Goal: Task Accomplishment & Management: Manage account settings

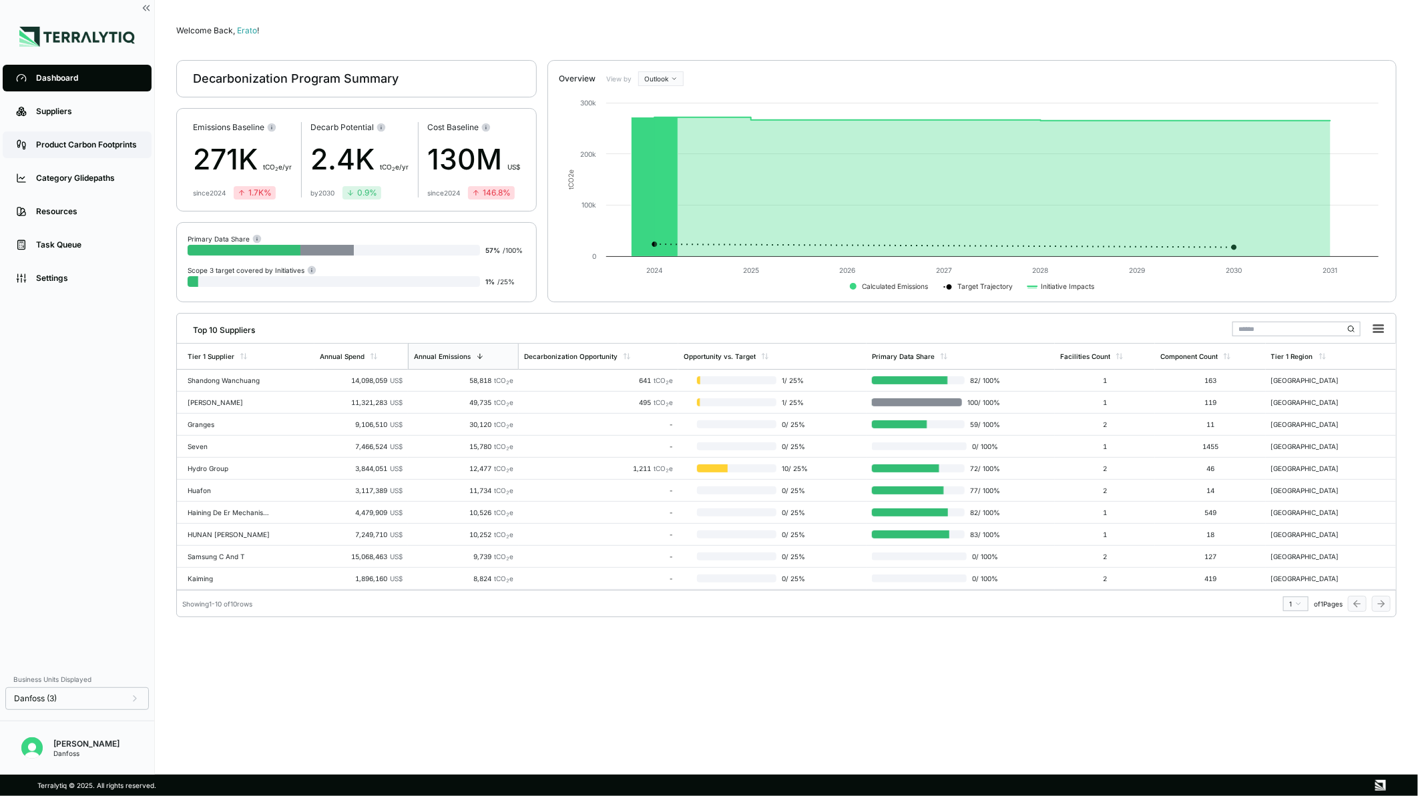
click at [85, 154] on link "Product Carbon Footprints" at bounding box center [77, 145] width 149 height 27
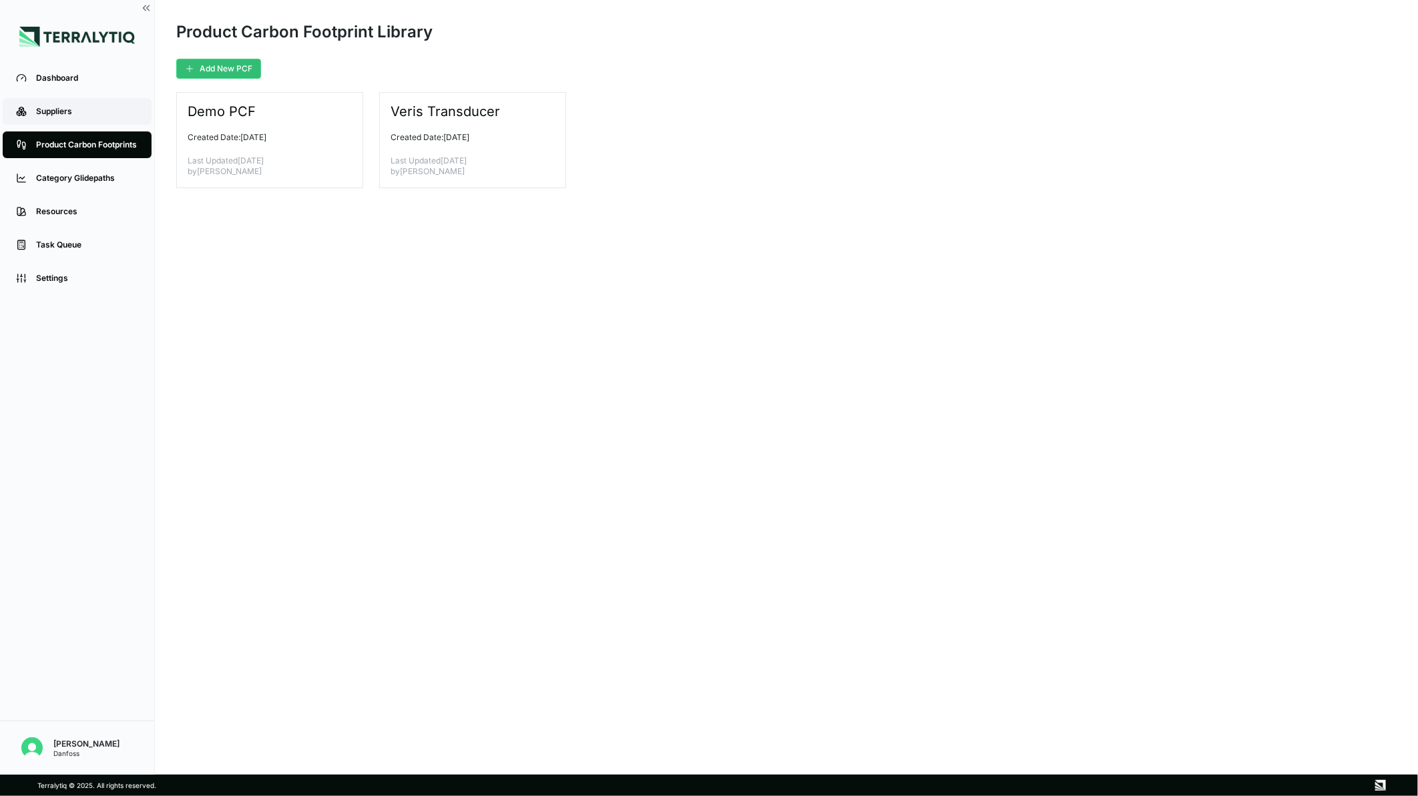
click at [83, 111] on div "Suppliers" at bounding box center [87, 111] width 102 height 11
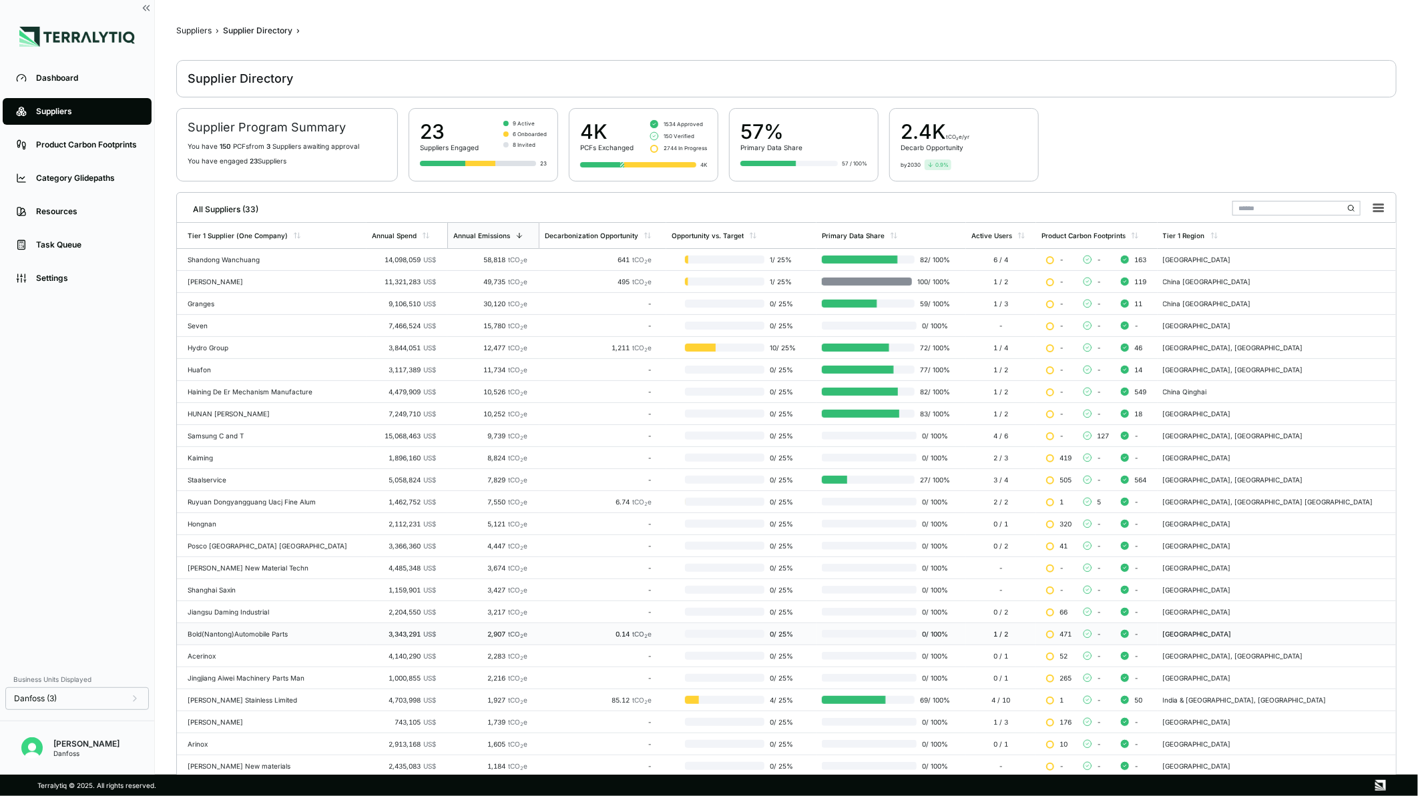
click at [288, 639] on td "Bold(Nantong)Automobile Parts" at bounding box center [272, 635] width 190 height 22
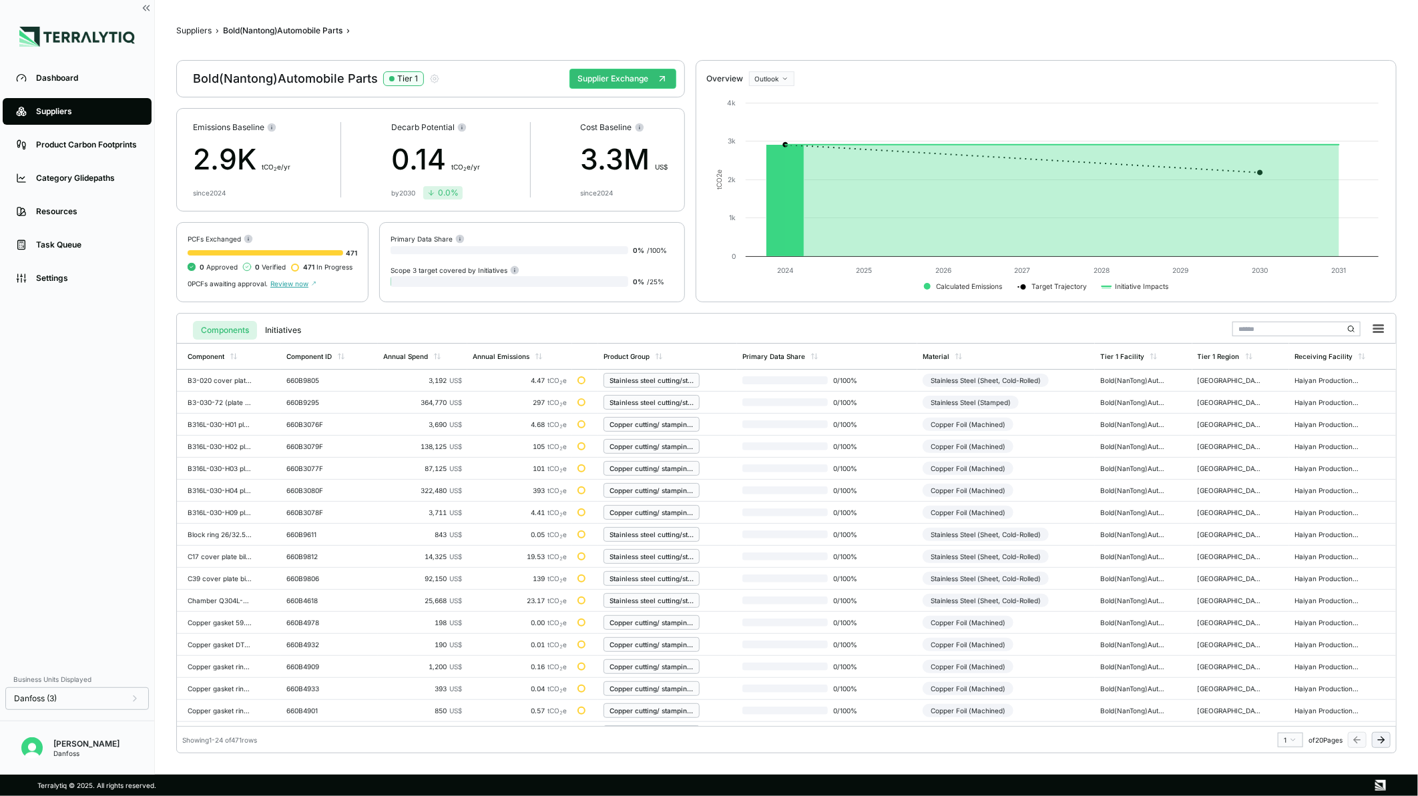
click at [1383, 740] on icon at bounding box center [1381, 740] width 6 height 0
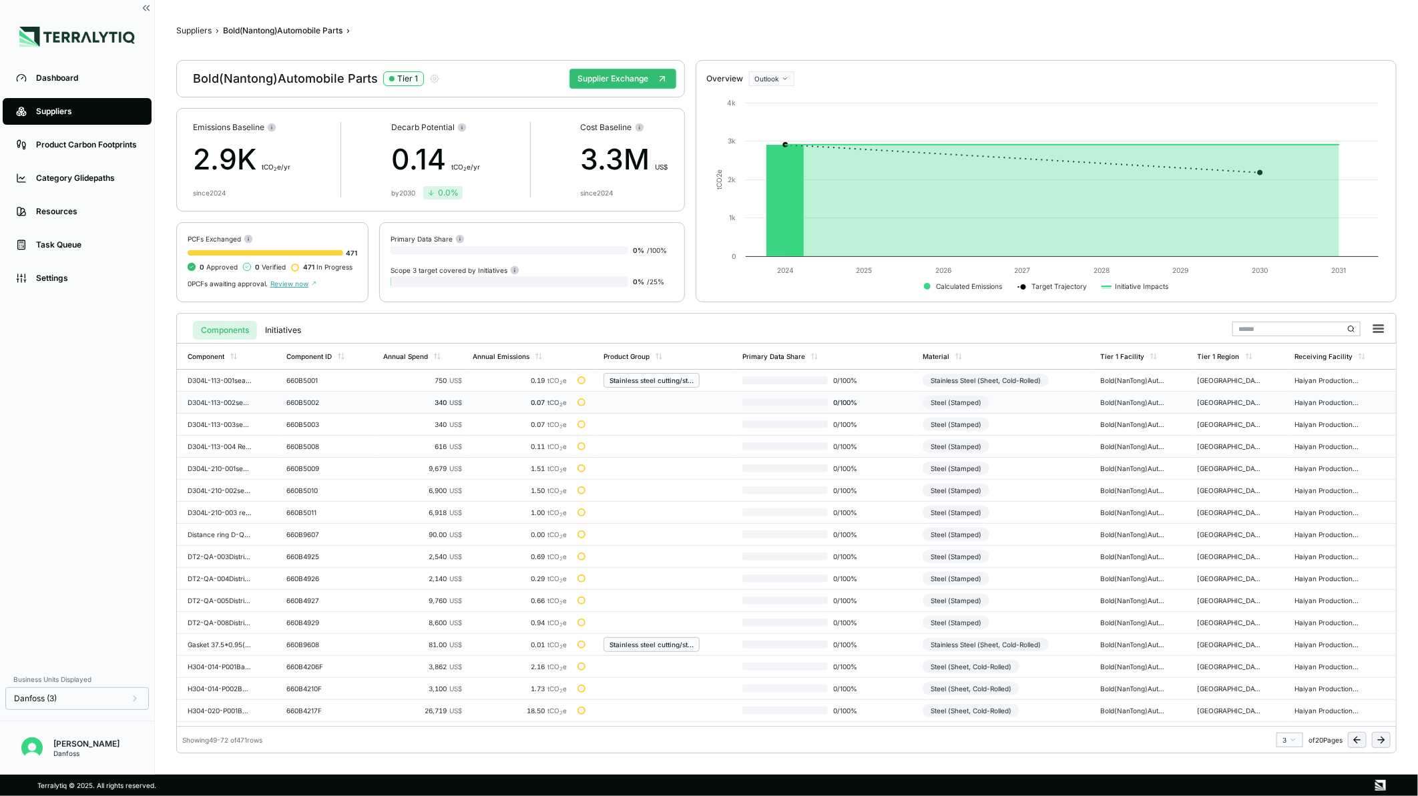
click at [935, 406] on div "Steel (Stamped)" at bounding box center [956, 402] width 67 height 13
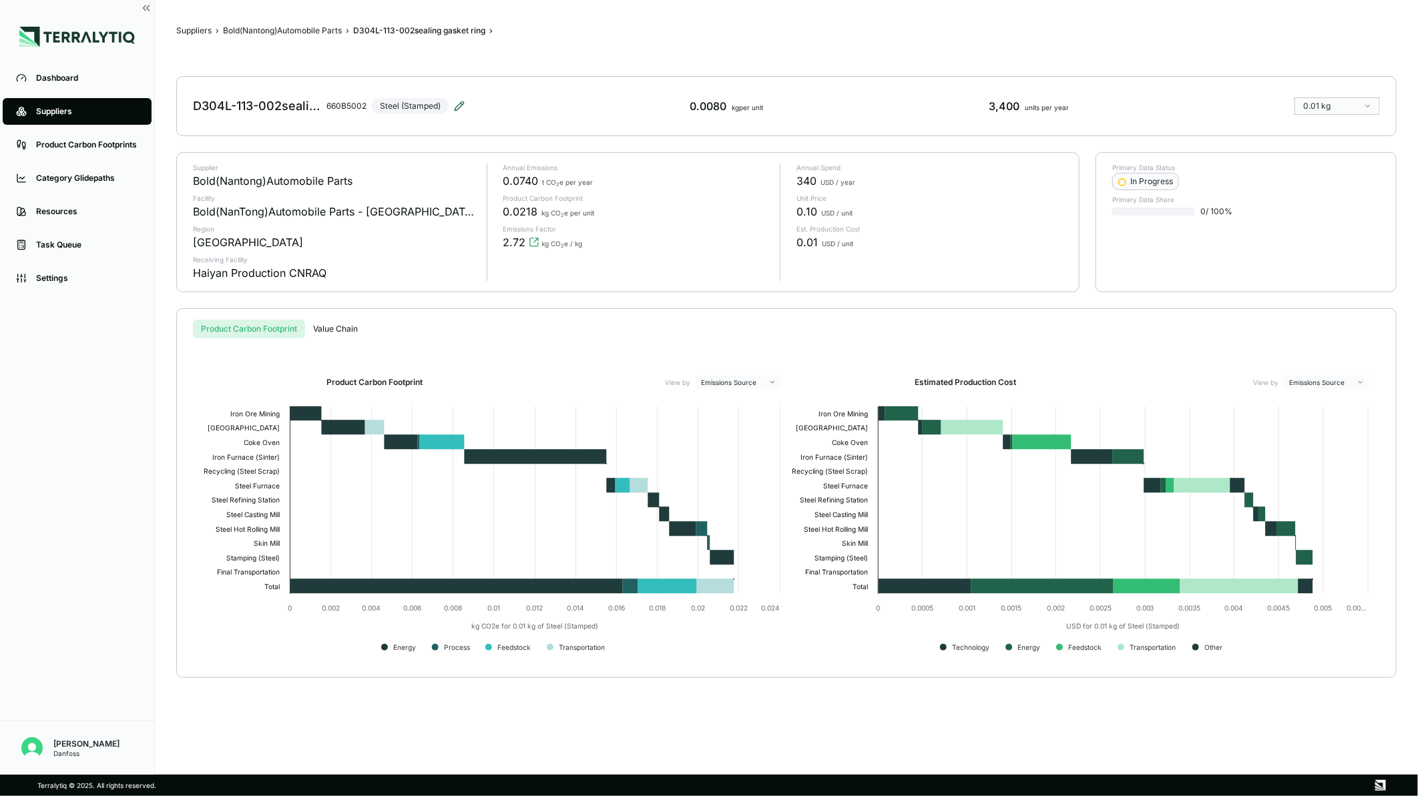
click at [461, 105] on icon at bounding box center [459, 105] width 9 height 9
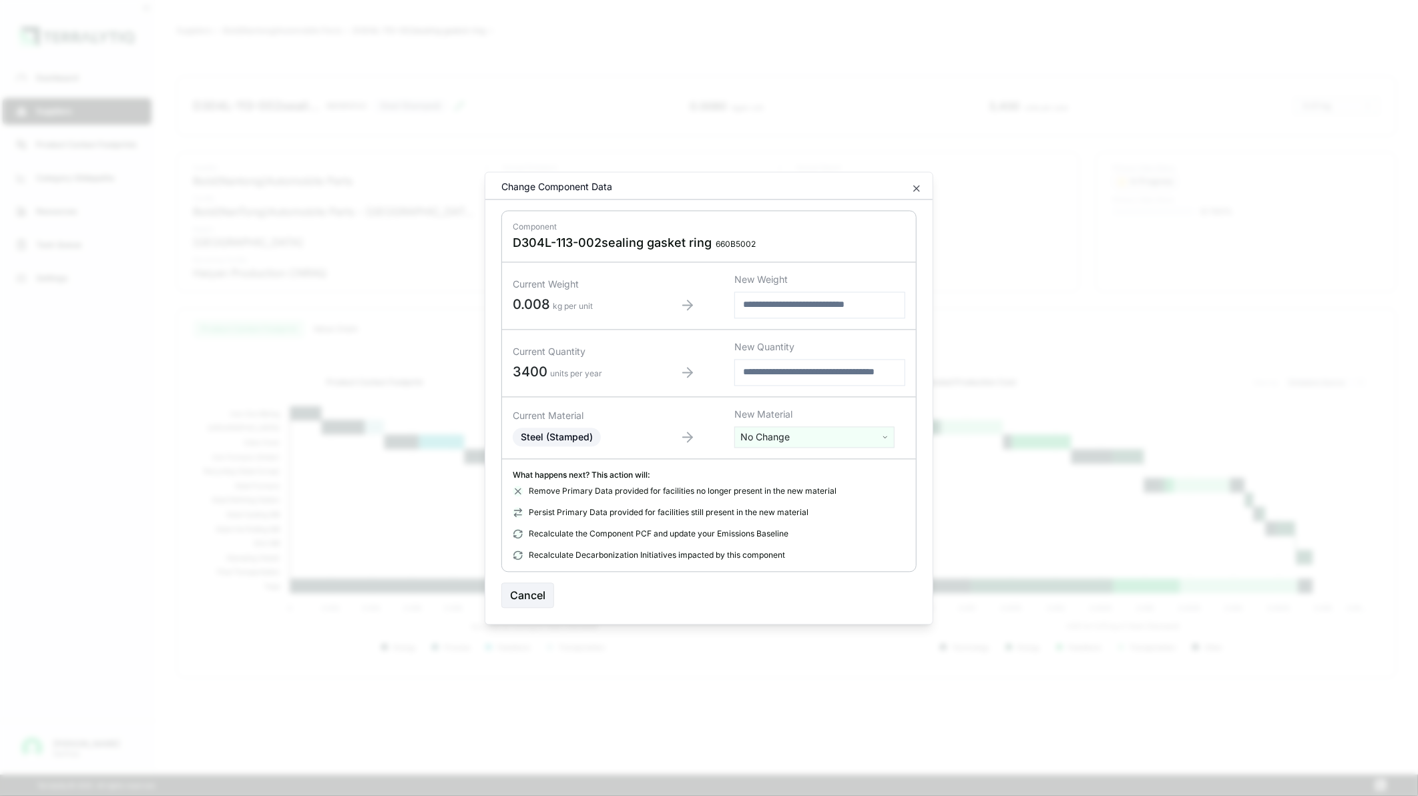
click at [793, 439] on html "Dashboard Suppliers Product Carbon Footprints Category Glidepaths Resources Tas…" at bounding box center [709, 398] width 1418 height 796
click at [571, 441] on html "Dashboard Suppliers Product Carbon Footprints Category Glidepaths Resources Tas…" at bounding box center [709, 398] width 1418 height 796
click at [785, 443] on html "Dashboard Suppliers Product Carbon Footprints Category Glidepaths Resources Tas…" at bounding box center [709, 398] width 1418 height 796
click at [797, 463] on input "text" at bounding box center [815, 465] width 154 height 15
type input "******"
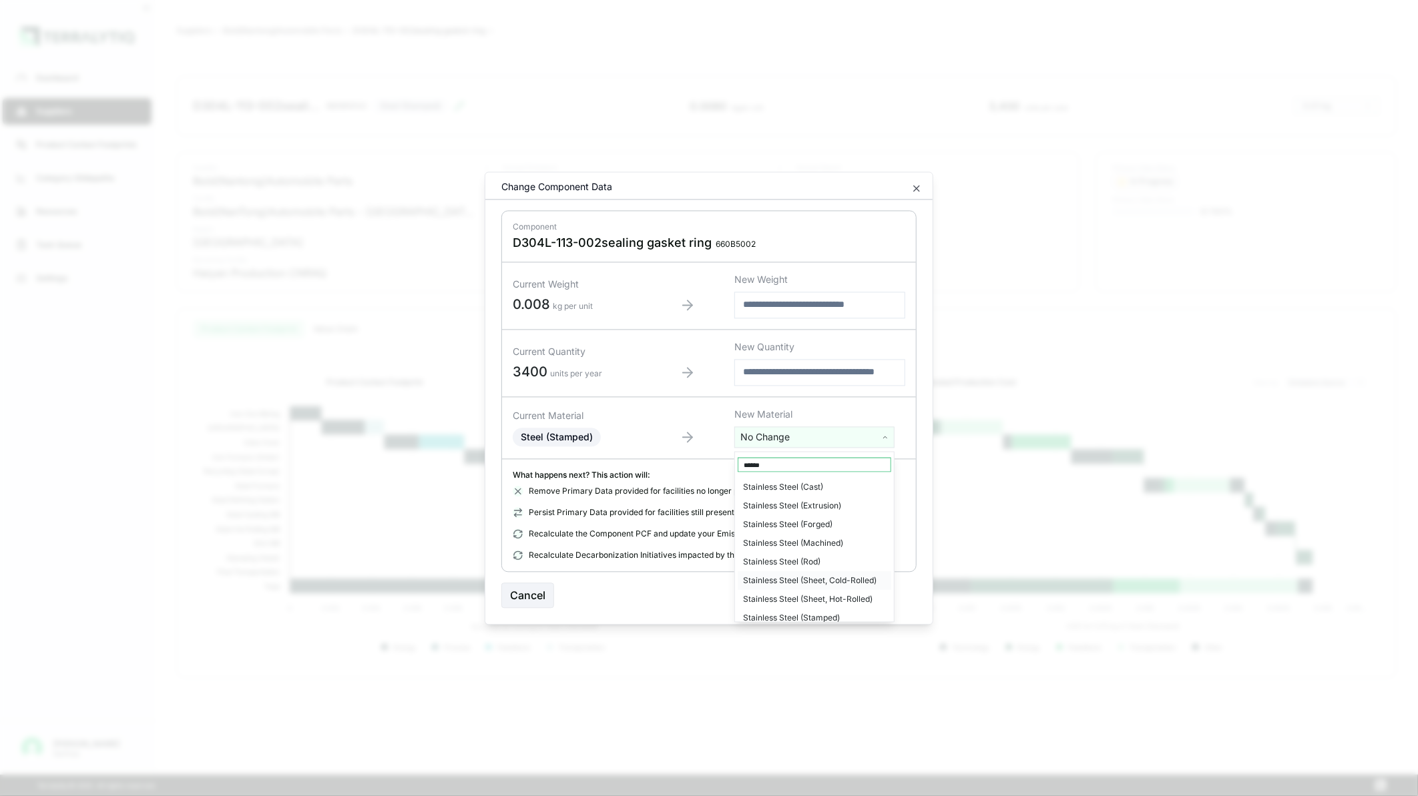
click at [795, 586] on div "Stainless Steel (Sheet, Cold-Rolled)" at bounding box center [815, 581] width 154 height 19
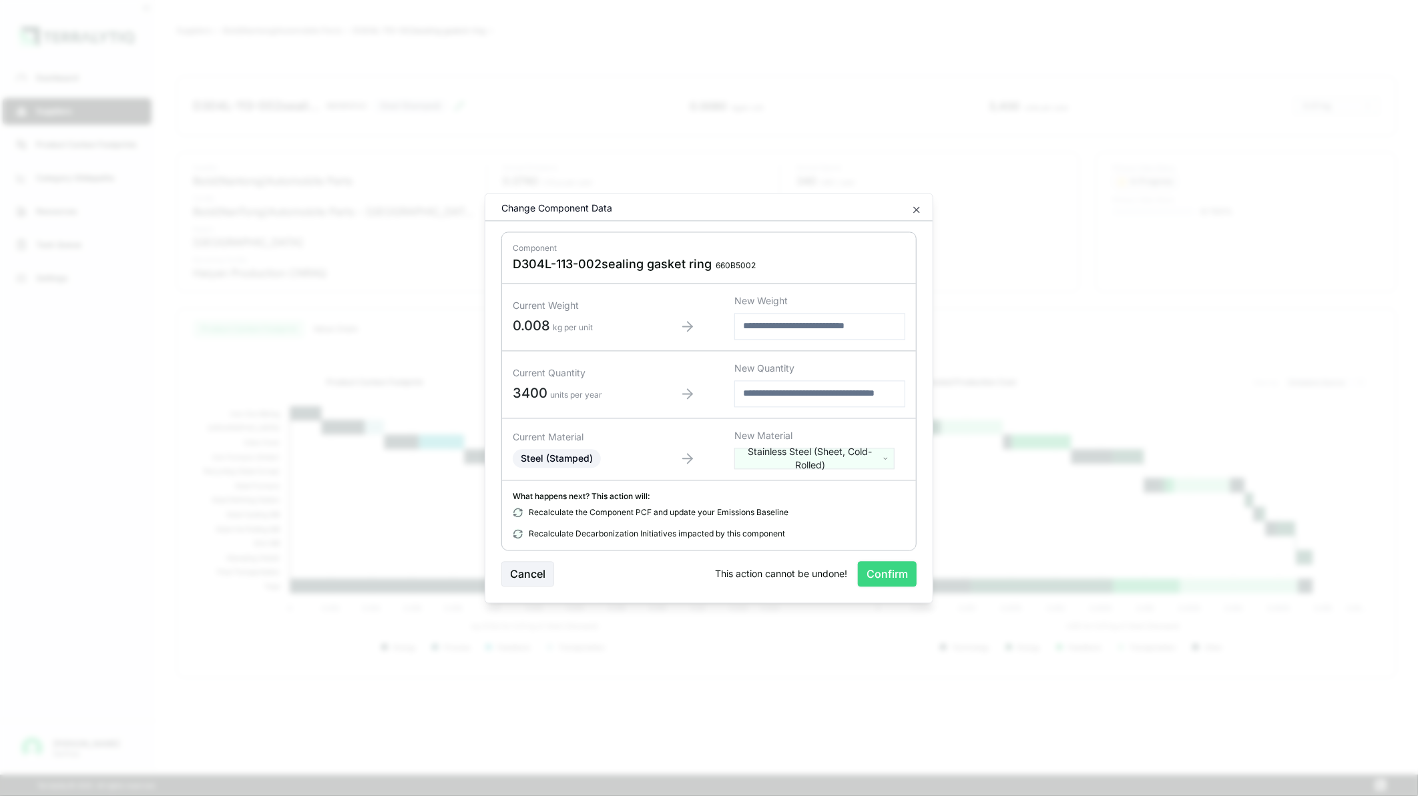
click at [877, 567] on button "Confirm" at bounding box center [887, 573] width 59 height 25
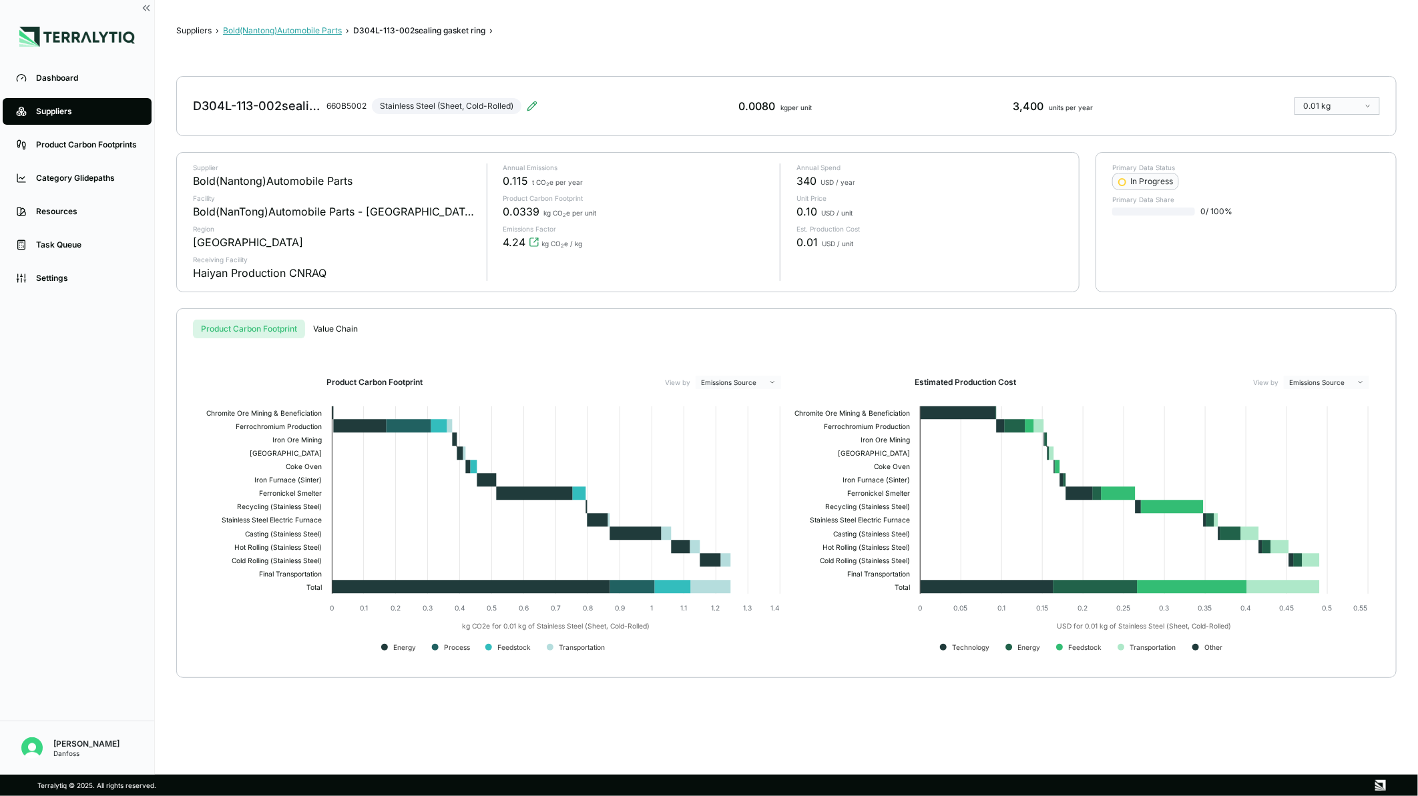
click at [327, 32] on button "Bold(Nantong)Automobile Parts" at bounding box center [282, 30] width 119 height 11
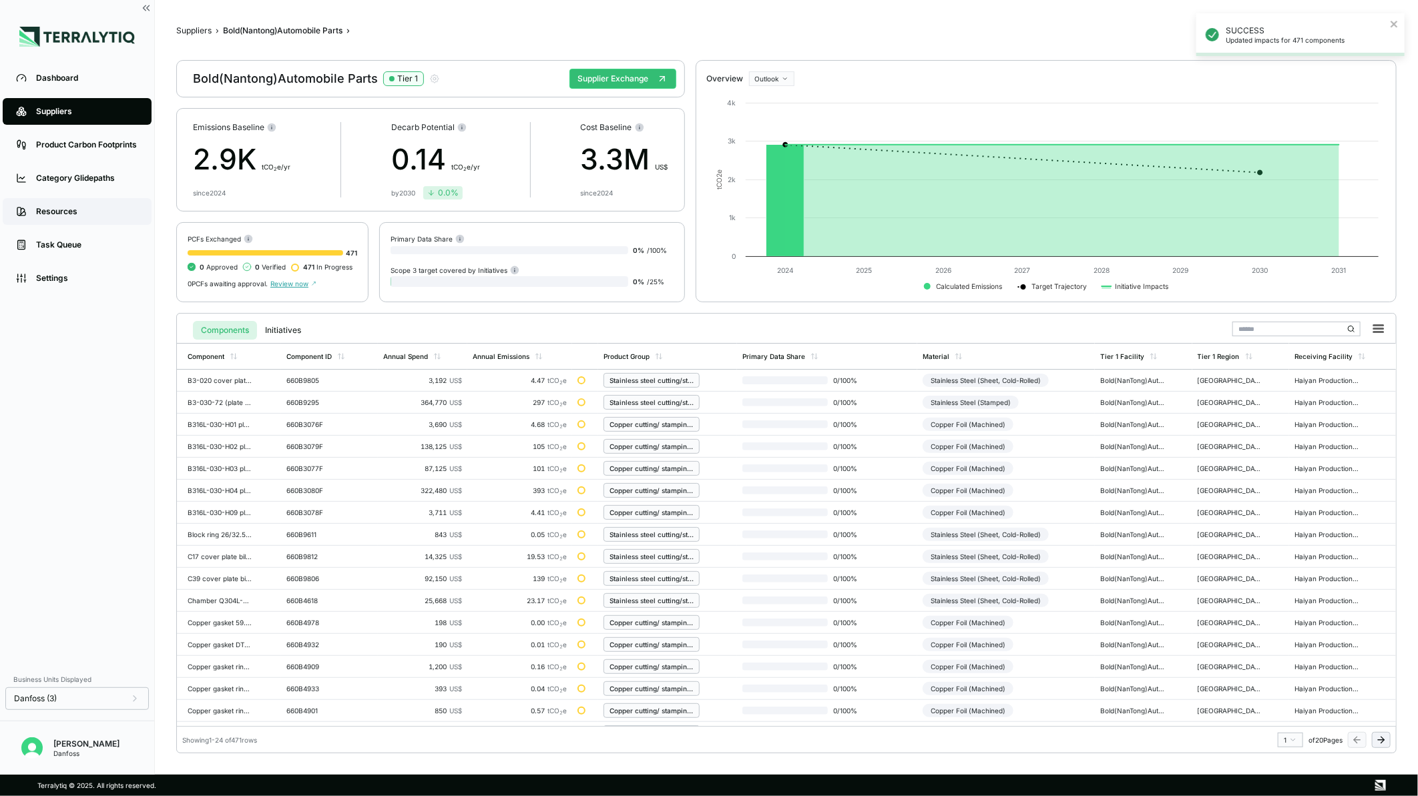
click at [77, 214] on div "Resources" at bounding box center [87, 211] width 102 height 11
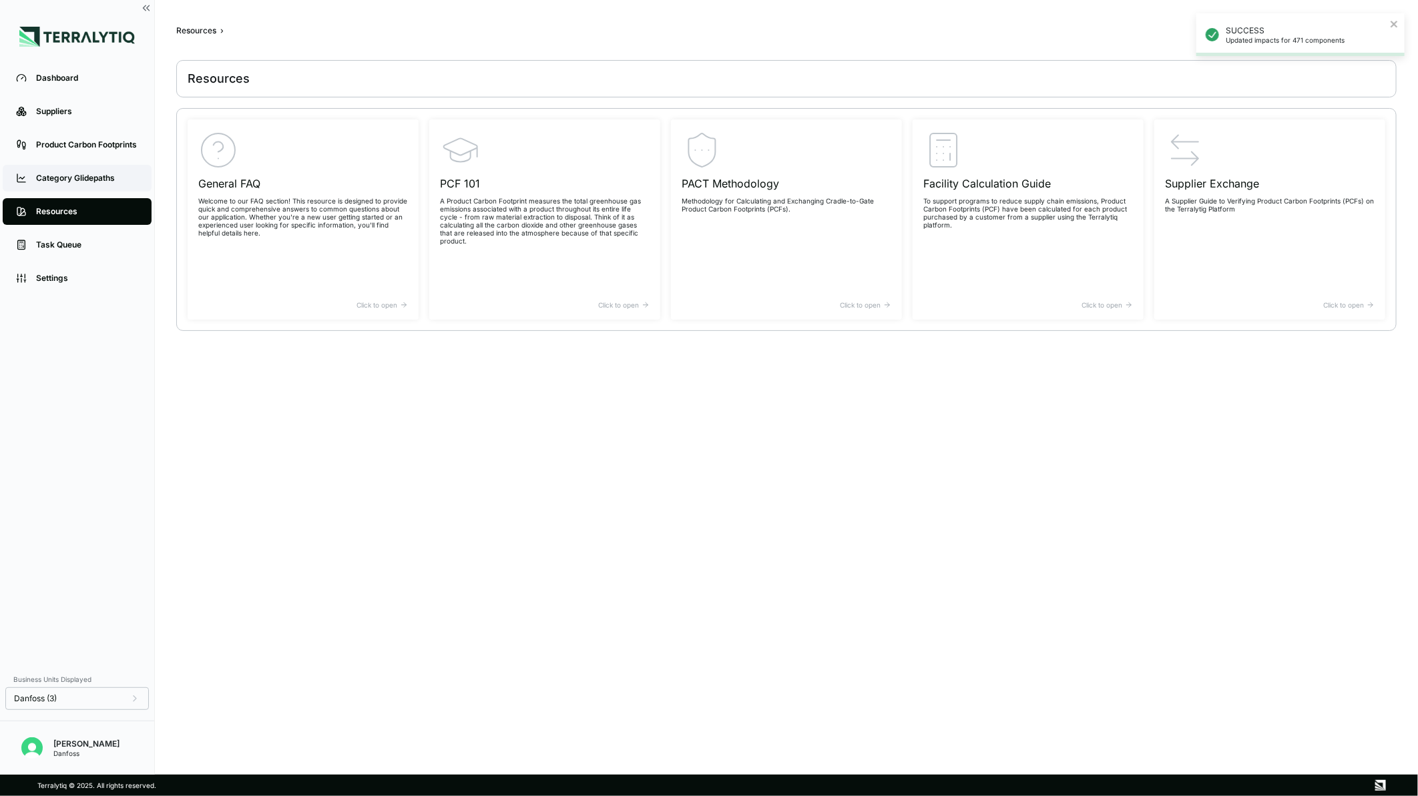
click at [77, 179] on div "Category Glidepaths" at bounding box center [87, 178] width 102 height 11
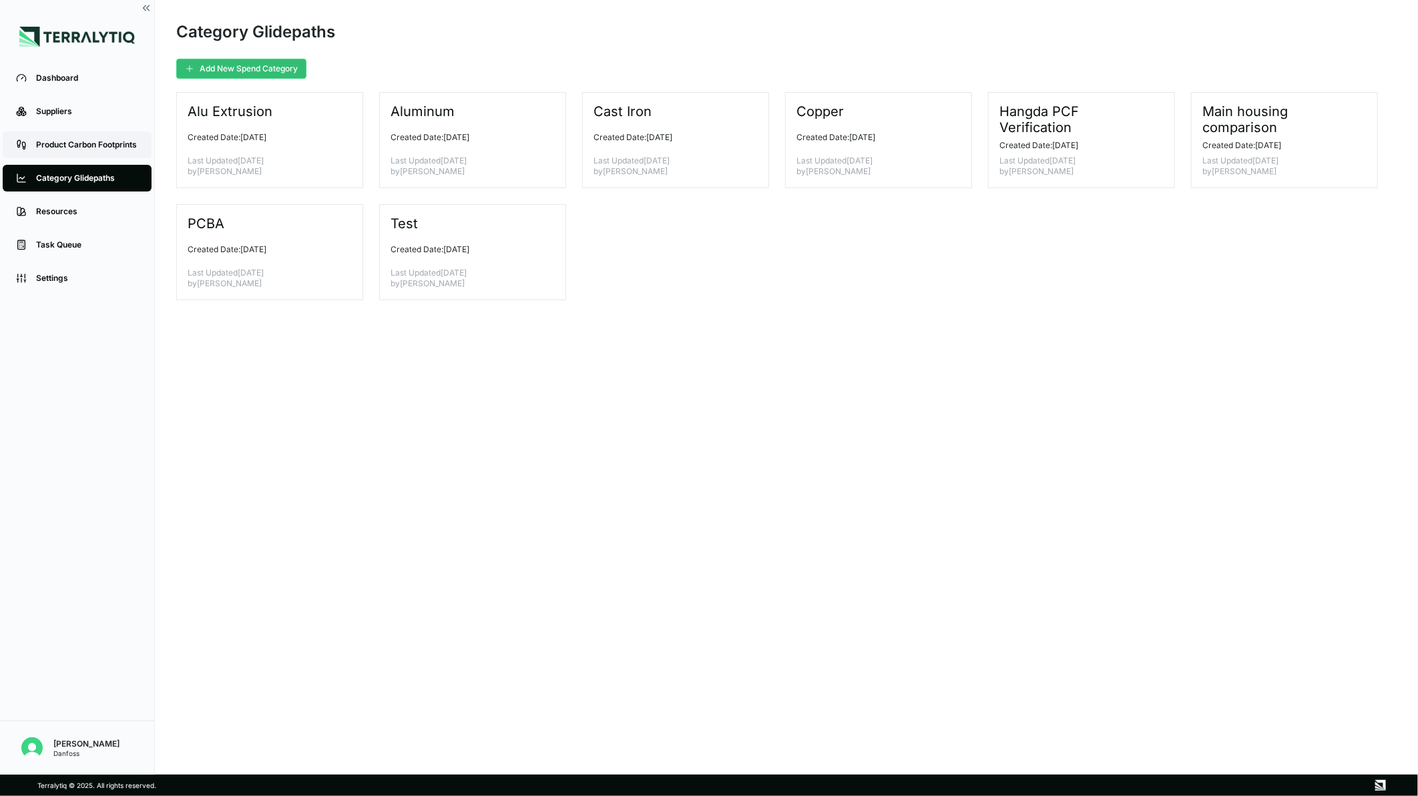
click at [89, 149] on div "Product Carbon Footprints" at bounding box center [87, 145] width 102 height 11
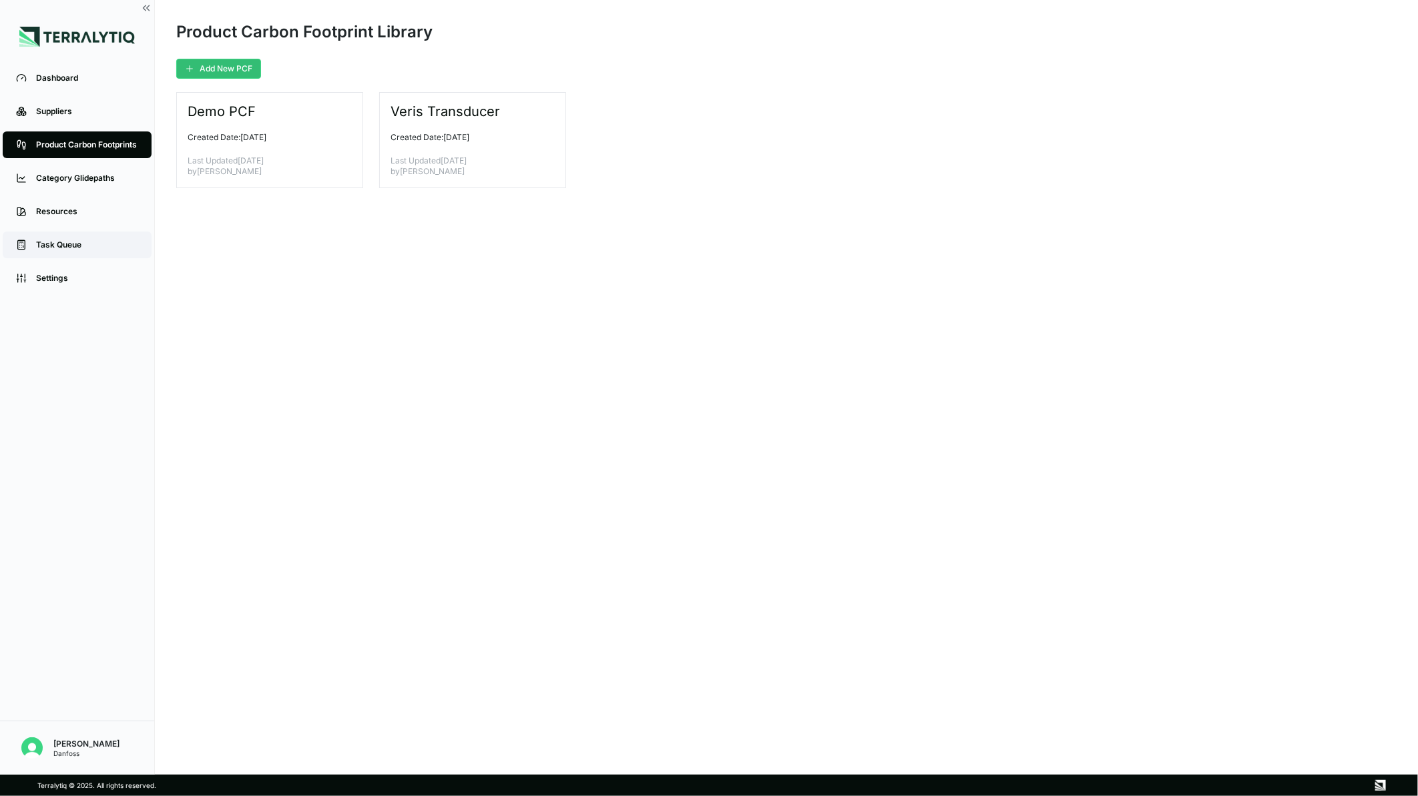
click at [72, 236] on link "Task Queue" at bounding box center [77, 245] width 149 height 27
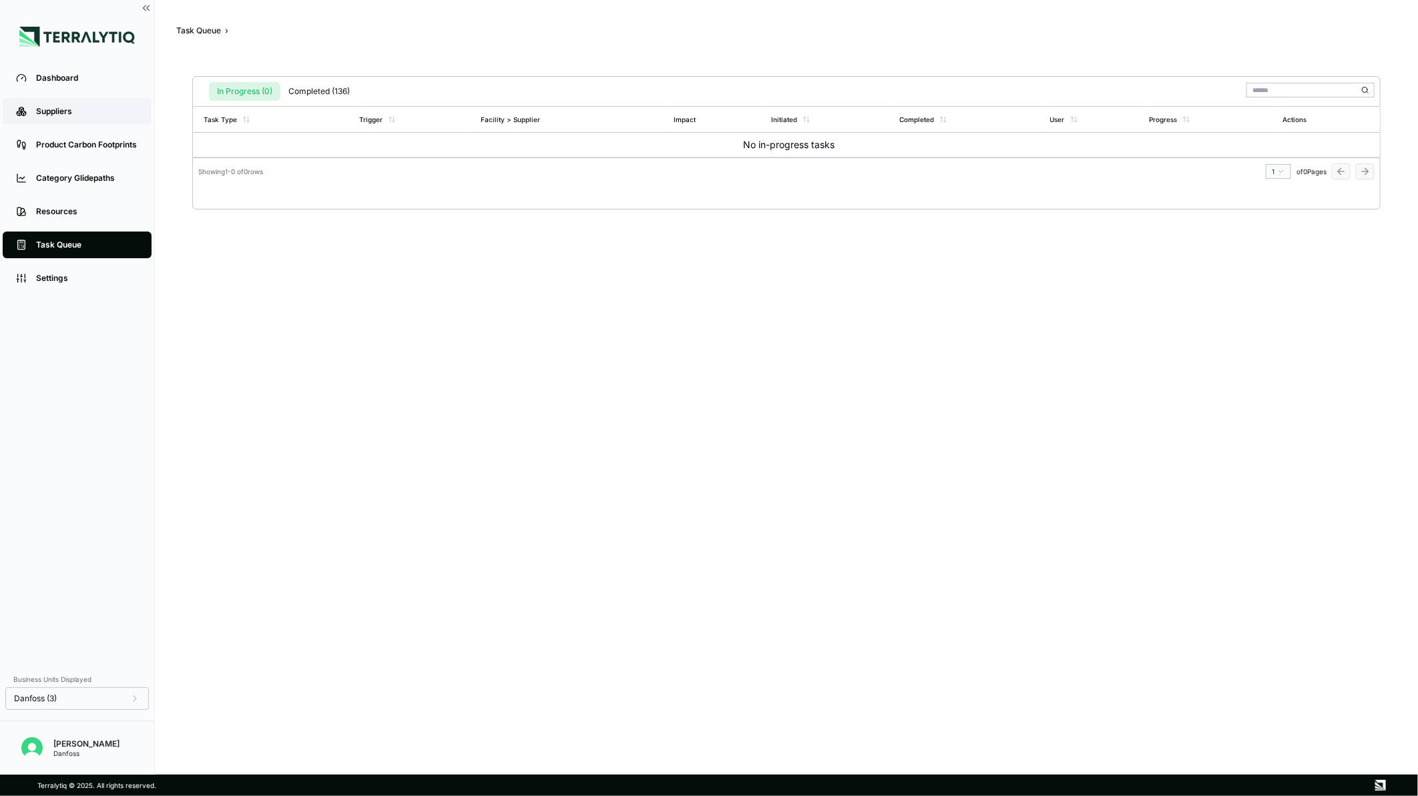
click at [48, 118] on link "Suppliers" at bounding box center [77, 111] width 149 height 27
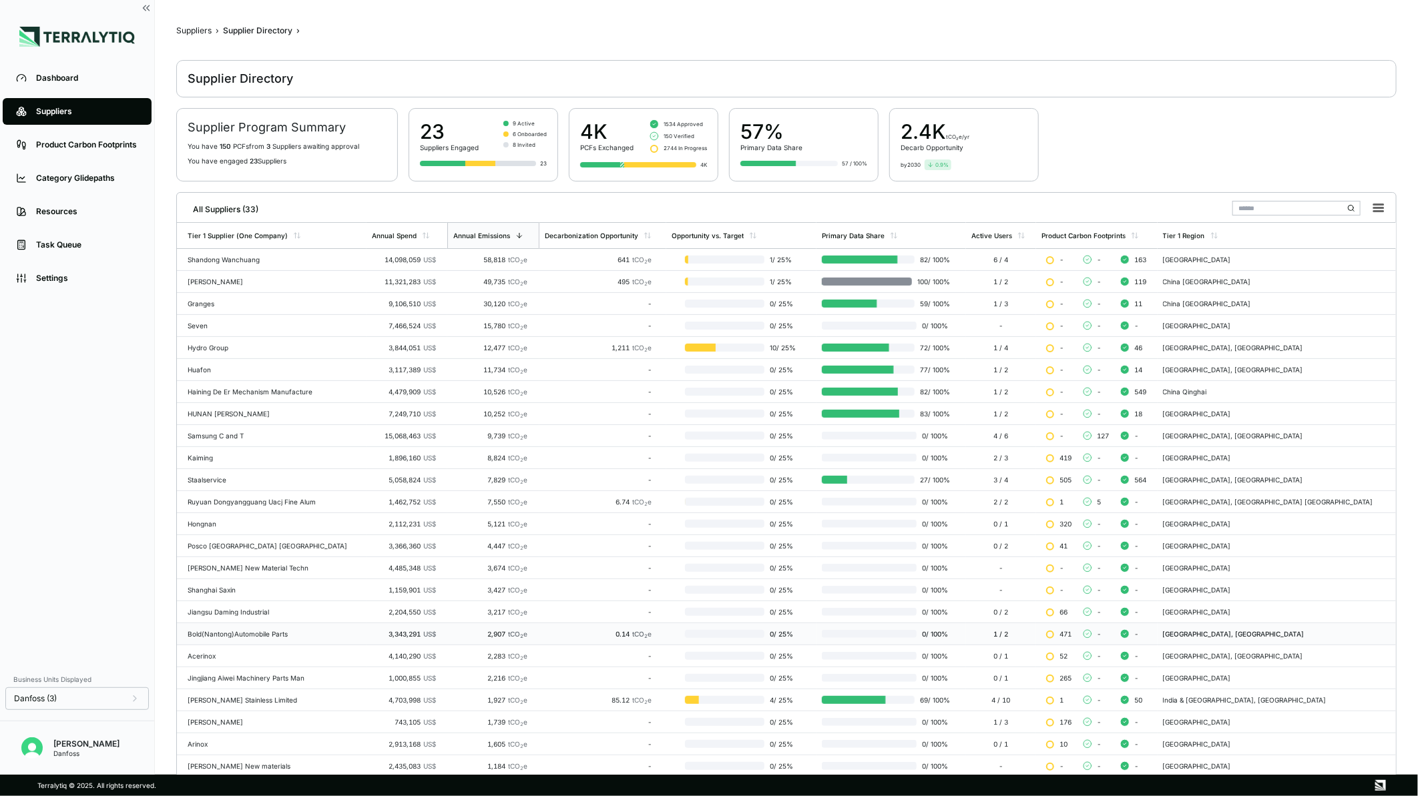
click at [244, 636] on div "Bold(Nantong)Automobile Parts" at bounding box center [275, 634] width 174 height 8
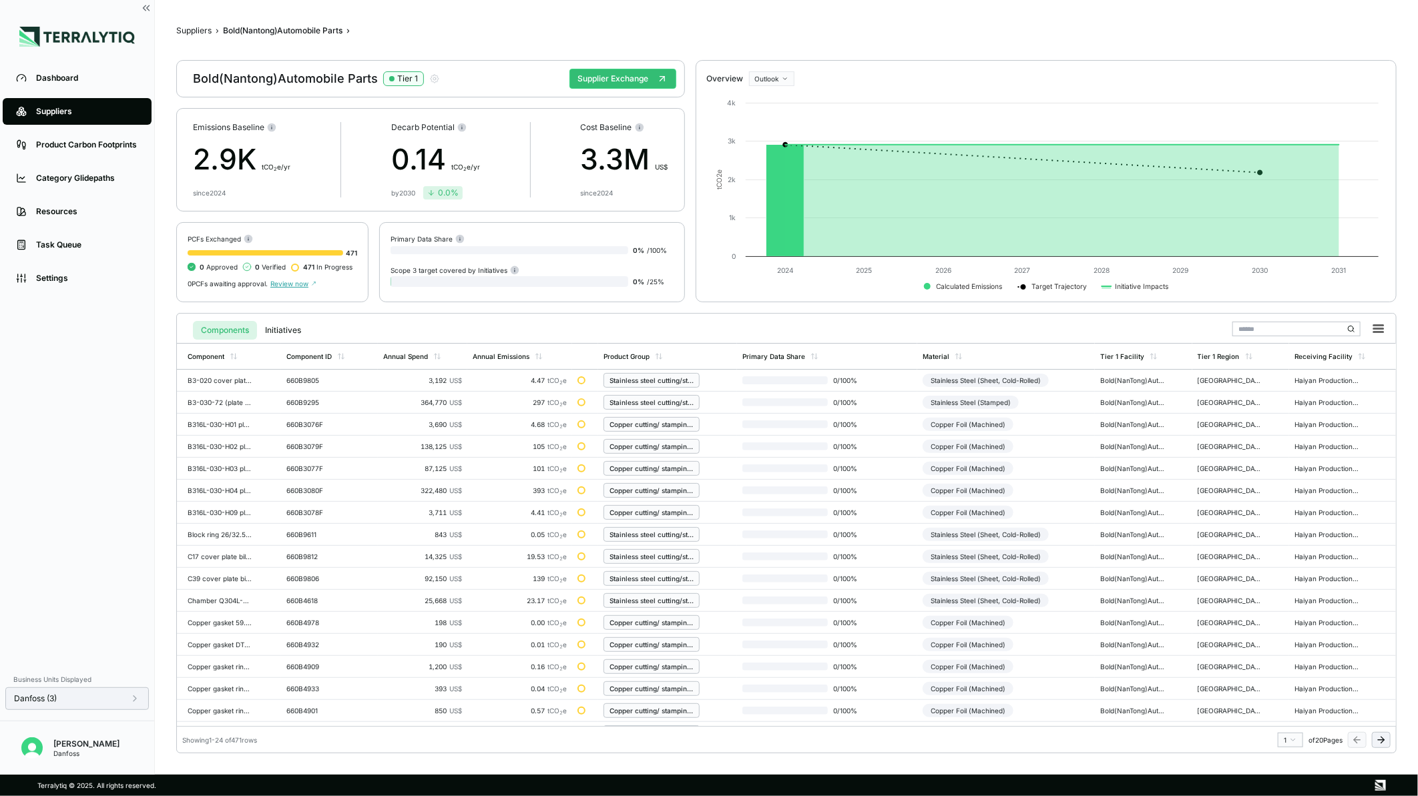
click at [83, 696] on div "Danfoss (3)" at bounding box center [77, 699] width 126 height 11
click at [101, 543] on div "Dashboard Suppliers Product Carbon Footprints Category Glidepaths Resources Tas…" at bounding box center [77, 363] width 154 height 605
click at [1390, 741] on button at bounding box center [1381, 740] width 19 height 16
click at [1383, 741] on icon at bounding box center [1382, 740] width 3 height 6
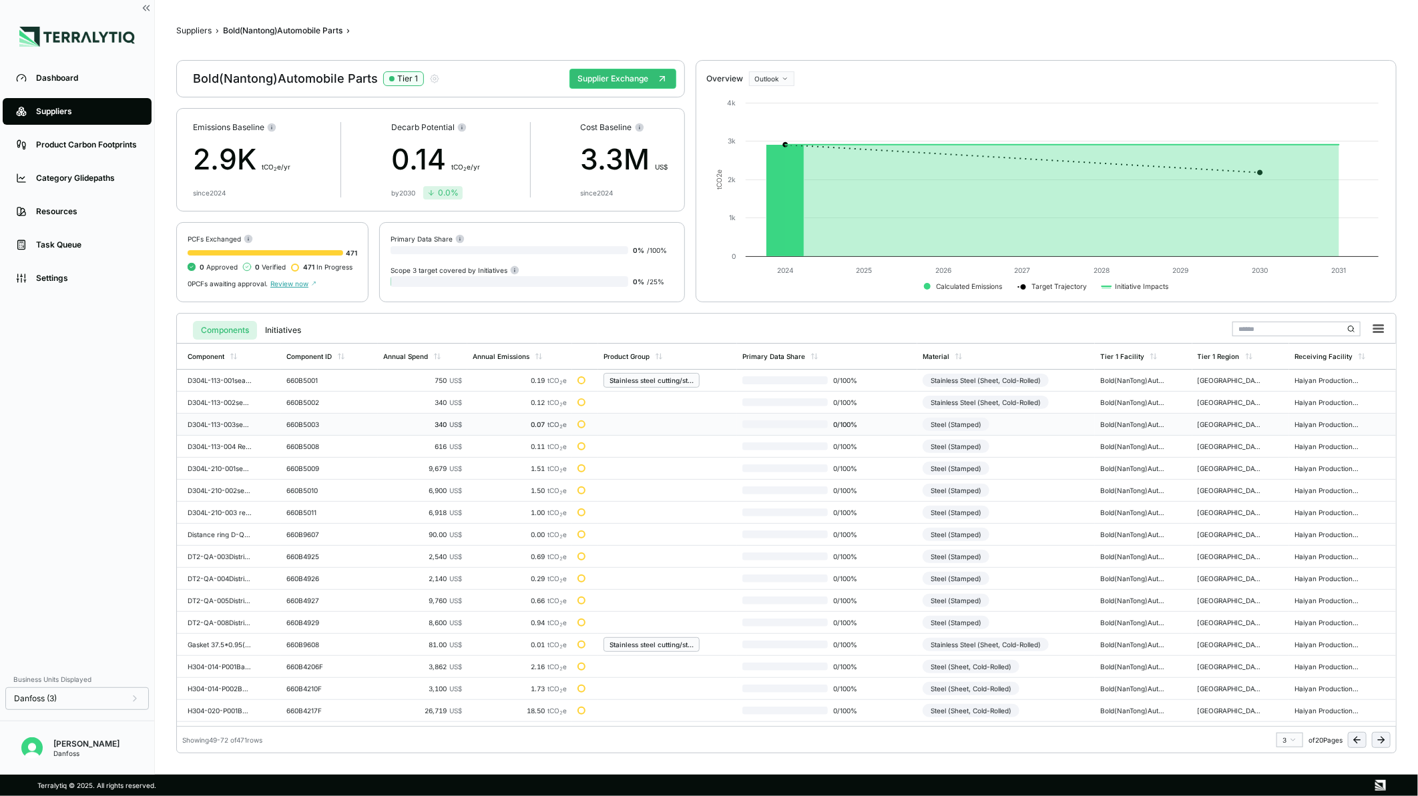
click at [1016, 430] on td "Steel (Stamped)" at bounding box center [1006, 425] width 178 height 22
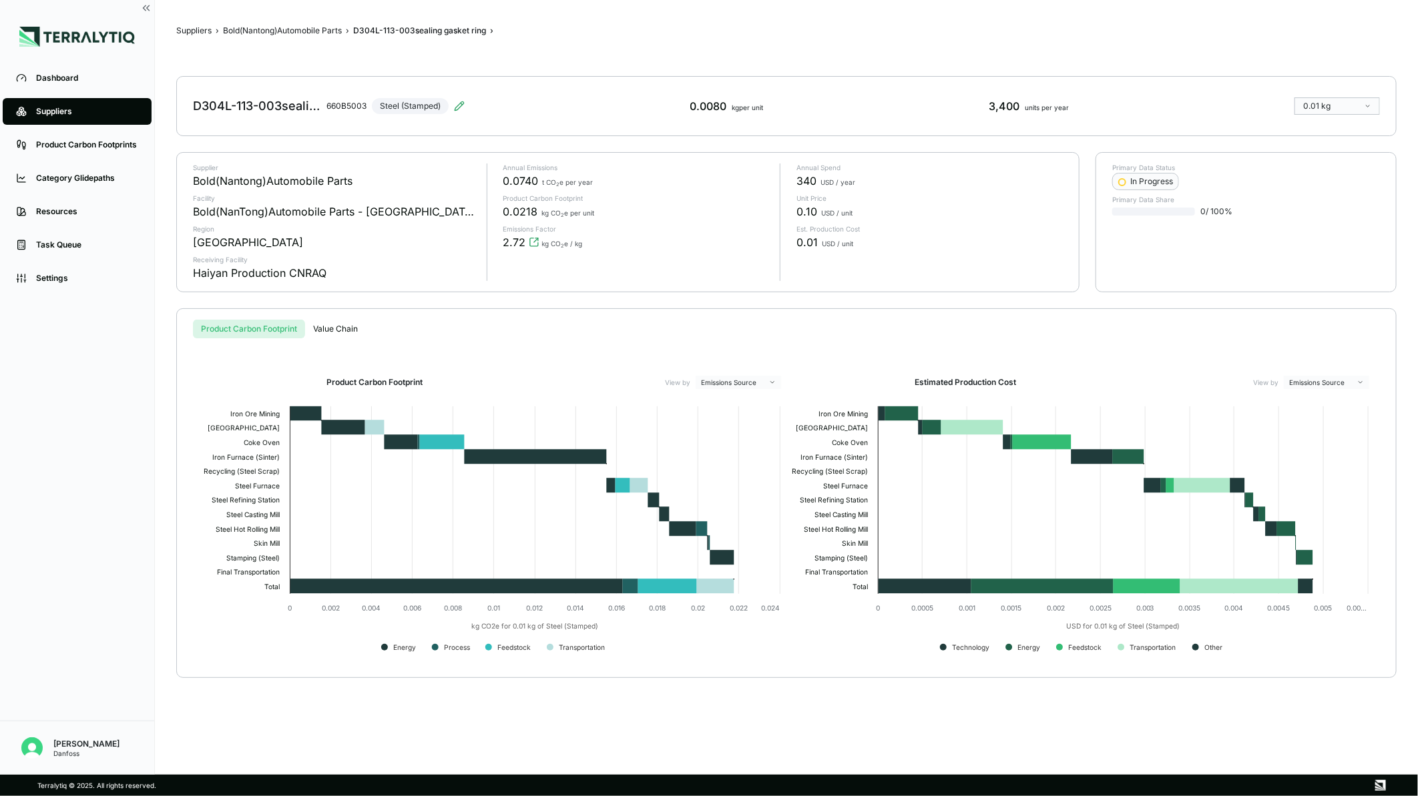
click at [395, 108] on div "D304L-113-003sealing gasket ring 660B5003 Steel (Stamped)" at bounding box center [329, 105] width 272 height 37
click at [461, 105] on icon at bounding box center [459, 105] width 9 height 9
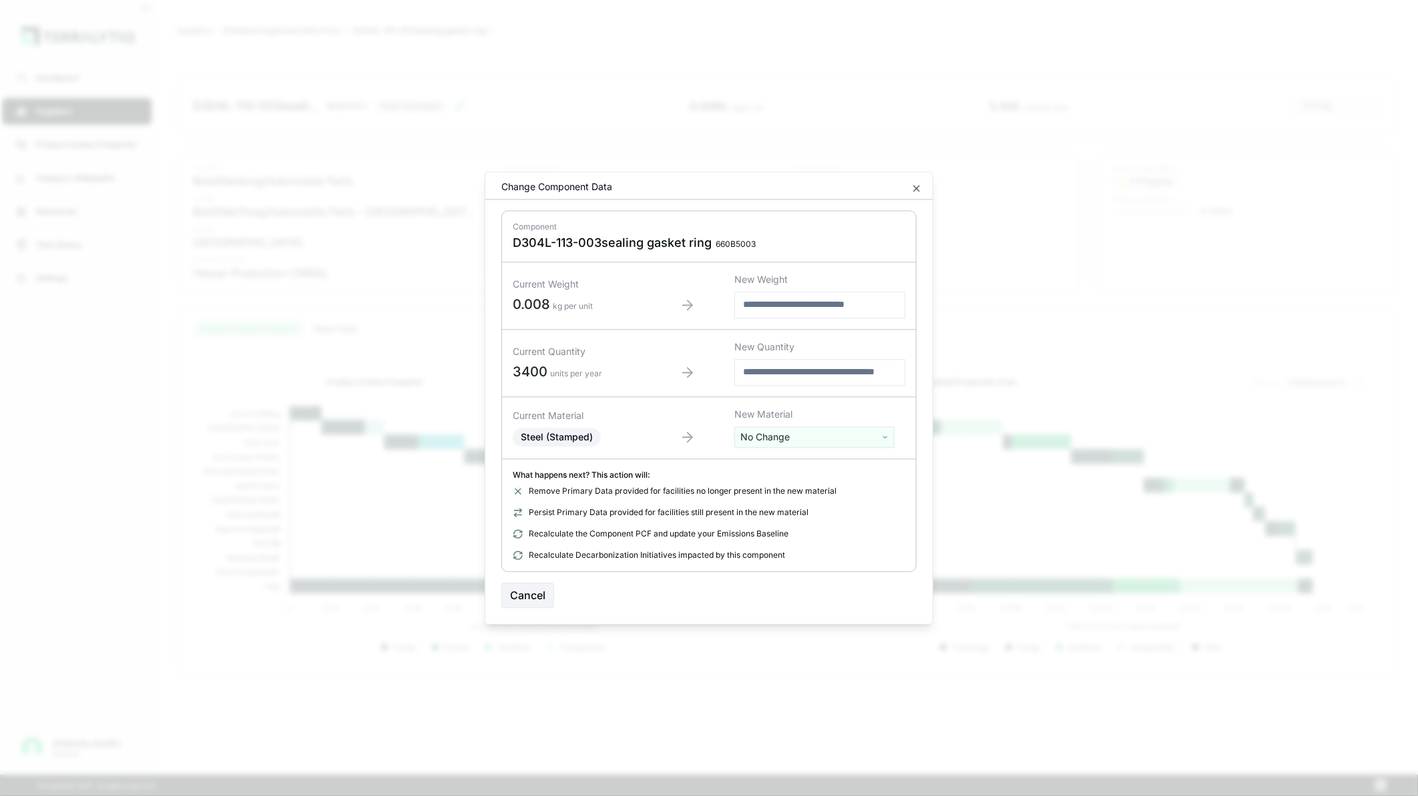
click at [788, 429] on html "Dashboard Suppliers Product Carbon Footprints Category Glidepaths Resources Tas…" at bounding box center [709, 398] width 1418 height 796
click at [792, 463] on input "text" at bounding box center [815, 465] width 154 height 15
type input "*****"
click at [857, 581] on div "Stainless Steel (Sheet, Cold-Rolled)" at bounding box center [815, 581] width 154 height 19
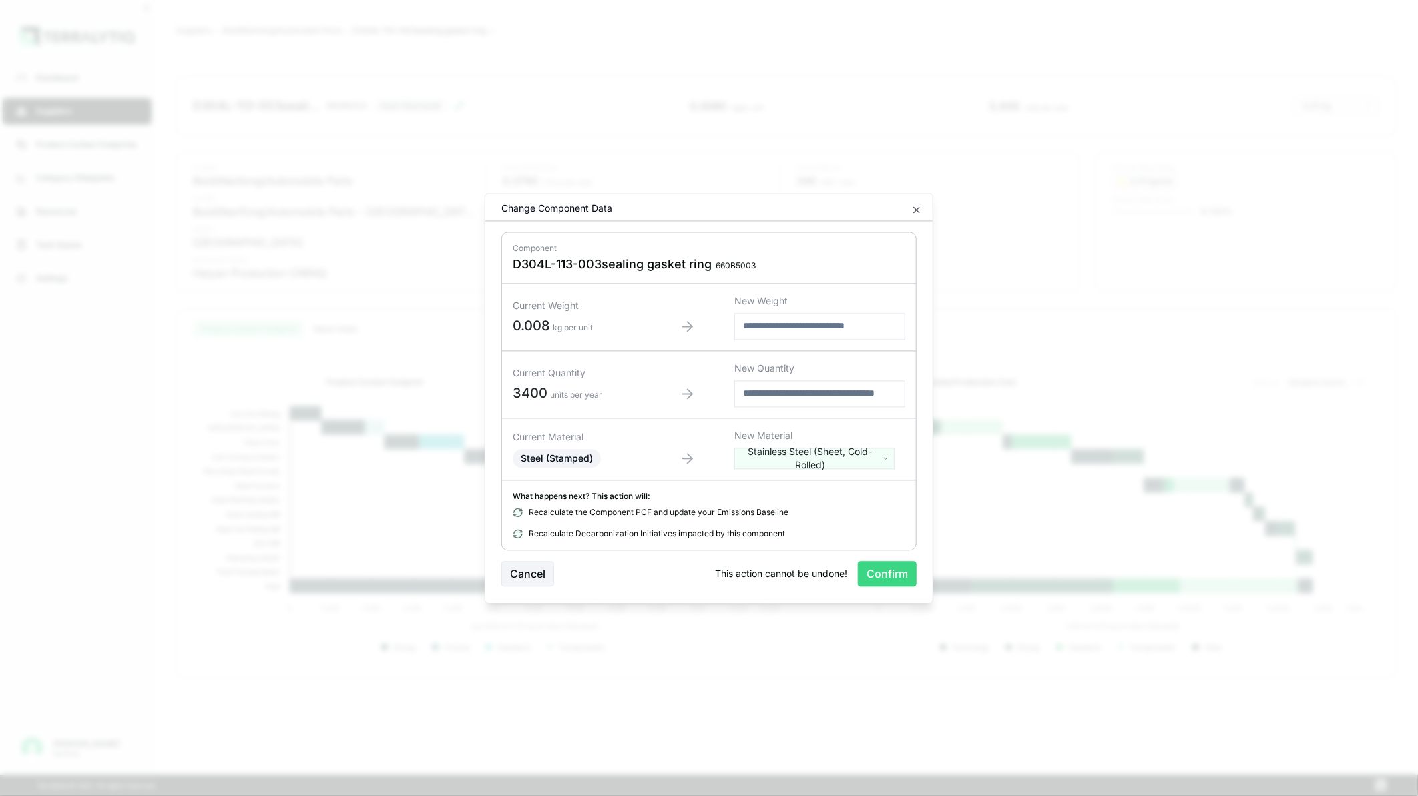
click at [877, 571] on button "Confirm" at bounding box center [887, 573] width 59 height 25
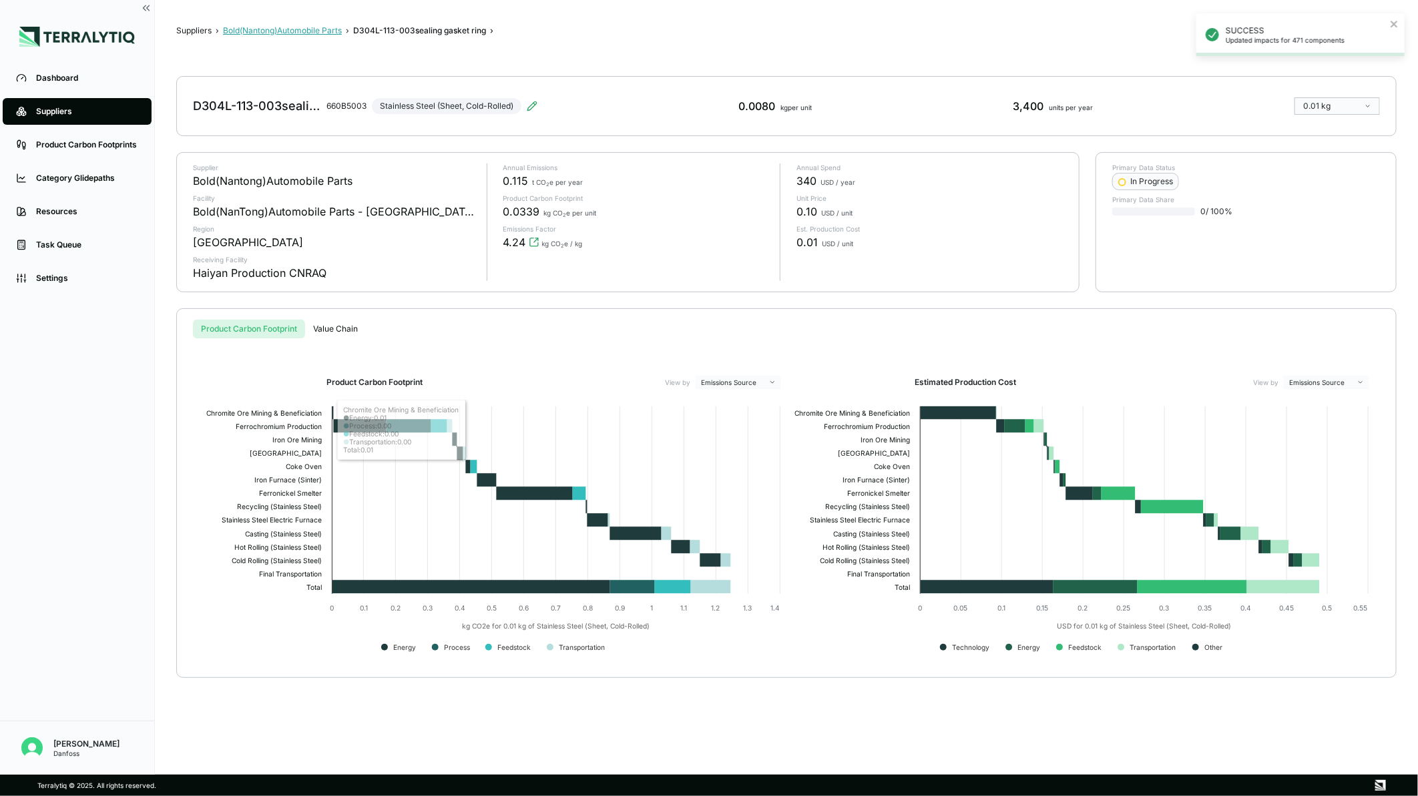
click at [324, 32] on button "Bold(Nantong)Automobile Parts" at bounding box center [282, 30] width 119 height 11
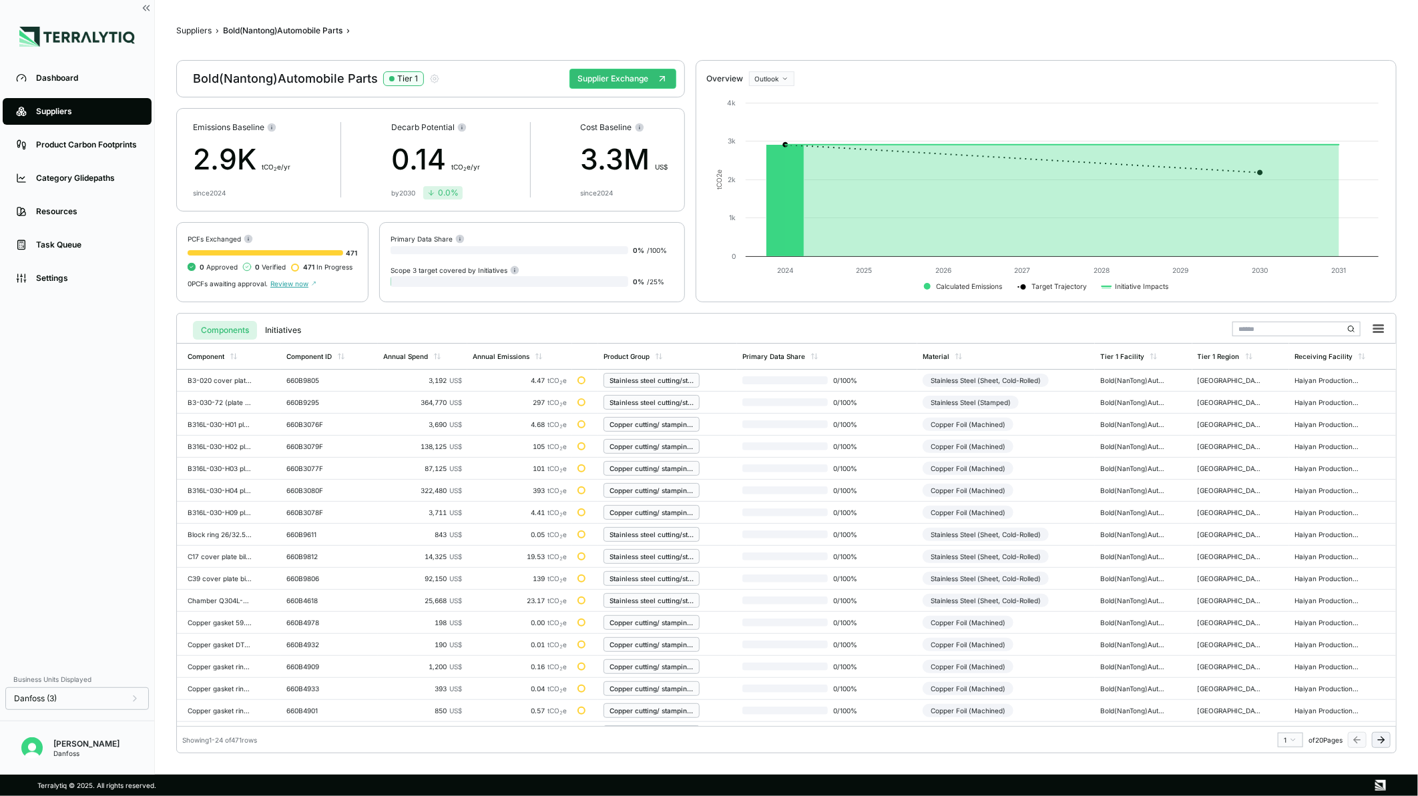
click at [1380, 742] on icon at bounding box center [1381, 740] width 11 height 11
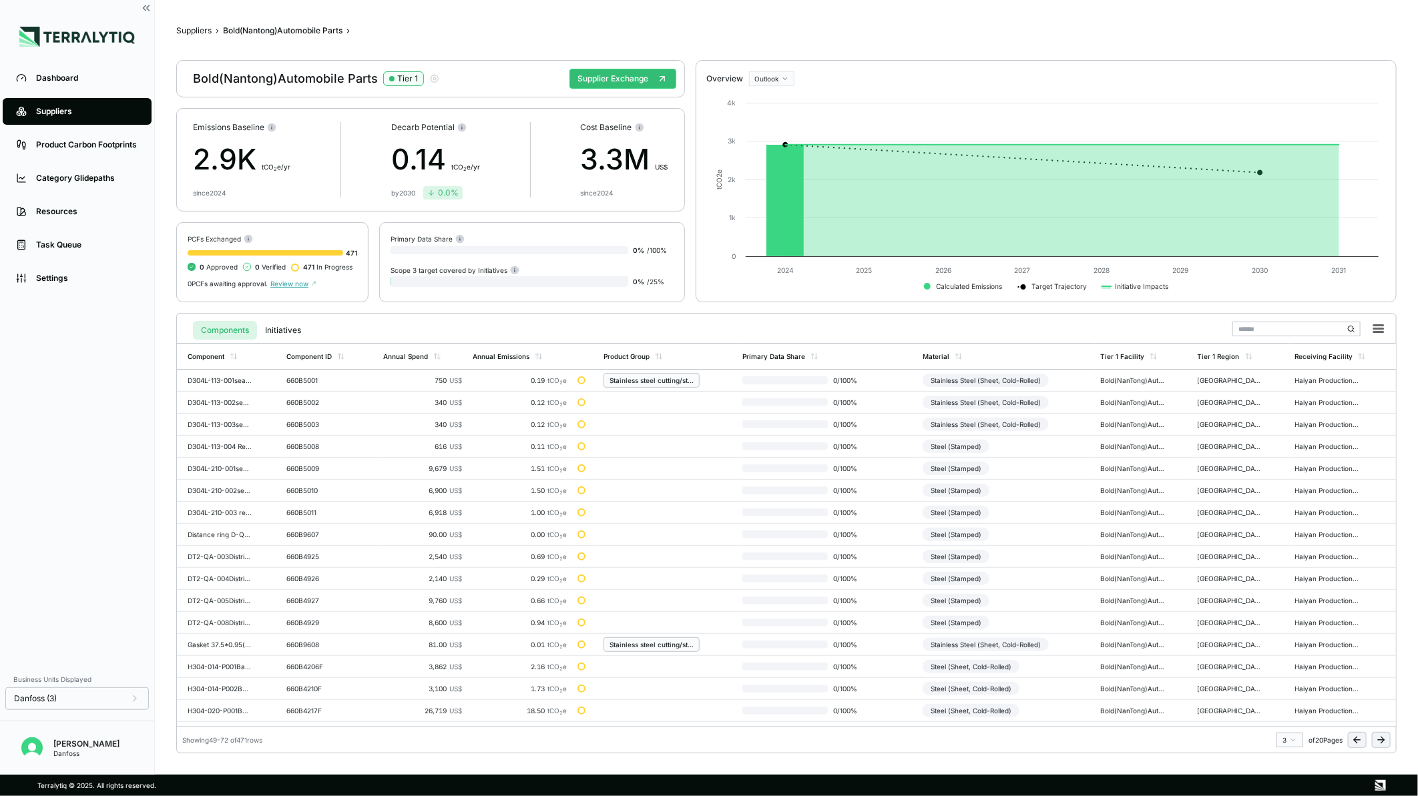
click at [1385, 742] on icon at bounding box center [1381, 740] width 11 height 11
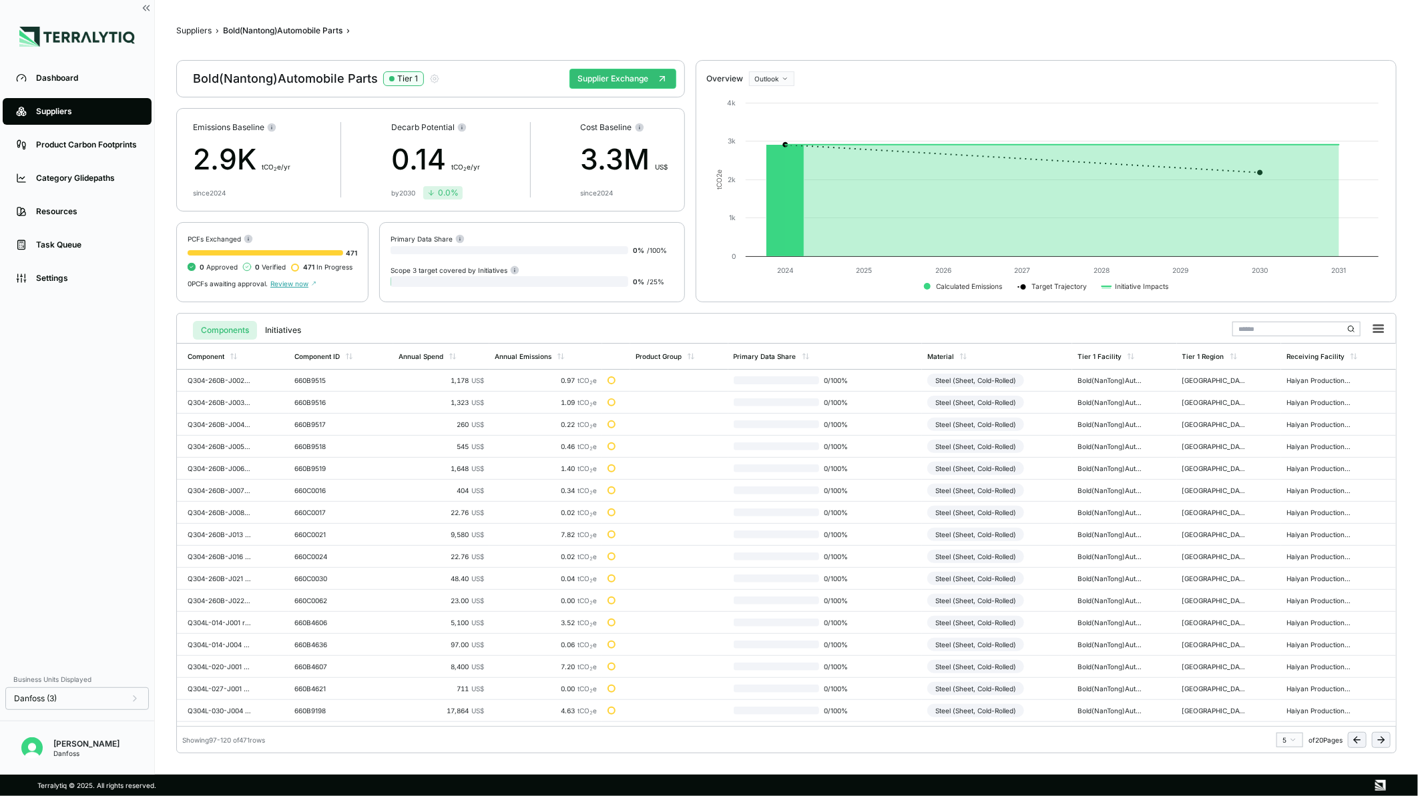
click at [1385, 742] on icon at bounding box center [1381, 740] width 11 height 11
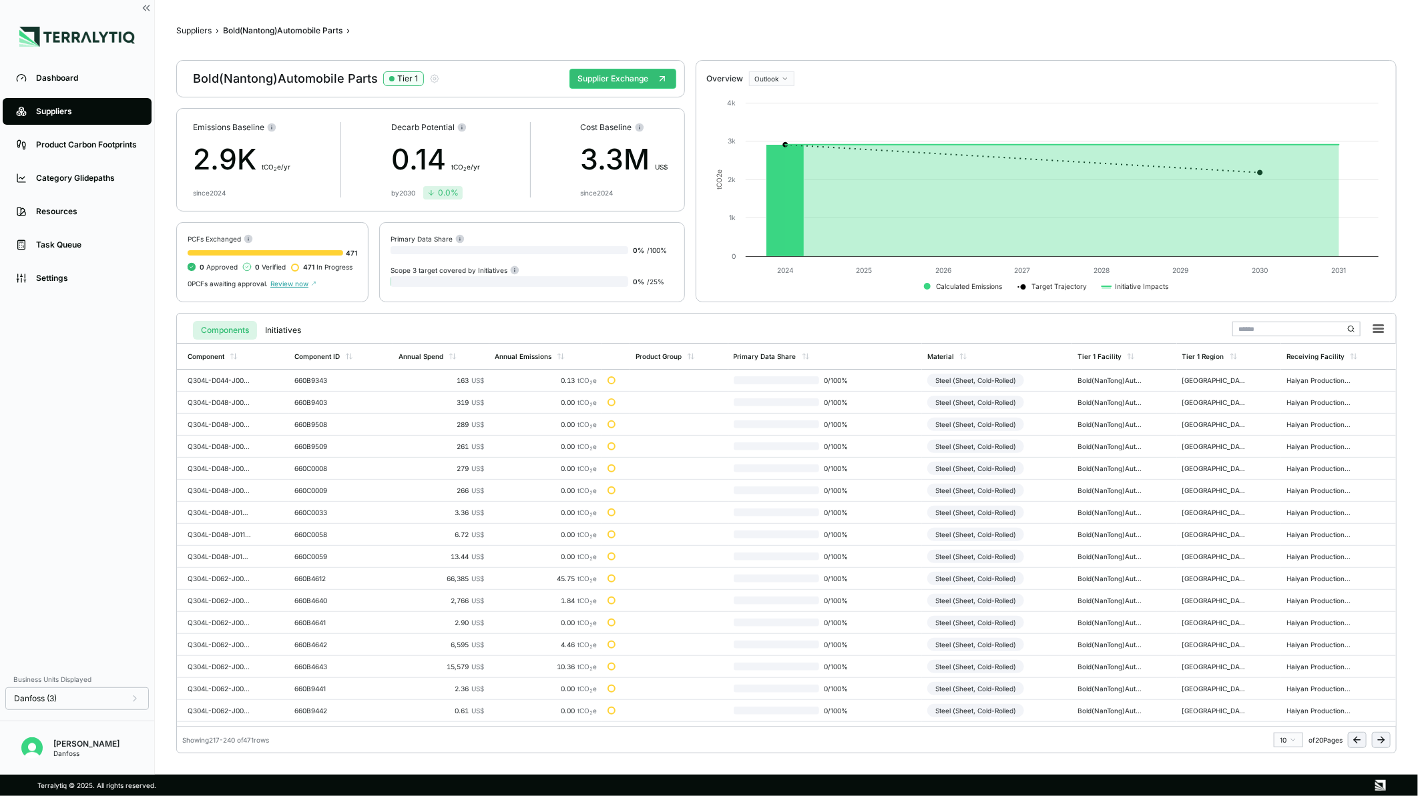
click at [1385, 742] on icon at bounding box center [1381, 740] width 11 height 11
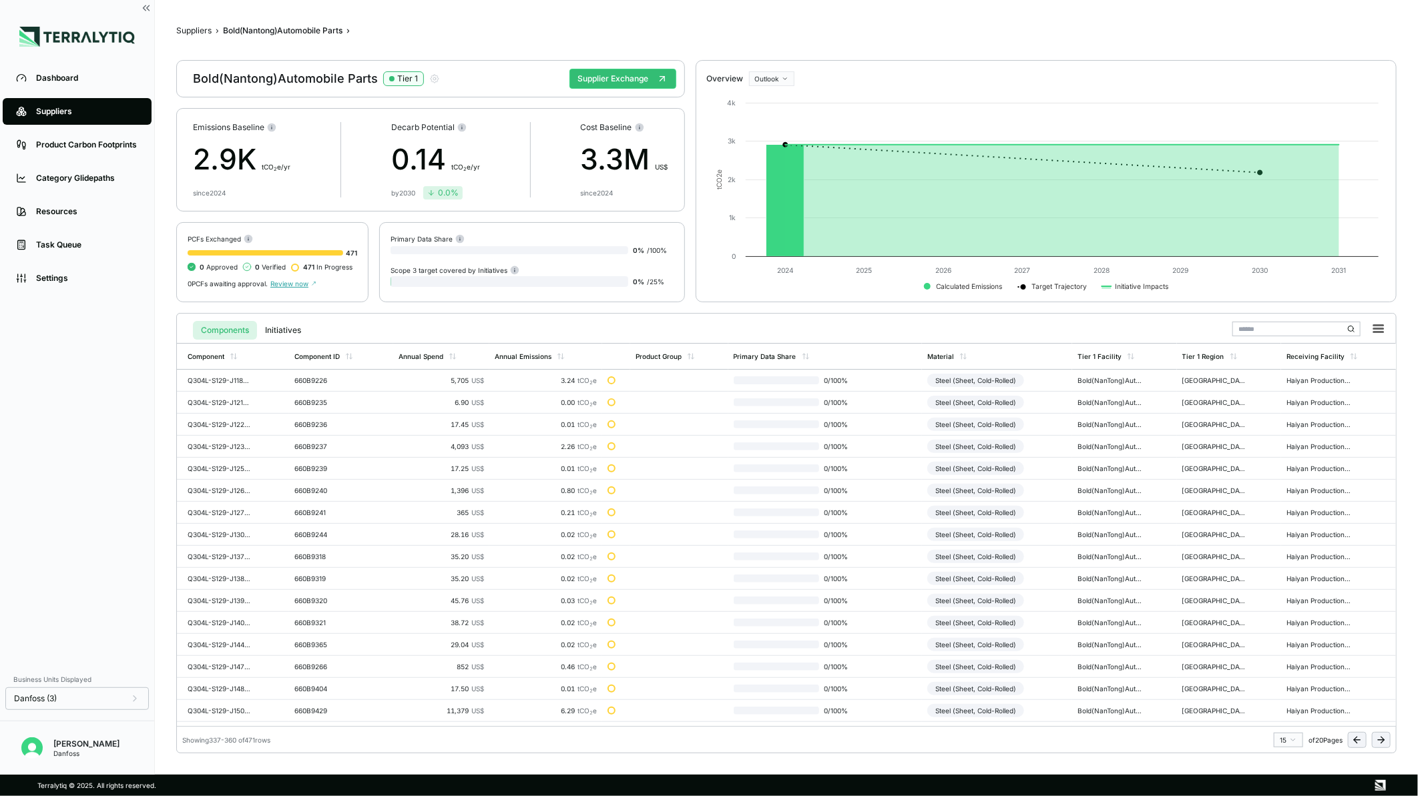
click at [1385, 742] on icon at bounding box center [1381, 740] width 11 height 11
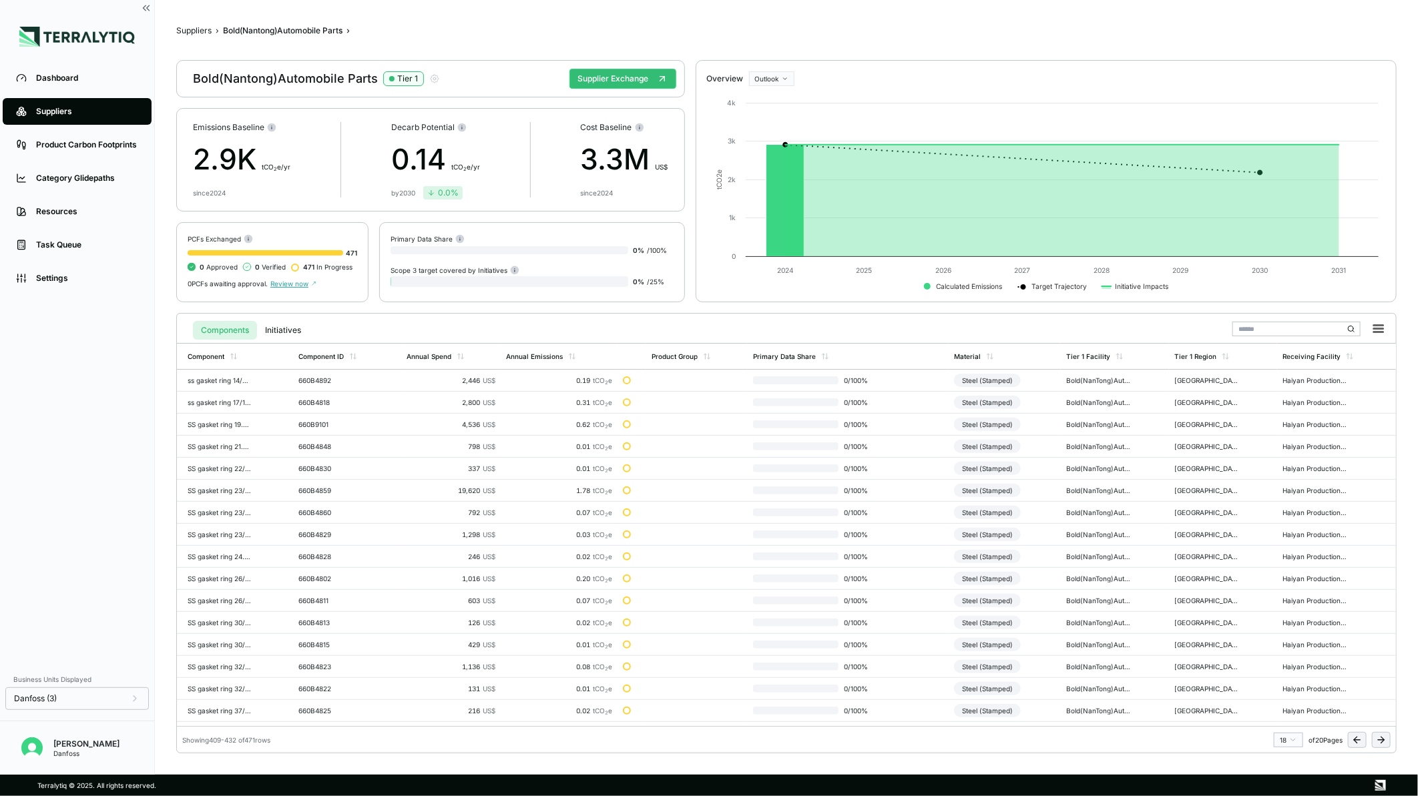
click at [1385, 742] on icon at bounding box center [1381, 740] width 11 height 11
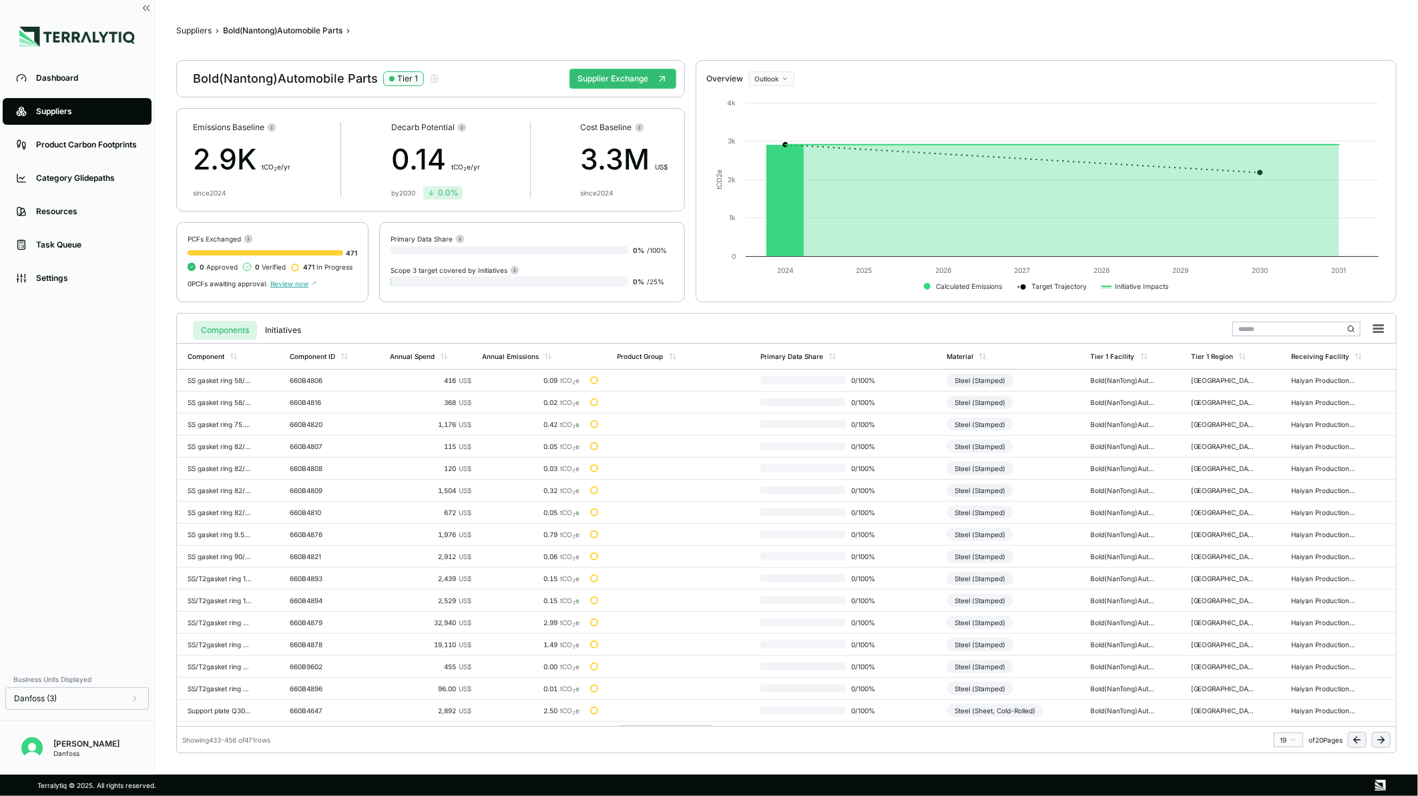
click at [1385, 742] on icon at bounding box center [1381, 740] width 11 height 11
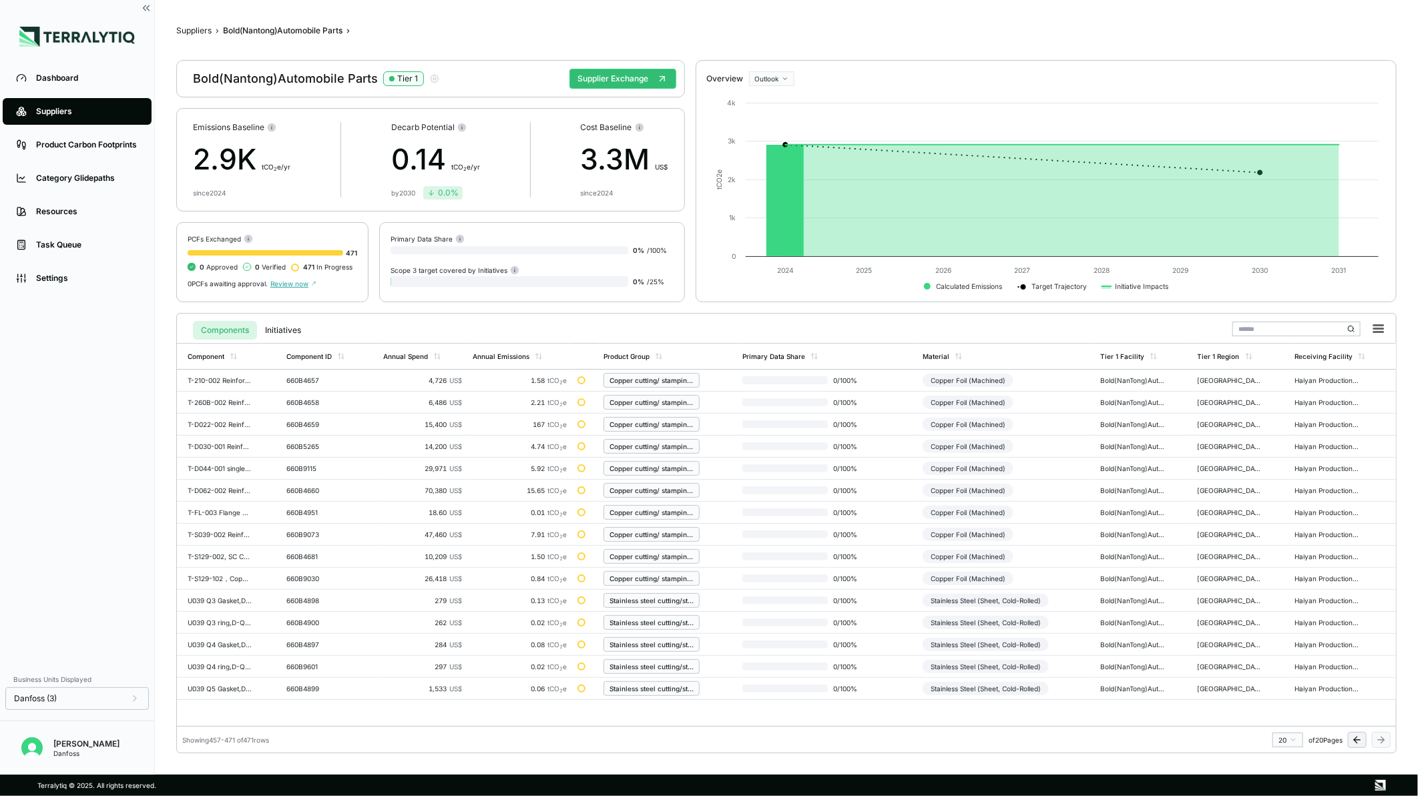
click at [1357, 742] on icon at bounding box center [1357, 740] width 11 height 11
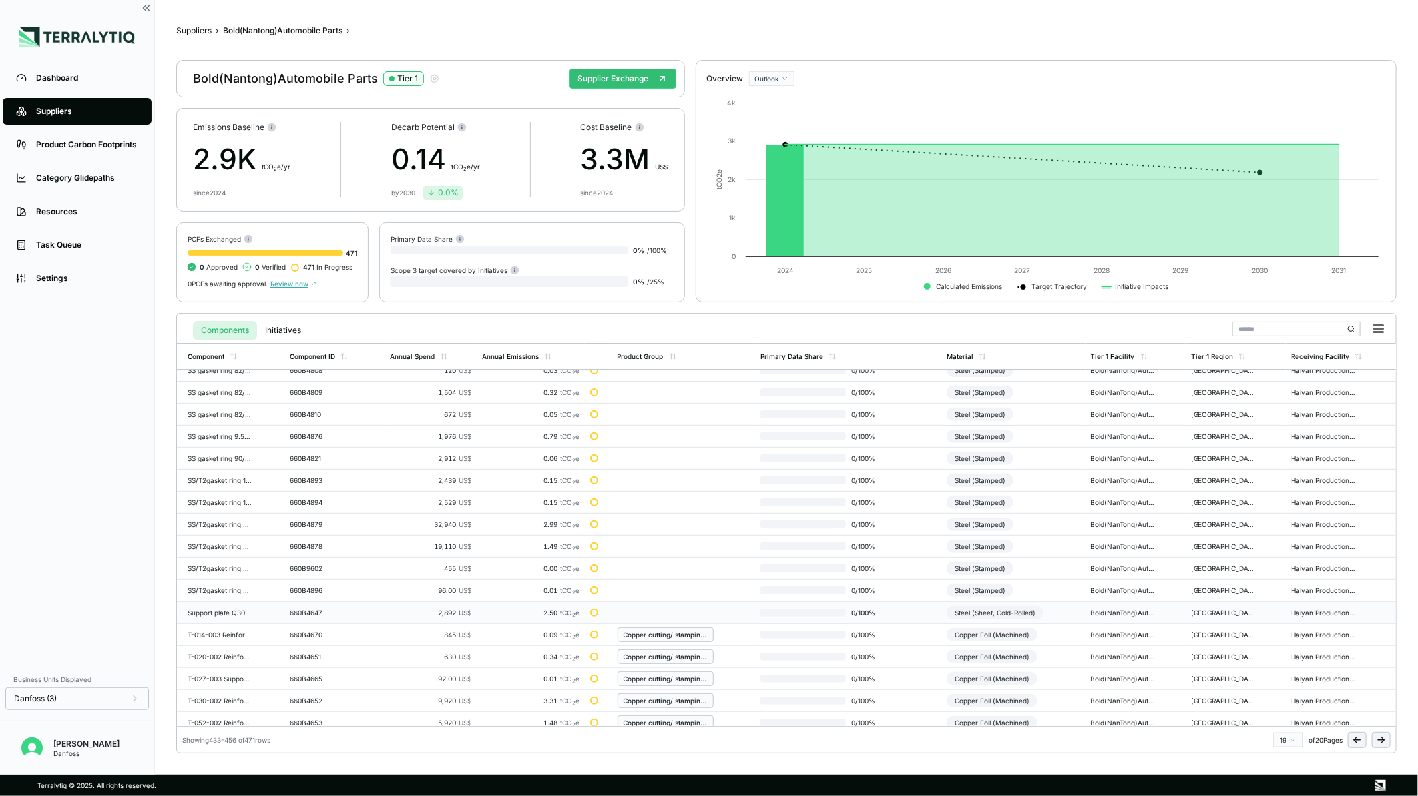
scroll to position [172, 0]
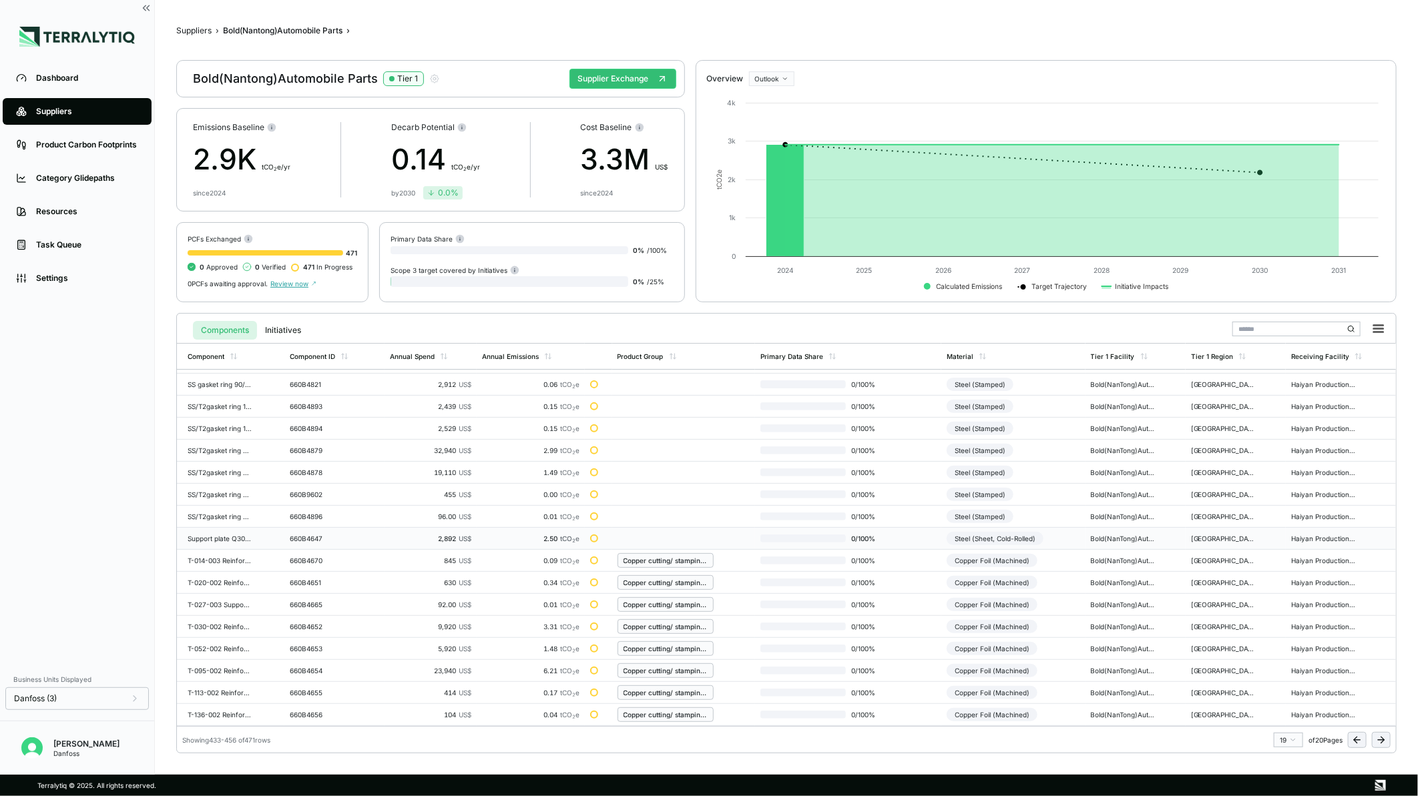
click at [998, 542] on div "Steel (Sheet, Cold-Rolled)" at bounding box center [995, 538] width 97 height 13
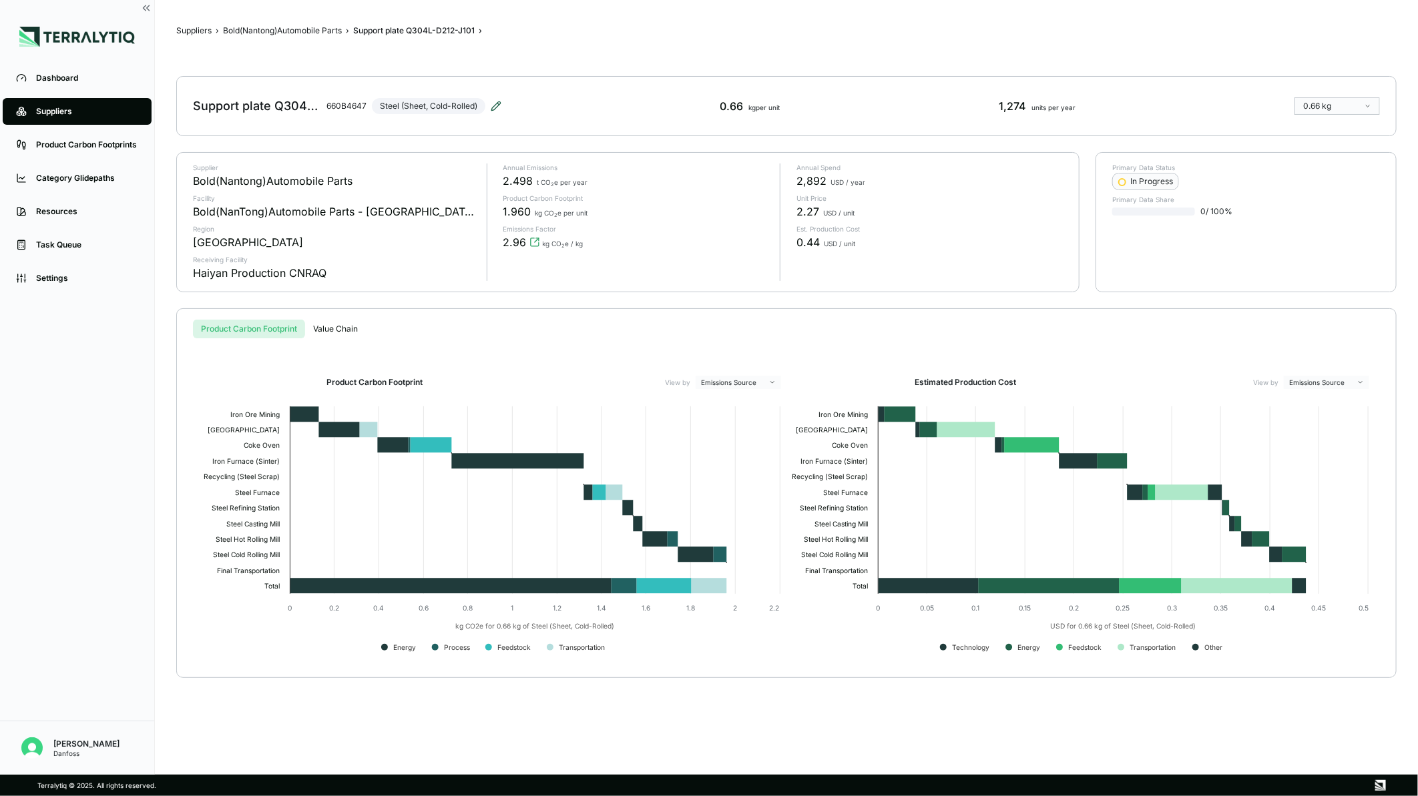
click at [499, 102] on icon at bounding box center [496, 106] width 11 height 11
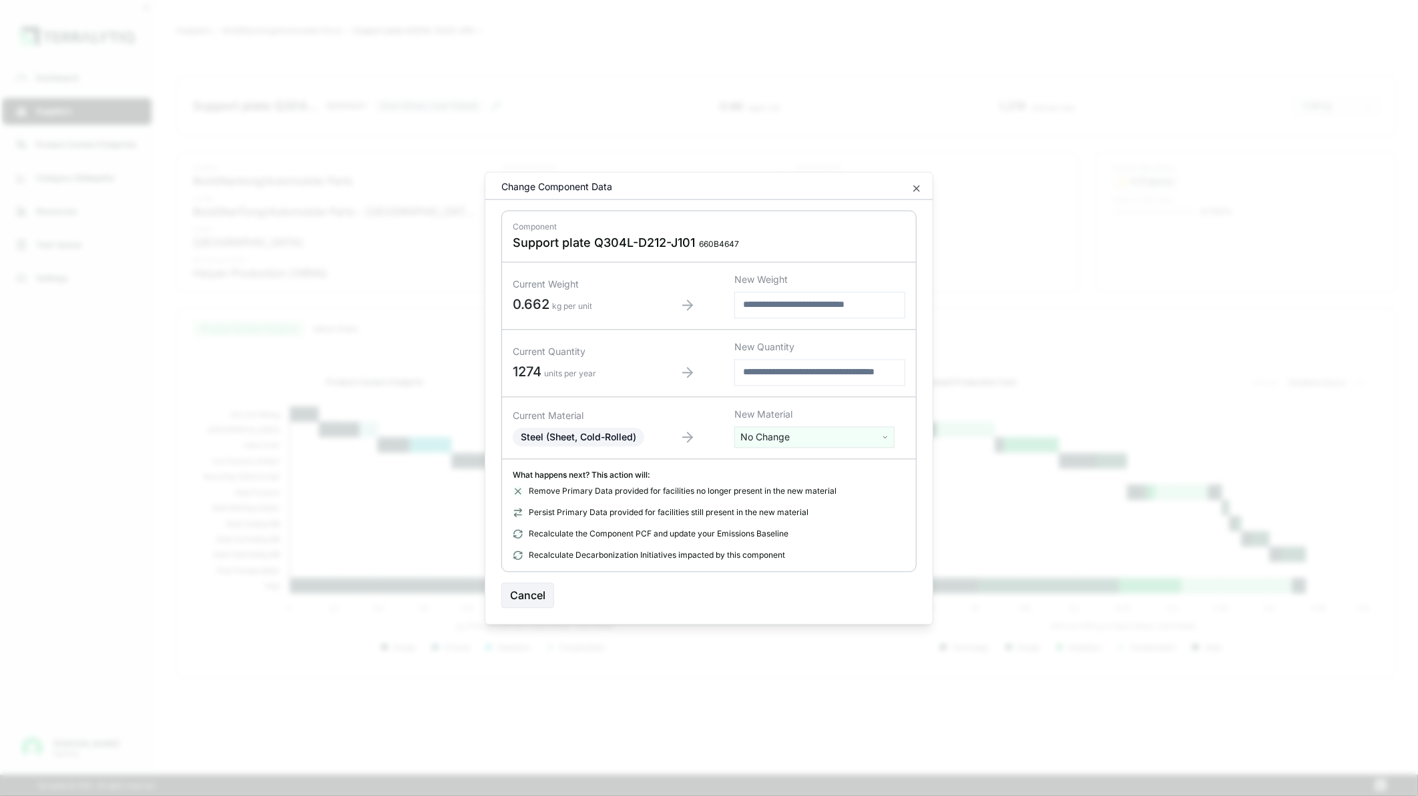
click at [796, 432] on html "Dashboard Suppliers Product Carbon Footprints Category Glidepaths Resources Tas…" at bounding box center [709, 398] width 1418 height 796
click at [786, 463] on input "text" at bounding box center [815, 465] width 154 height 15
type input "*****"
click at [829, 579] on div "Stainless Steel (Sheet, Cold-Rolled)" at bounding box center [815, 581] width 154 height 19
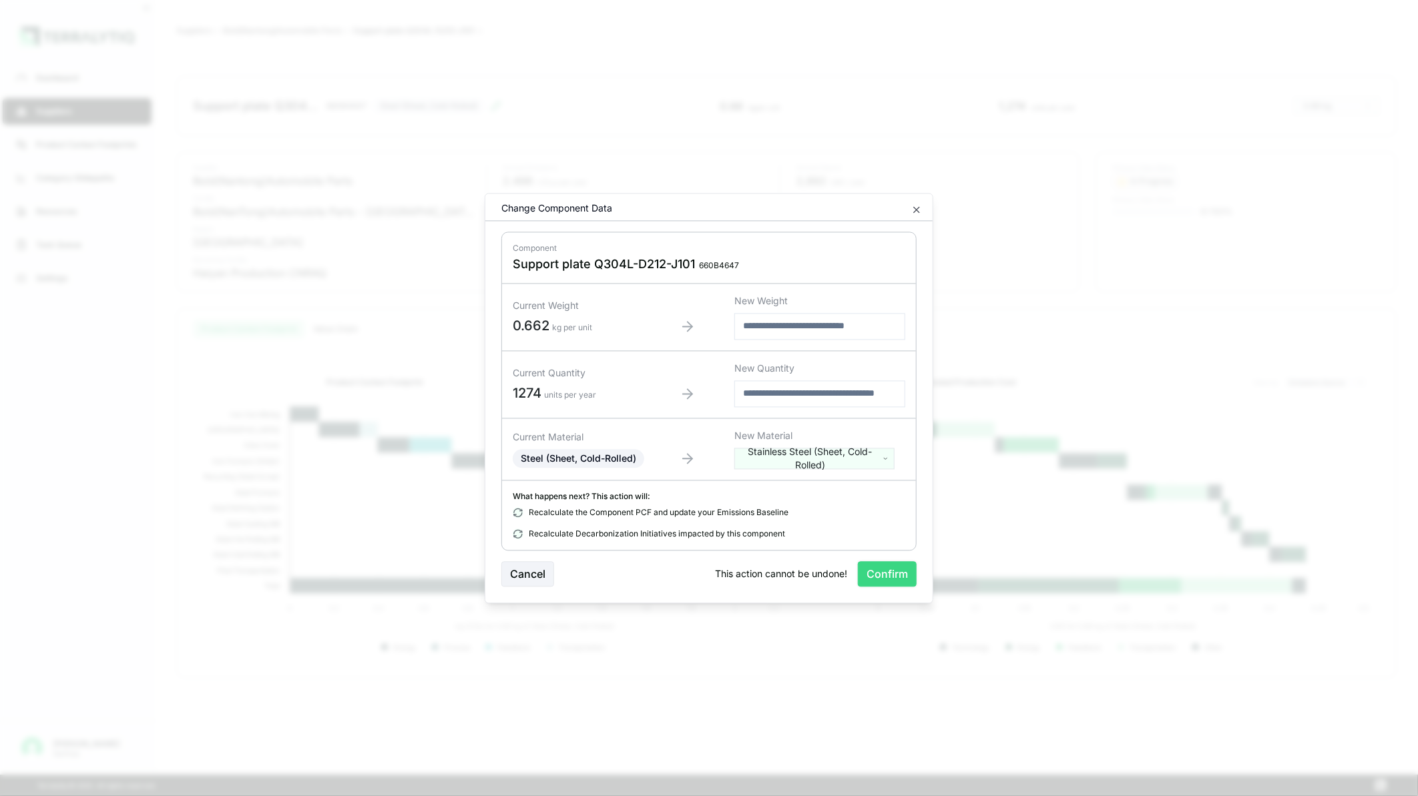
click at [872, 571] on button "Confirm" at bounding box center [887, 573] width 59 height 25
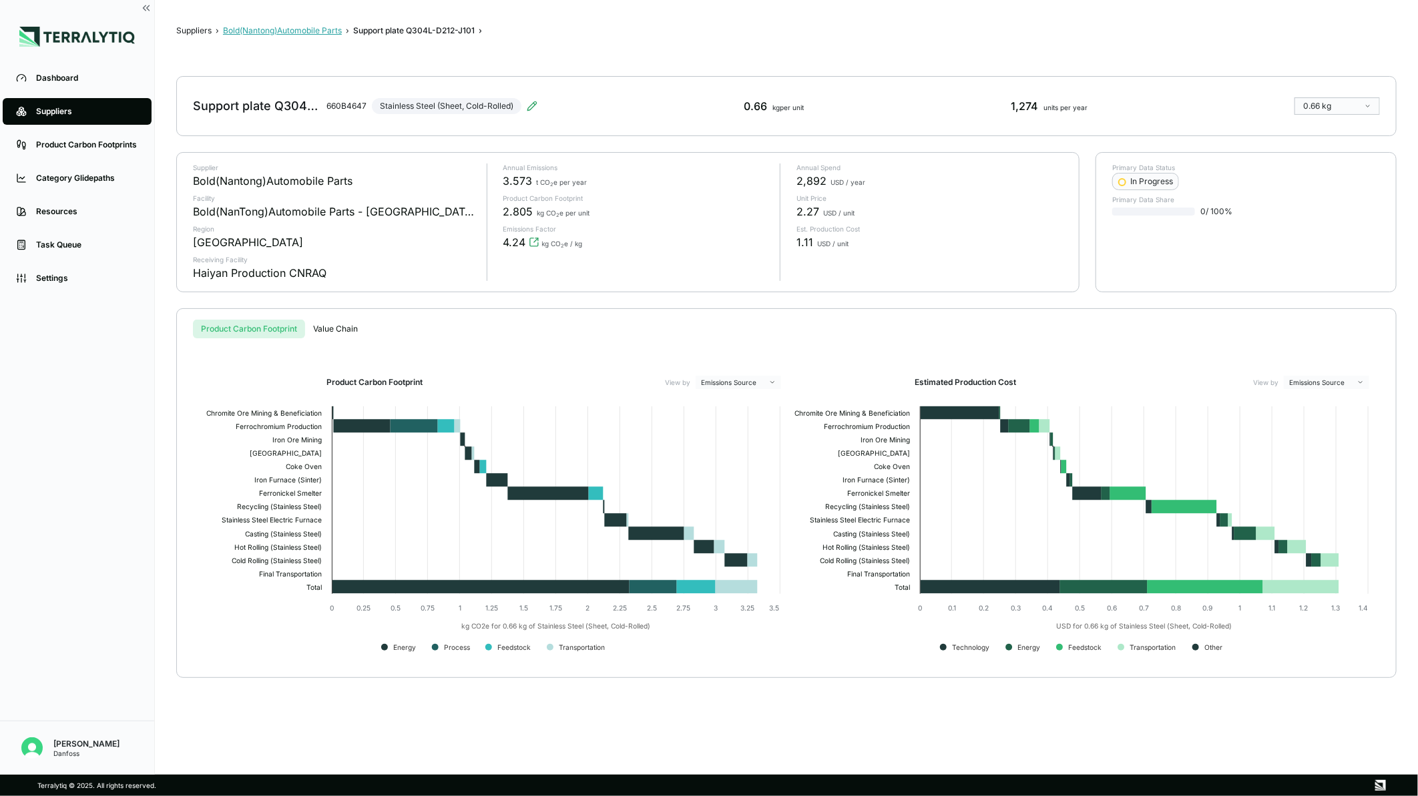
drag, startPoint x: 326, startPoint y: 27, endPoint x: 308, endPoint y: 150, distance: 124.7
click at [326, 27] on button "Bold(Nantong)Automobile Parts" at bounding box center [282, 30] width 119 height 11
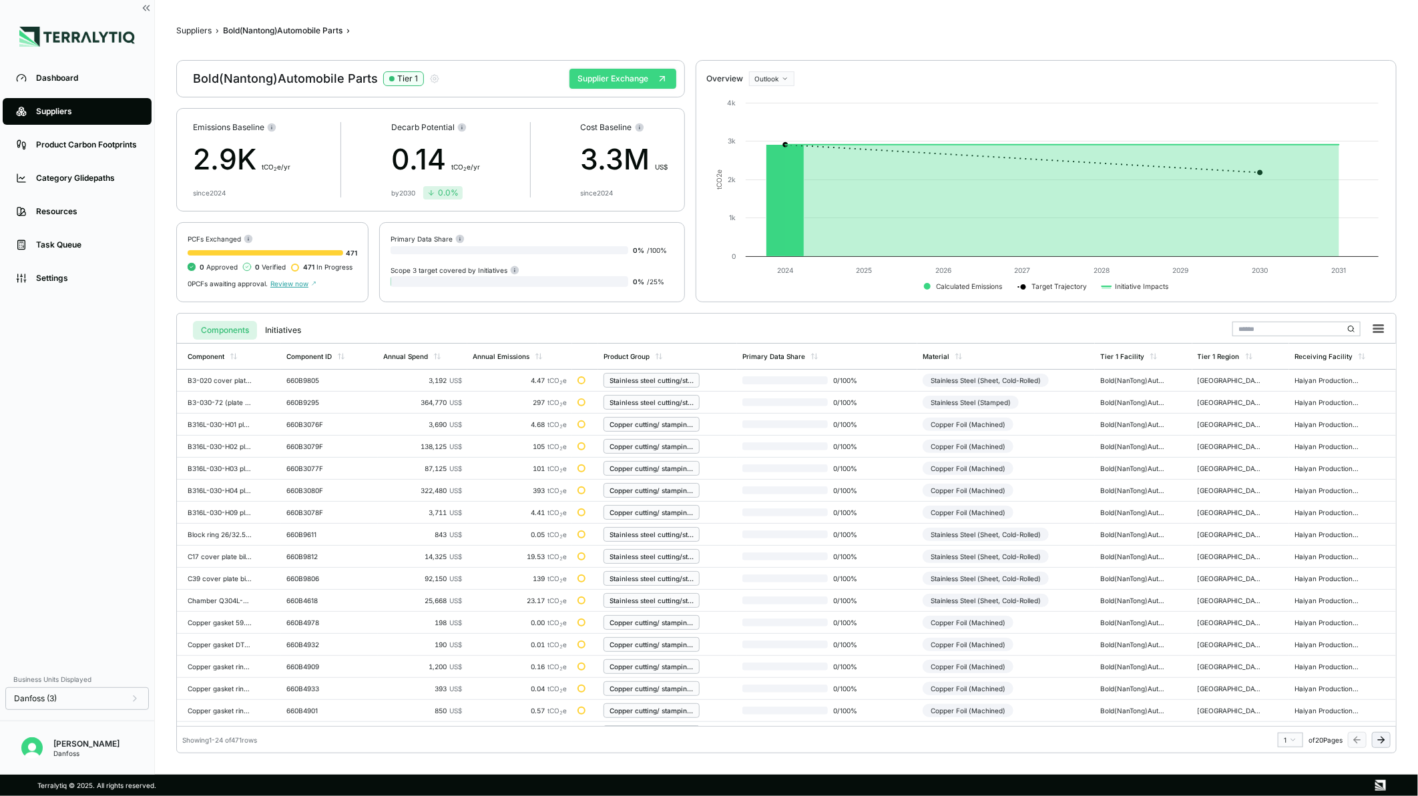
click at [618, 75] on button "Supplier Exchange" at bounding box center [622, 79] width 107 height 20
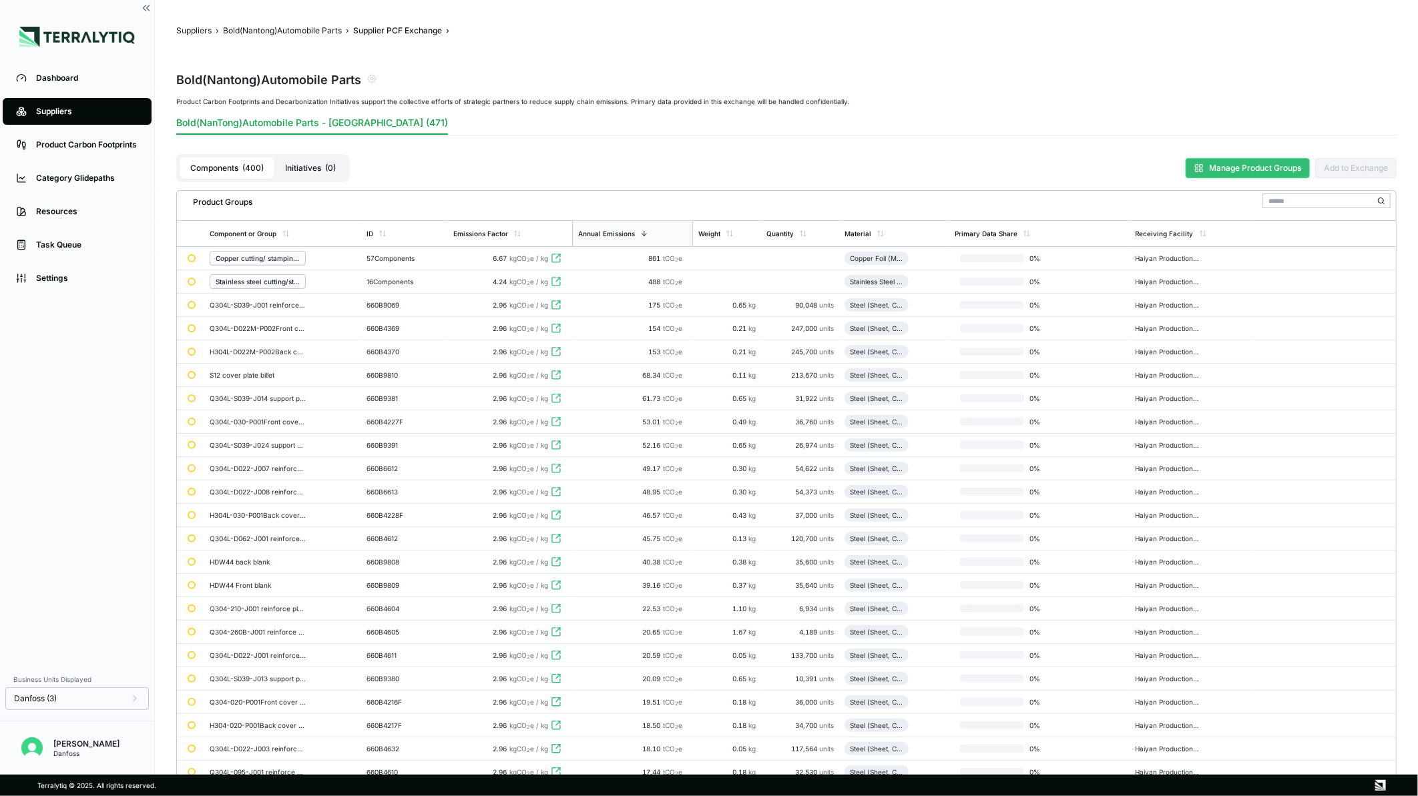
click at [1226, 169] on button "Manage Product Groups" at bounding box center [1248, 168] width 124 height 20
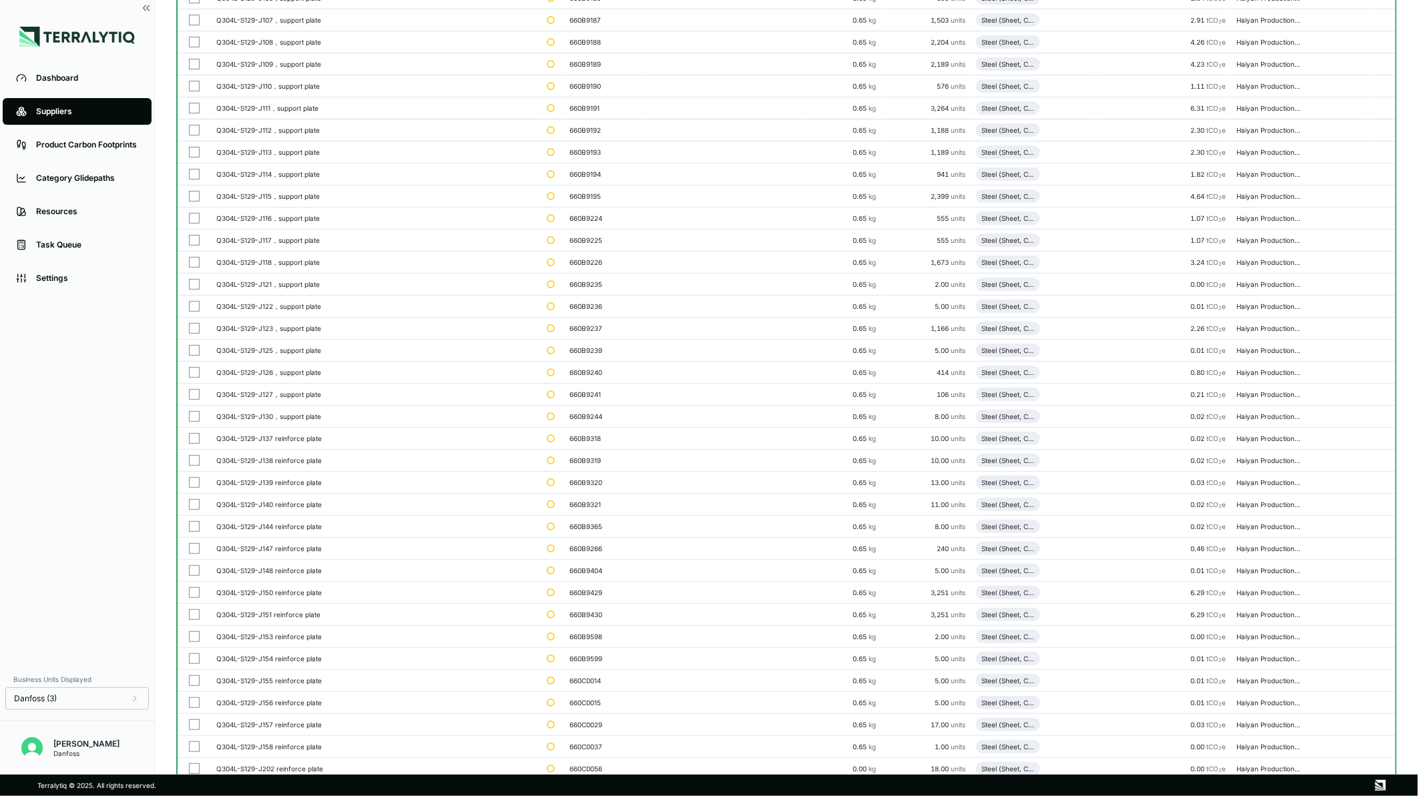
scroll to position [6825, 0]
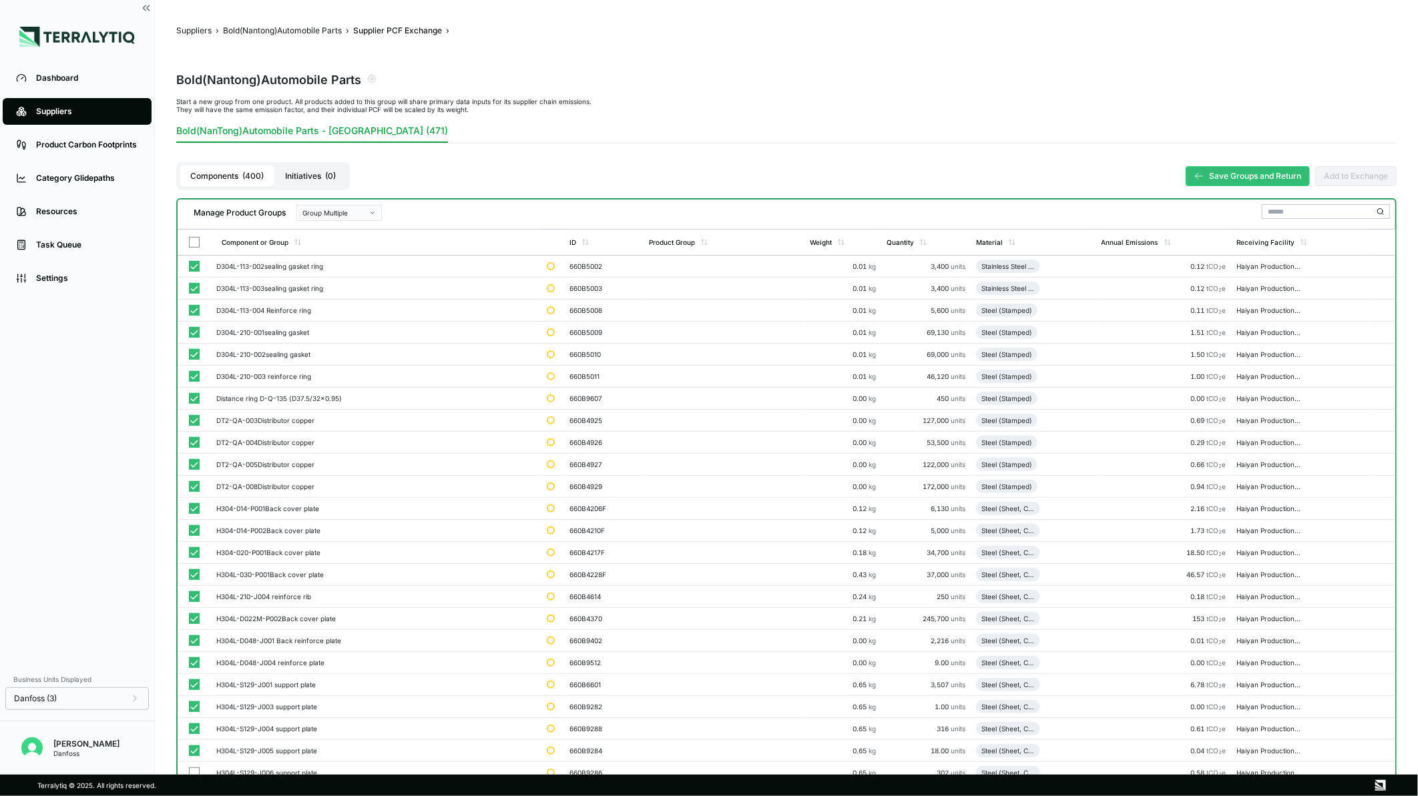
scroll to position [222, 0]
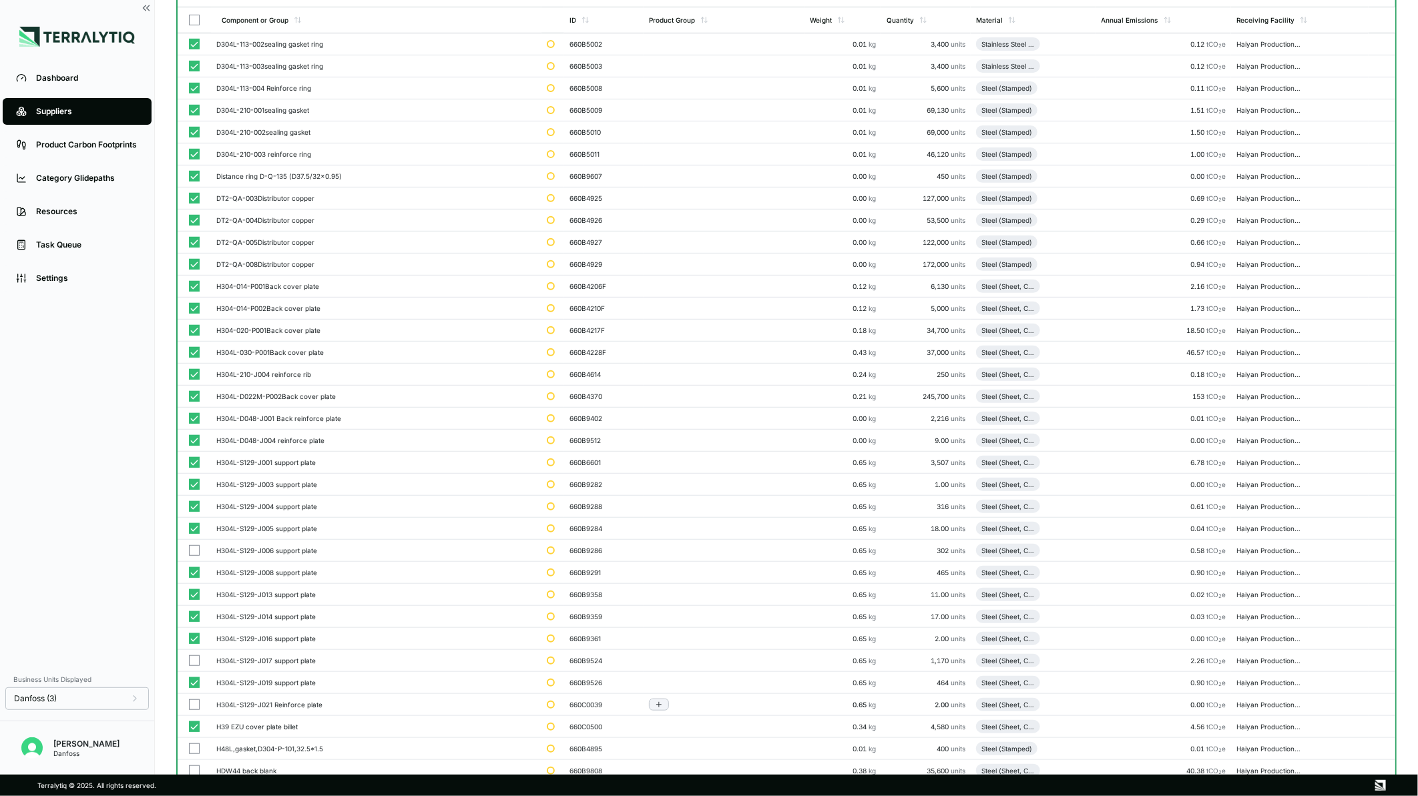
click at [189, 549] on button "button" at bounding box center [194, 550] width 11 height 11
click at [196, 657] on button "button" at bounding box center [194, 661] width 11 height 11
click at [190, 708] on button "button" at bounding box center [194, 705] width 11 height 11
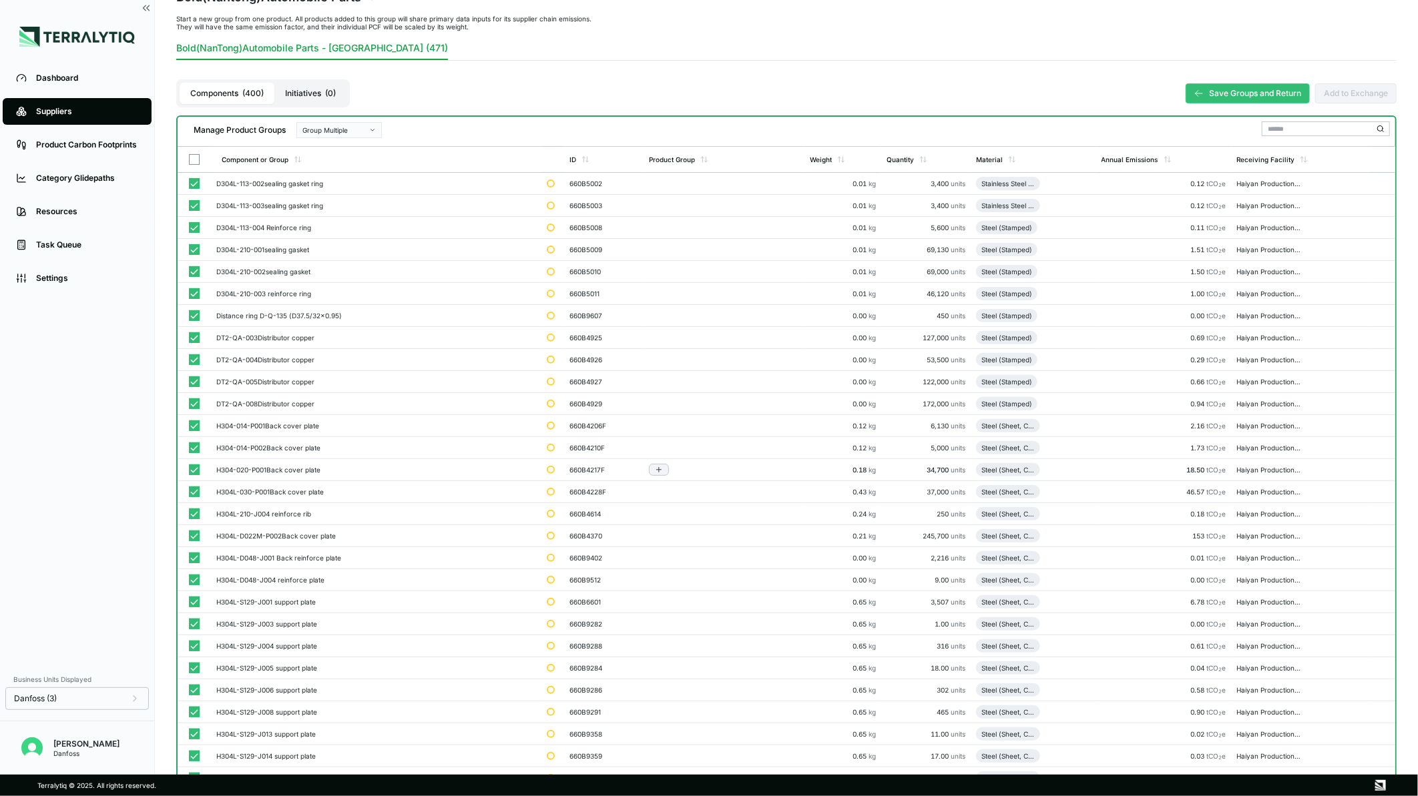
scroll to position [0, 0]
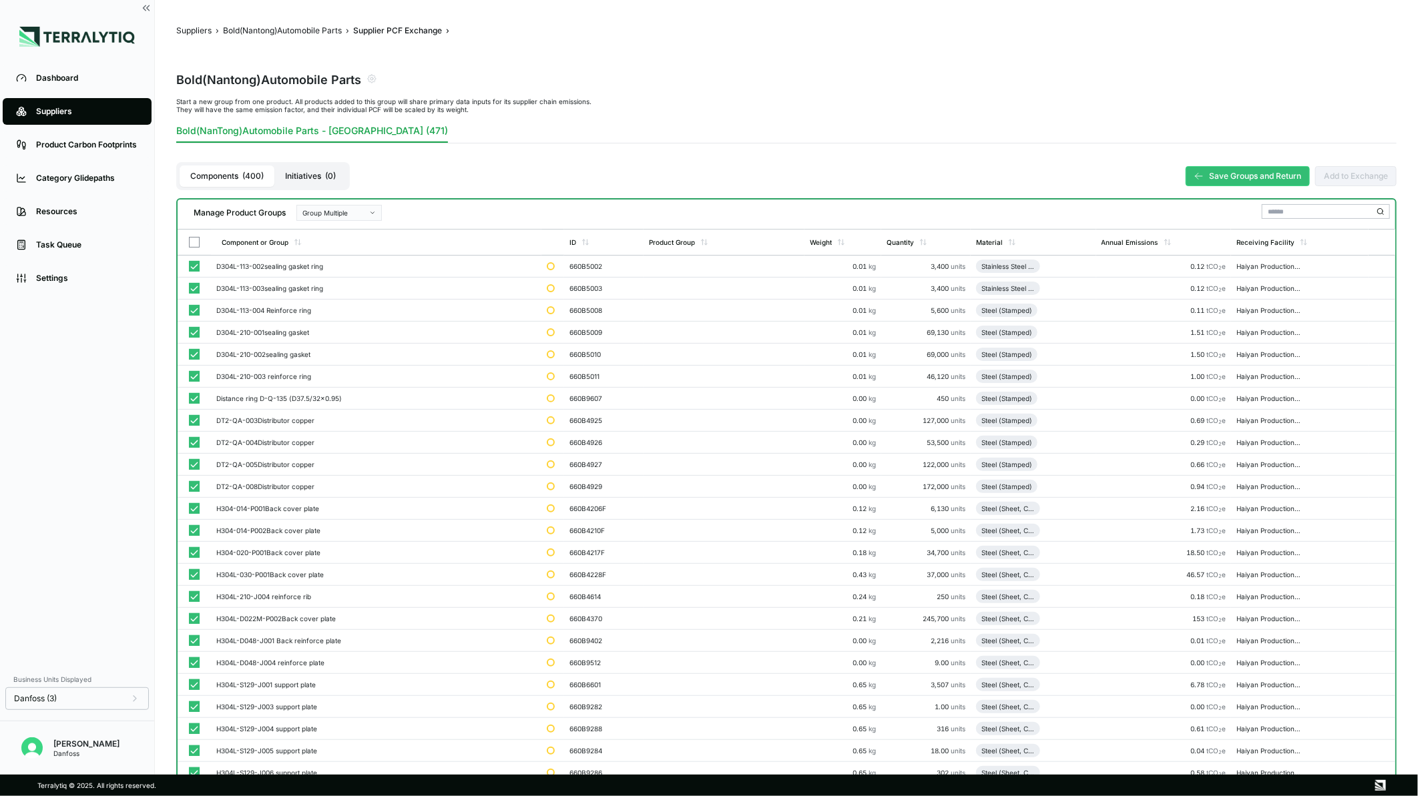
click at [328, 214] on div "Group Multiple" at bounding box center [334, 213] width 64 height 8
click at [330, 226] on div "Add To New Group" at bounding box center [338, 229] width 73 height 8
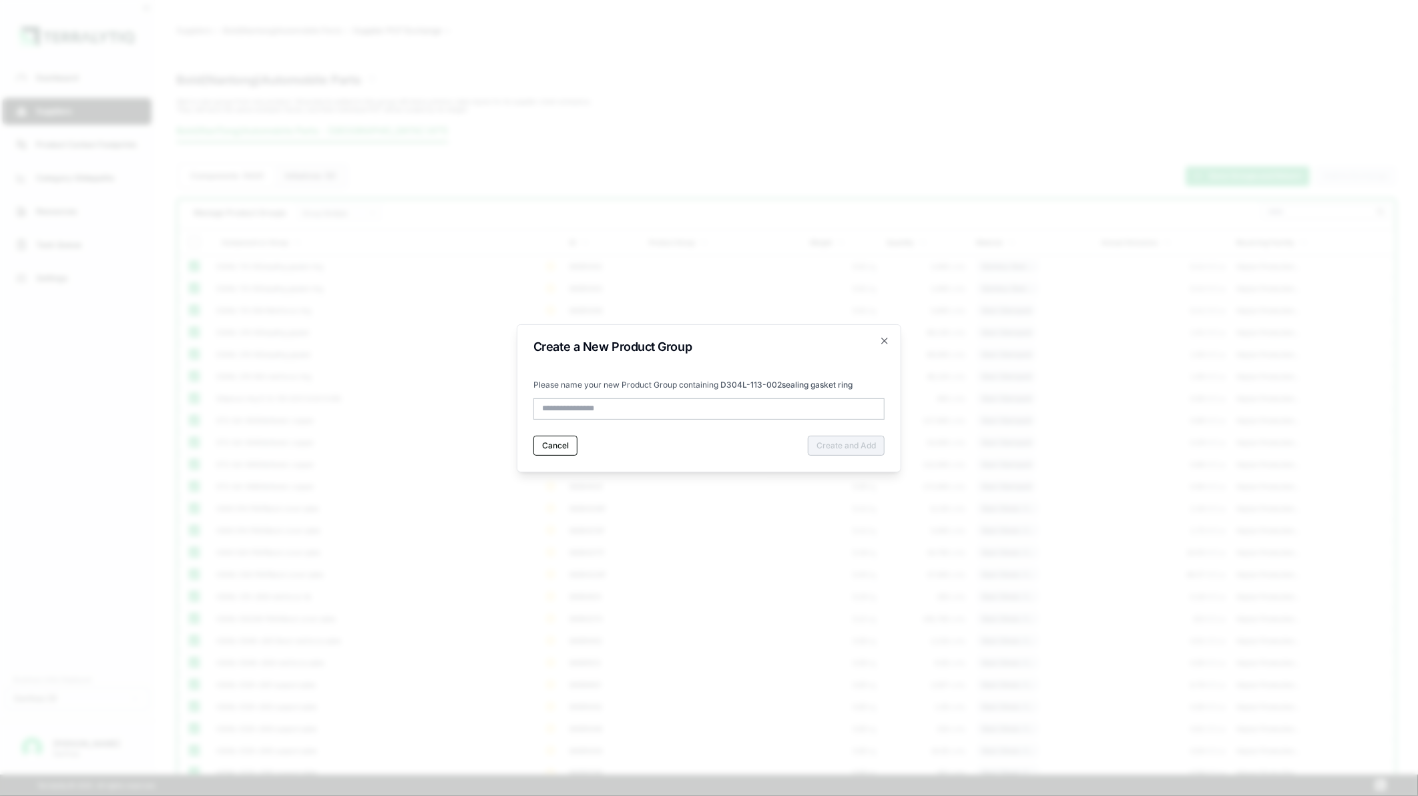
click at [575, 405] on input "text" at bounding box center [708, 409] width 351 height 21
click at [576, 405] on input "text" at bounding box center [708, 409] width 351 height 21
click at [564, 413] on input "text" at bounding box center [708, 409] width 351 height 21
click at [581, 406] on input "**********" at bounding box center [708, 409] width 351 height 21
click at [711, 410] on input "**********" at bounding box center [708, 409] width 351 height 21
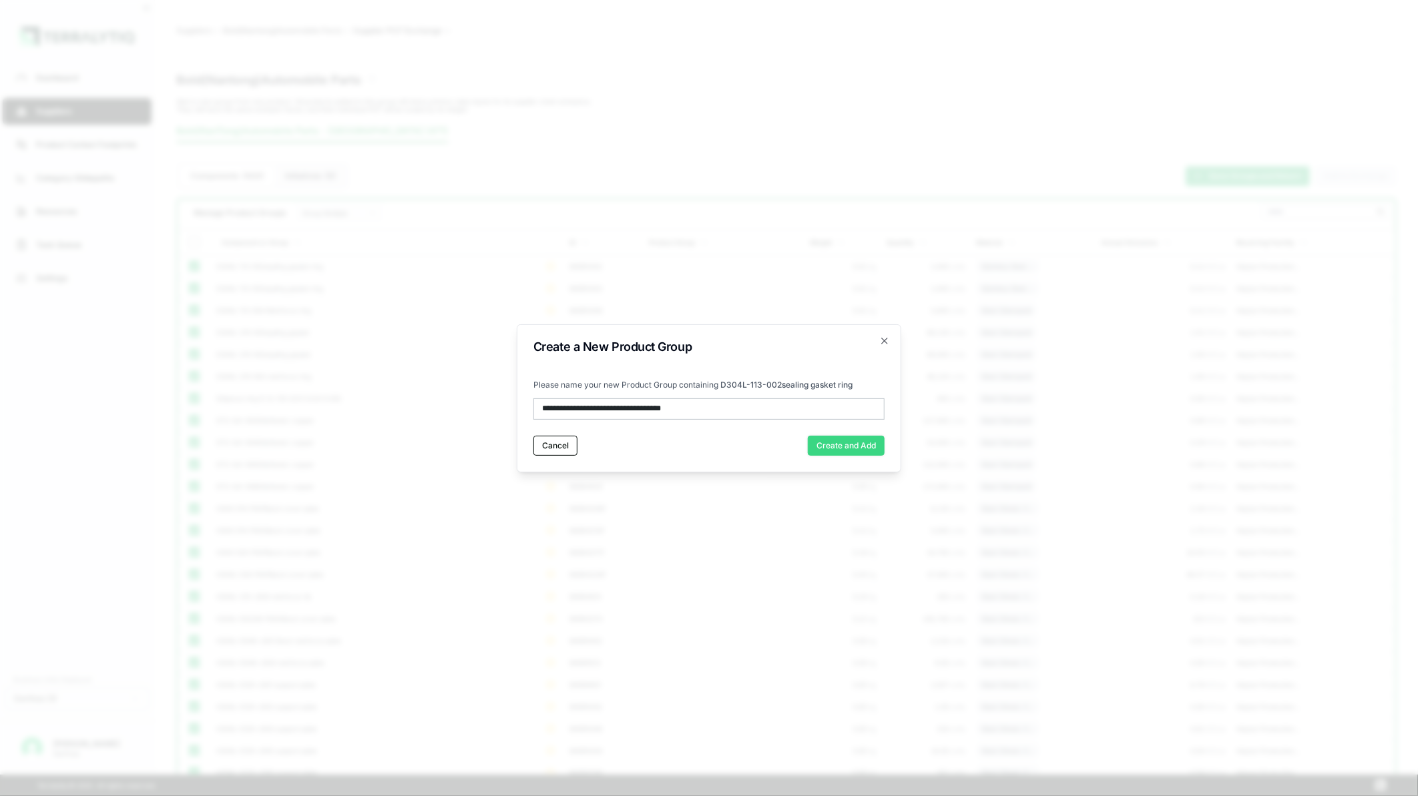
type input "**********"
click at [826, 443] on button "Create and Add" at bounding box center [846, 446] width 77 height 20
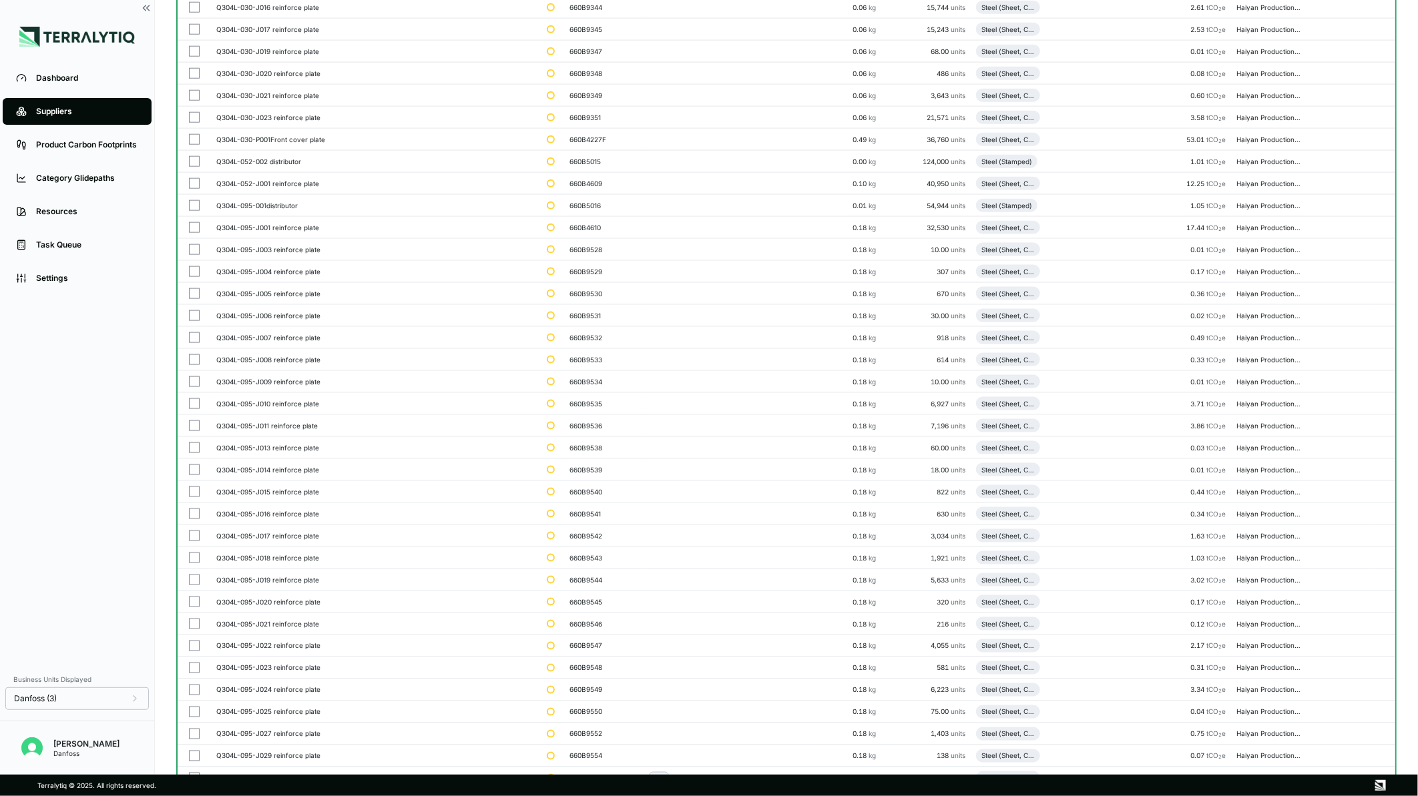
scroll to position [2151, 0]
click at [196, 475] on button "button" at bounding box center [194, 472] width 11 height 11
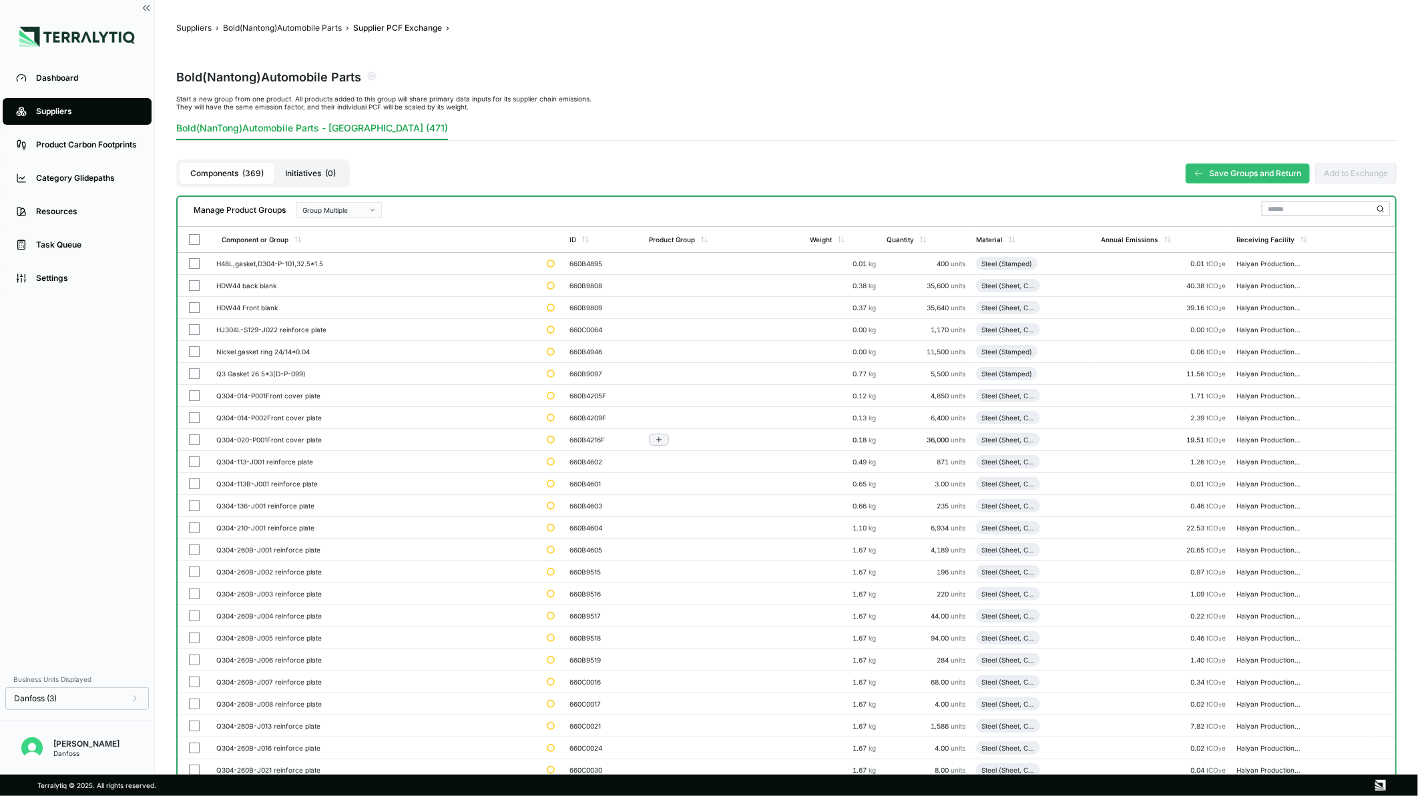
scroll to position [0, 0]
click at [326, 215] on div "Group Multiple" at bounding box center [334, 213] width 64 height 8
click at [315, 242] on div "Add To Stainless Steel (Sheet, Cold Rolled)" at bounding box center [338, 245] width 73 height 8
click at [197, 266] on button "button" at bounding box center [194, 266] width 11 height 11
click at [361, 210] on div "Group Multiple" at bounding box center [334, 213] width 64 height 8
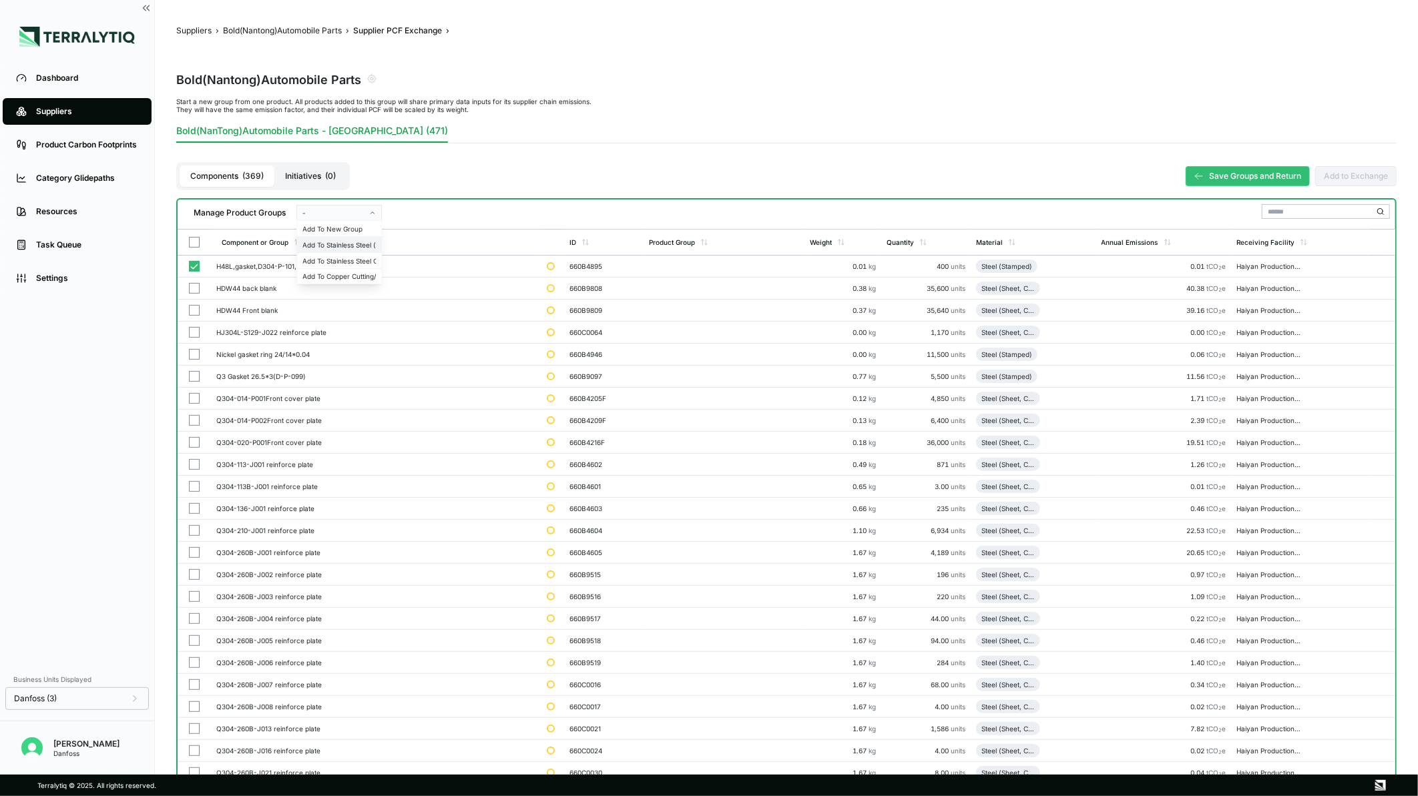
click at [347, 241] on div "Add To Stainless Steel (Sheet, Cold Rolled)" at bounding box center [338, 245] width 73 height 8
click at [328, 216] on div "Group Multiple" at bounding box center [334, 213] width 64 height 8
click at [336, 257] on div "Add To Stainless Steel Cutting/Stamping Part" at bounding box center [338, 261] width 73 height 8
click at [190, 264] on button "button" at bounding box center [194, 266] width 11 height 11
click at [195, 283] on button "button" at bounding box center [194, 288] width 11 height 11
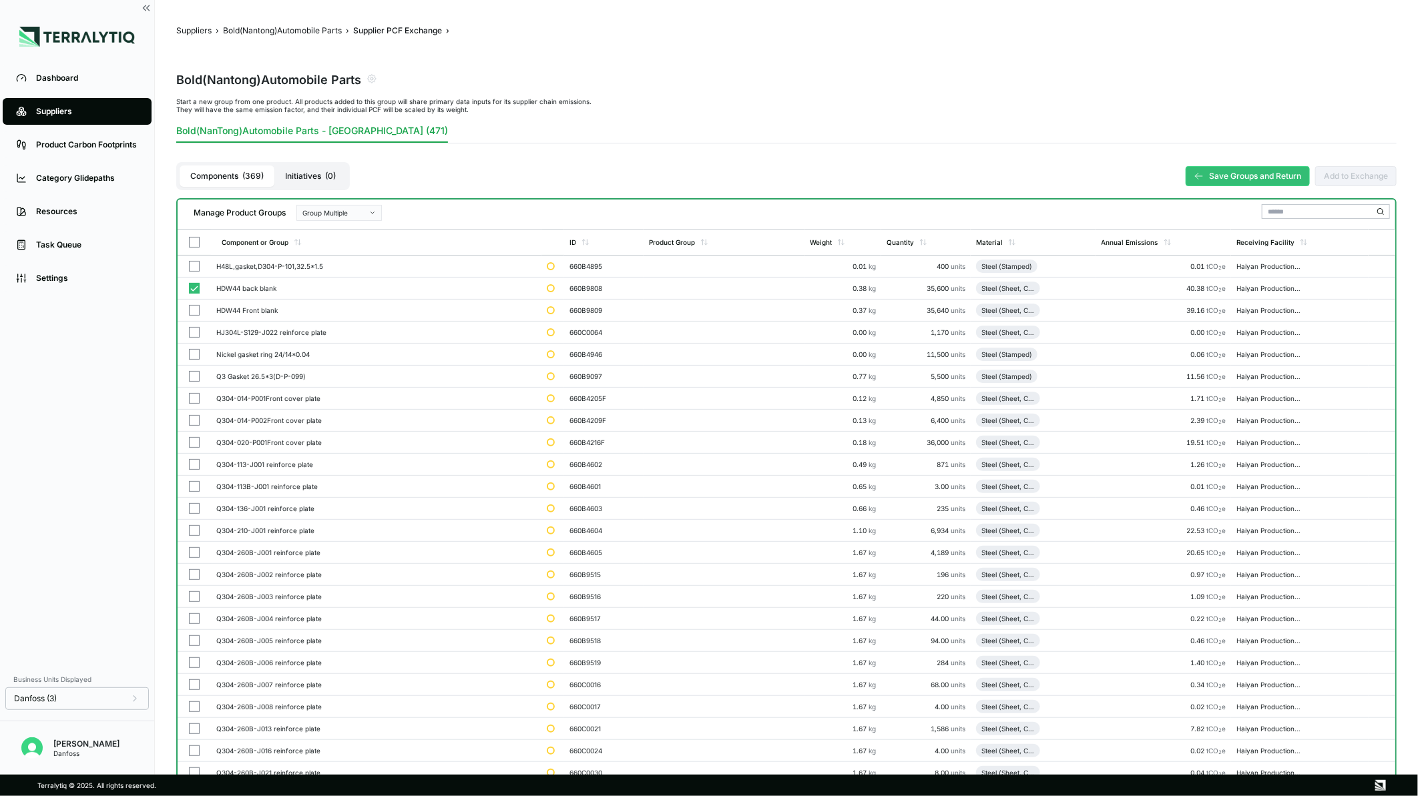
click at [332, 214] on div "Group Multiple" at bounding box center [334, 213] width 64 height 8
click at [332, 244] on div "Add To Stainless Steel (Sheet, Cold Rolled)" at bounding box center [338, 245] width 73 height 8
click at [342, 216] on button "Group Multiple" at bounding box center [338, 213] width 85 height 16
click at [336, 259] on div "Add To Stainless Steel Cutting/Stamping Part" at bounding box center [338, 261] width 73 height 8
click at [192, 289] on button "button" at bounding box center [194, 288] width 11 height 11
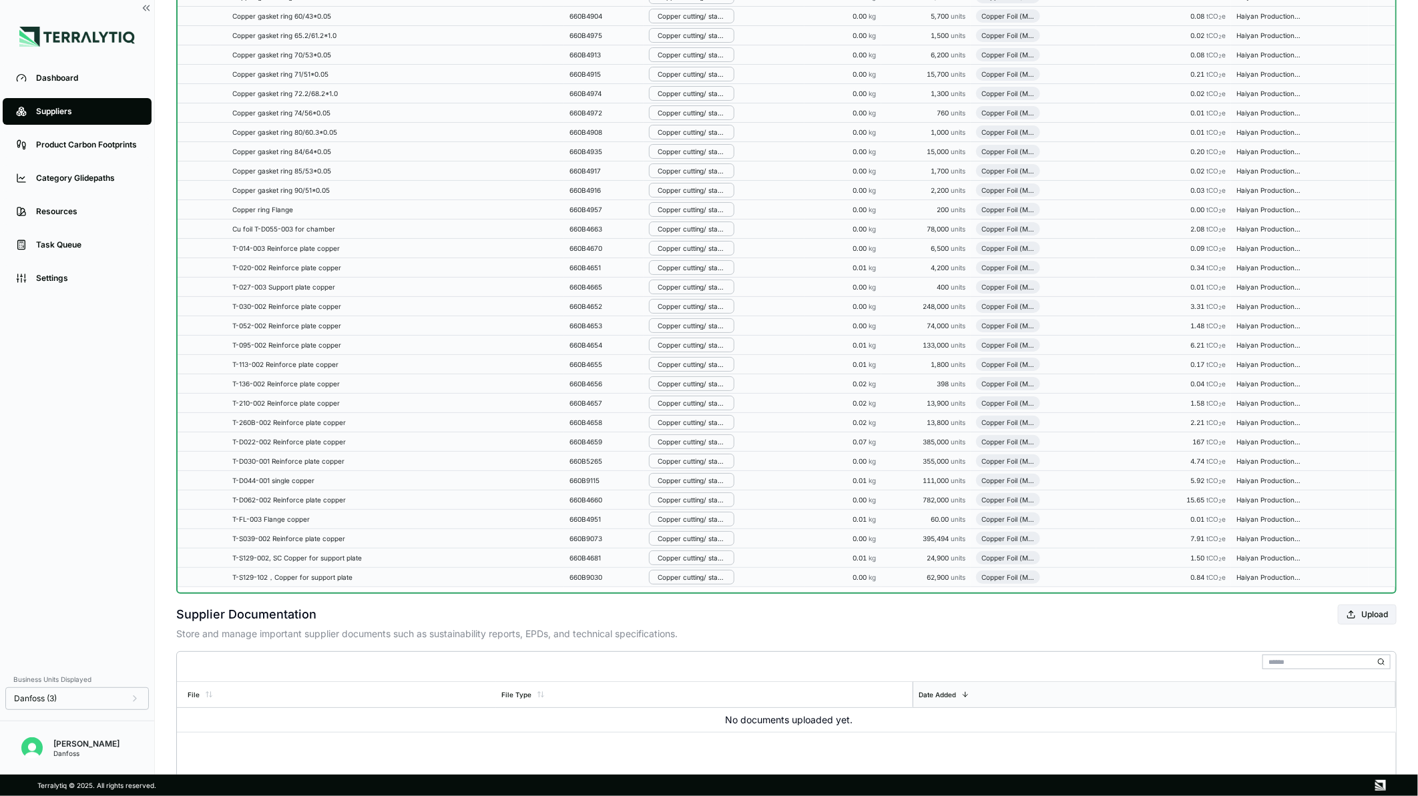
scroll to position [8708, 0]
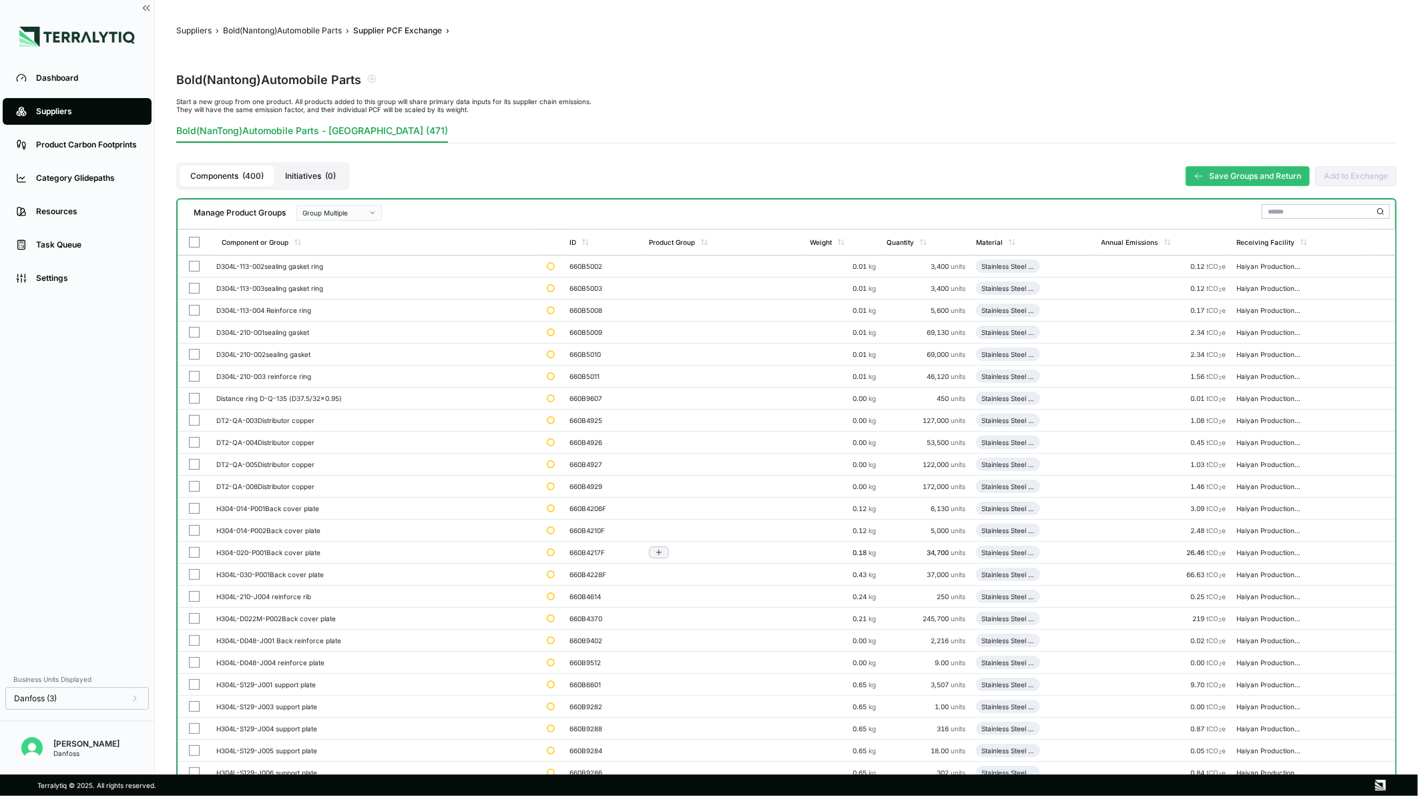
scroll to position [222, 0]
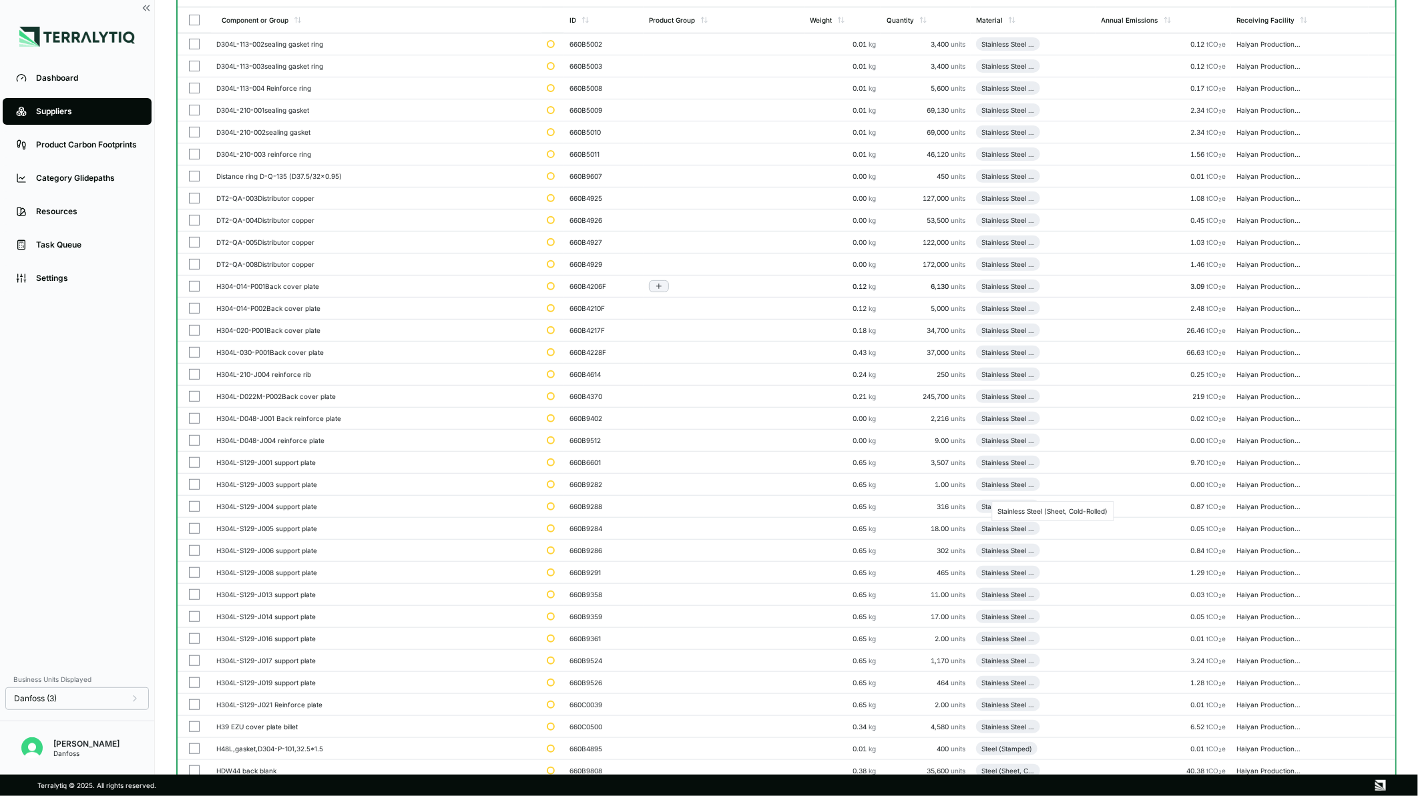
click at [197, 548] on button "button" at bounding box center [194, 550] width 11 height 11
click at [196, 524] on button "button" at bounding box center [194, 528] width 11 height 11
click at [195, 505] on button "button" at bounding box center [194, 506] width 11 height 11
click at [191, 483] on button "button" at bounding box center [194, 484] width 11 height 11
click at [196, 458] on button "button" at bounding box center [194, 462] width 11 height 11
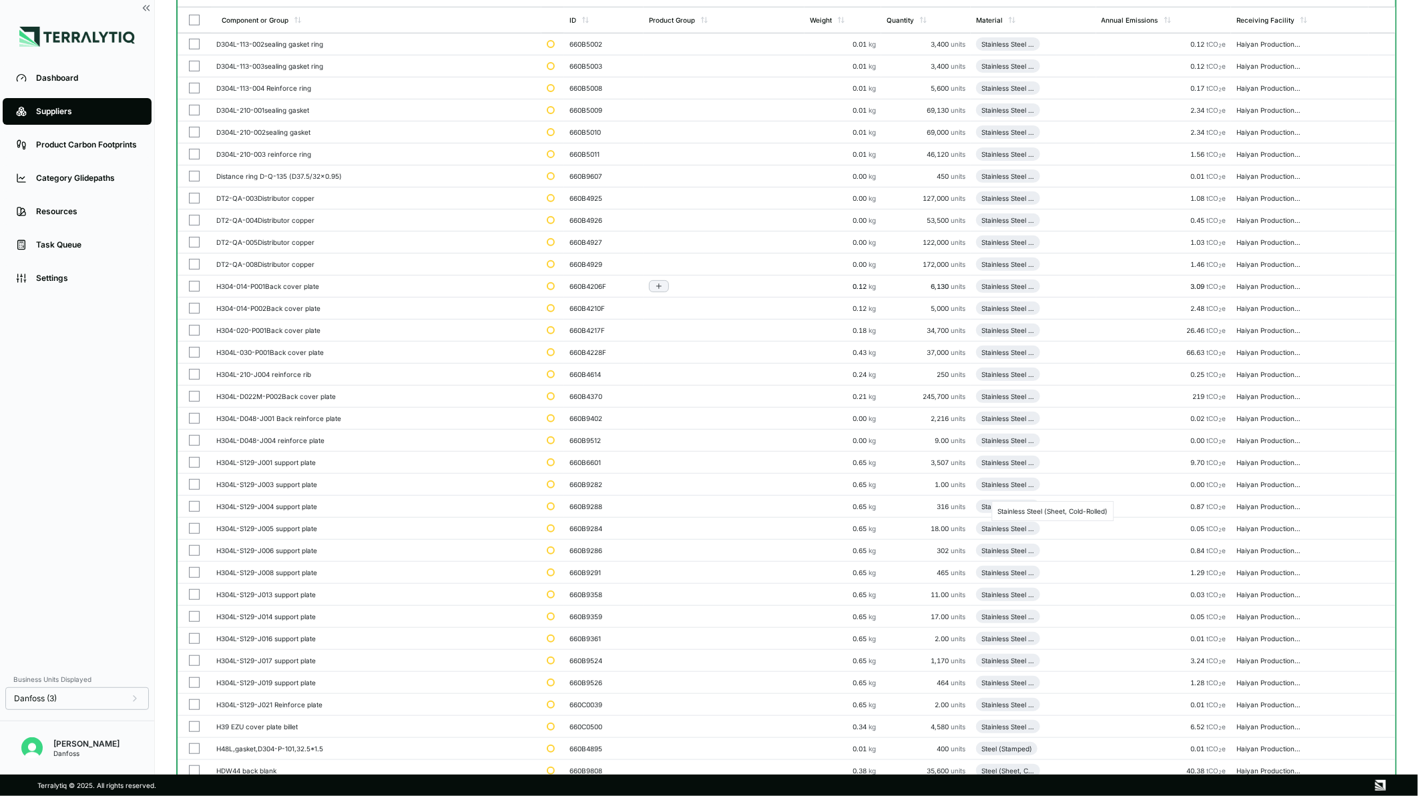
click at [195, 441] on button "button" at bounding box center [194, 440] width 11 height 11
click at [195, 422] on button "button" at bounding box center [194, 418] width 11 height 11
click at [196, 395] on button "button" at bounding box center [194, 396] width 11 height 11
click at [196, 377] on button "button" at bounding box center [194, 374] width 11 height 11
click at [196, 352] on button "button" at bounding box center [194, 352] width 11 height 11
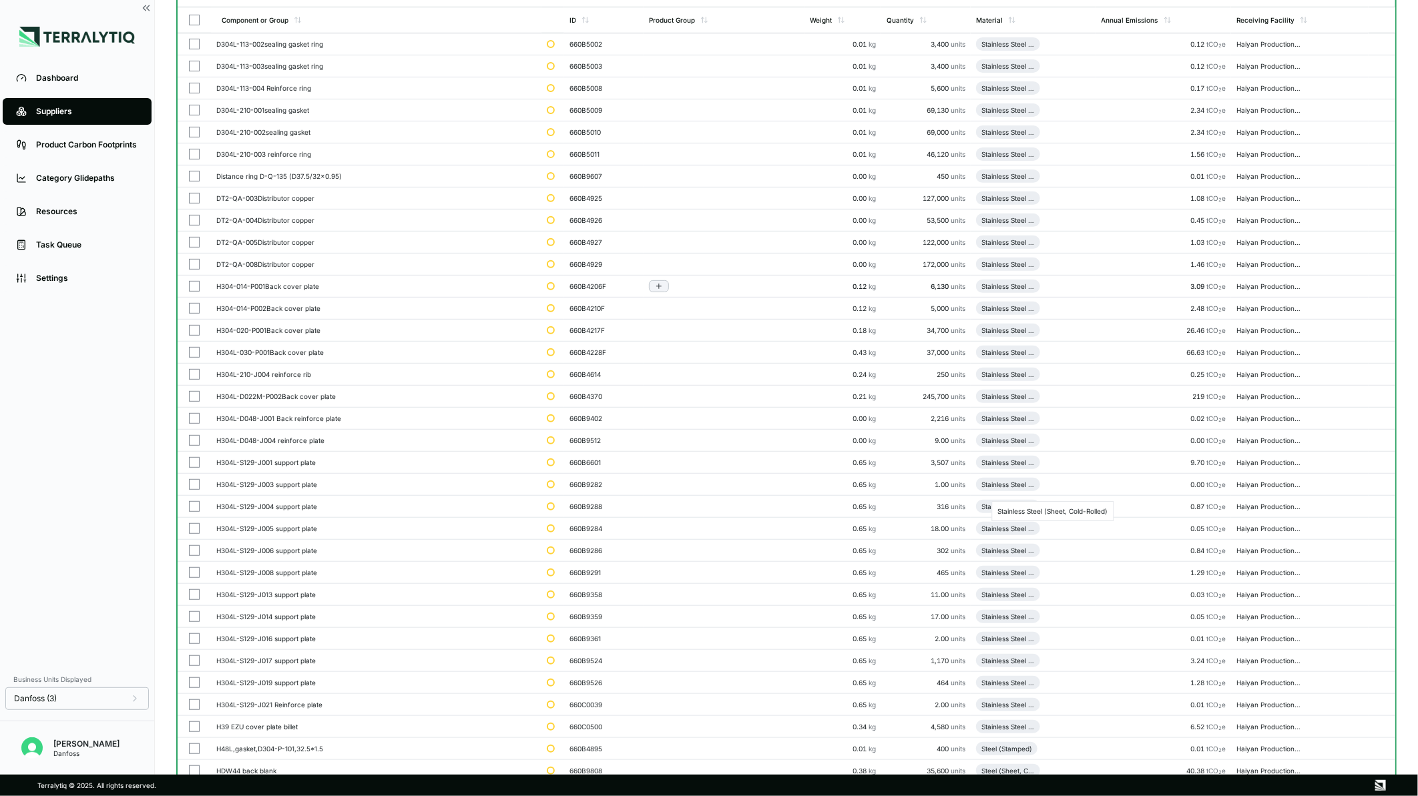
click at [192, 331] on button "button" at bounding box center [194, 330] width 11 height 11
click at [192, 308] on button "button" at bounding box center [194, 308] width 11 height 11
click at [191, 286] on button "button" at bounding box center [194, 286] width 11 height 11
click at [191, 264] on button "button" at bounding box center [194, 264] width 11 height 11
click at [192, 234] on td at bounding box center [194, 243] width 33 height 22
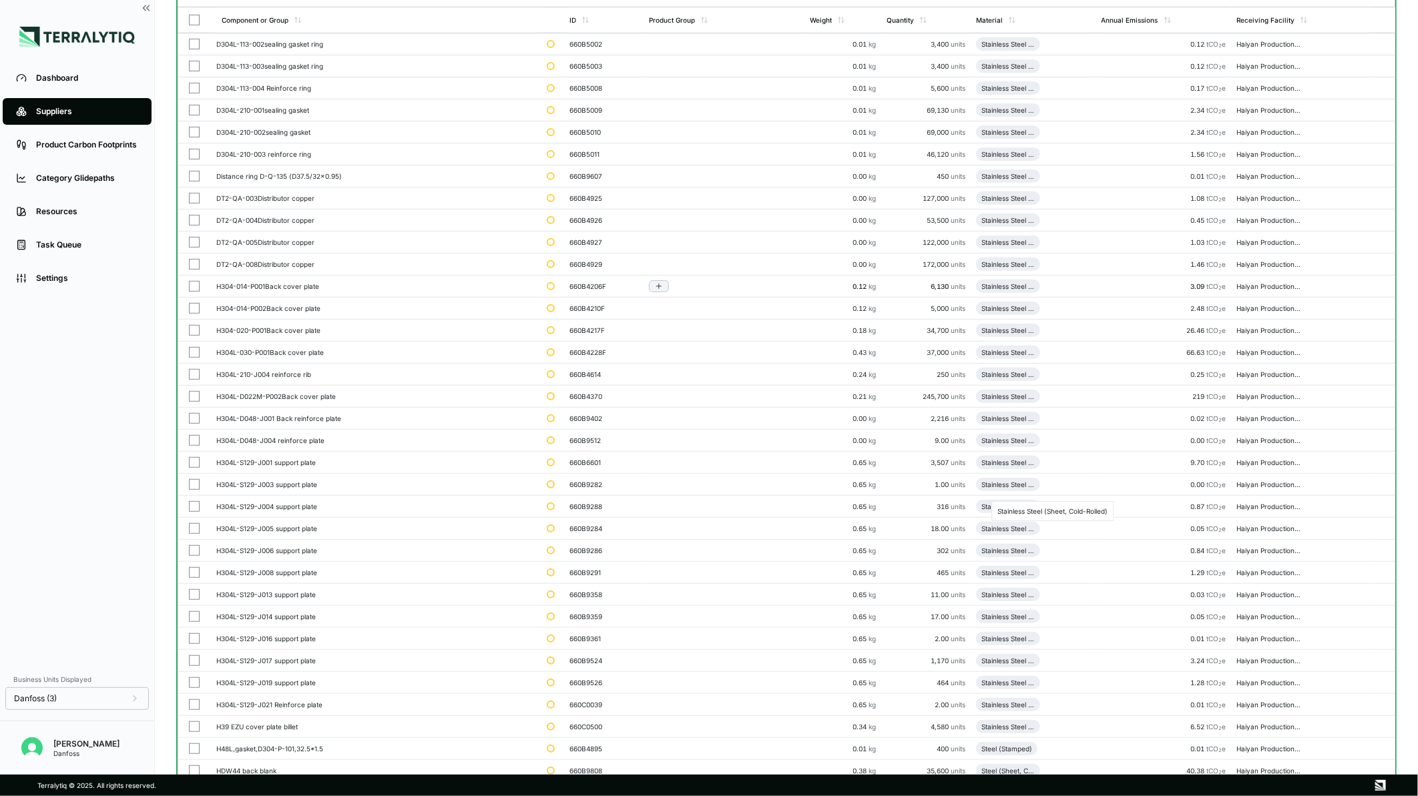
click at [194, 211] on td at bounding box center [194, 221] width 33 height 22
click at [195, 188] on td at bounding box center [194, 199] width 33 height 22
click at [194, 129] on button "button" at bounding box center [194, 132] width 11 height 11
click at [192, 277] on td at bounding box center [194, 287] width 33 height 22
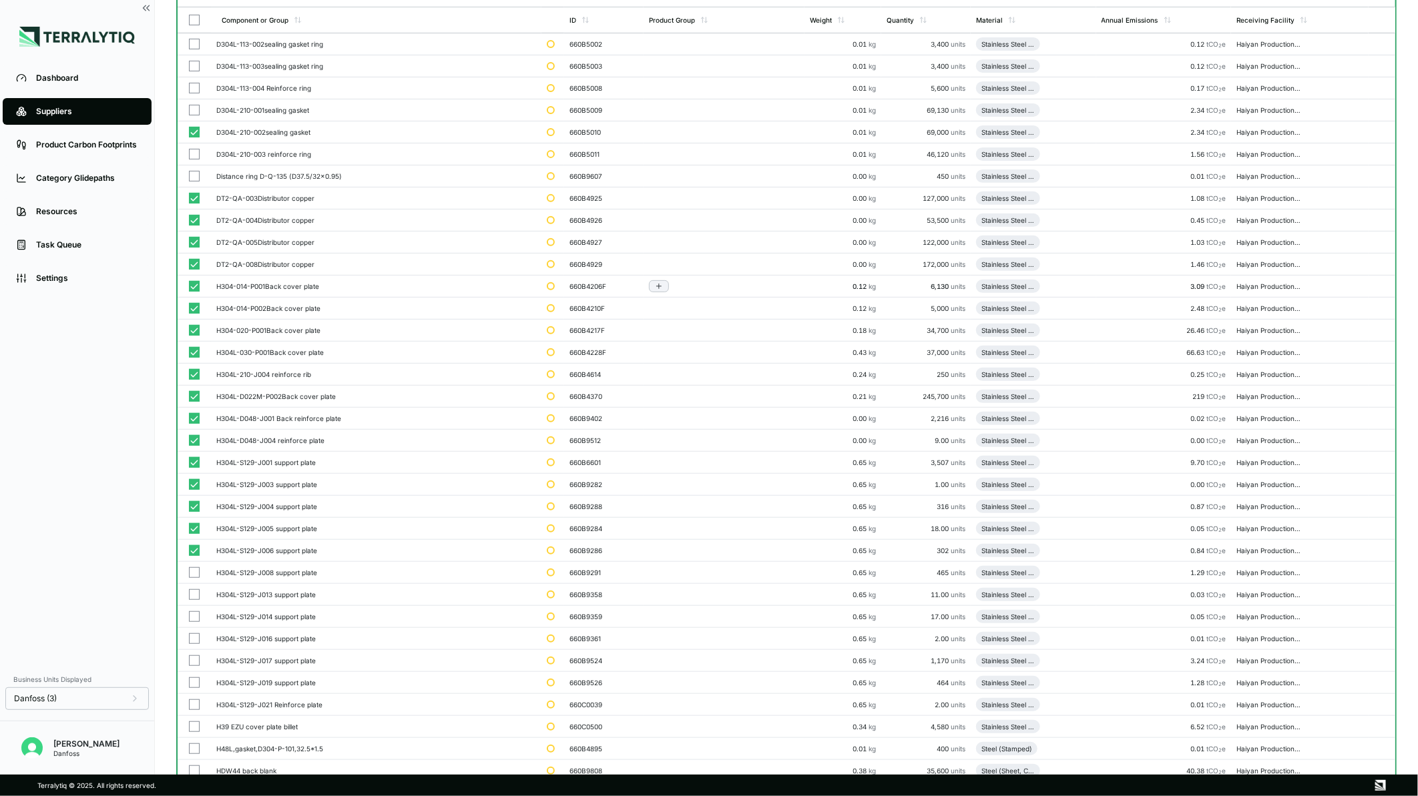
click at [192, 254] on td at bounding box center [194, 265] width 33 height 22
click at [195, 232] on td at bounding box center [194, 243] width 33 height 22
click at [192, 188] on td at bounding box center [194, 199] width 33 height 22
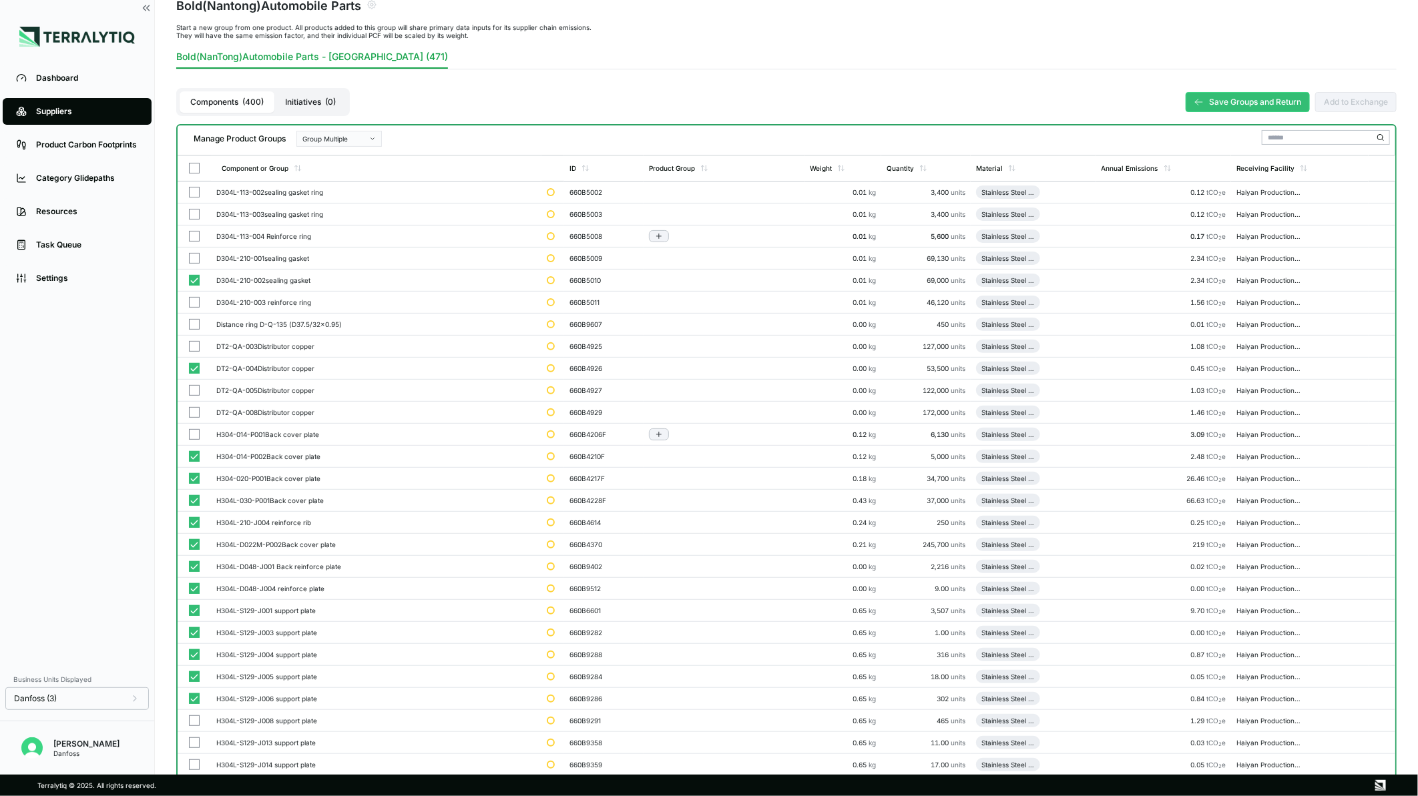
click at [195, 236] on button "button" at bounding box center [194, 236] width 11 height 11
click at [192, 214] on button "button" at bounding box center [194, 214] width 11 height 11
click at [192, 259] on button "button" at bounding box center [194, 258] width 11 height 11
click at [194, 320] on button "button" at bounding box center [194, 324] width 11 height 11
click at [192, 345] on button "button" at bounding box center [194, 346] width 11 height 11
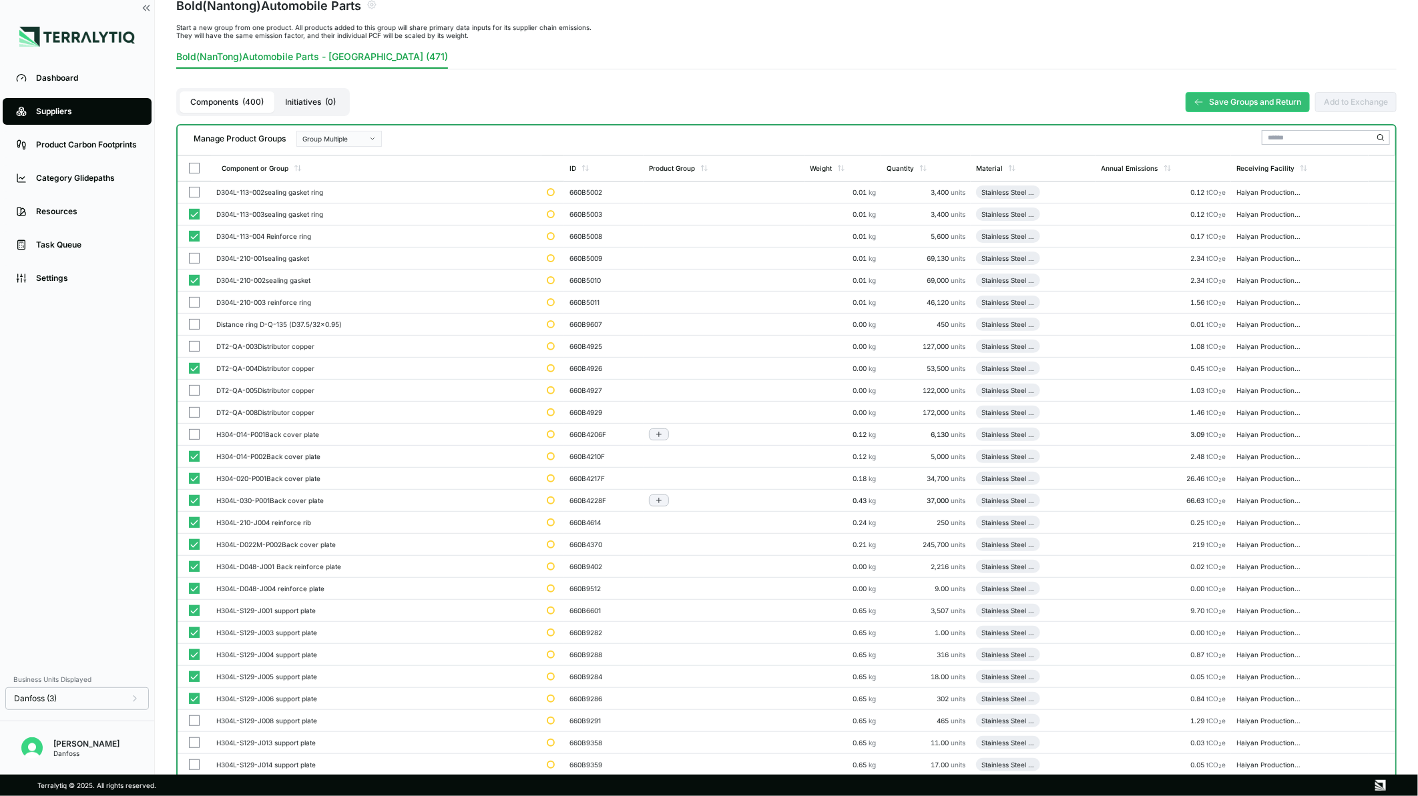
click at [192, 391] on button "button" at bounding box center [194, 390] width 11 height 11
click at [192, 418] on td at bounding box center [194, 413] width 33 height 22
click at [192, 433] on button "button" at bounding box center [194, 434] width 11 height 11
click at [194, 302] on button "button" at bounding box center [194, 302] width 11 height 11
click at [195, 194] on button "button" at bounding box center [194, 192] width 11 height 11
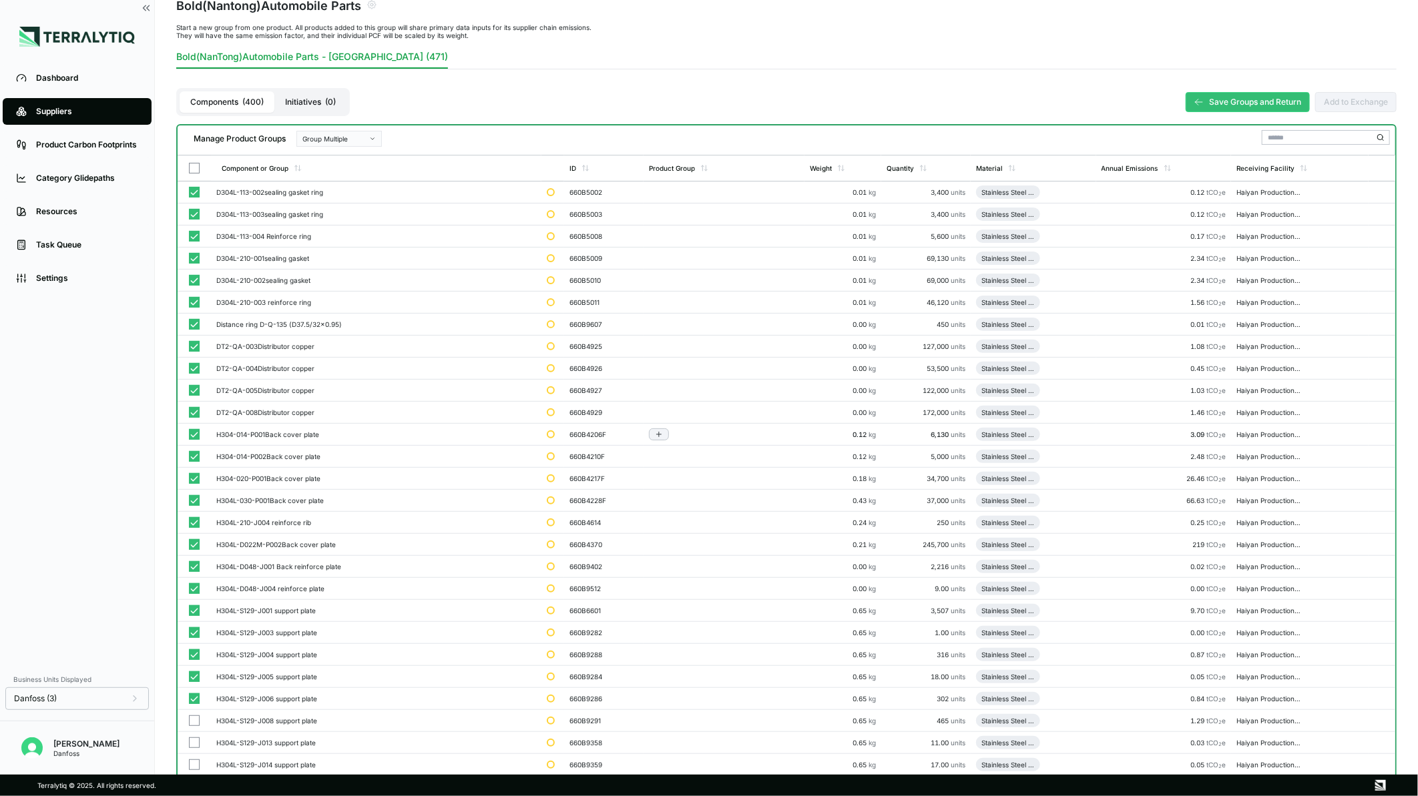
click at [312, 137] on div "Group Multiple" at bounding box center [334, 139] width 64 height 8
click at [316, 148] on div "Add To New Group" at bounding box center [339, 154] width 84 height 15
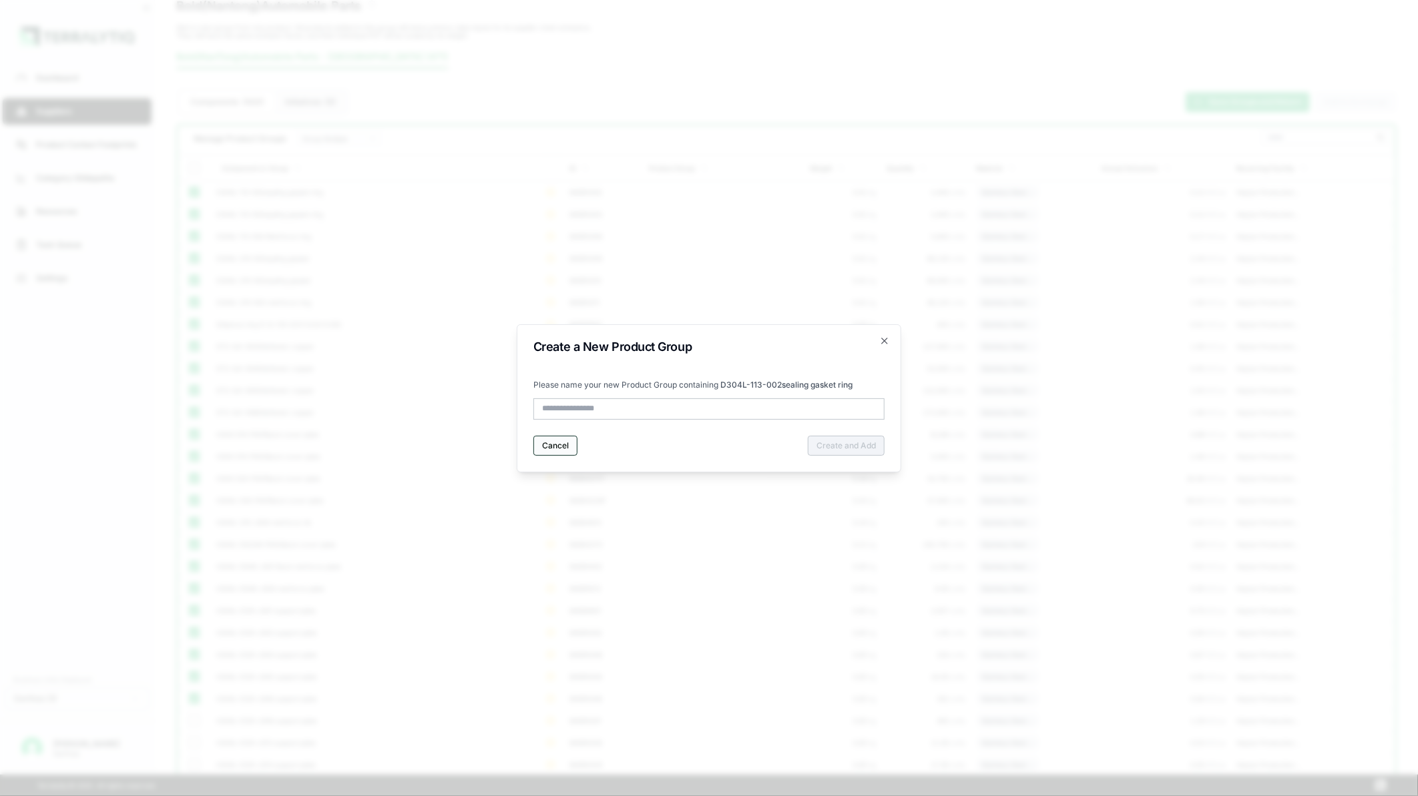
click at [549, 443] on button "Cancel" at bounding box center [555, 446] width 44 height 20
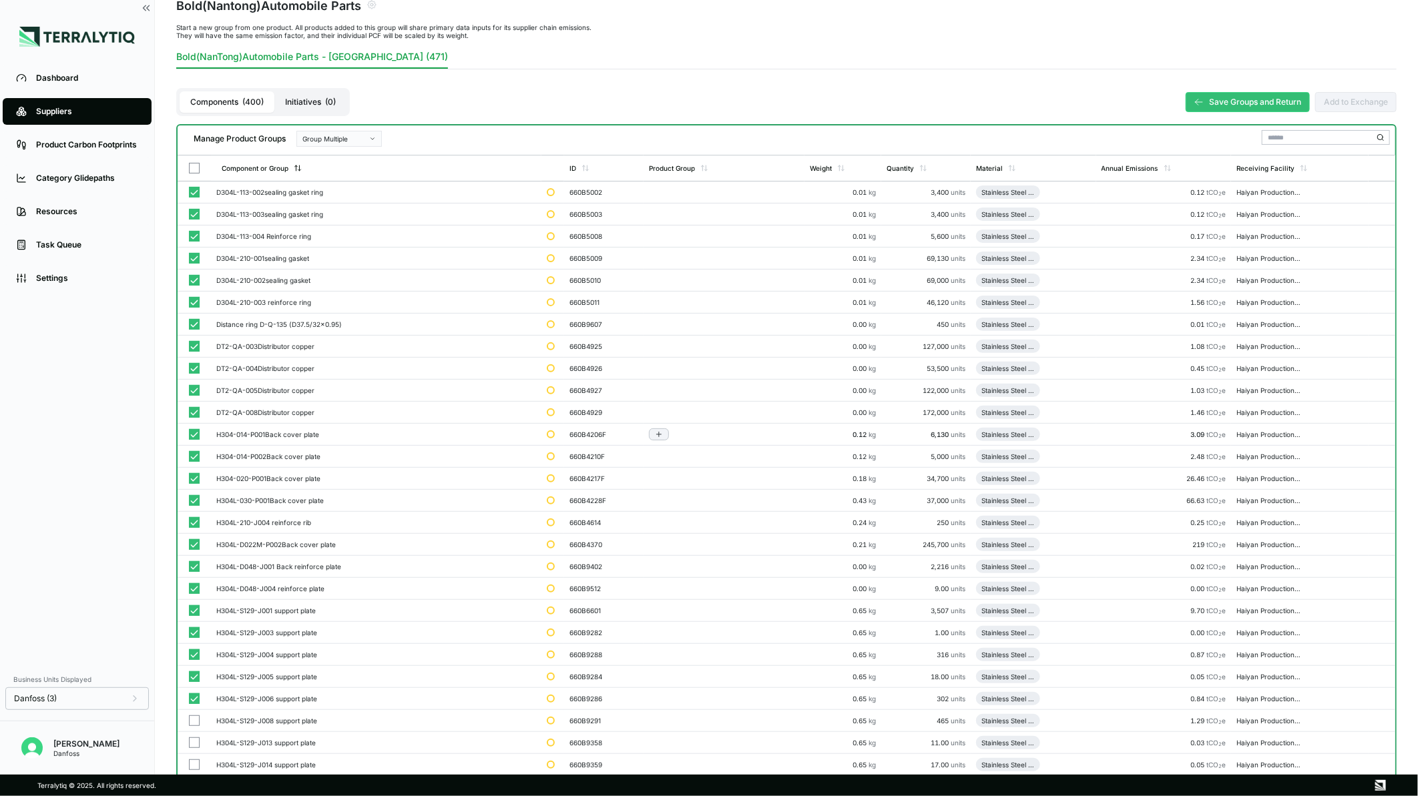
click at [336, 140] on div "Group Multiple" at bounding box center [334, 139] width 64 height 8
click at [336, 168] on div "Add To Stainless Steel Cutting/Stamping Part" at bounding box center [338, 170] width 73 height 8
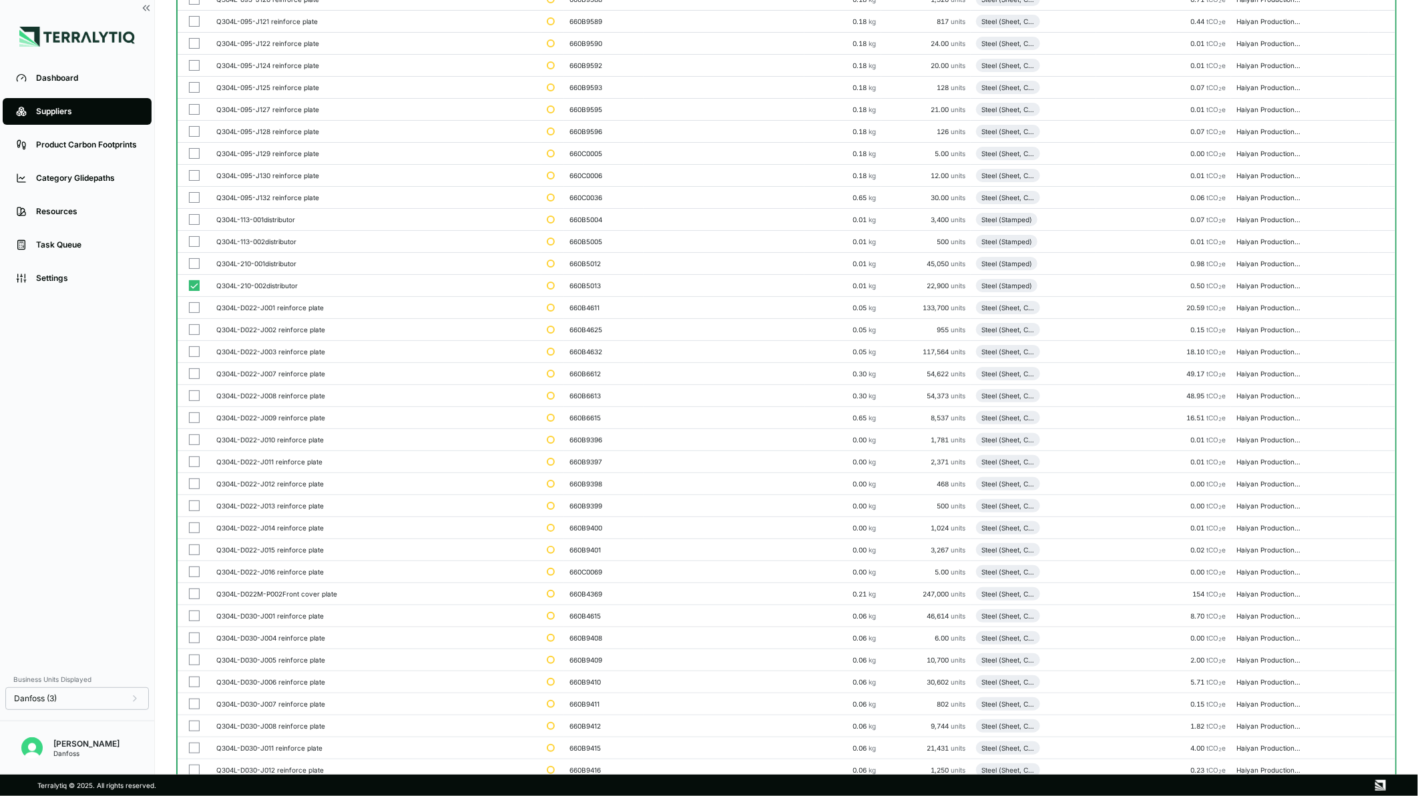
scroll to position [3115, 0]
click at [198, 217] on button "button" at bounding box center [194, 213] width 11 height 11
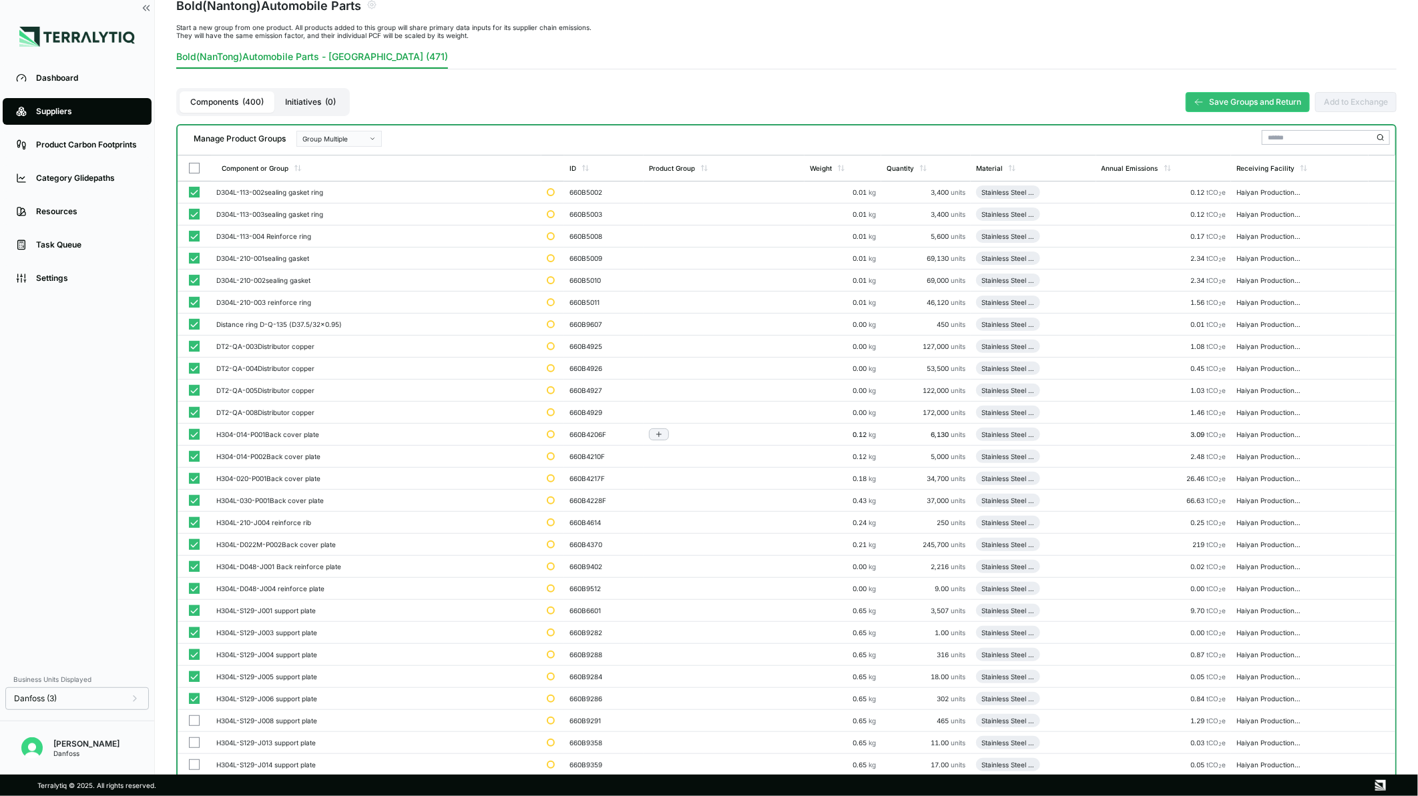
scroll to position [0, 0]
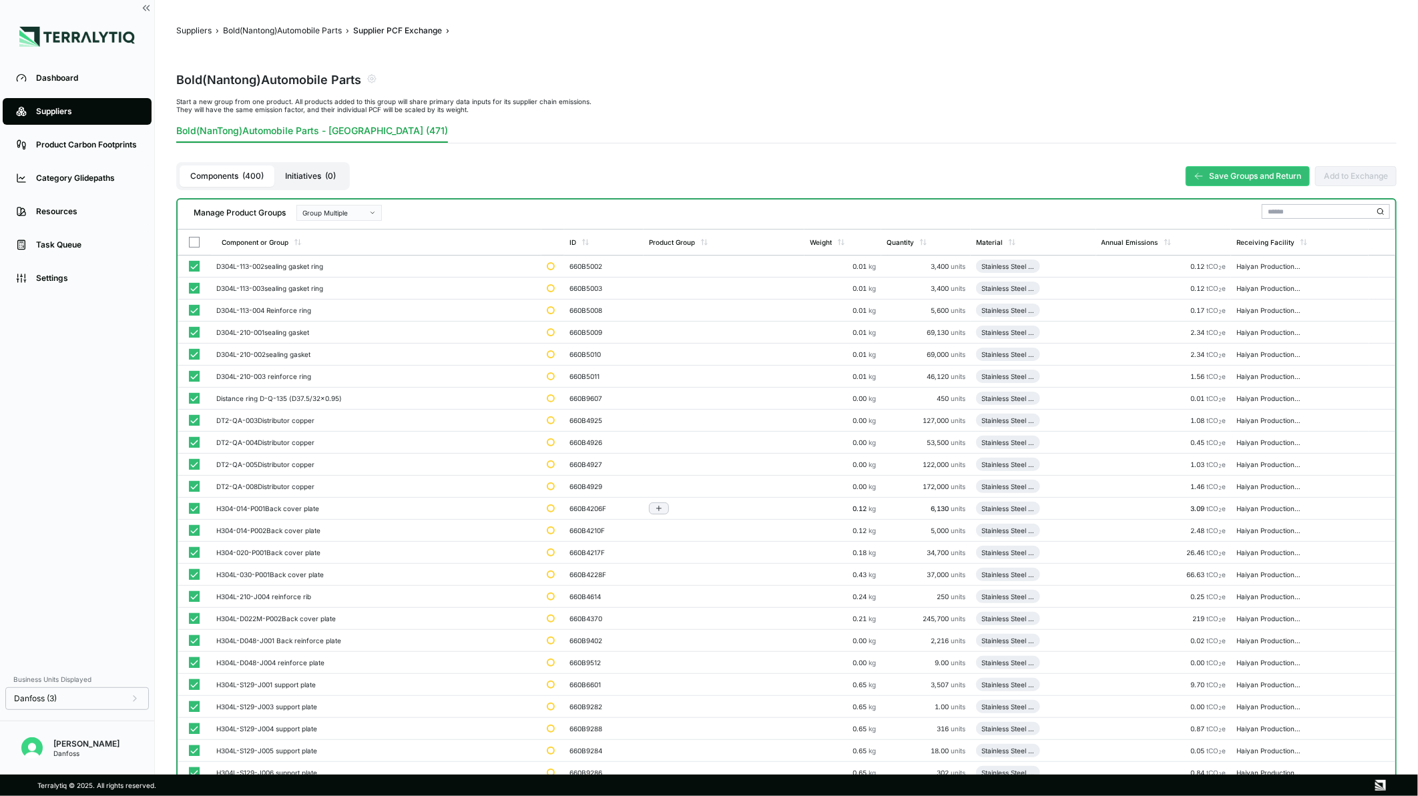
click at [303, 209] on div "Group Multiple" at bounding box center [334, 213] width 64 height 8
click at [324, 239] on div "Add To Stainless Steel Cutting/Stamping Part" at bounding box center [339, 244] width 84 height 15
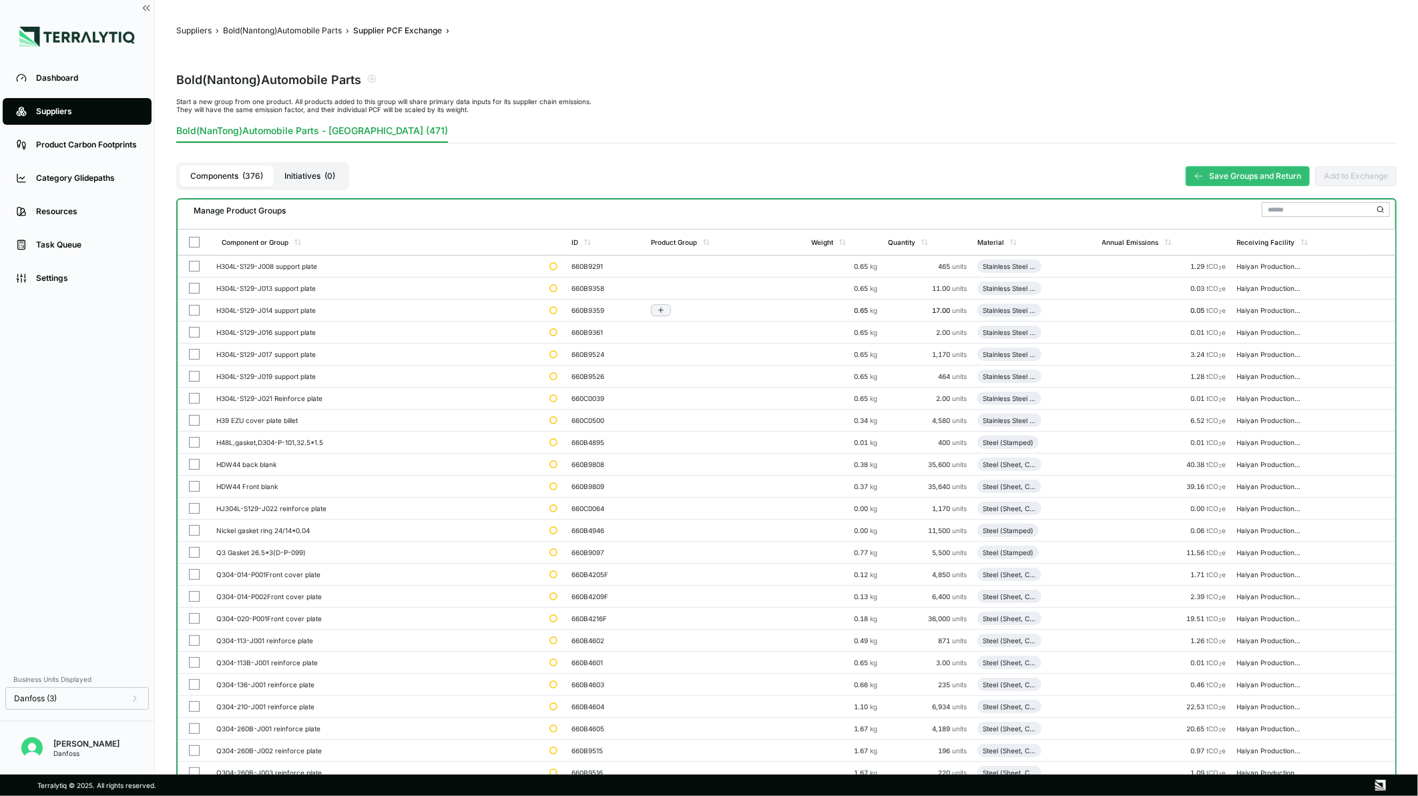
click at [192, 268] on button "button" at bounding box center [194, 266] width 11 height 11
click at [192, 288] on button "button" at bounding box center [194, 288] width 11 height 11
click at [195, 319] on td at bounding box center [194, 311] width 33 height 22
click at [198, 350] on button "button" at bounding box center [194, 354] width 11 height 11
click at [198, 372] on button "button" at bounding box center [194, 376] width 11 height 11
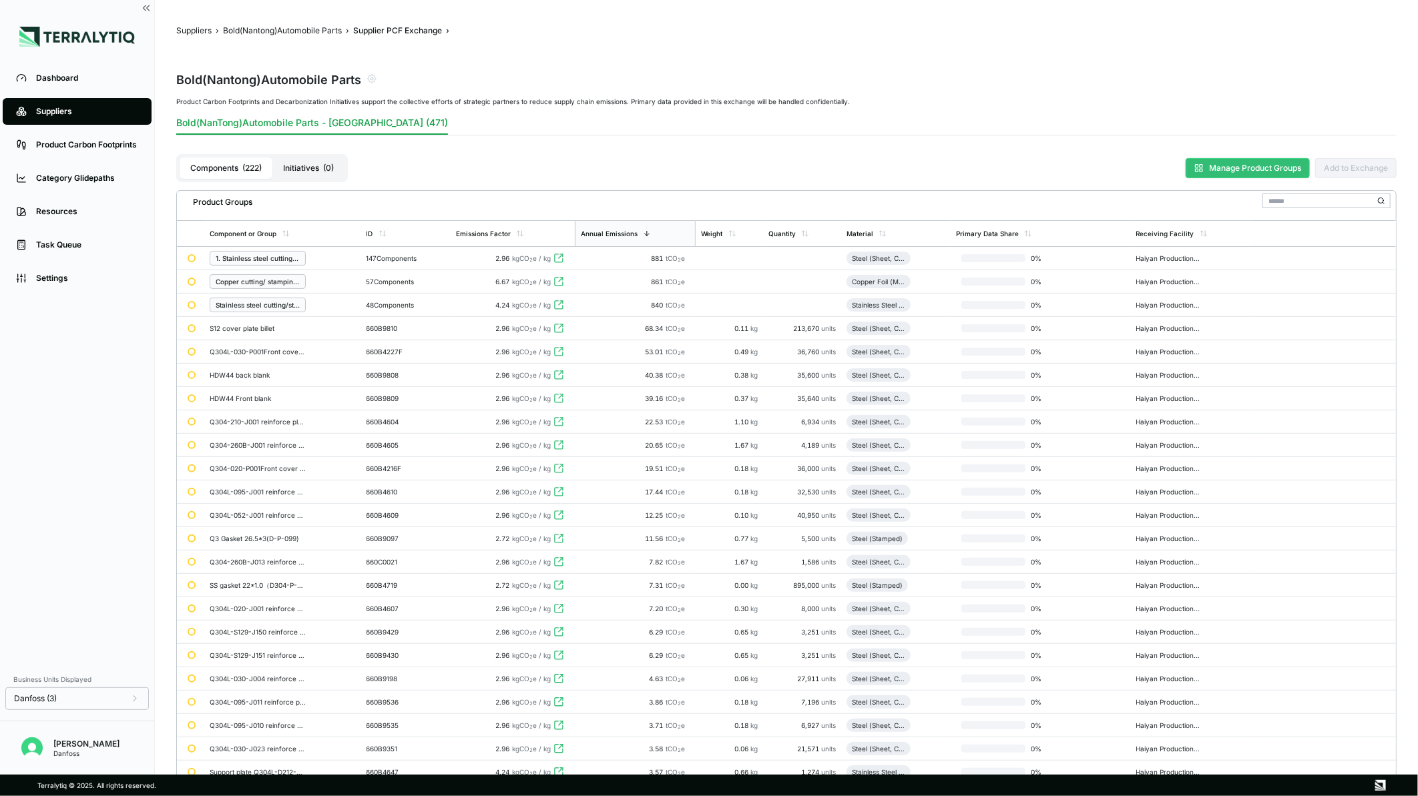
click at [1277, 169] on button "Manage Product Groups" at bounding box center [1248, 168] width 124 height 20
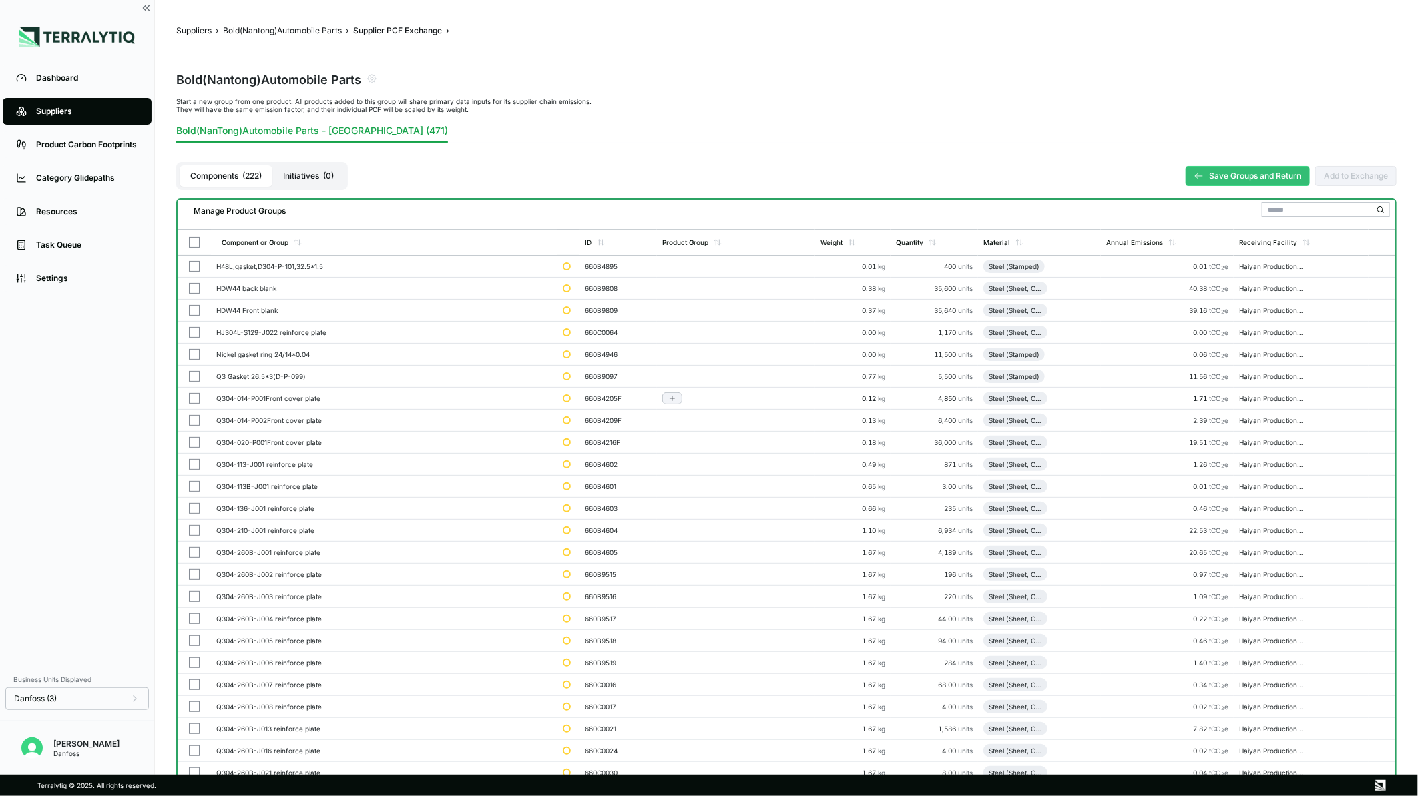
click at [191, 398] on button "button" at bounding box center [194, 398] width 11 height 11
click at [192, 438] on button "button" at bounding box center [194, 442] width 11 height 11
click at [194, 463] on button "button" at bounding box center [194, 464] width 11 height 11
click at [194, 517] on td at bounding box center [194, 509] width 33 height 22
click at [202, 555] on td at bounding box center [194, 553] width 33 height 22
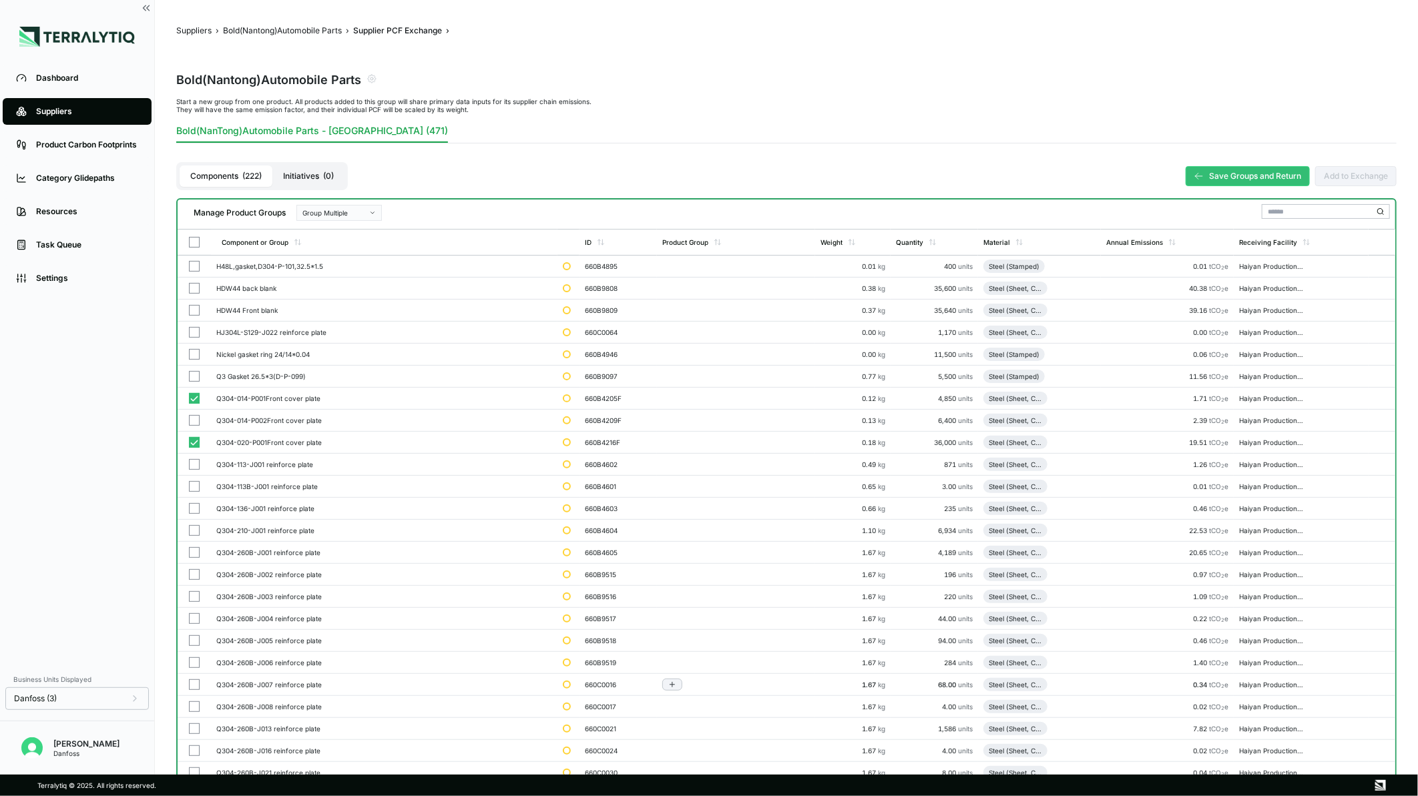
click at [199, 619] on div at bounding box center [194, 619] width 12 height 11
click at [198, 674] on td at bounding box center [194, 685] width 33 height 22
click at [198, 712] on button "button" at bounding box center [194, 707] width 11 height 11
click at [196, 752] on button "button" at bounding box center [194, 751] width 11 height 11
click at [192, 595] on button "button" at bounding box center [194, 597] width 11 height 11
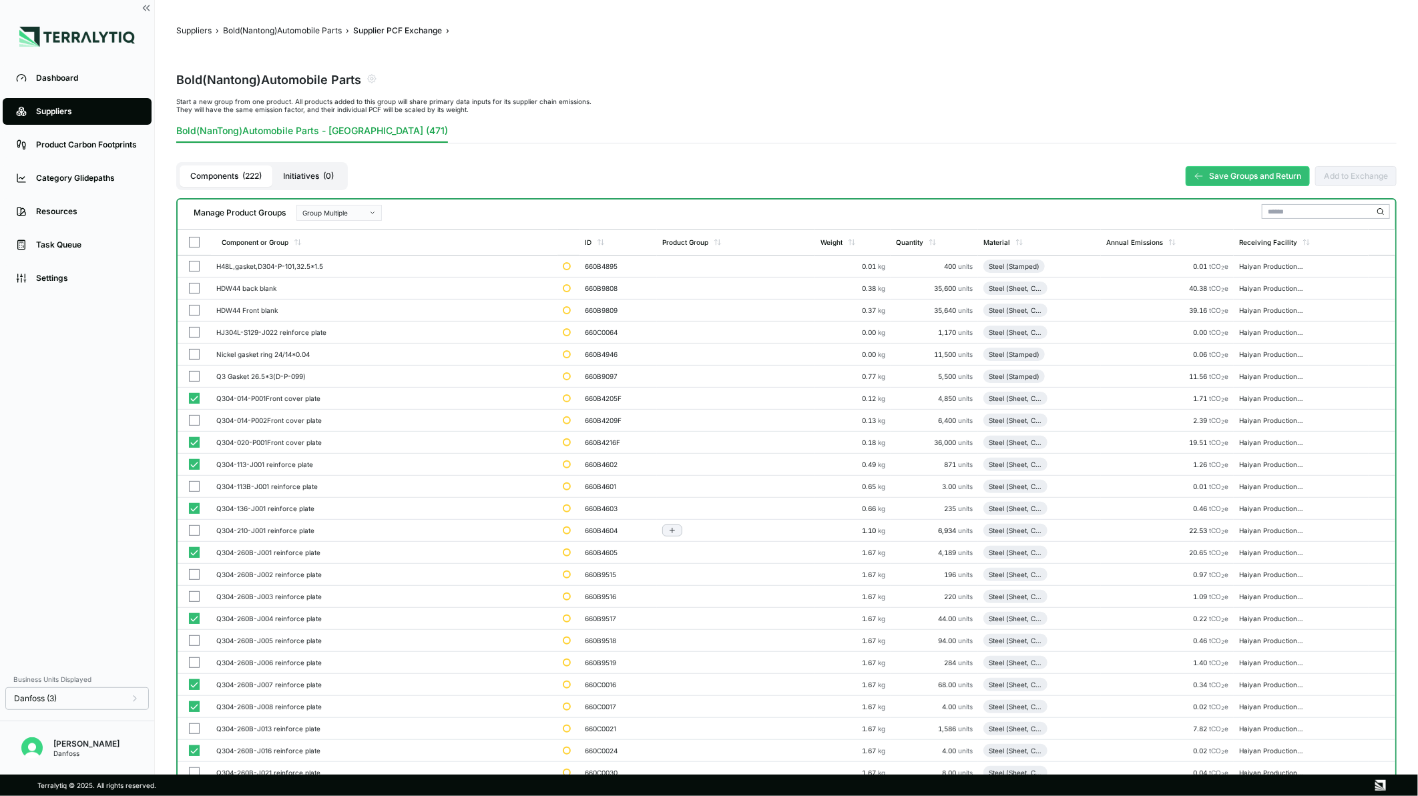
click at [192, 576] on button "button" at bounding box center [194, 574] width 11 height 11
click at [192, 531] on button "button" at bounding box center [194, 530] width 11 height 11
click at [192, 491] on td at bounding box center [194, 487] width 33 height 22
click at [196, 421] on button "button" at bounding box center [194, 420] width 11 height 11
click at [194, 642] on button "button" at bounding box center [194, 641] width 11 height 11
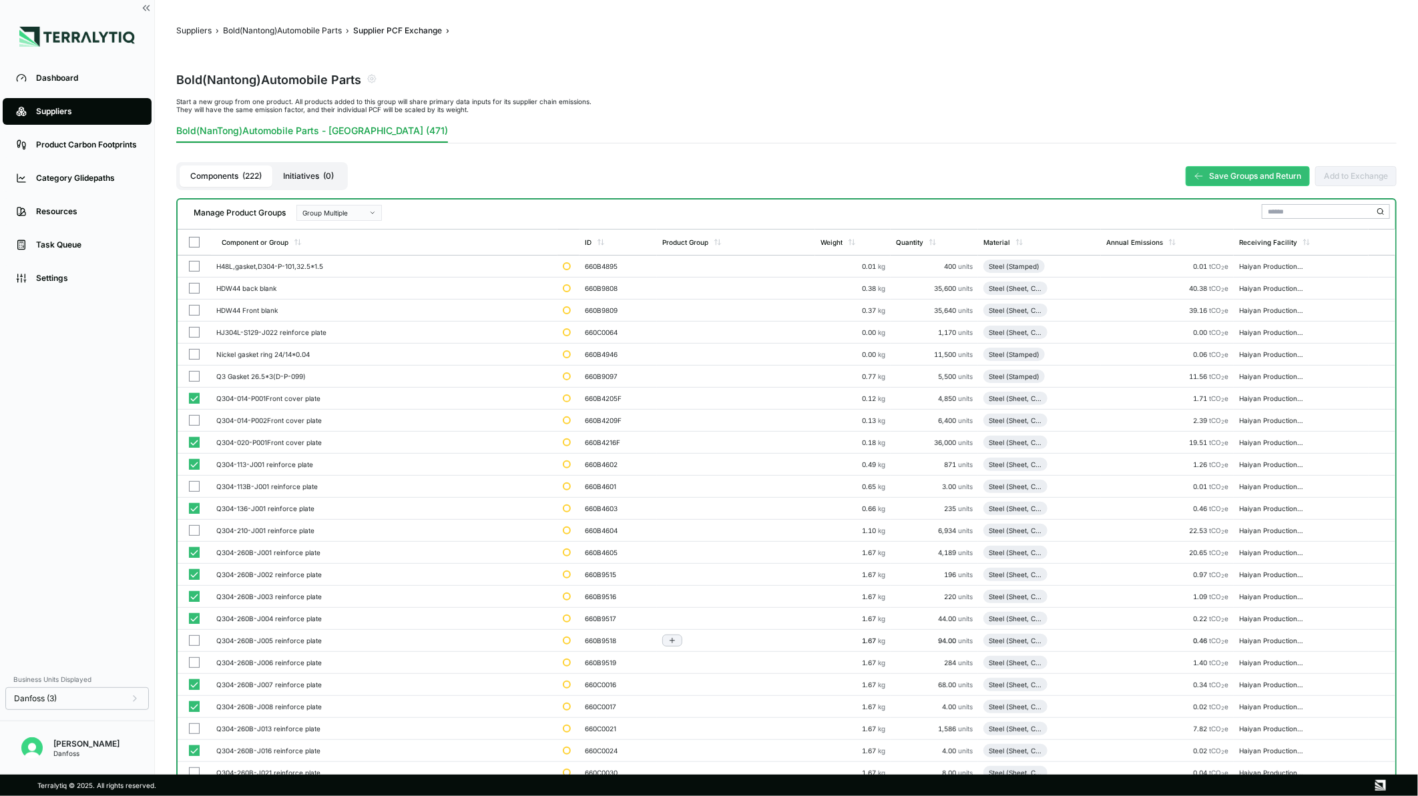
click at [192, 662] on button "button" at bounding box center [194, 663] width 11 height 11
click at [196, 728] on button "button" at bounding box center [194, 729] width 11 height 11
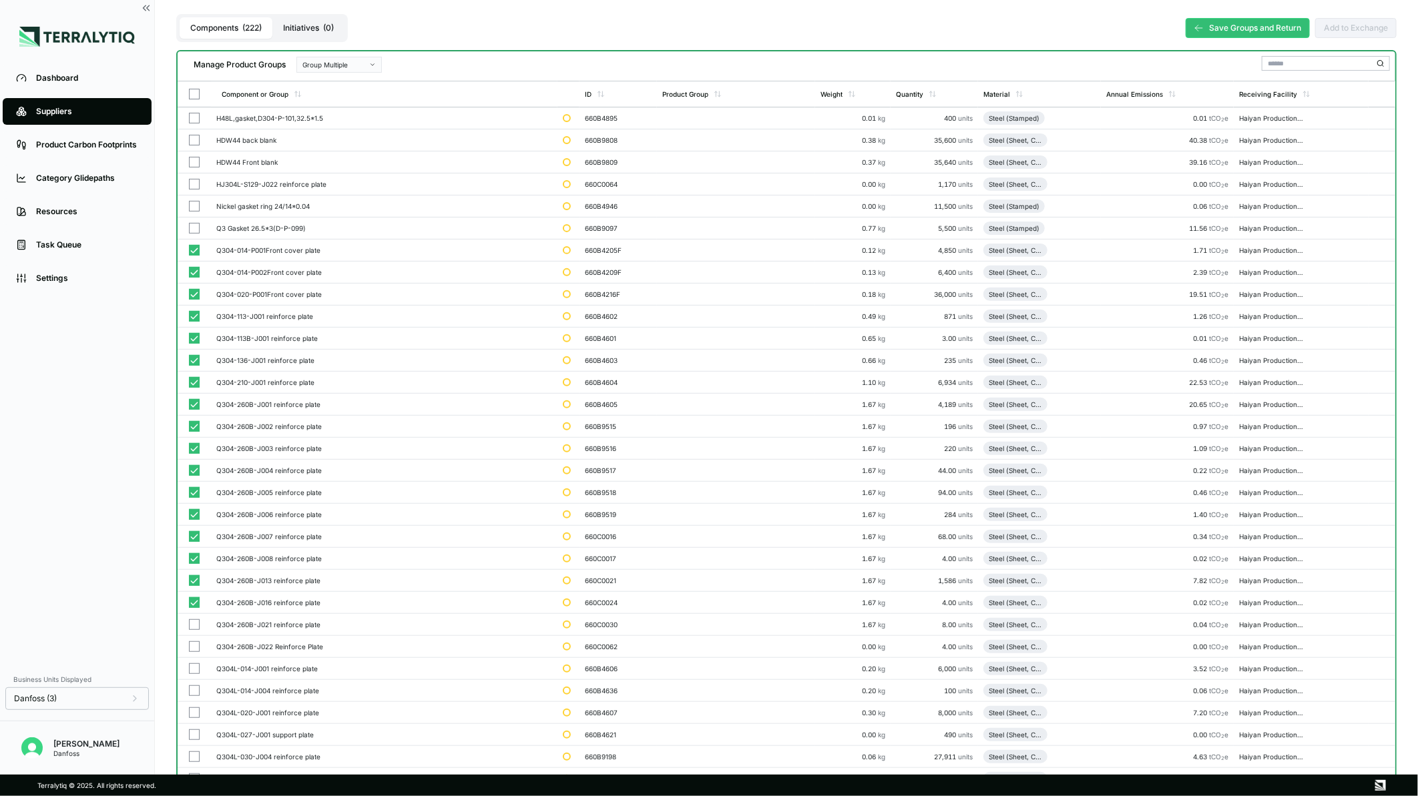
scroll to position [519, 0]
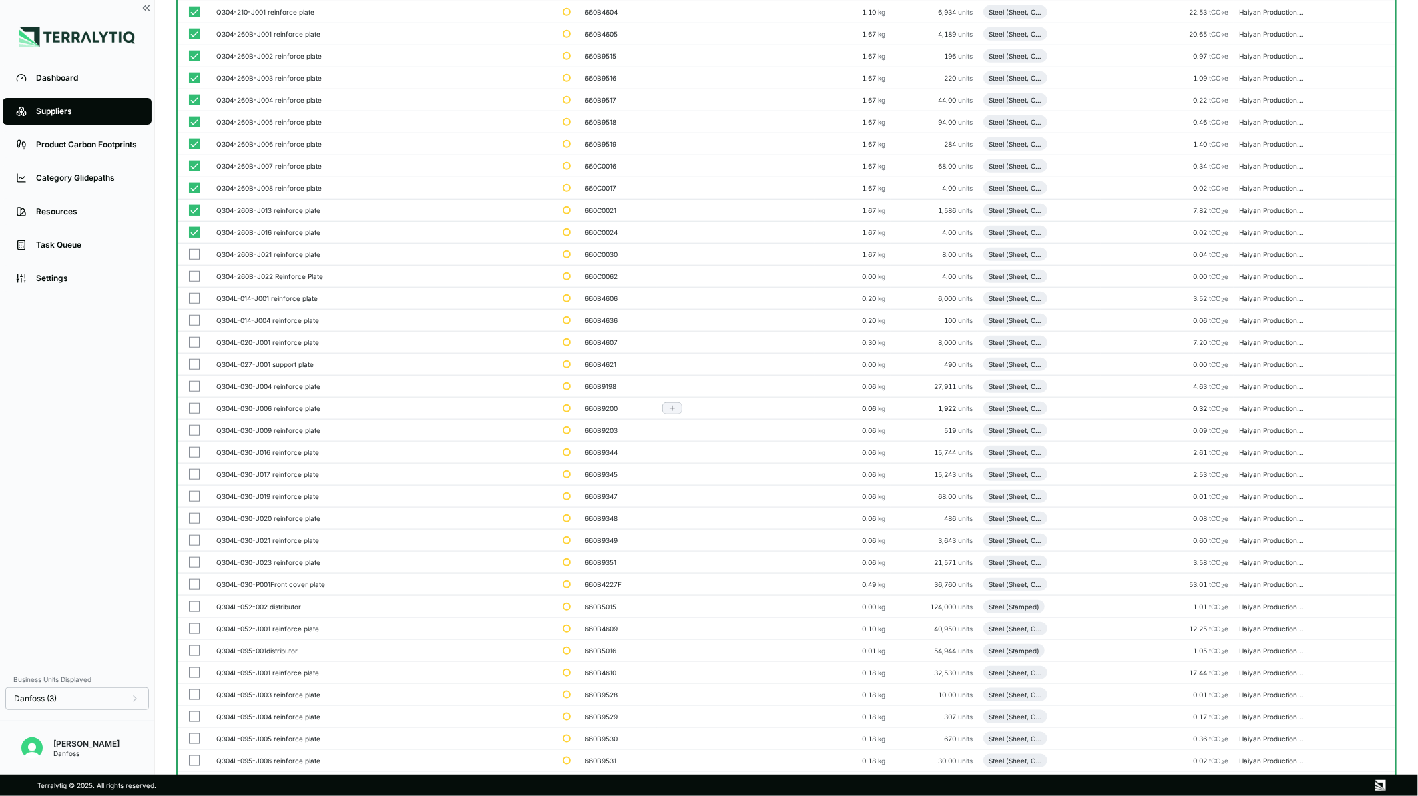
click at [195, 255] on button "button" at bounding box center [194, 254] width 11 height 11
click at [194, 274] on button "button" at bounding box center [194, 276] width 11 height 11
click at [191, 298] on button "button" at bounding box center [194, 298] width 11 height 11
click at [191, 322] on button "button" at bounding box center [194, 320] width 11 height 11
click at [196, 341] on button "button" at bounding box center [194, 342] width 11 height 11
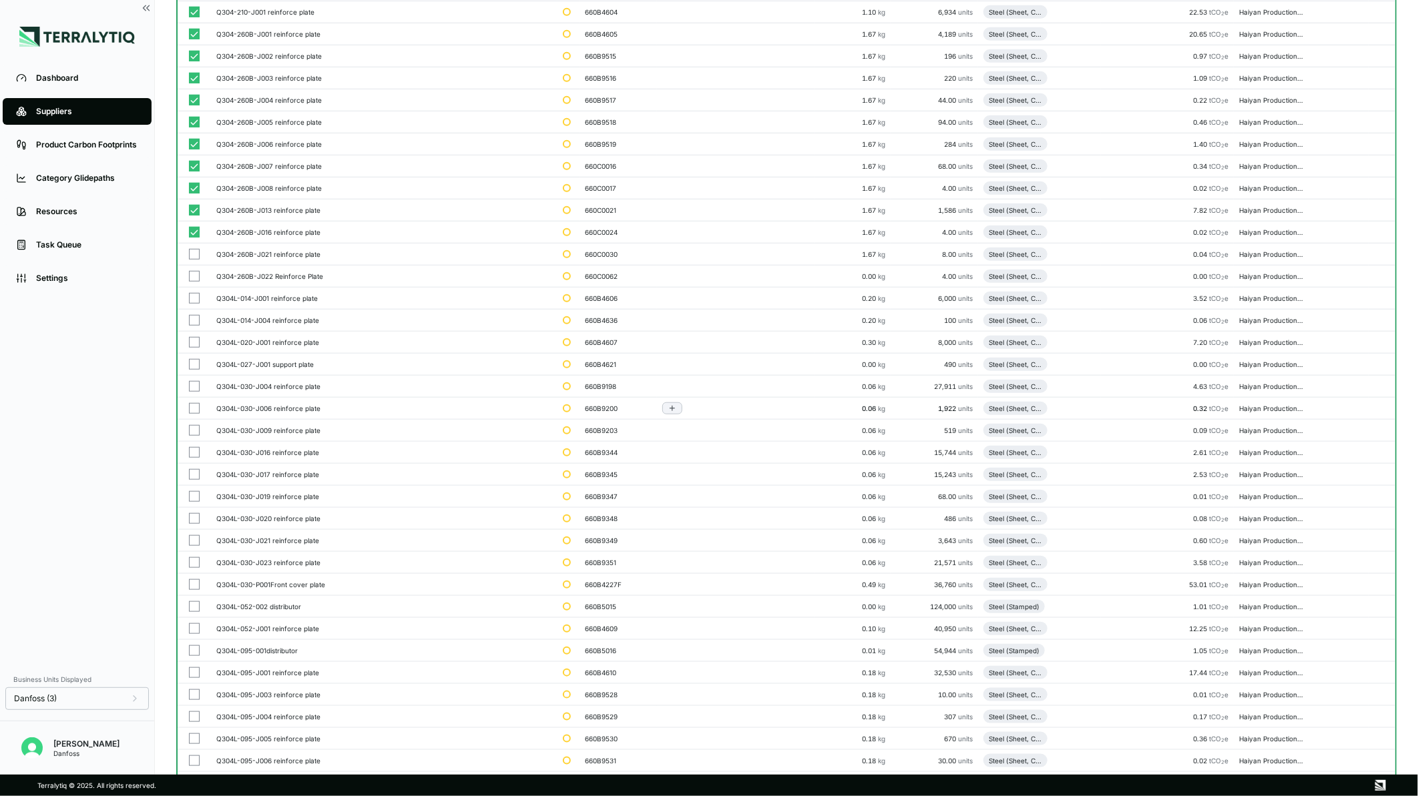
click at [194, 362] on button "button" at bounding box center [194, 364] width 11 height 11
click at [192, 379] on td at bounding box center [194, 387] width 33 height 22
click at [191, 417] on td at bounding box center [194, 409] width 33 height 22
click at [191, 441] on td at bounding box center [194, 431] width 33 height 22
click at [192, 473] on button "button" at bounding box center [194, 474] width 11 height 11
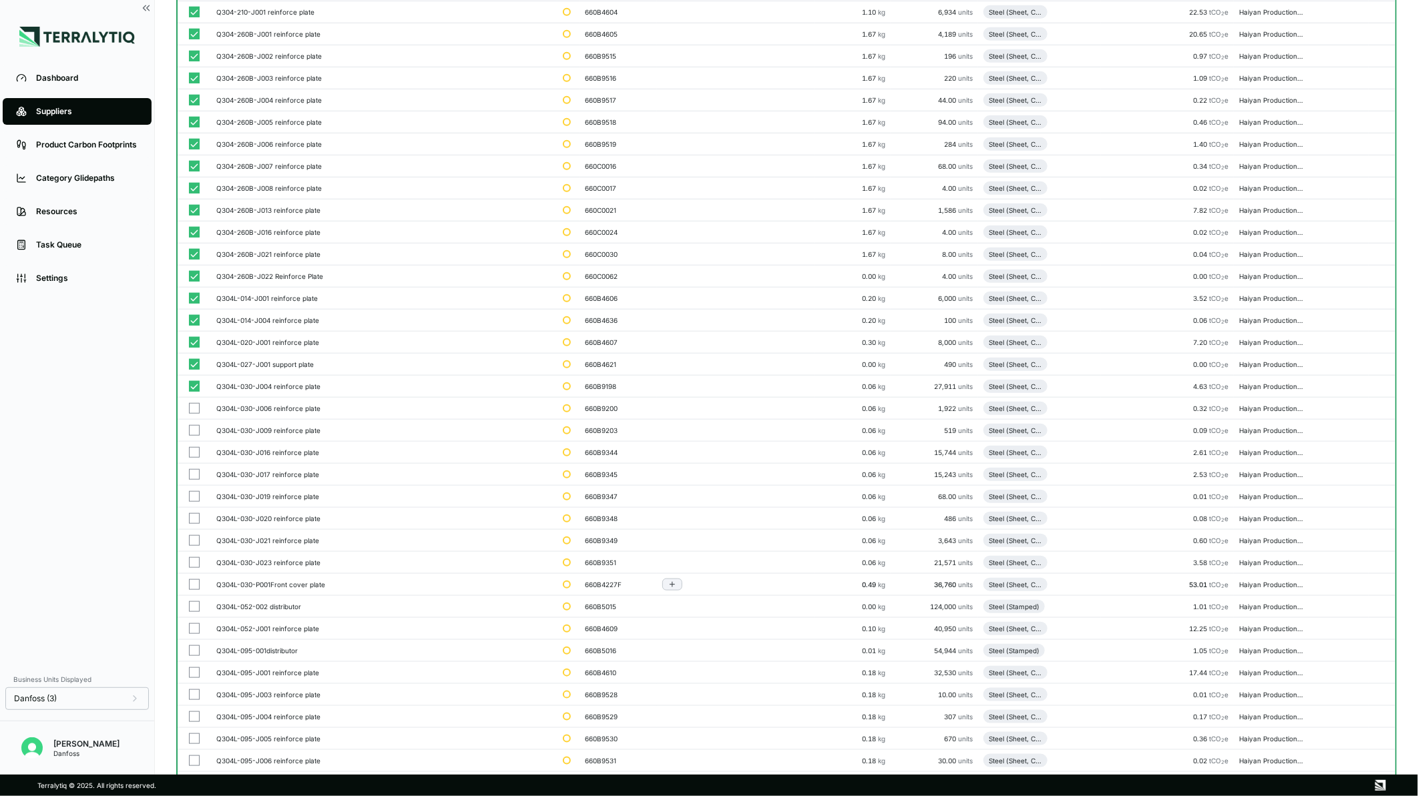
click at [192, 504] on td at bounding box center [194, 497] width 33 height 22
click at [192, 531] on td at bounding box center [194, 541] width 33 height 22
click at [191, 568] on button "button" at bounding box center [194, 562] width 11 height 11
click at [191, 589] on button "button" at bounding box center [194, 585] width 11 height 11
click at [196, 517] on button "button" at bounding box center [194, 518] width 11 height 11
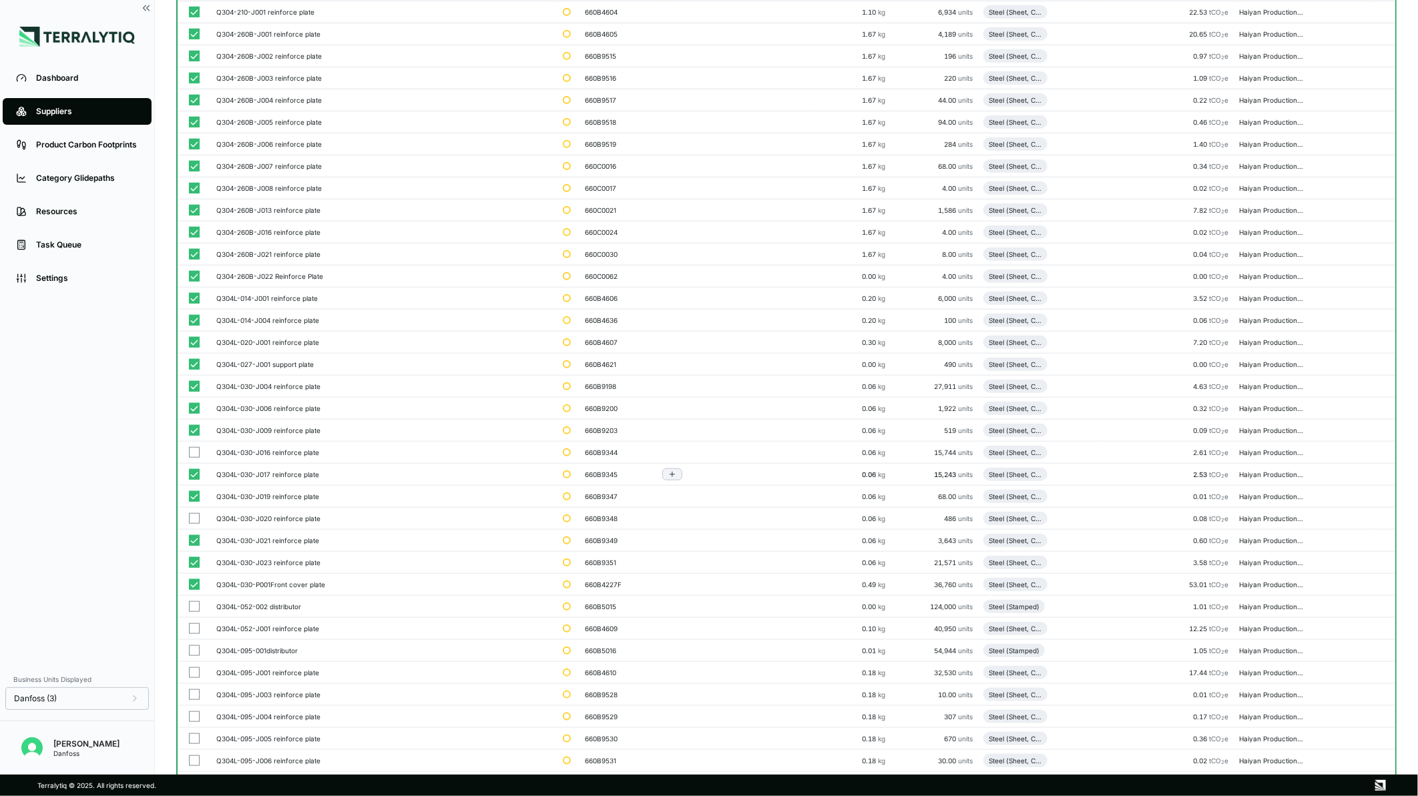
click at [191, 452] on button "button" at bounding box center [194, 452] width 11 height 11
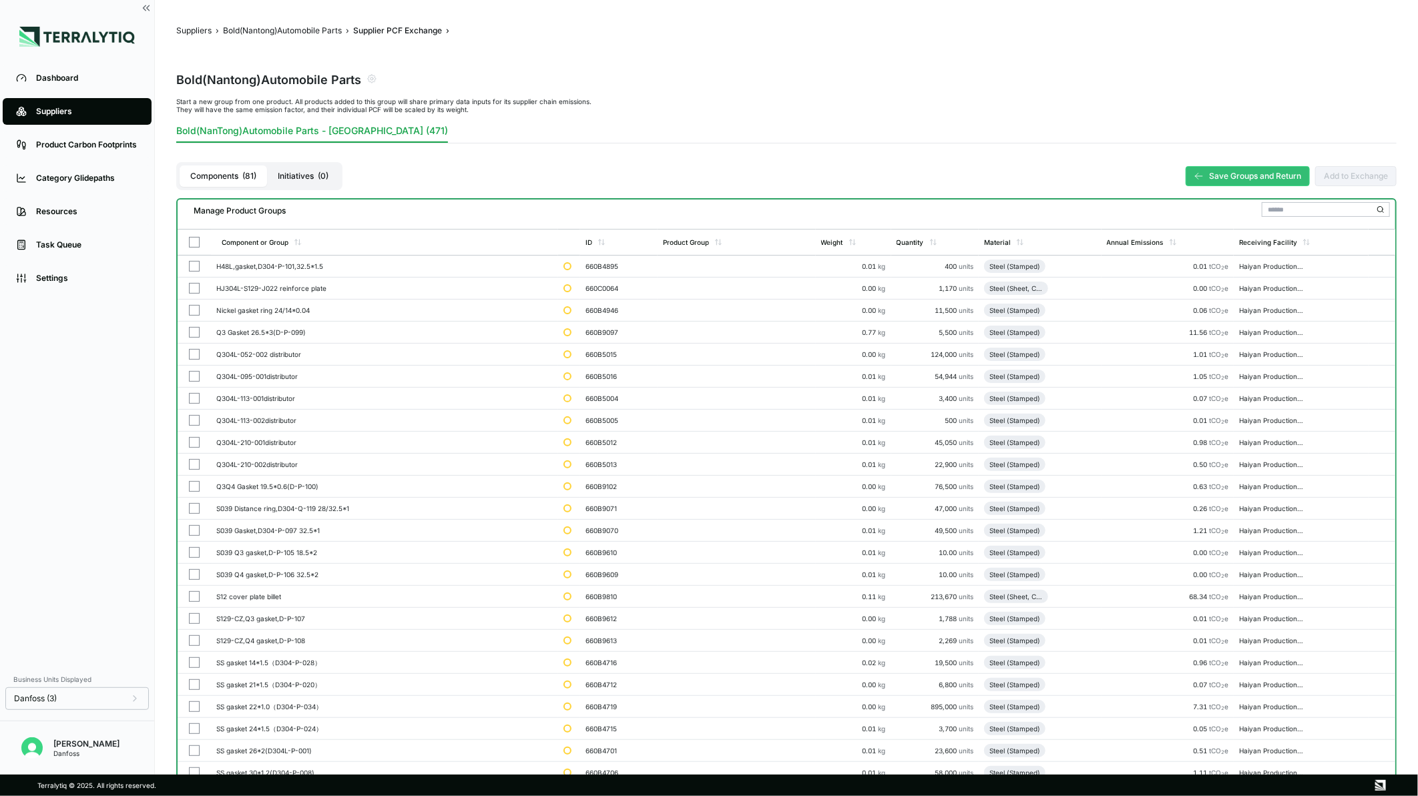
scroll to position [1, 0]
click at [195, 284] on button "button" at bounding box center [194, 287] width 11 height 11
click at [194, 598] on button "button" at bounding box center [194, 595] width 11 height 11
click at [370, 210] on icon "button" at bounding box center [372, 211] width 7 height 7
click at [341, 276] on div "Add To 1. Stainless Steel Cutting/ Stamping Part" at bounding box center [338, 275] width 73 height 8
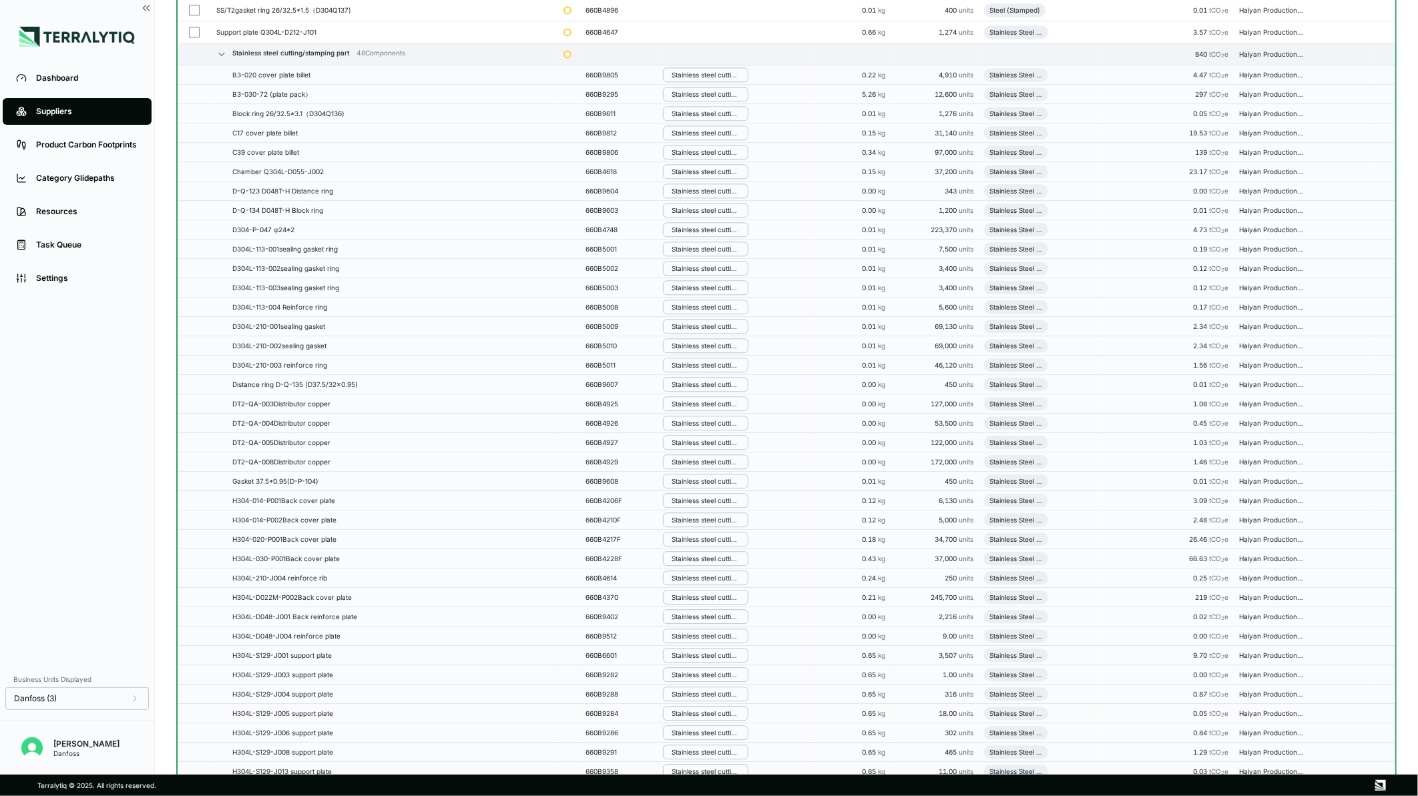
scroll to position [1633, 0]
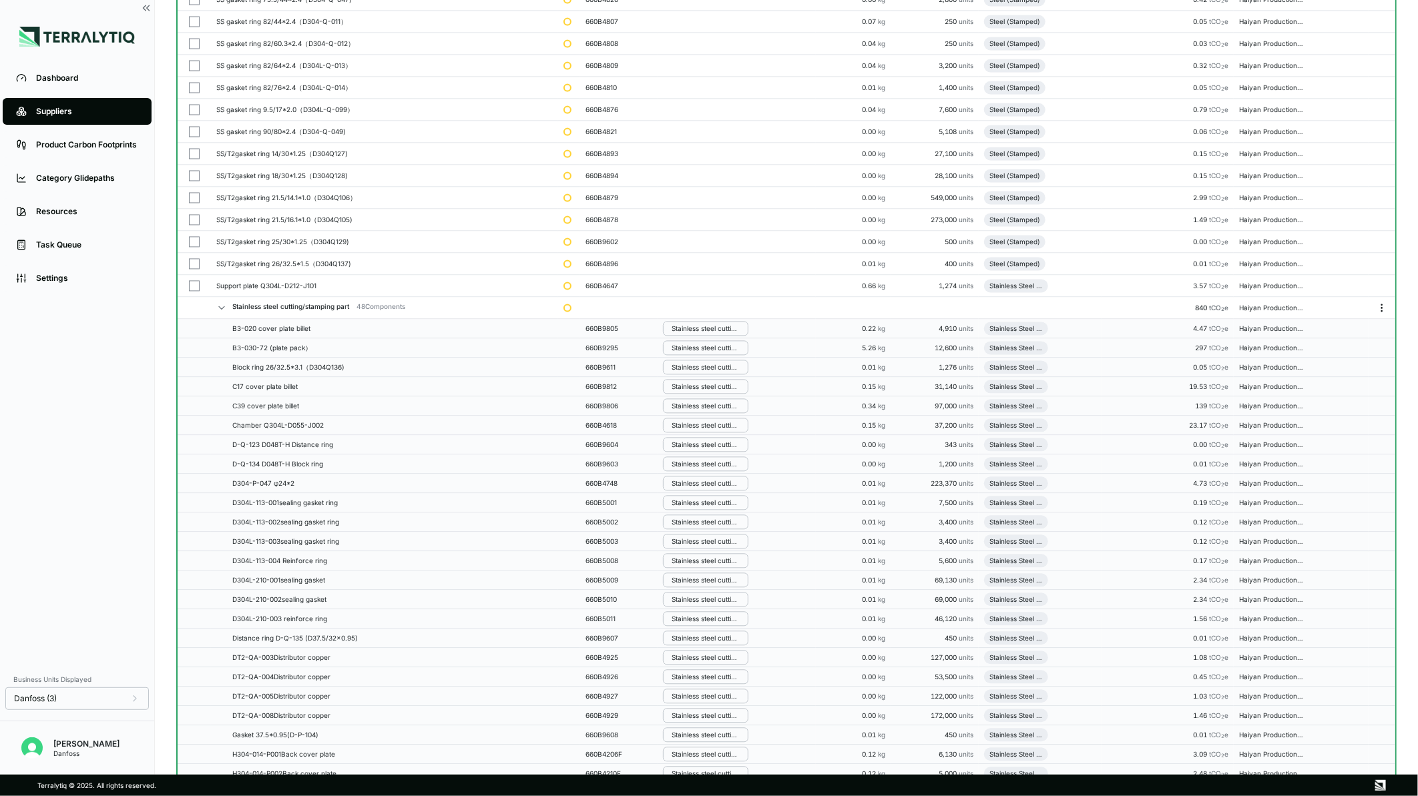
click at [1377, 309] on icon "Menu" at bounding box center [1382, 307] width 11 height 11
click at [1334, 336] on button "Edit [PERSON_NAME]" at bounding box center [1338, 336] width 127 height 22
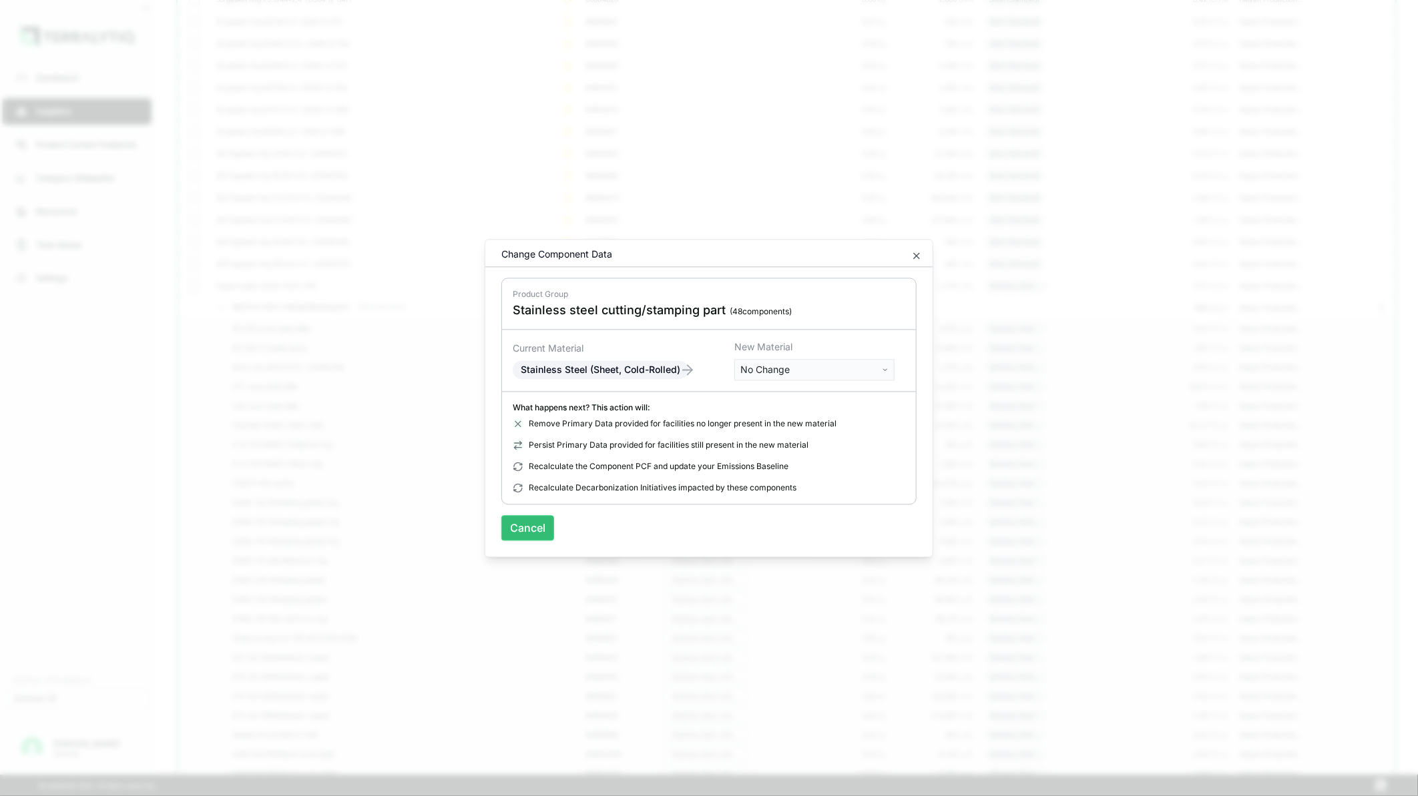
click at [529, 524] on button "Cancel" at bounding box center [527, 527] width 53 height 25
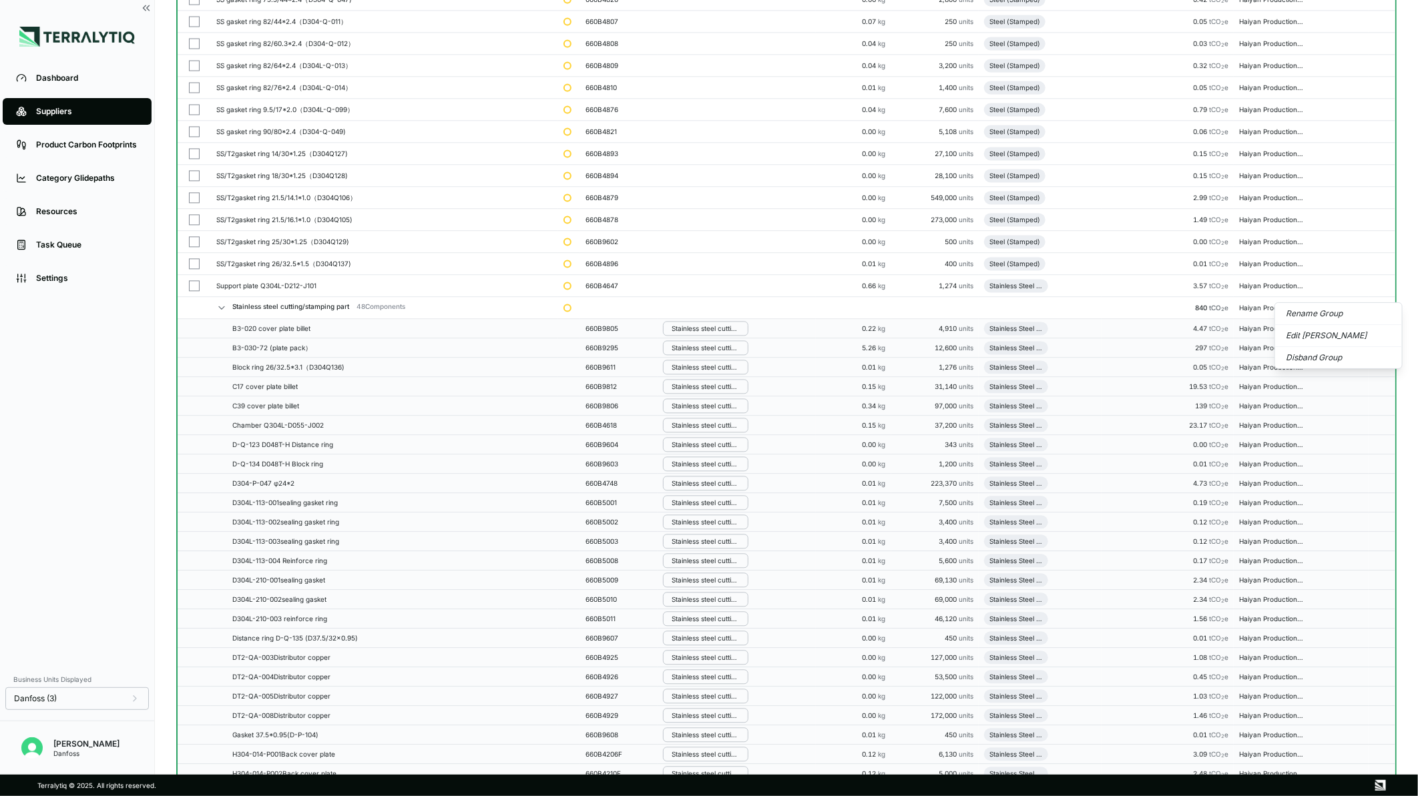
click at [1031, 305] on td at bounding box center [1040, 308] width 123 height 22
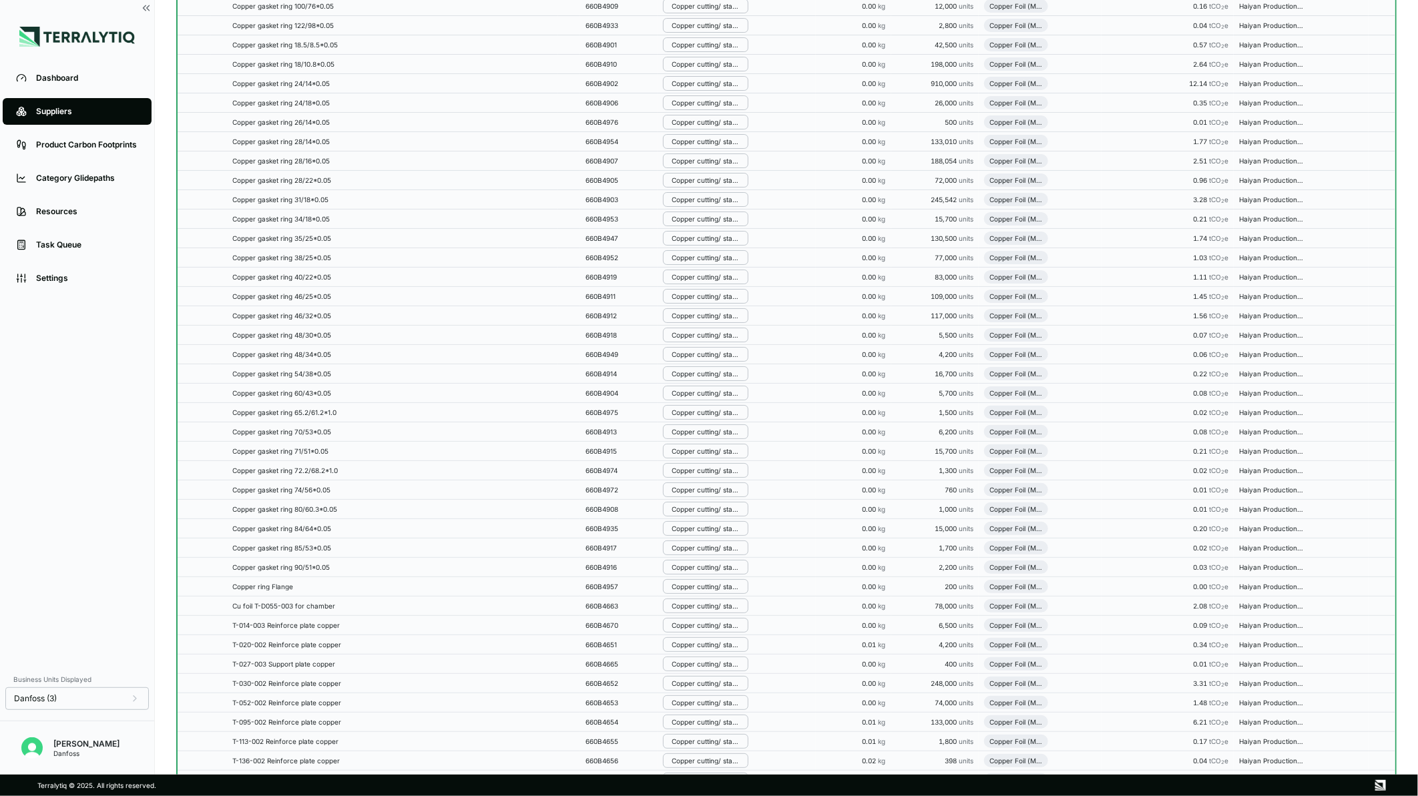
scroll to position [3562, 0]
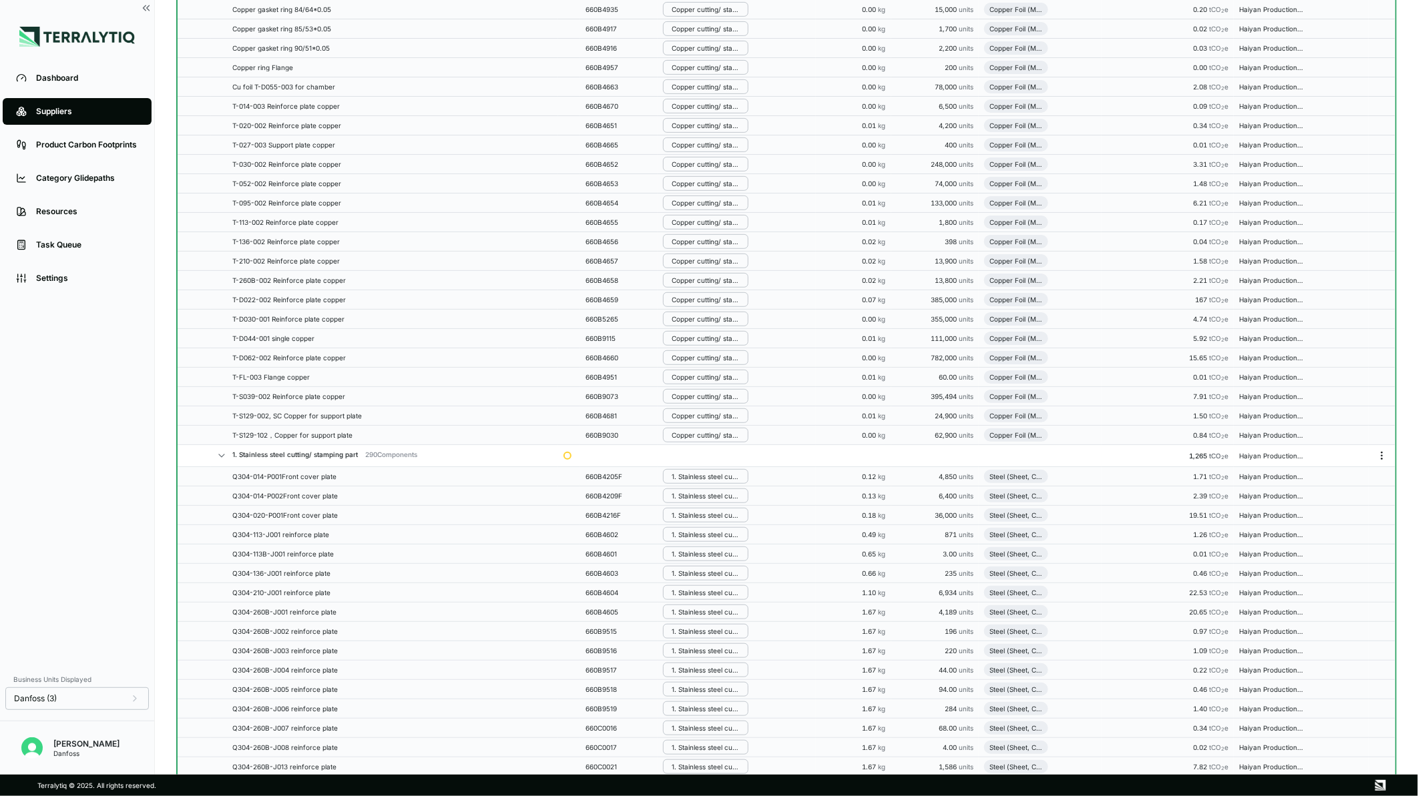
click at [1385, 461] on icon "Menu" at bounding box center [1382, 456] width 11 height 11
click at [1335, 489] on button "Edit [PERSON_NAME]" at bounding box center [1338, 490] width 127 height 22
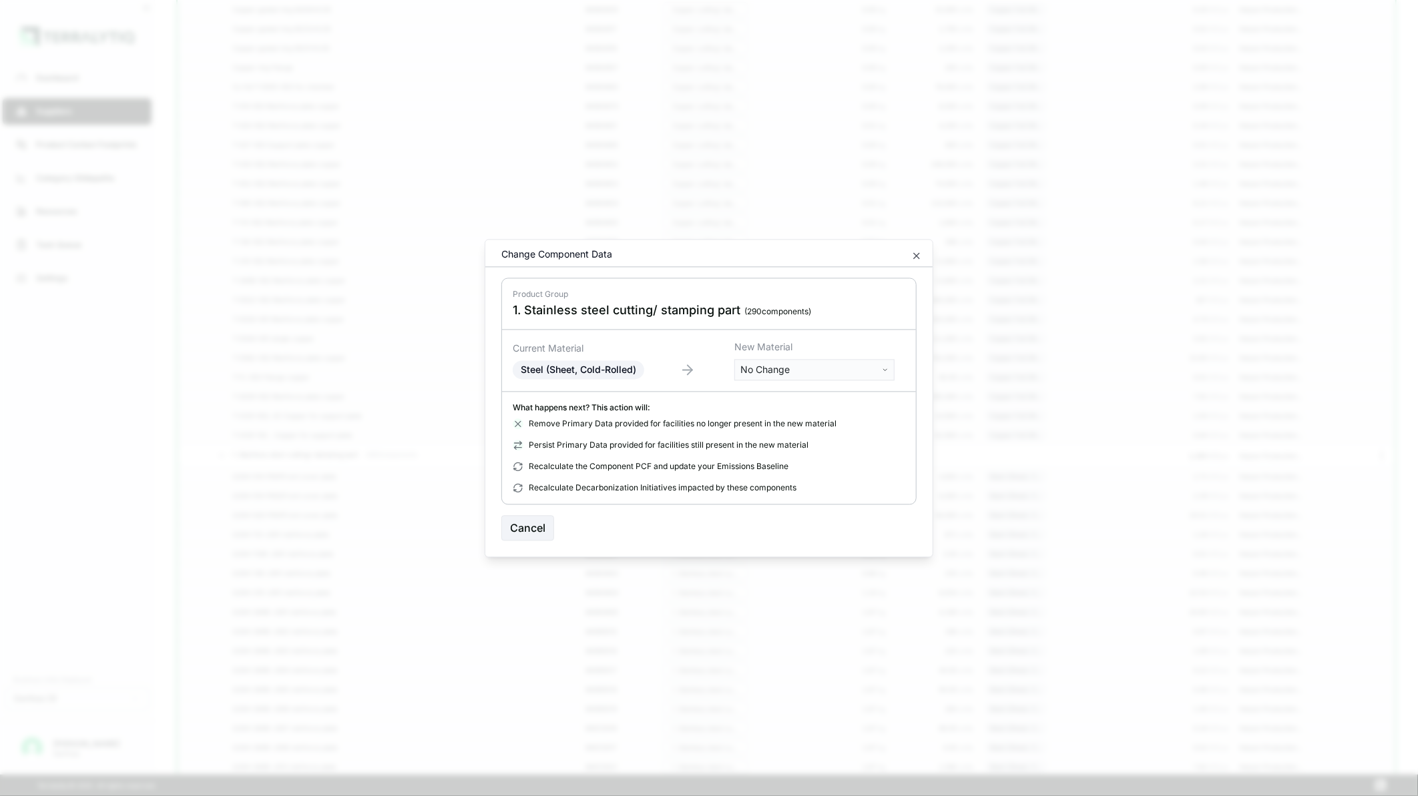
click at [835, 376] on body "Dashboard Suppliers Product Carbon Footprints Category Glidepaths Resources Tas…" at bounding box center [709, 398] width 1418 height 796
click at [815, 395] on input "text" at bounding box center [815, 398] width 154 height 15
type input "******"
click at [808, 516] on div "Stainless Steel (Sheet, Cold-Rolled)" at bounding box center [815, 513] width 154 height 19
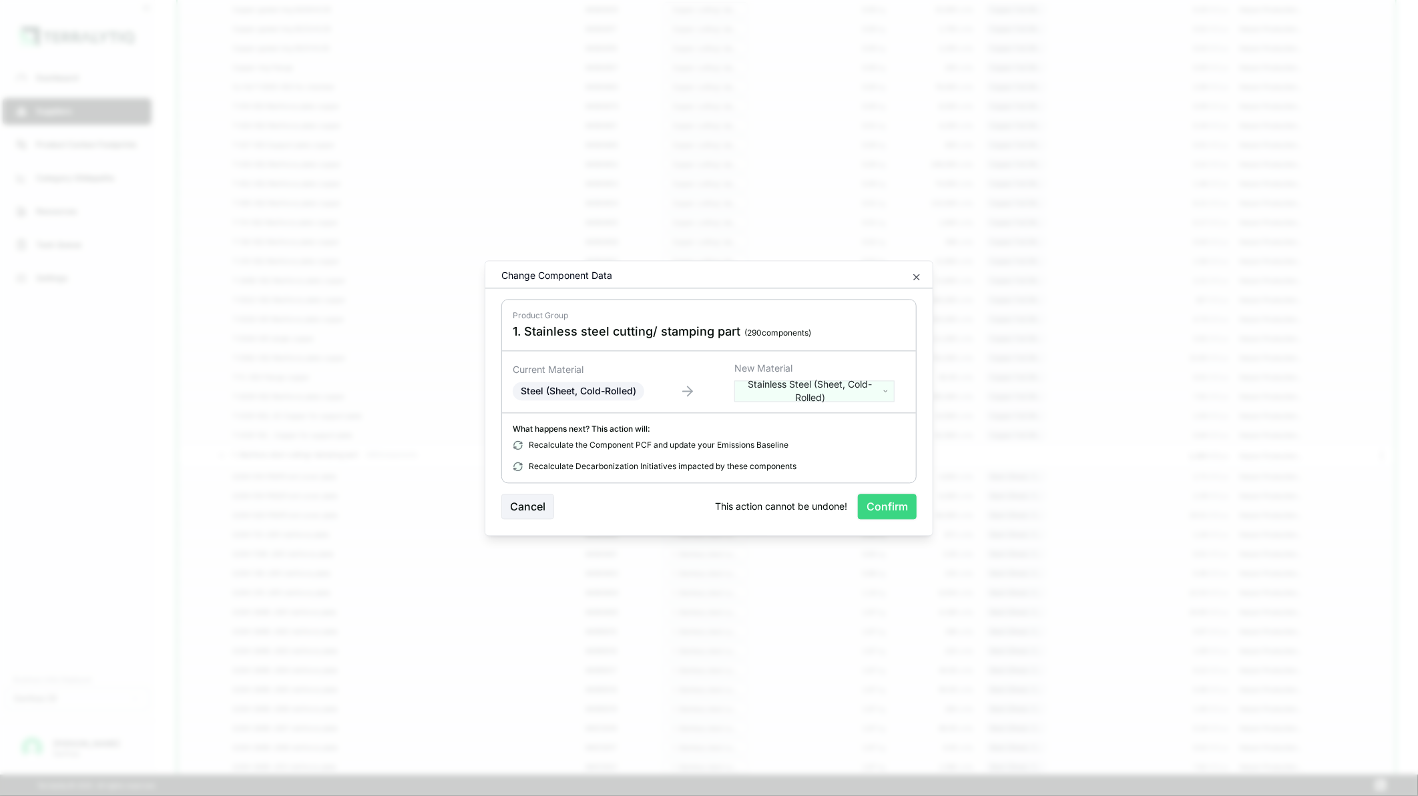
click at [883, 504] on button "Confirm" at bounding box center [887, 506] width 59 height 25
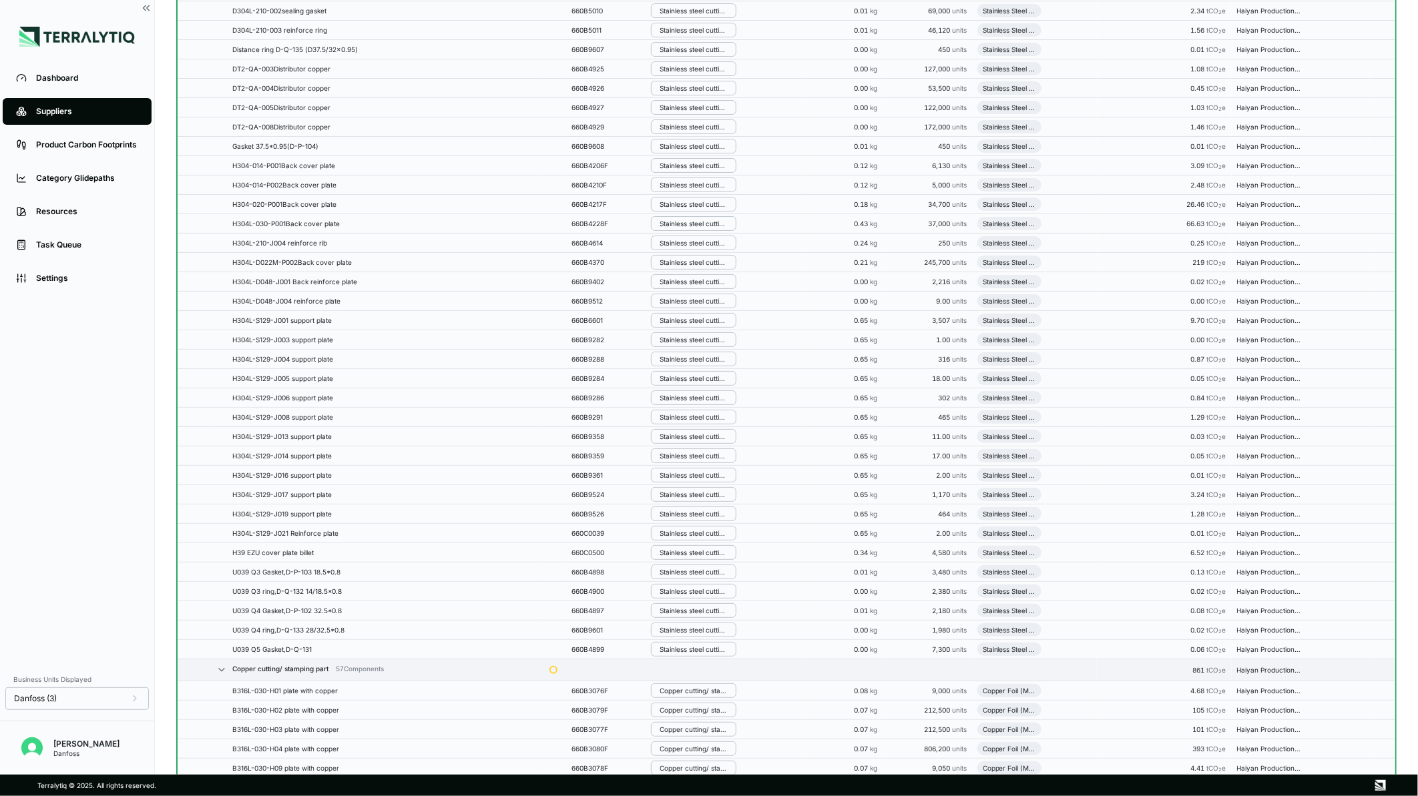
scroll to position [7795, 0]
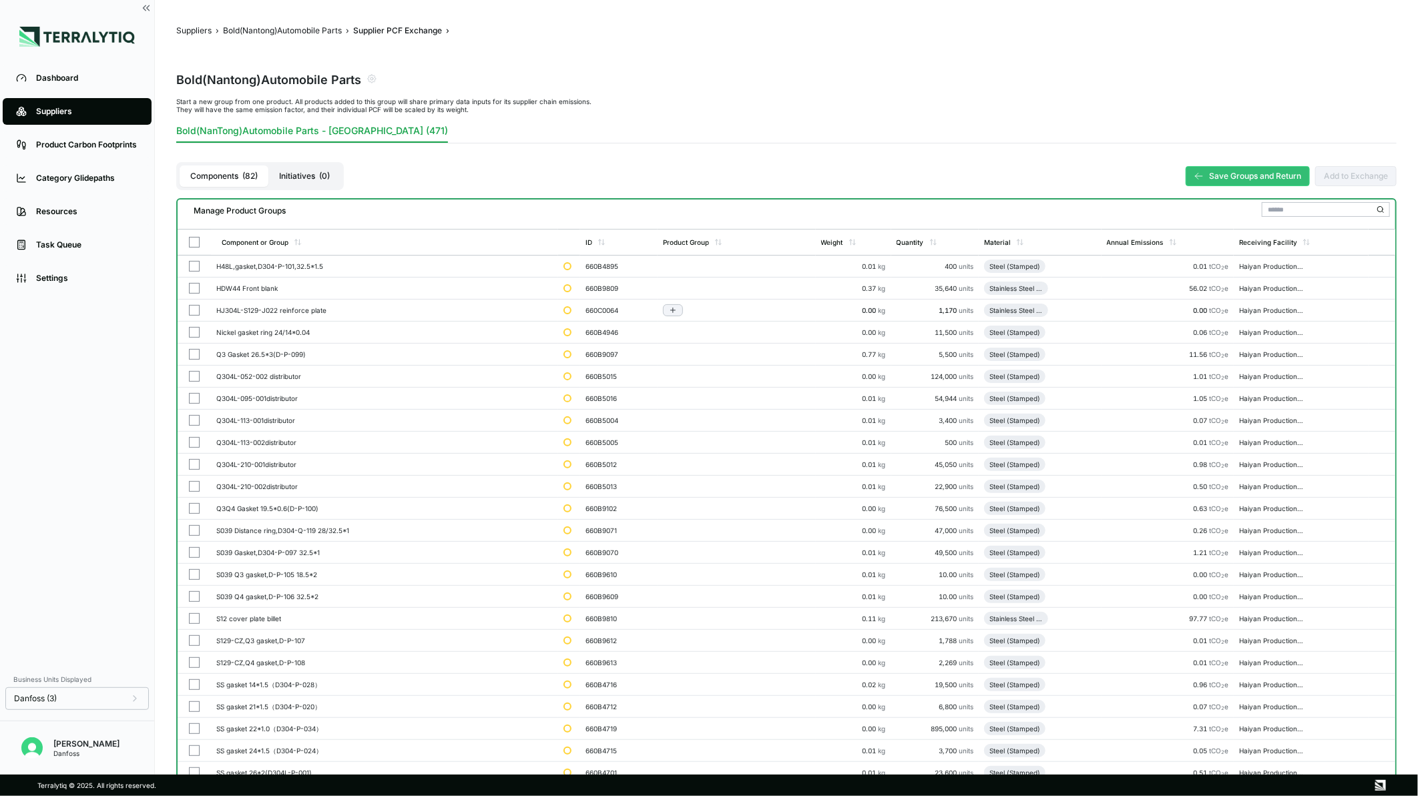
scroll to position [74, 0]
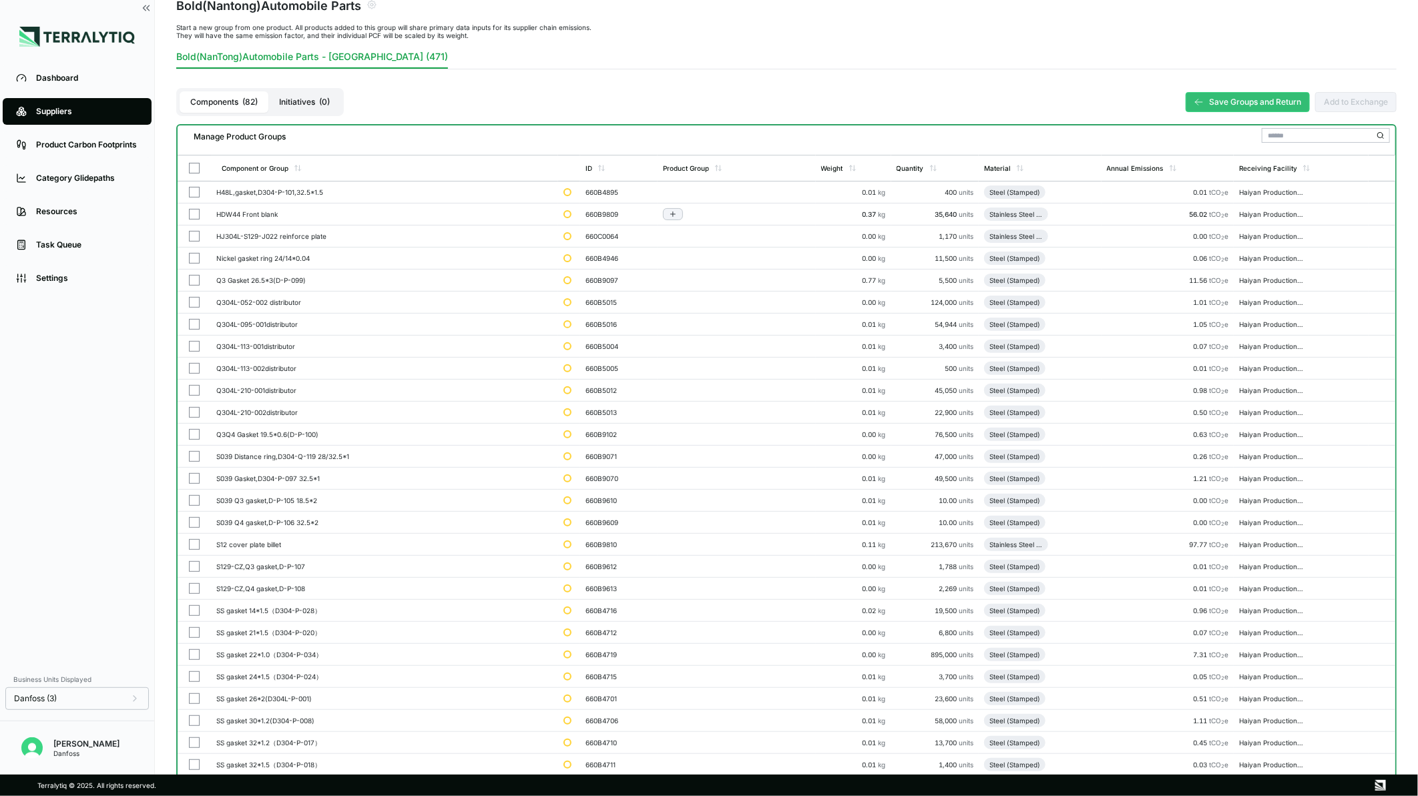
click at [196, 212] on button "button" at bounding box center [194, 214] width 11 height 11
click at [195, 231] on button "button" at bounding box center [194, 236] width 11 height 11
click at [342, 138] on div "Group Multiple" at bounding box center [334, 139] width 64 height 8
click at [336, 196] on div "Add To 1. Stainless Steel Cutting/ Stamping Part" at bounding box center [339, 202] width 84 height 15
click at [190, 501] on button "button" at bounding box center [194, 500] width 11 height 11
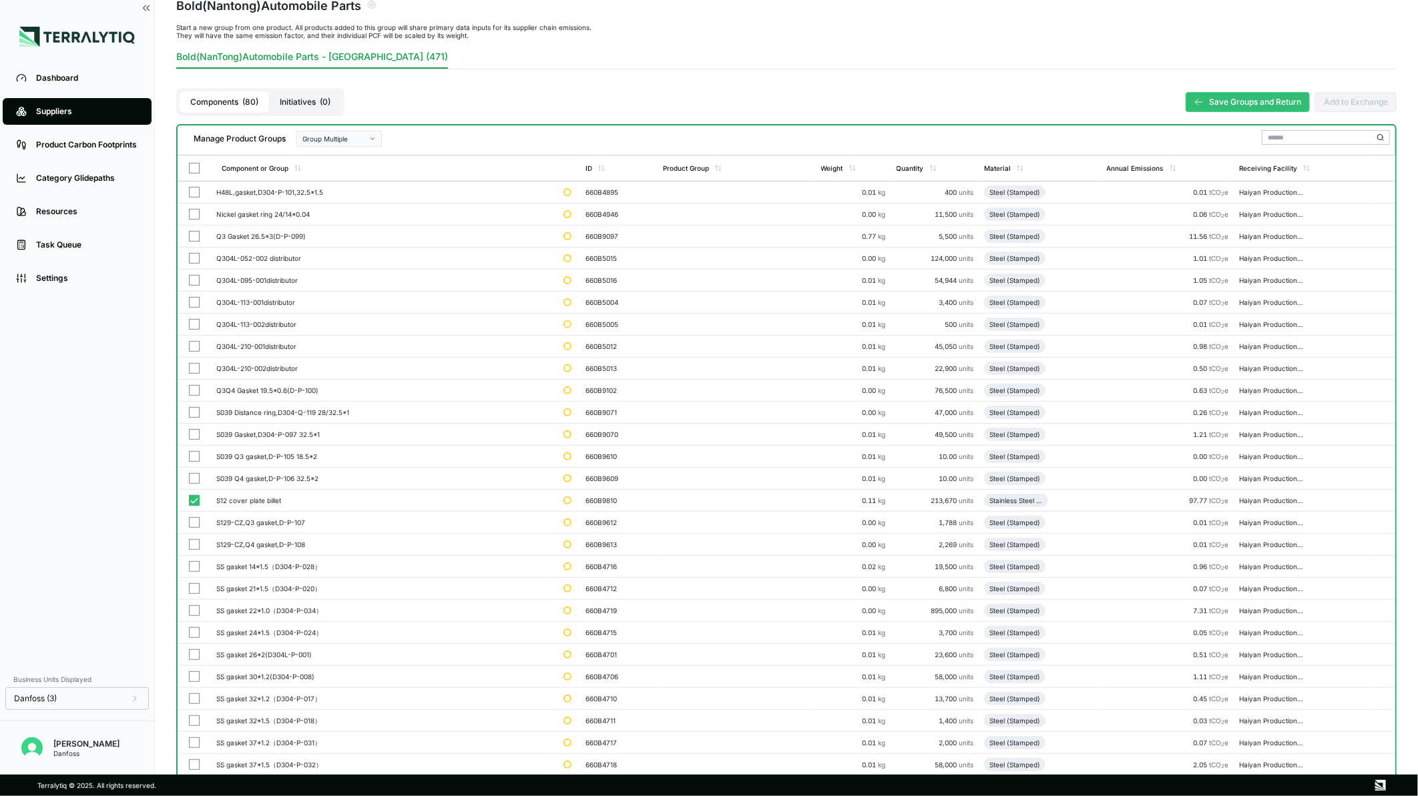
click at [371, 138] on icon "button" at bounding box center [372, 139] width 7 height 7
click at [361, 196] on div "Add To 1. Stainless Steel Cutting/ Stamping Part" at bounding box center [339, 202] width 84 height 15
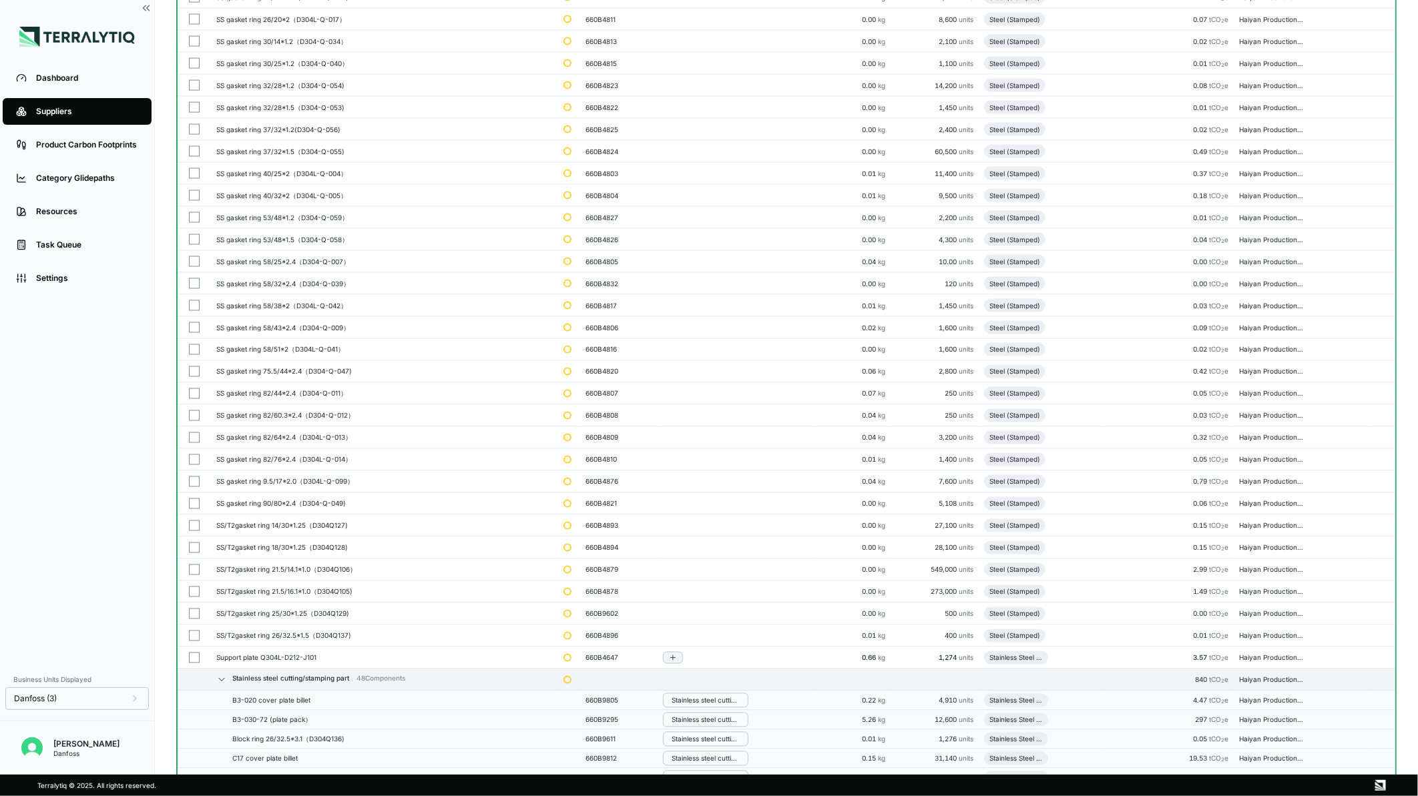
scroll to position [1558, 0]
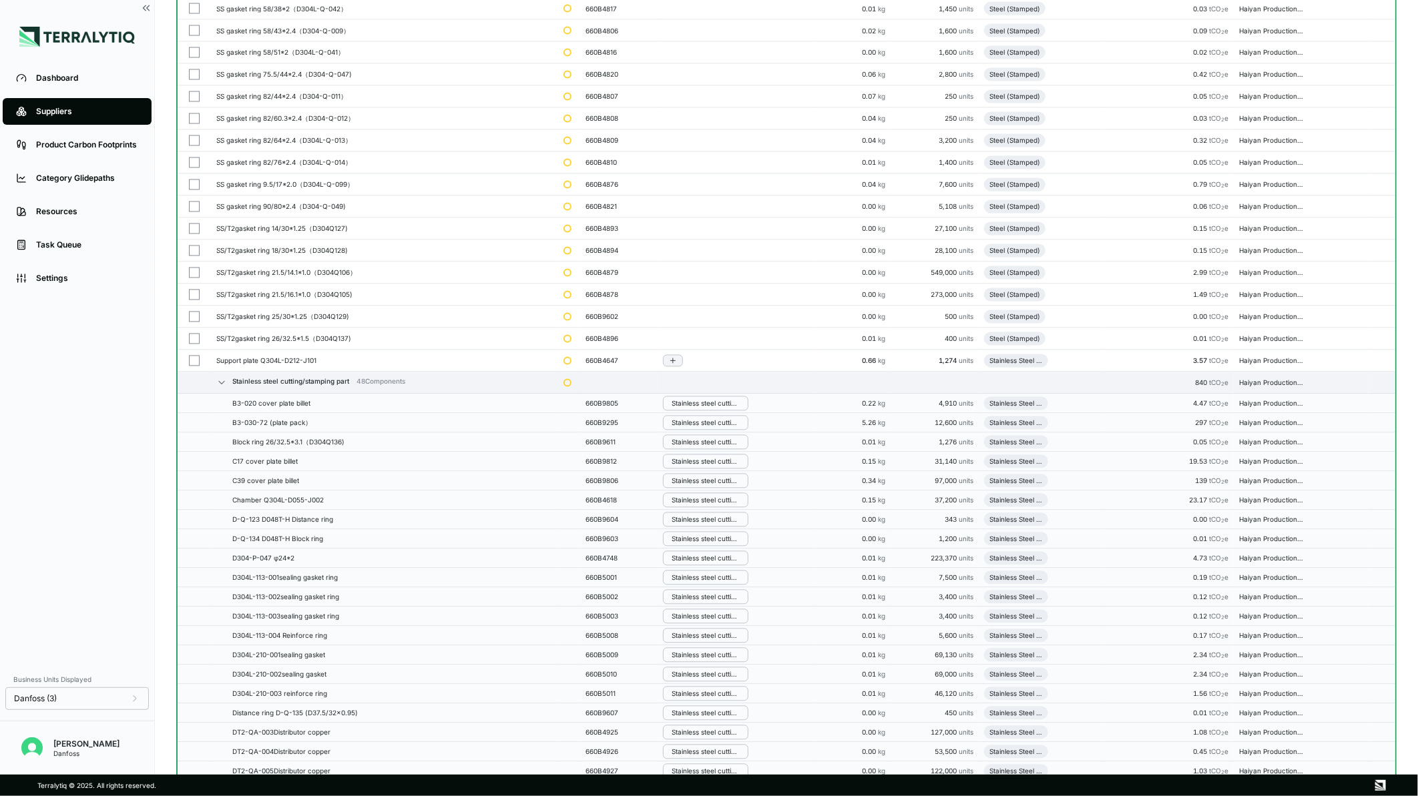
click at [196, 364] on button "button" at bounding box center [194, 361] width 11 height 11
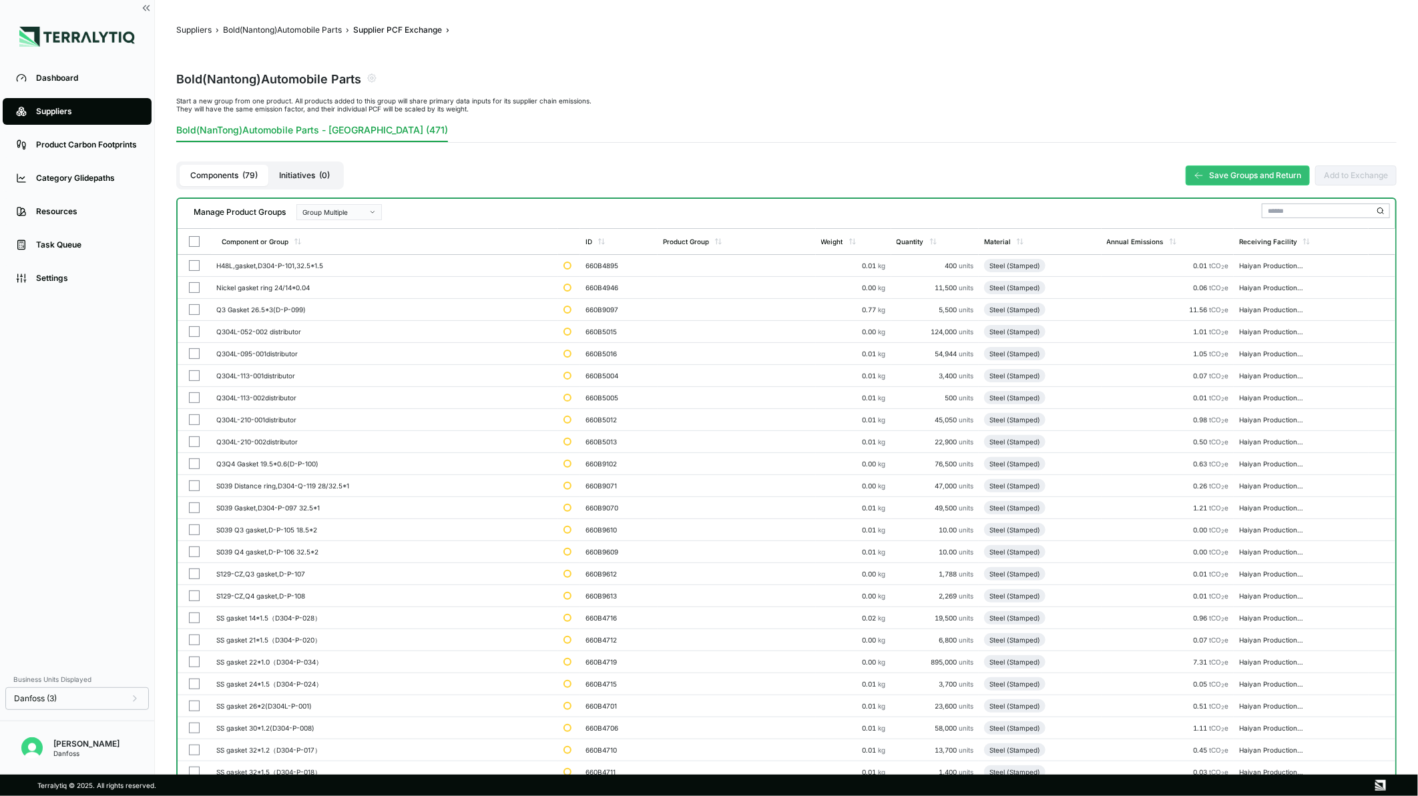
scroll to position [0, 0]
click at [339, 207] on button "Group Multiple" at bounding box center [338, 213] width 85 height 16
click at [325, 272] on div "Add To 1. Stainless Steel Cutting/ Stamping Part" at bounding box center [338, 276] width 73 height 8
click at [196, 265] on button "button" at bounding box center [194, 266] width 11 height 11
click at [195, 286] on button "button" at bounding box center [194, 288] width 11 height 11
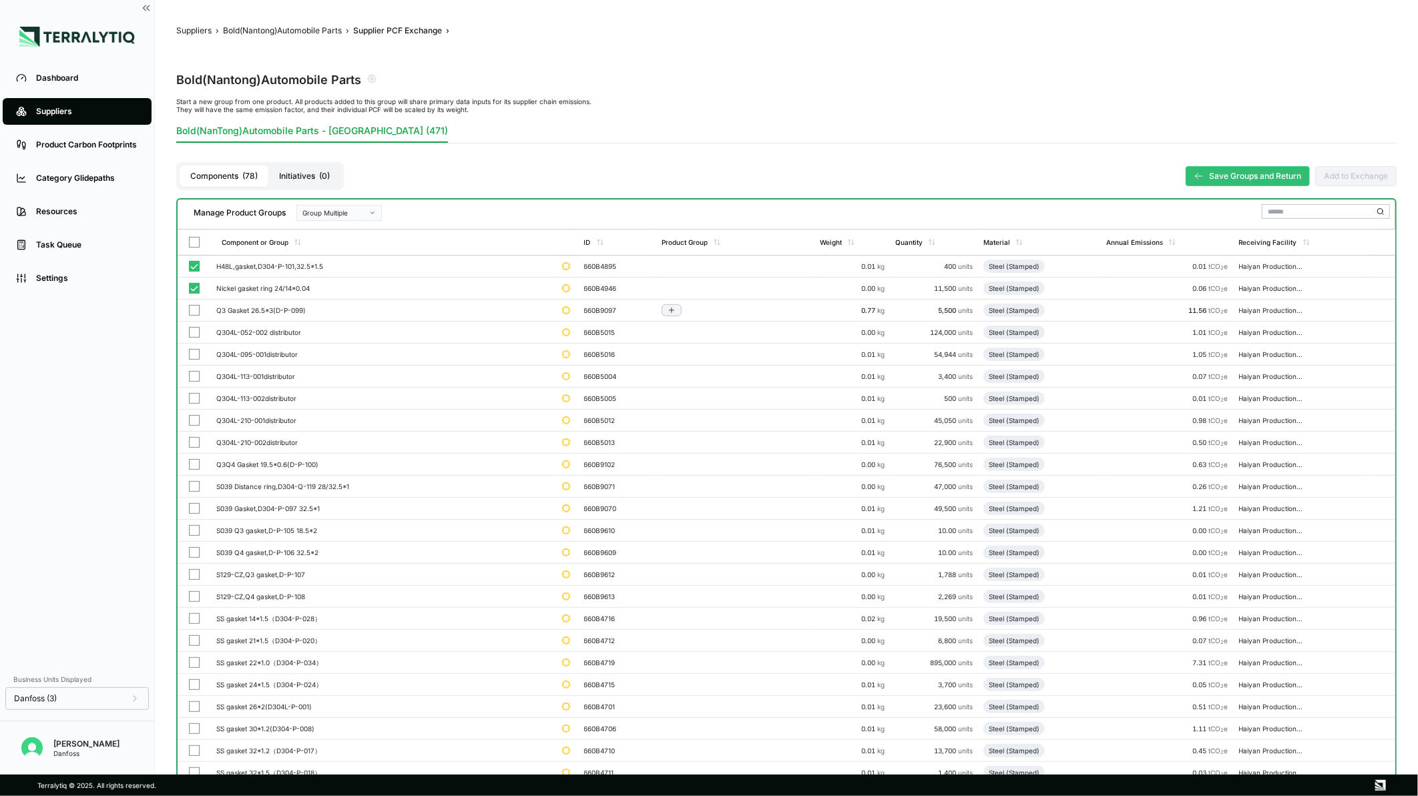
click at [192, 307] on button "button" at bounding box center [194, 310] width 11 height 11
click at [190, 339] on td at bounding box center [194, 333] width 33 height 22
click at [190, 397] on button "button" at bounding box center [194, 398] width 11 height 11
click at [197, 461] on button "button" at bounding box center [194, 464] width 11 height 11
click at [197, 502] on td at bounding box center [194, 509] width 33 height 22
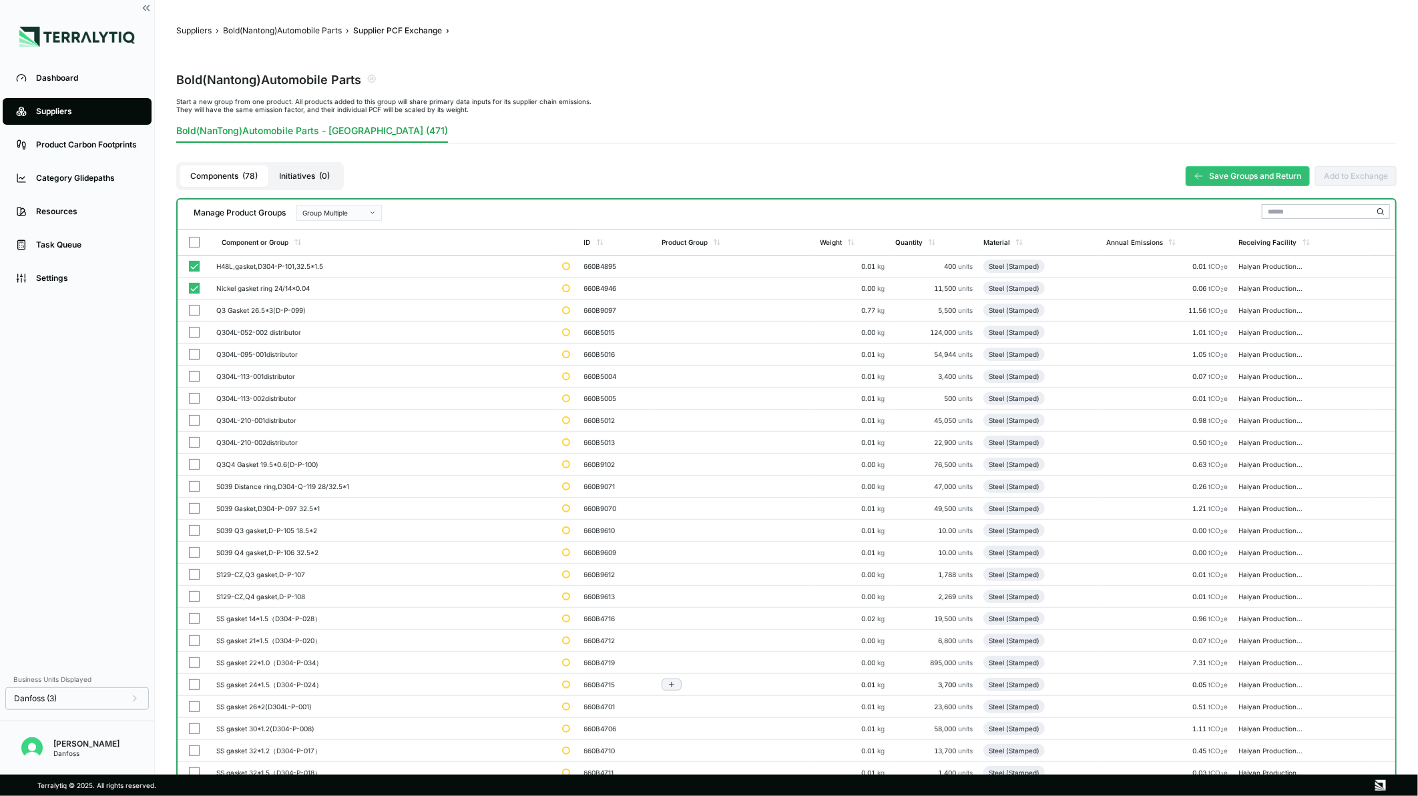
click at [192, 547] on td at bounding box center [194, 553] width 33 height 22
click at [196, 583] on td at bounding box center [194, 575] width 33 height 22
click at [196, 609] on td at bounding box center [194, 619] width 33 height 22
click at [185, 666] on td at bounding box center [194, 663] width 33 height 22
click at [191, 723] on td at bounding box center [194, 729] width 33 height 22
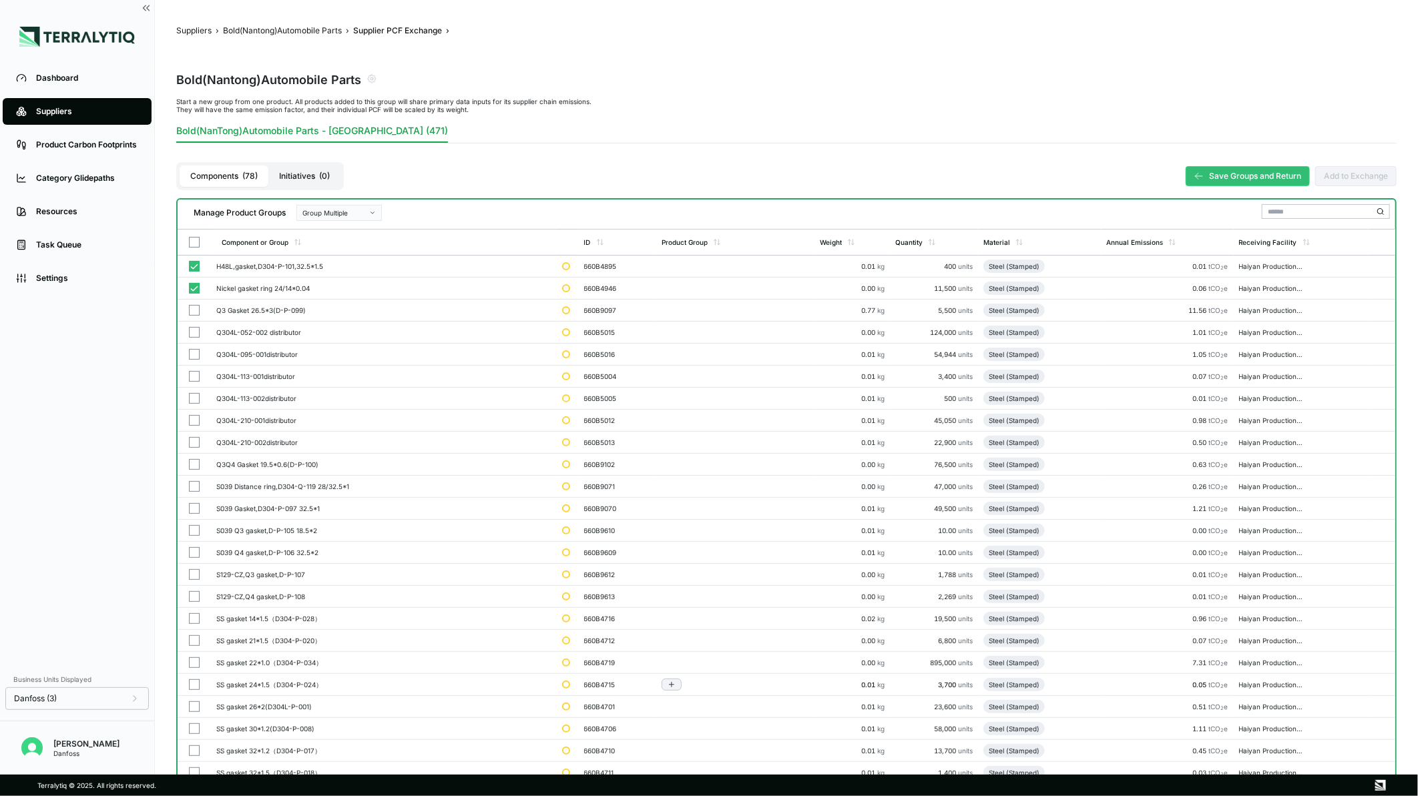
click at [196, 756] on td at bounding box center [194, 751] width 33 height 22
click at [196, 681] on button "button" at bounding box center [194, 685] width 11 height 11
click at [194, 706] on button "button" at bounding box center [194, 707] width 11 height 11
click at [194, 636] on button "button" at bounding box center [194, 641] width 11 height 11
click at [196, 595] on button "button" at bounding box center [194, 597] width 11 height 11
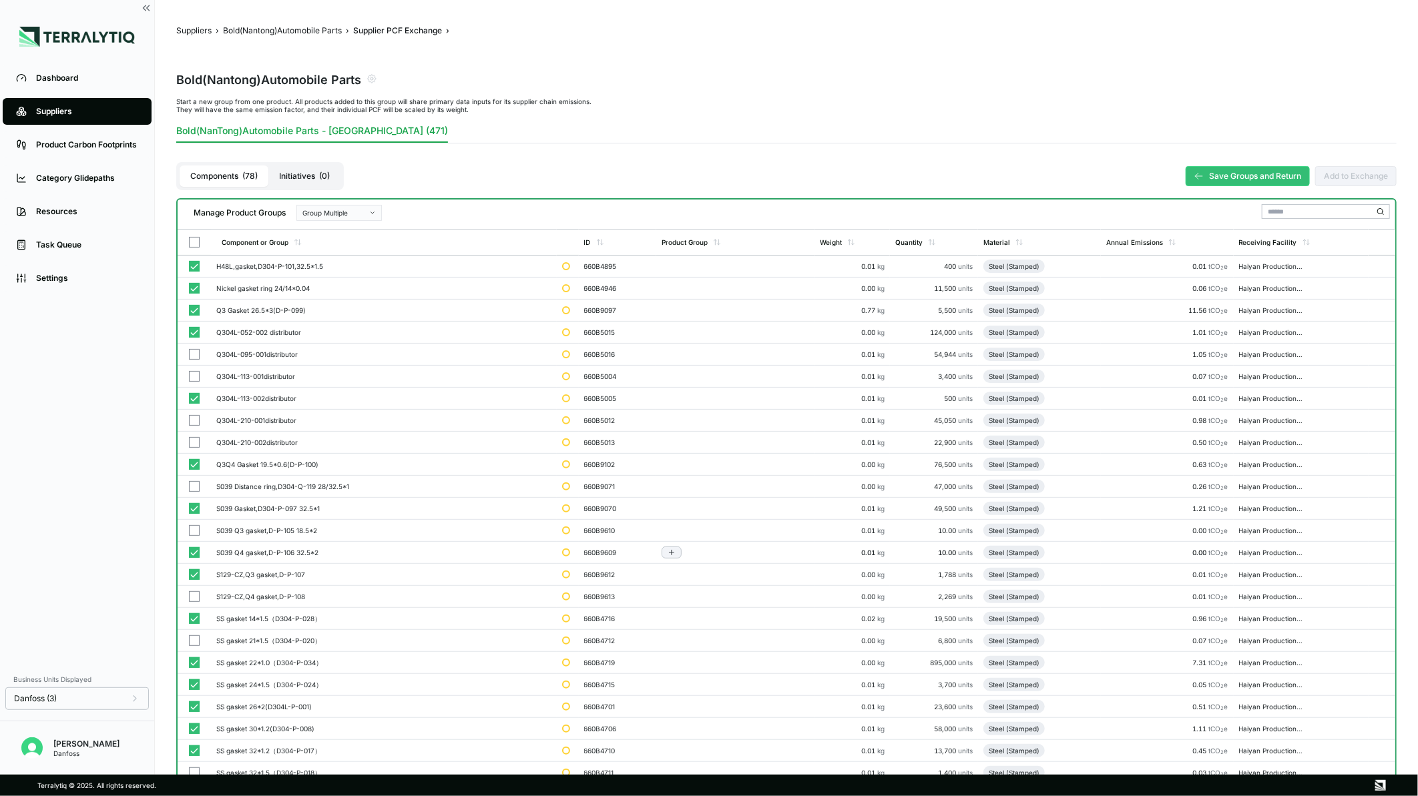
click at [192, 530] on button "button" at bounding box center [194, 530] width 11 height 11
click at [192, 489] on button "button" at bounding box center [194, 486] width 11 height 11
click at [192, 442] on button "button" at bounding box center [194, 442] width 11 height 11
click at [194, 419] on button "button" at bounding box center [194, 420] width 11 height 11
click at [195, 375] on button "button" at bounding box center [194, 376] width 11 height 11
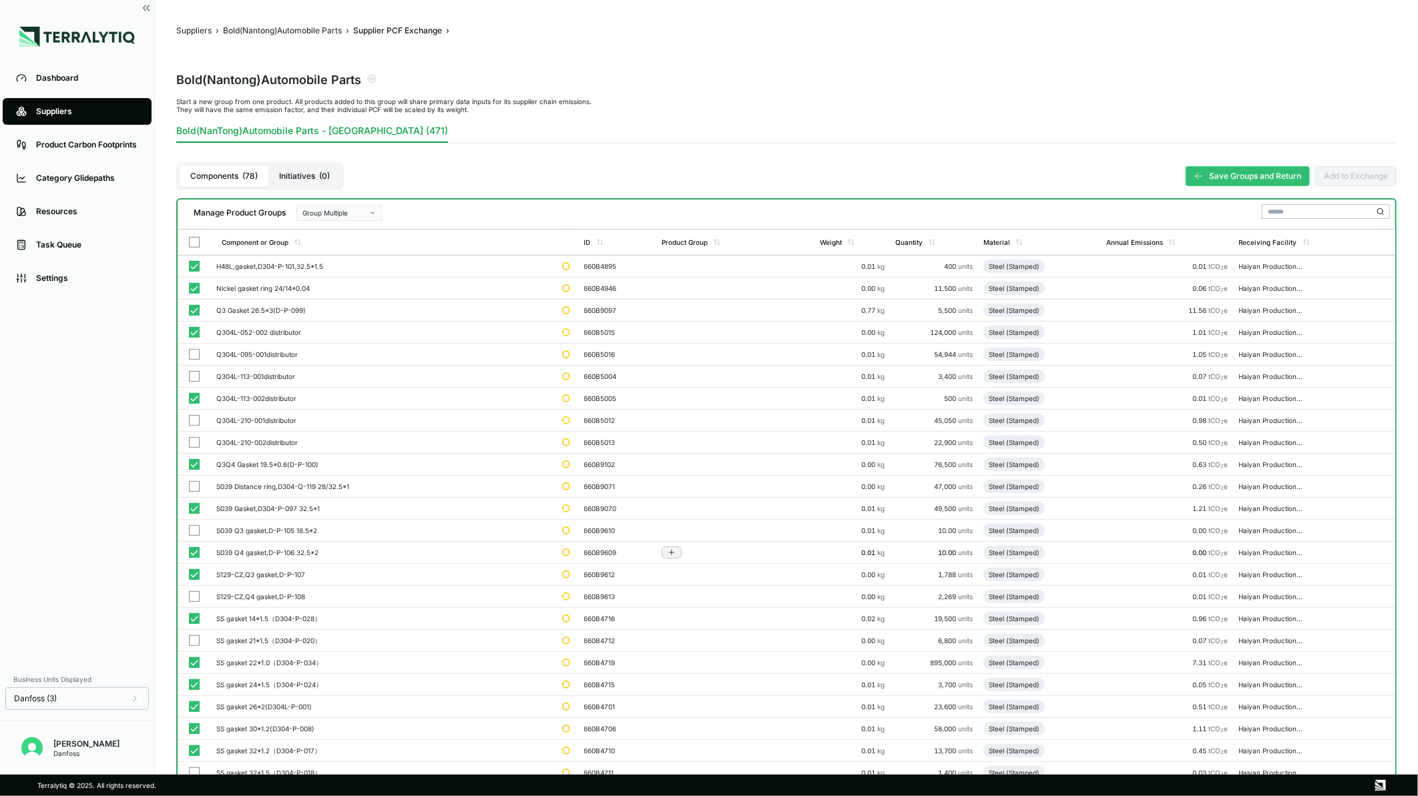
click at [195, 358] on button "button" at bounding box center [194, 354] width 11 height 11
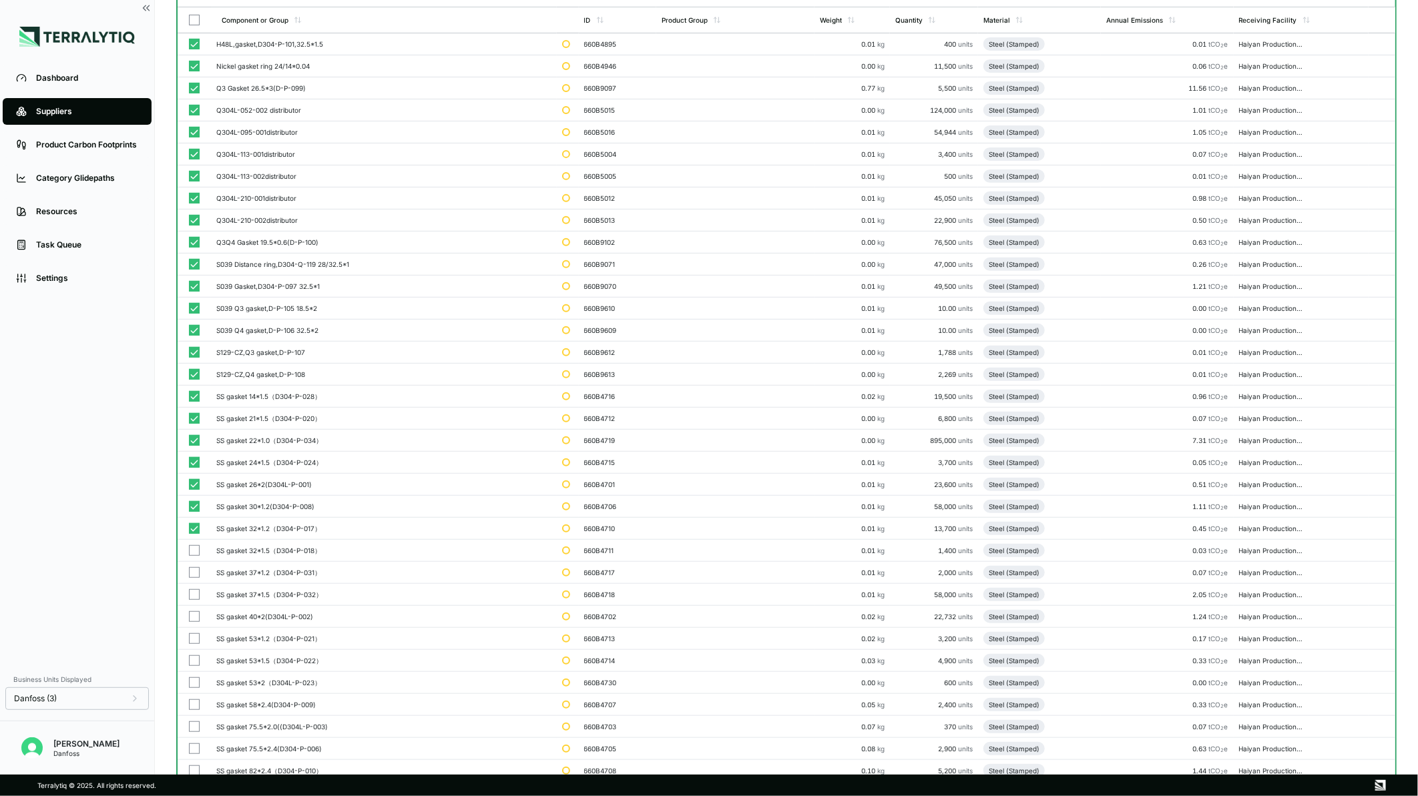
scroll to position [445, 0]
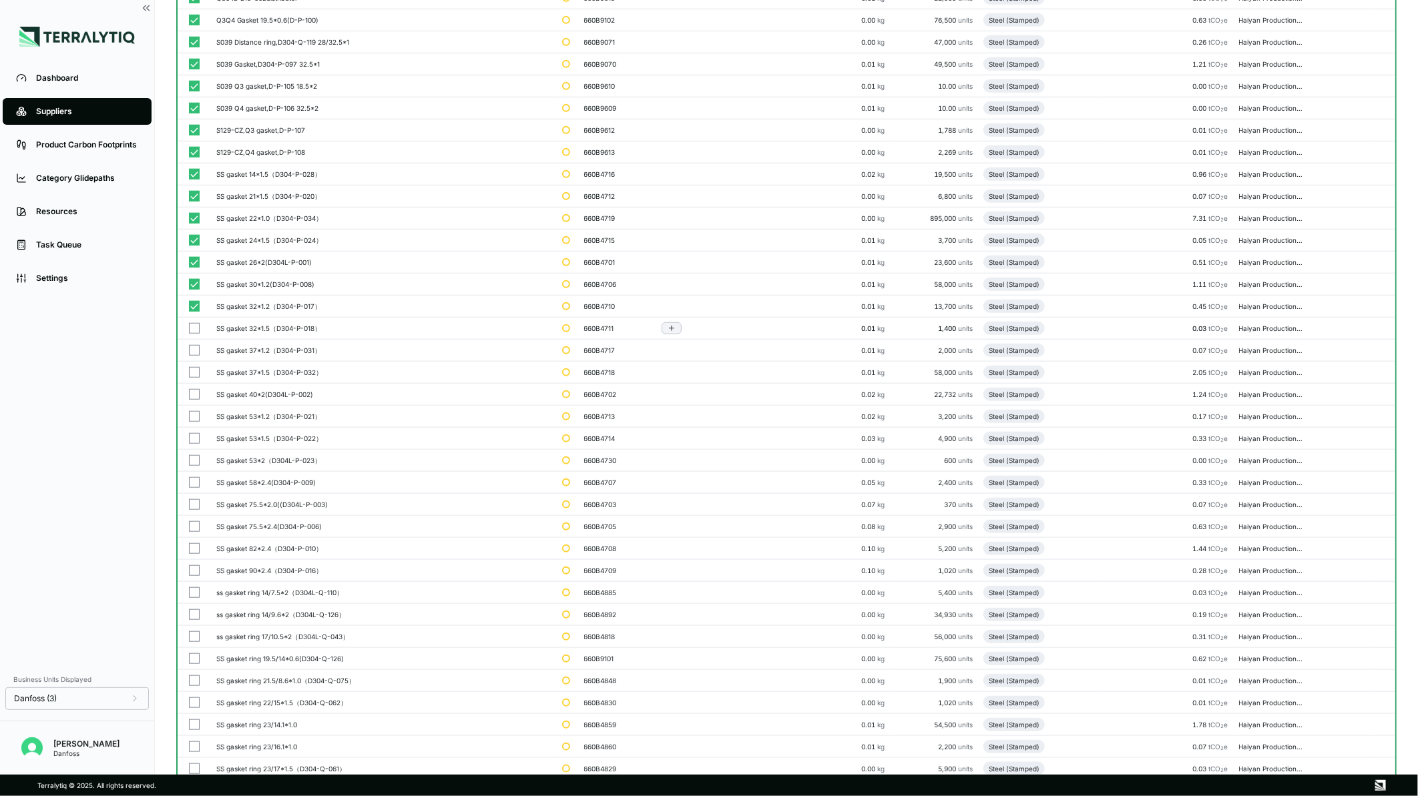
click at [195, 328] on button "button" at bounding box center [194, 328] width 11 height 11
click at [188, 362] on td at bounding box center [194, 373] width 33 height 22
click at [190, 399] on button "button" at bounding box center [194, 394] width 11 height 11
click at [192, 458] on button "button" at bounding box center [194, 460] width 11 height 11
click at [190, 512] on td at bounding box center [194, 505] width 33 height 22
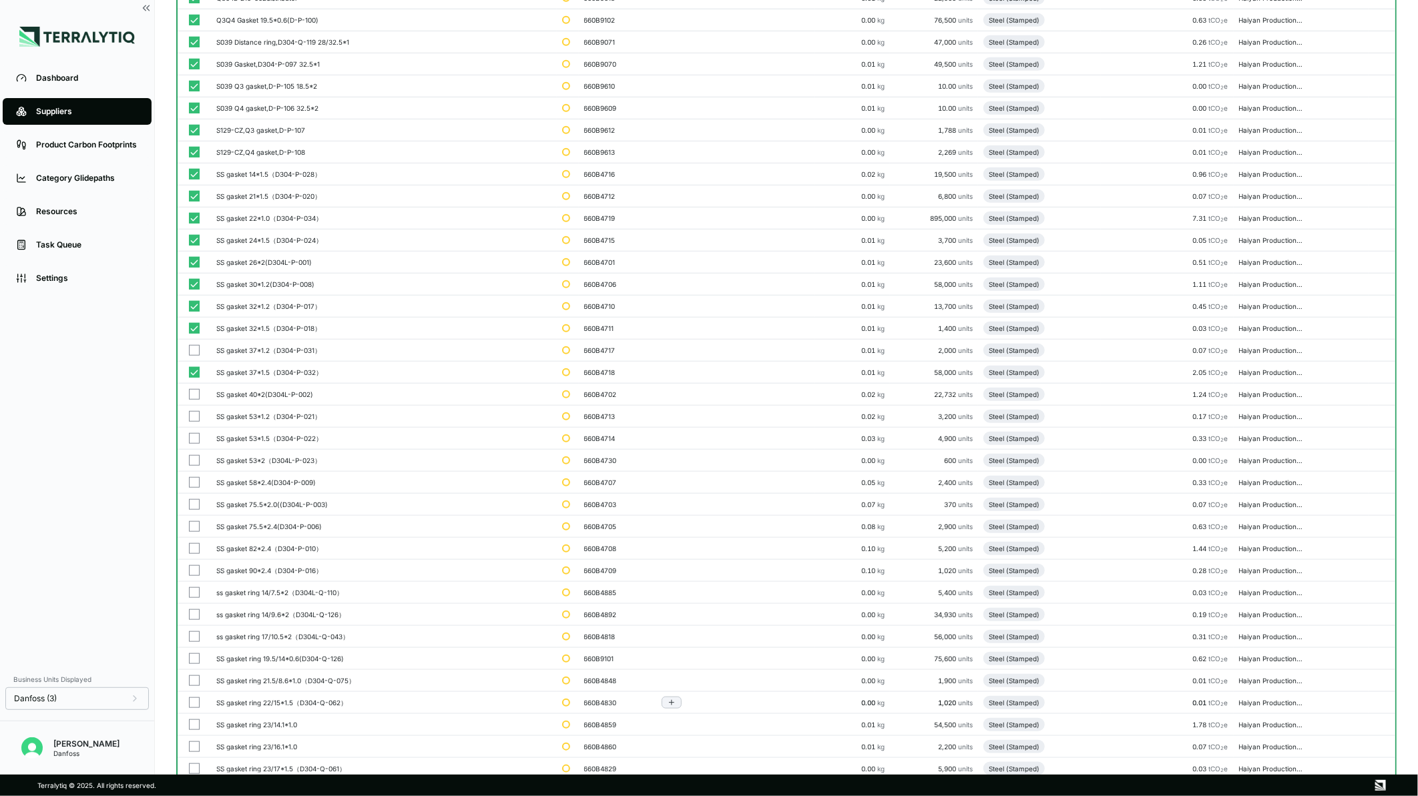
click at [190, 568] on button "button" at bounding box center [194, 570] width 11 height 11
click at [194, 658] on button "button" at bounding box center [194, 659] width 11 height 11
click at [194, 685] on button "button" at bounding box center [194, 681] width 11 height 11
click at [192, 706] on button "button" at bounding box center [194, 703] width 11 height 11
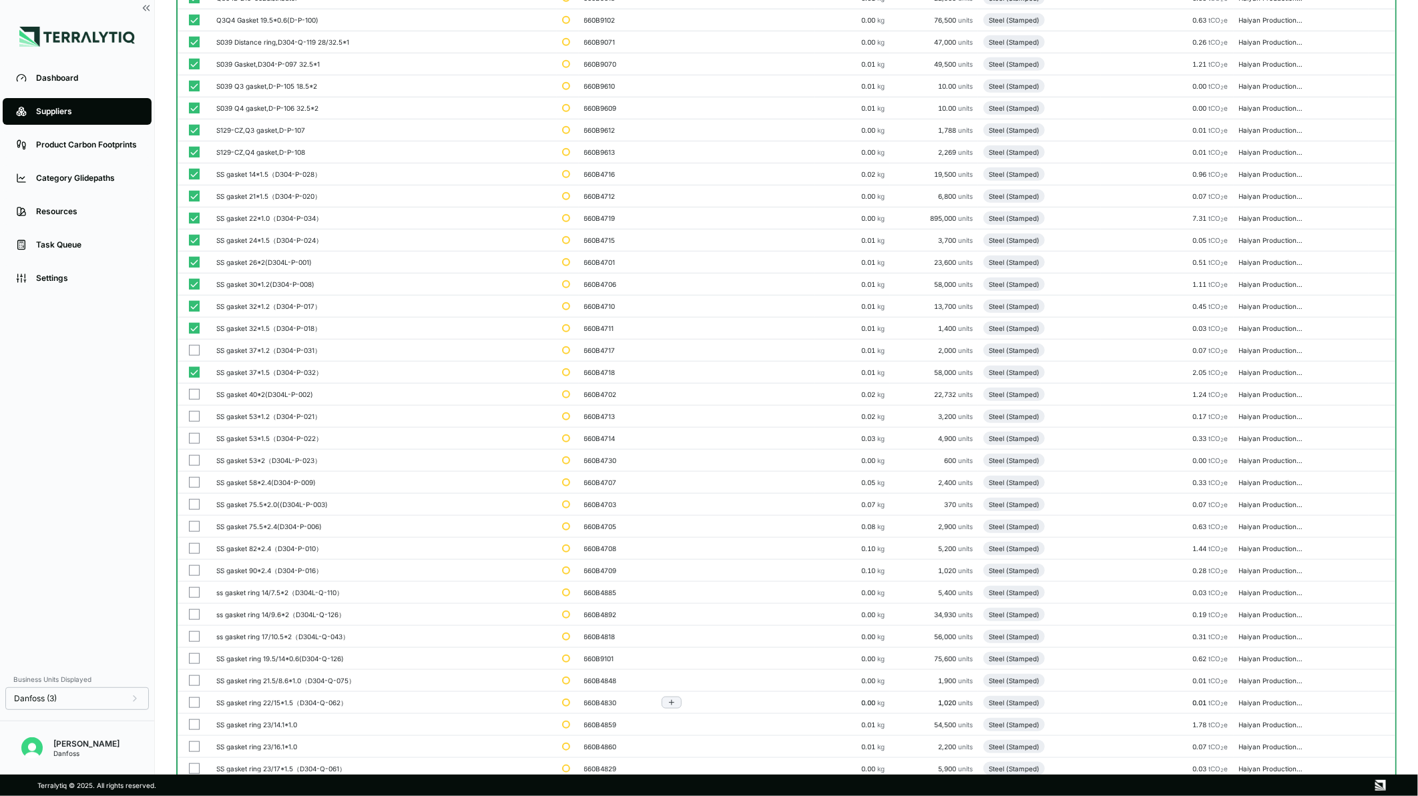
click at [191, 729] on button "button" at bounding box center [194, 725] width 11 height 11
click at [191, 750] on button "button" at bounding box center [194, 747] width 11 height 11
drag, startPoint x: 227, startPoint y: 697, endPoint x: 194, endPoint y: 642, distance: 64.7
click at [195, 591] on button "button" at bounding box center [194, 593] width 11 height 11
click at [191, 618] on button "button" at bounding box center [194, 615] width 11 height 11
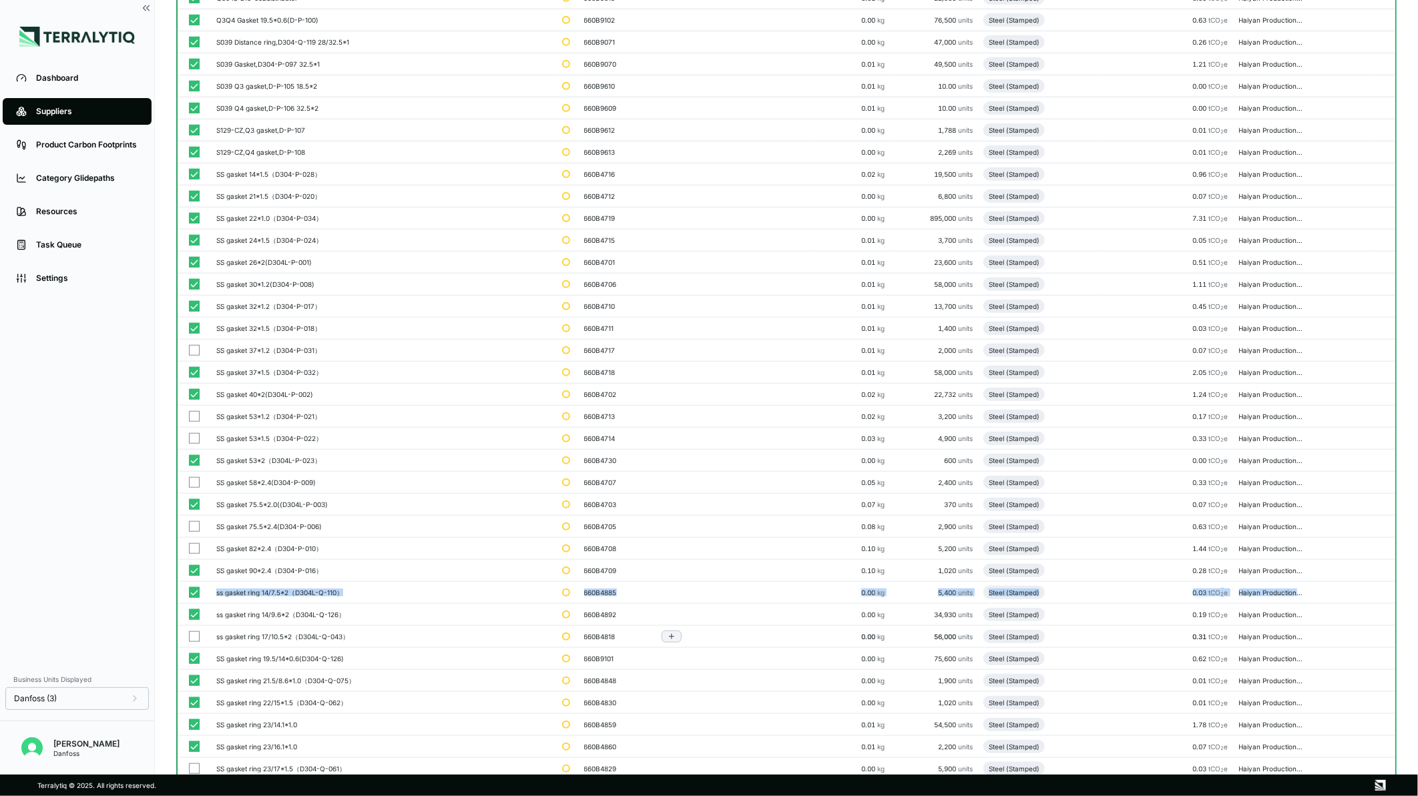
click at [194, 642] on button "button" at bounding box center [194, 637] width 11 height 11
click at [194, 547] on button "button" at bounding box center [194, 548] width 11 height 11
click at [191, 523] on button "button" at bounding box center [194, 526] width 11 height 11
click at [195, 479] on button "button" at bounding box center [194, 482] width 11 height 11
click at [195, 441] on button "button" at bounding box center [194, 438] width 11 height 11
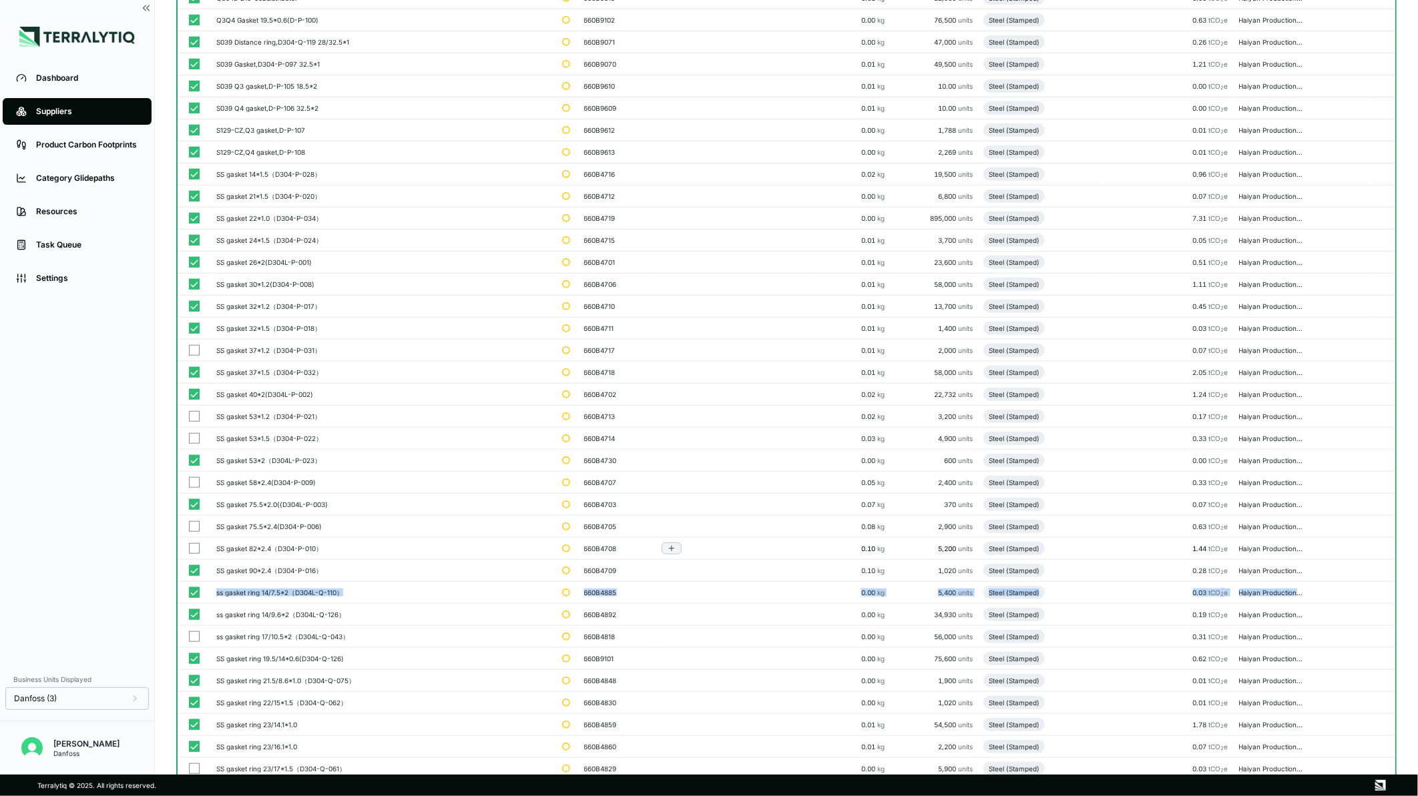
click at [194, 417] on button "button" at bounding box center [194, 416] width 11 height 11
click at [194, 349] on button "button" at bounding box center [194, 350] width 11 height 11
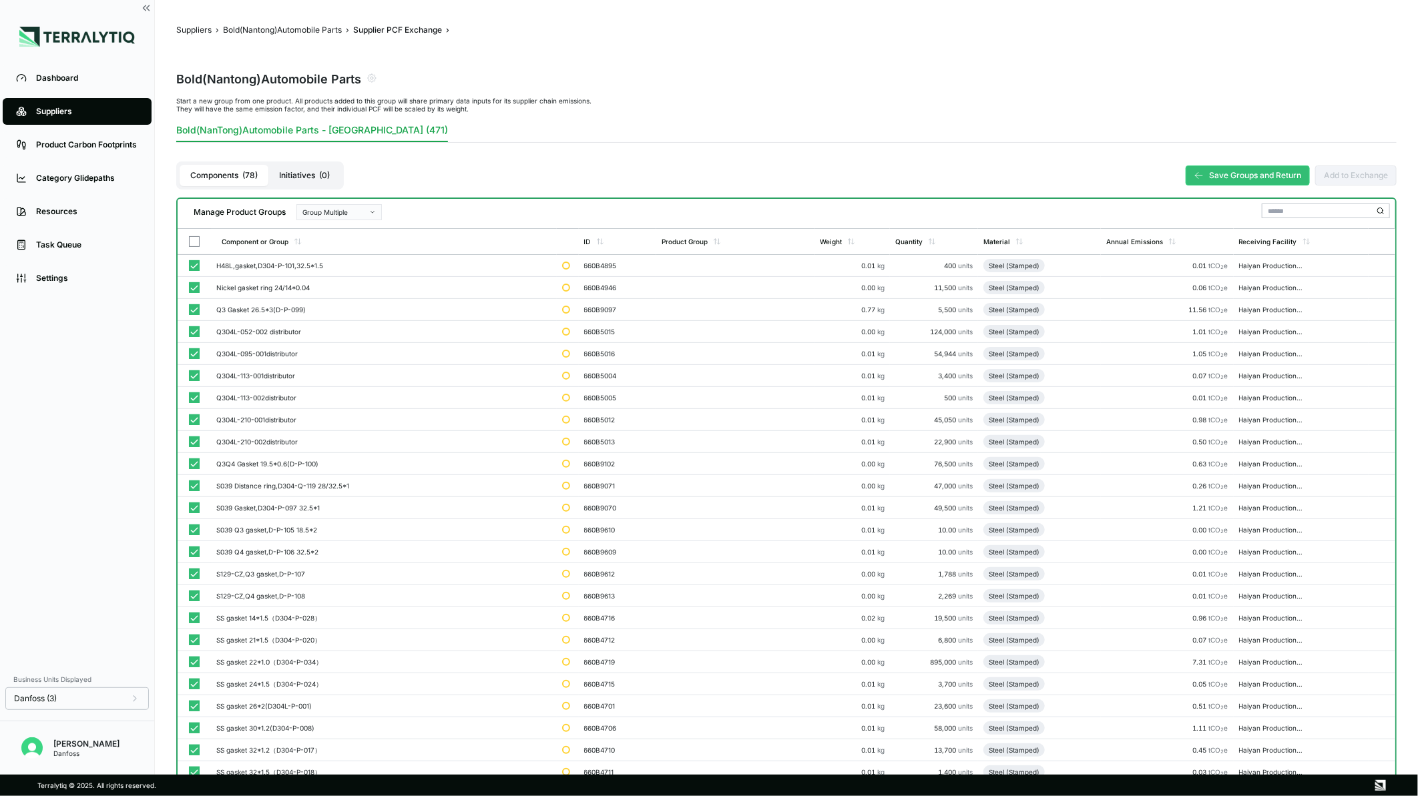
scroll to position [0, 0]
click at [314, 207] on button "Group Multiple" at bounding box center [338, 213] width 85 height 16
click at [318, 220] on div "Add To New Group" at bounding box center [338, 228] width 85 height 16
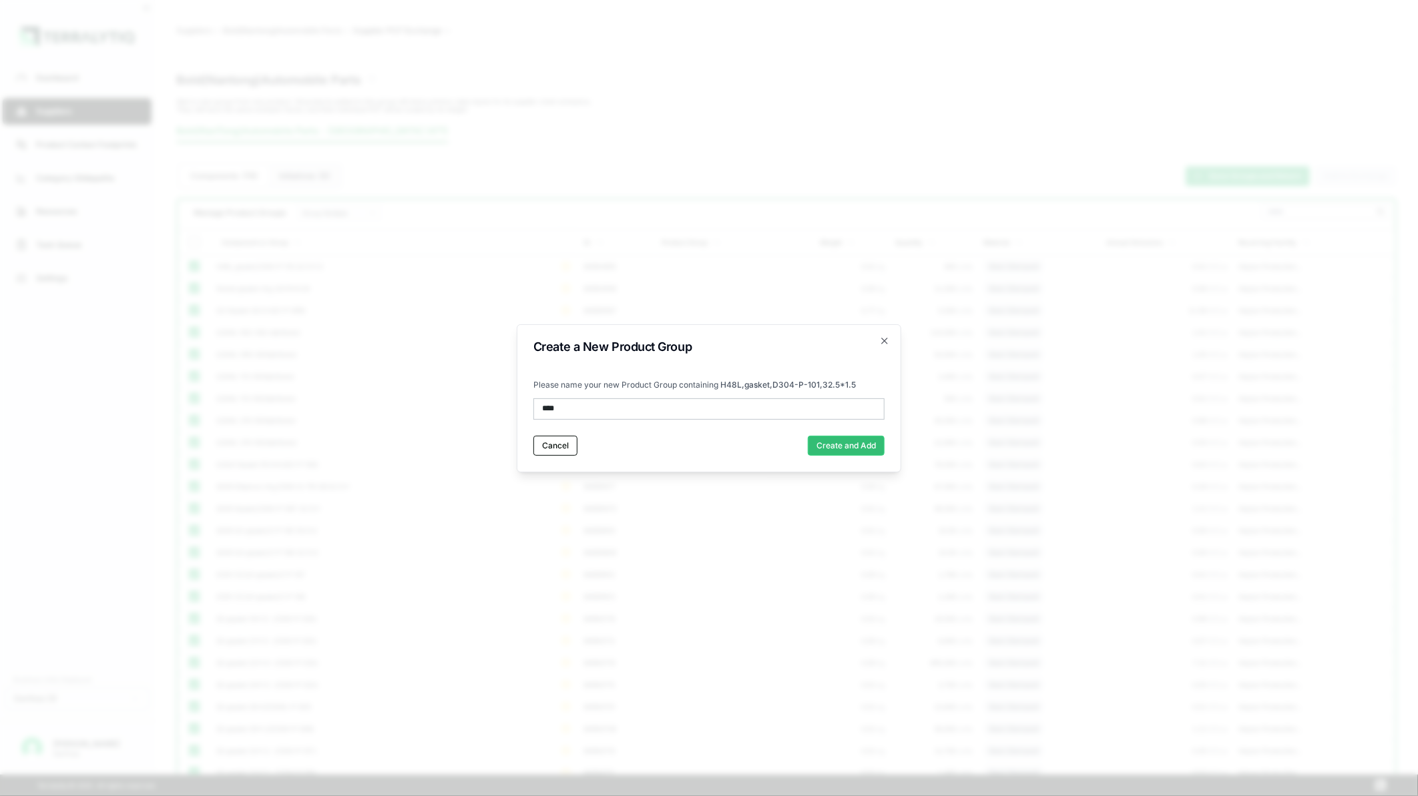
type input "*****"
click at [817, 443] on button "Create and Add" at bounding box center [846, 446] width 77 height 20
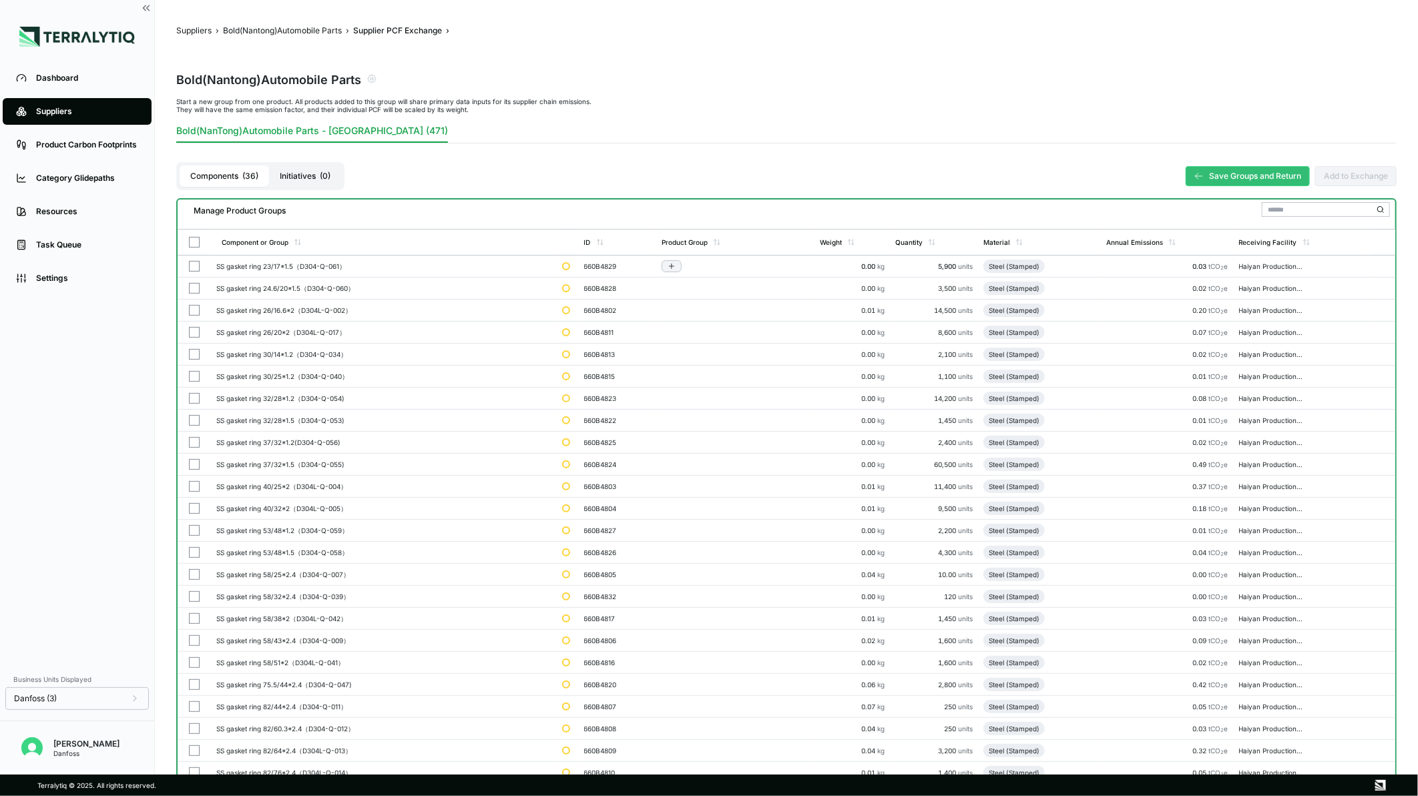
click at [191, 261] on button "button" at bounding box center [194, 266] width 11 height 11
click at [190, 283] on button "button" at bounding box center [194, 288] width 11 height 11
click at [189, 318] on td at bounding box center [194, 311] width 33 height 22
click at [190, 349] on button "button" at bounding box center [194, 354] width 11 height 11
click at [190, 412] on td at bounding box center [194, 421] width 33 height 22
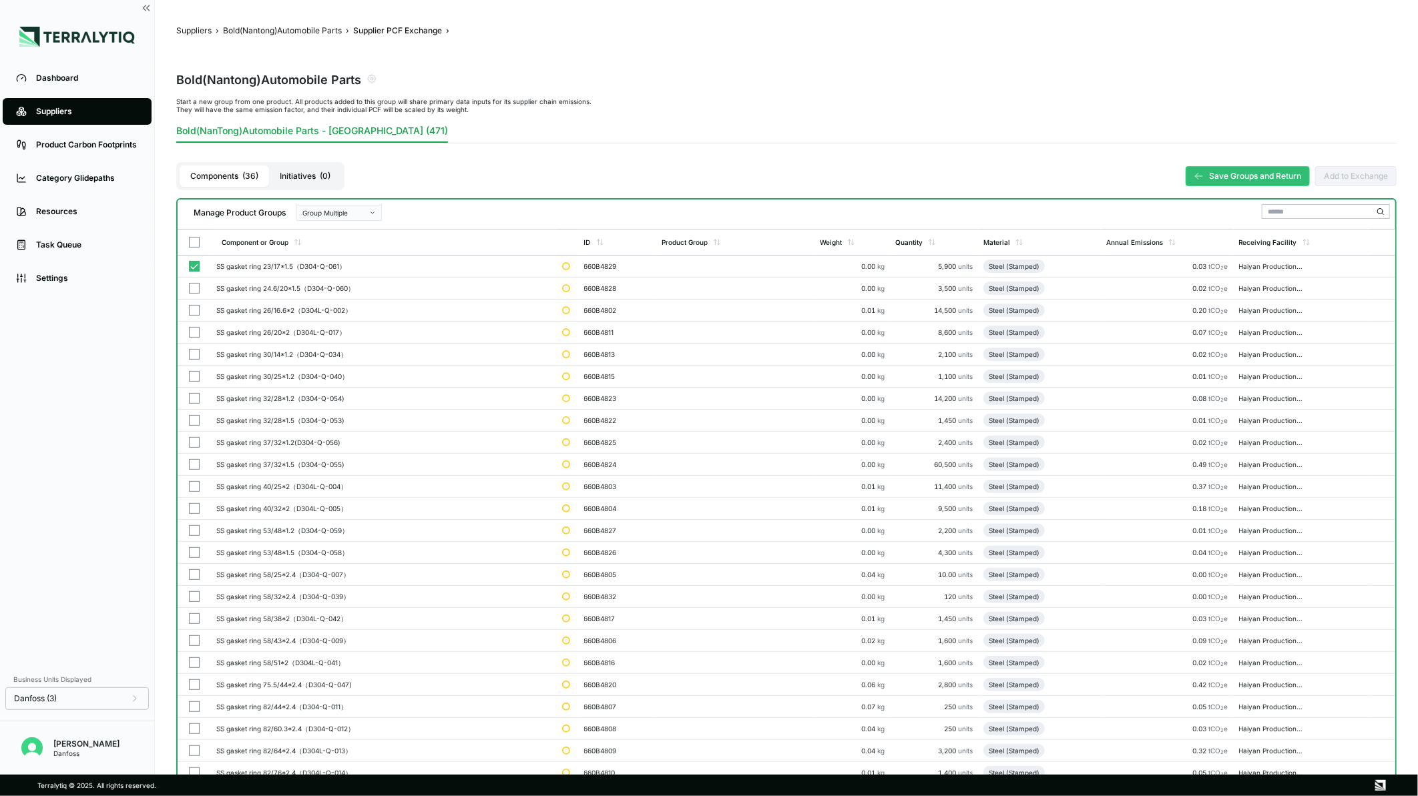
click at [190, 486] on button "button" at bounding box center [194, 486] width 11 height 11
click at [190, 557] on button "button" at bounding box center [194, 552] width 11 height 11
click at [190, 625] on td at bounding box center [194, 619] width 33 height 22
click at [191, 678] on td at bounding box center [194, 685] width 33 height 22
click at [196, 726] on button "button" at bounding box center [194, 729] width 11 height 11
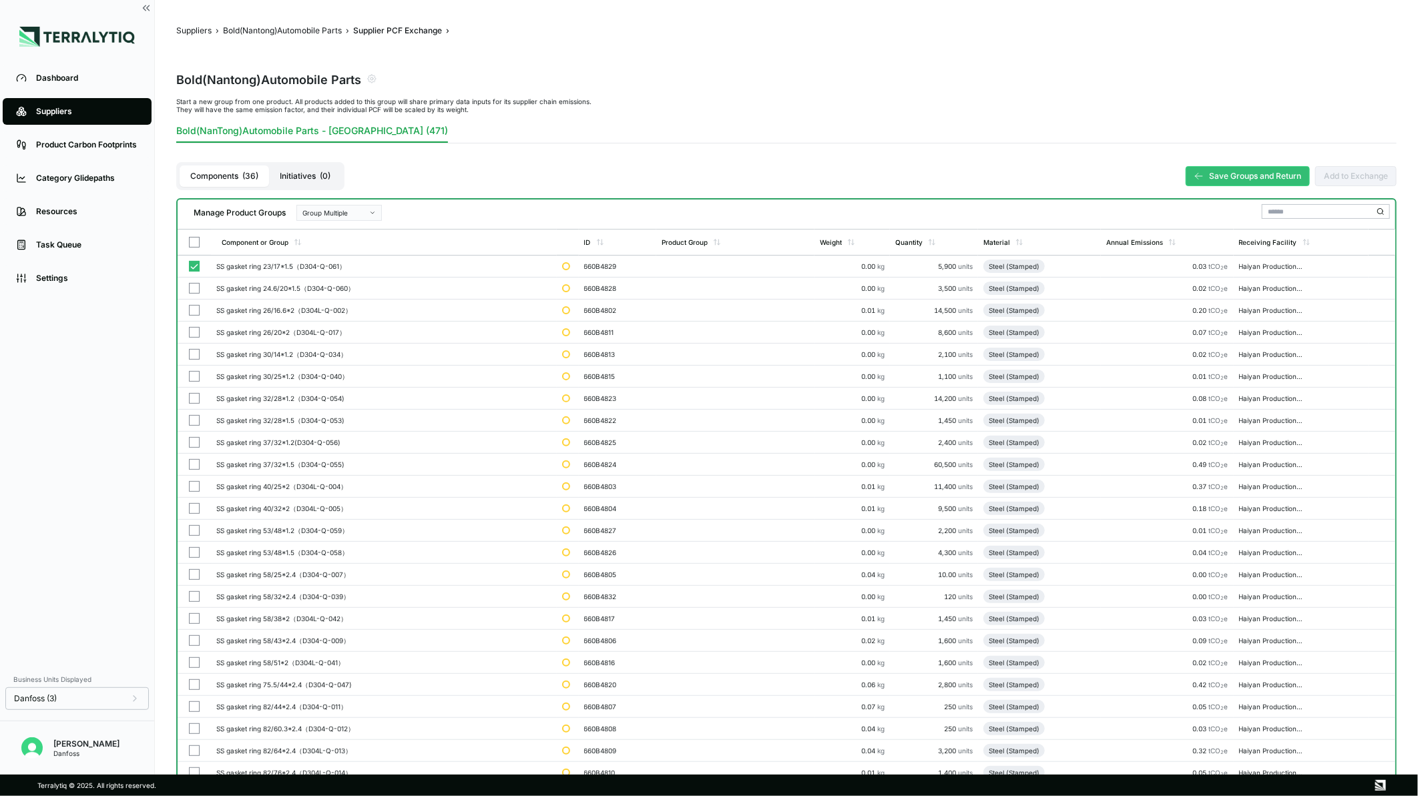
click at [196, 748] on button "button" at bounding box center [194, 751] width 11 height 11
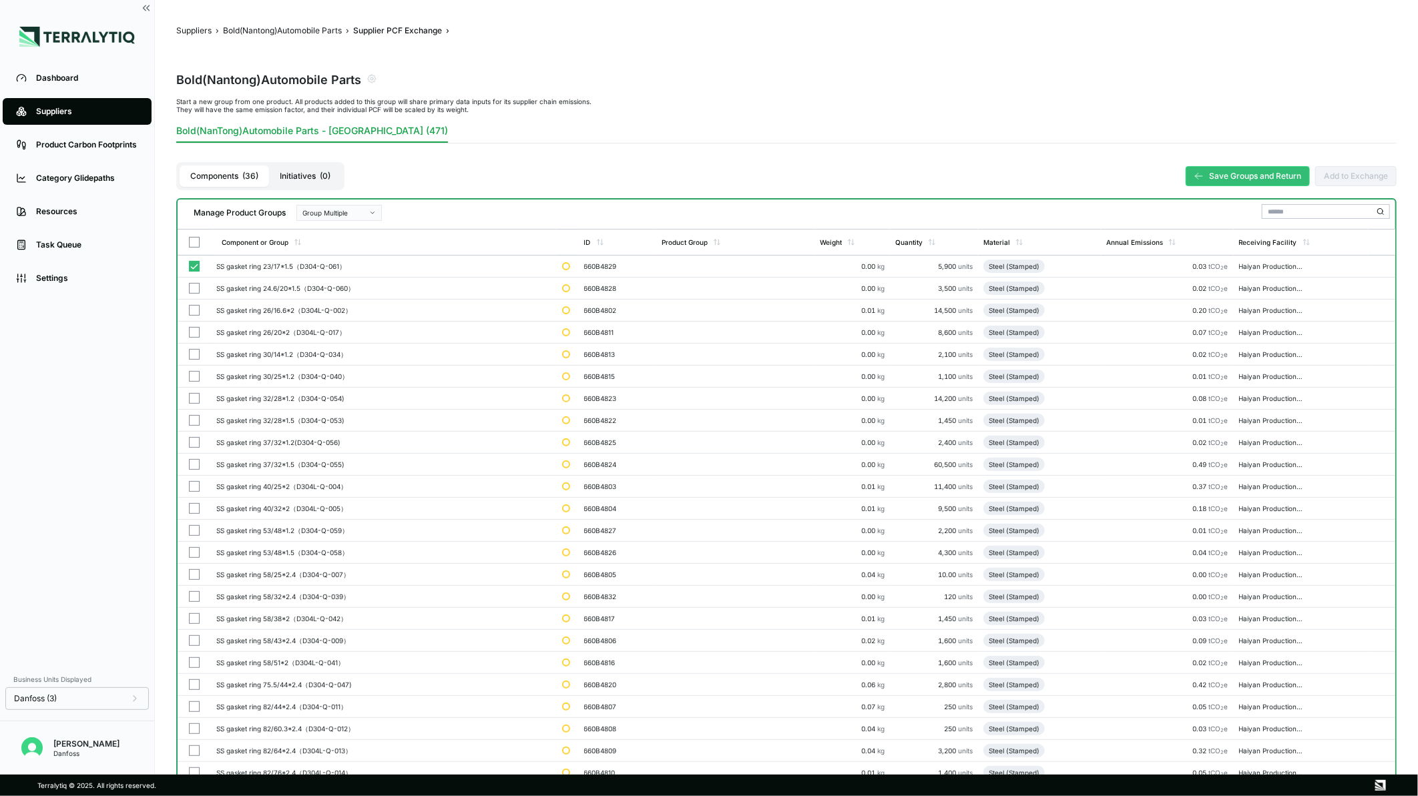
click at [192, 784] on td at bounding box center [194, 795] width 33 height 22
click at [195, 658] on button "button" at bounding box center [194, 663] width 11 height 11
click at [194, 636] on button "button" at bounding box center [194, 641] width 11 height 11
click at [196, 592] on button "button" at bounding box center [194, 597] width 11 height 11
click at [194, 569] on button "button" at bounding box center [194, 574] width 11 height 11
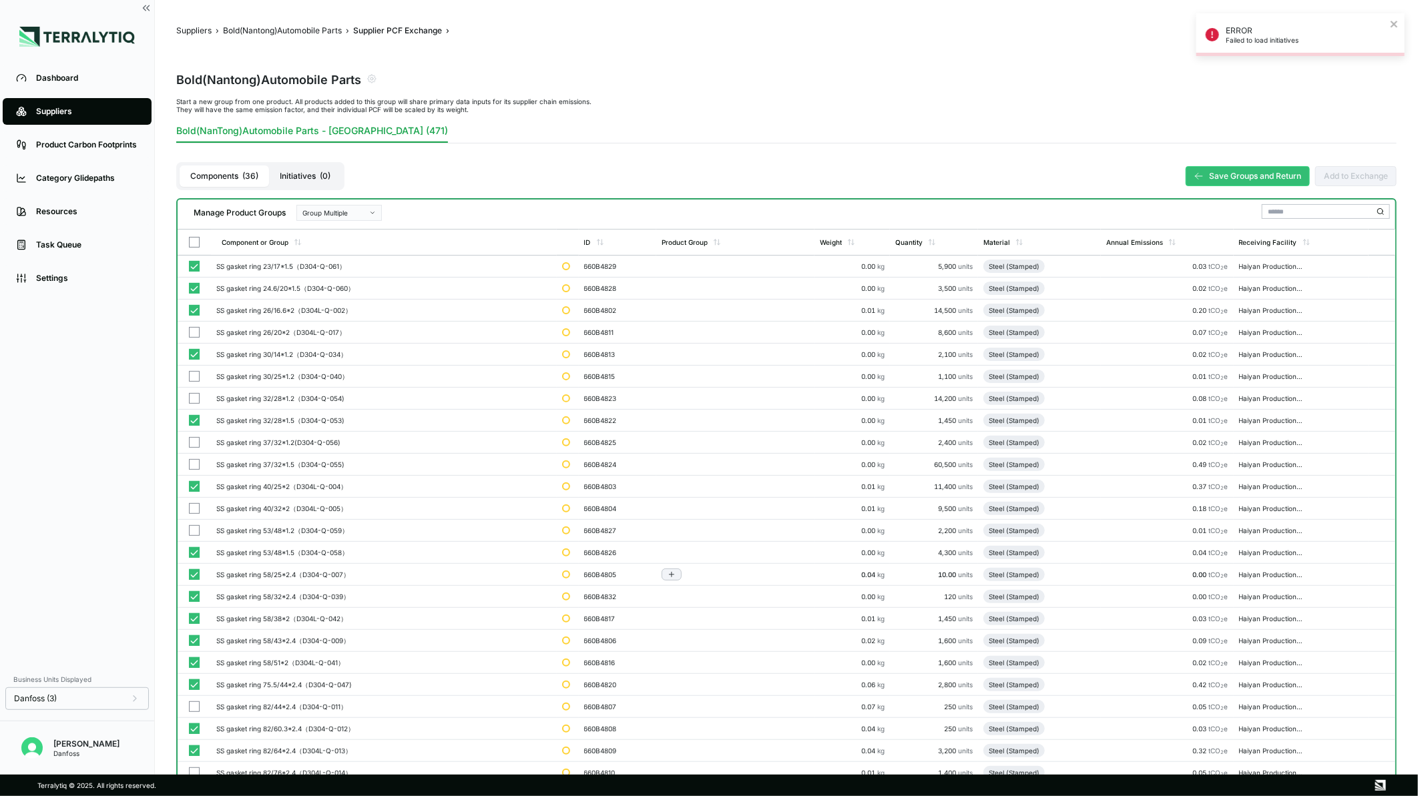
scroll to position [222, 0]
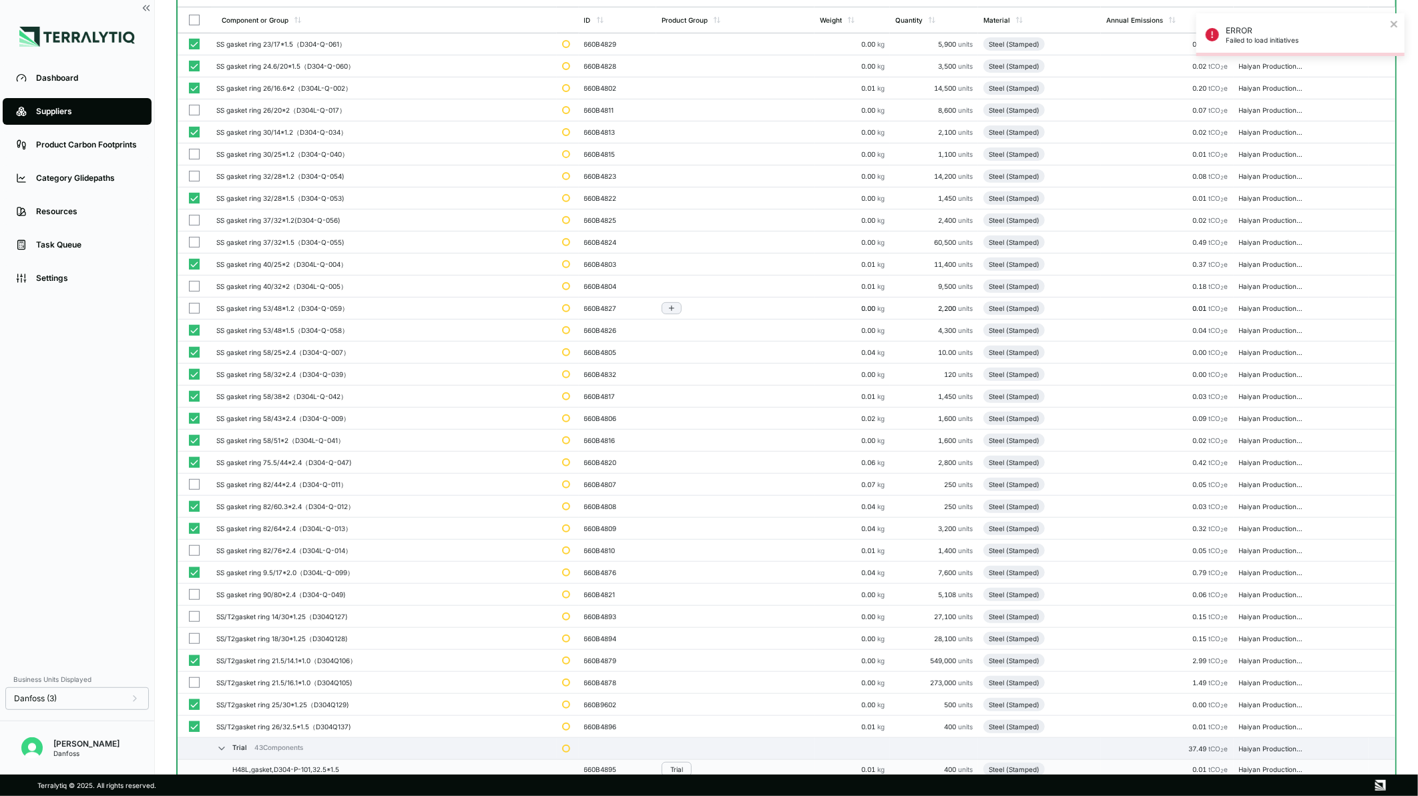
click at [194, 306] on button "button" at bounding box center [194, 308] width 11 height 11
click at [192, 286] on button "button" at bounding box center [194, 286] width 11 height 11
click at [192, 237] on button "button" at bounding box center [194, 242] width 11 height 11
click at [192, 222] on button "button" at bounding box center [194, 220] width 11 height 11
click at [194, 168] on td at bounding box center [194, 177] width 33 height 22
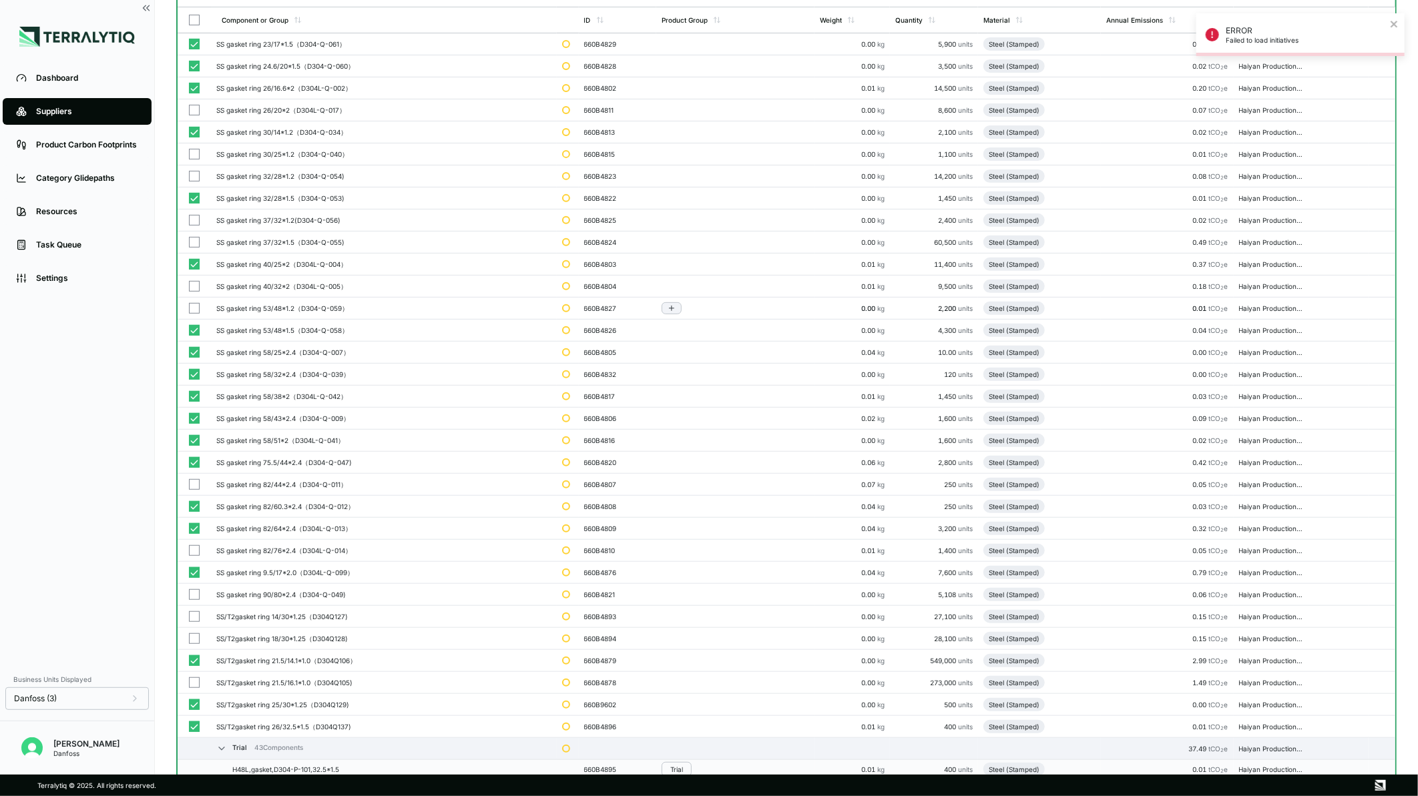
click at [194, 152] on button "button" at bounding box center [194, 154] width 11 height 11
click at [196, 107] on button "button" at bounding box center [194, 110] width 11 height 11
click at [191, 489] on button "button" at bounding box center [194, 484] width 11 height 11
click at [194, 550] on button "button" at bounding box center [194, 550] width 11 height 11
click at [194, 594] on button "button" at bounding box center [194, 595] width 11 height 11
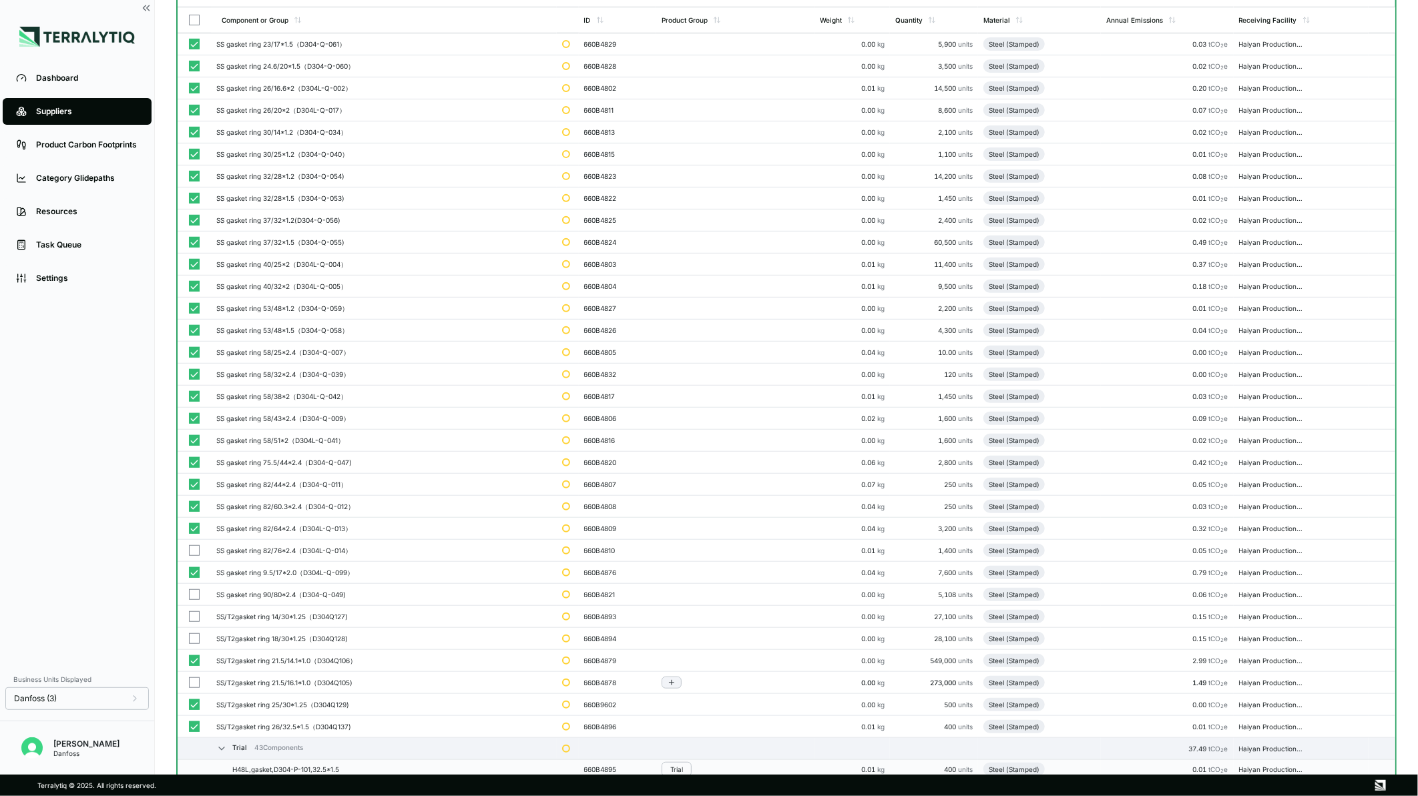
click at [190, 622] on button "button" at bounding box center [194, 617] width 11 height 11
click at [194, 641] on button "button" at bounding box center [194, 639] width 11 height 11
click at [190, 683] on button "button" at bounding box center [194, 683] width 11 height 11
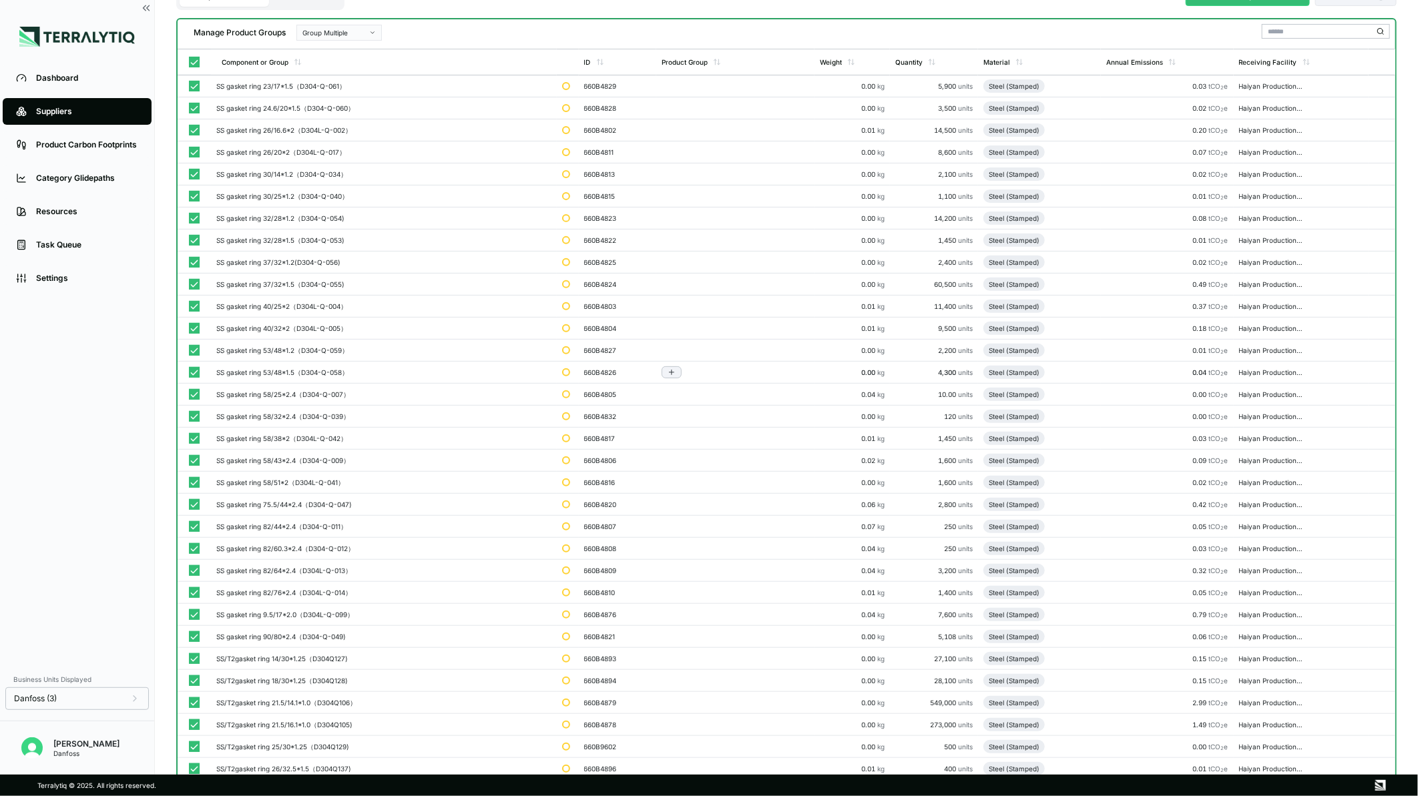
scroll to position [148, 0]
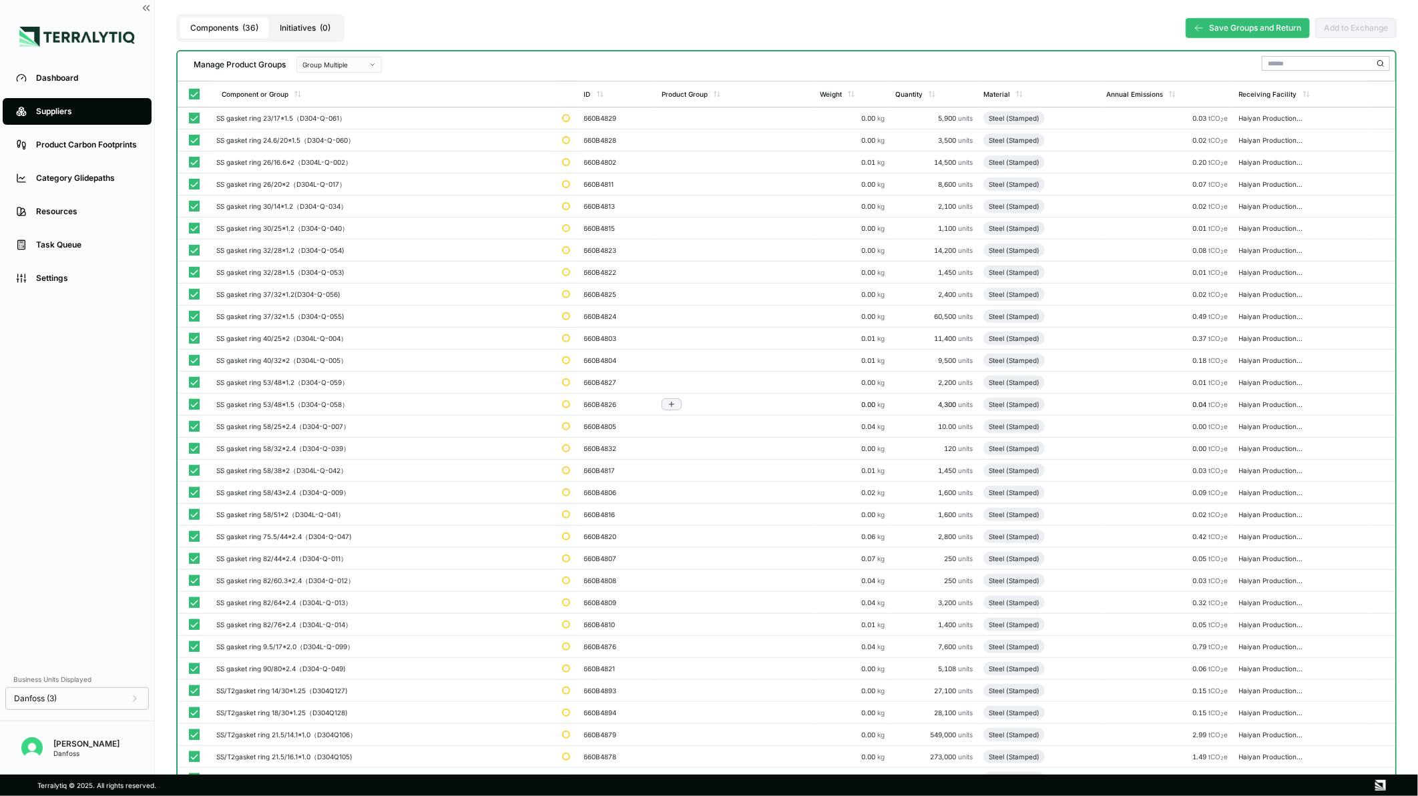
click at [353, 67] on div "Group Multiple" at bounding box center [334, 65] width 64 height 8
click at [349, 95] on div "Add To Trial" at bounding box center [338, 96] width 73 height 8
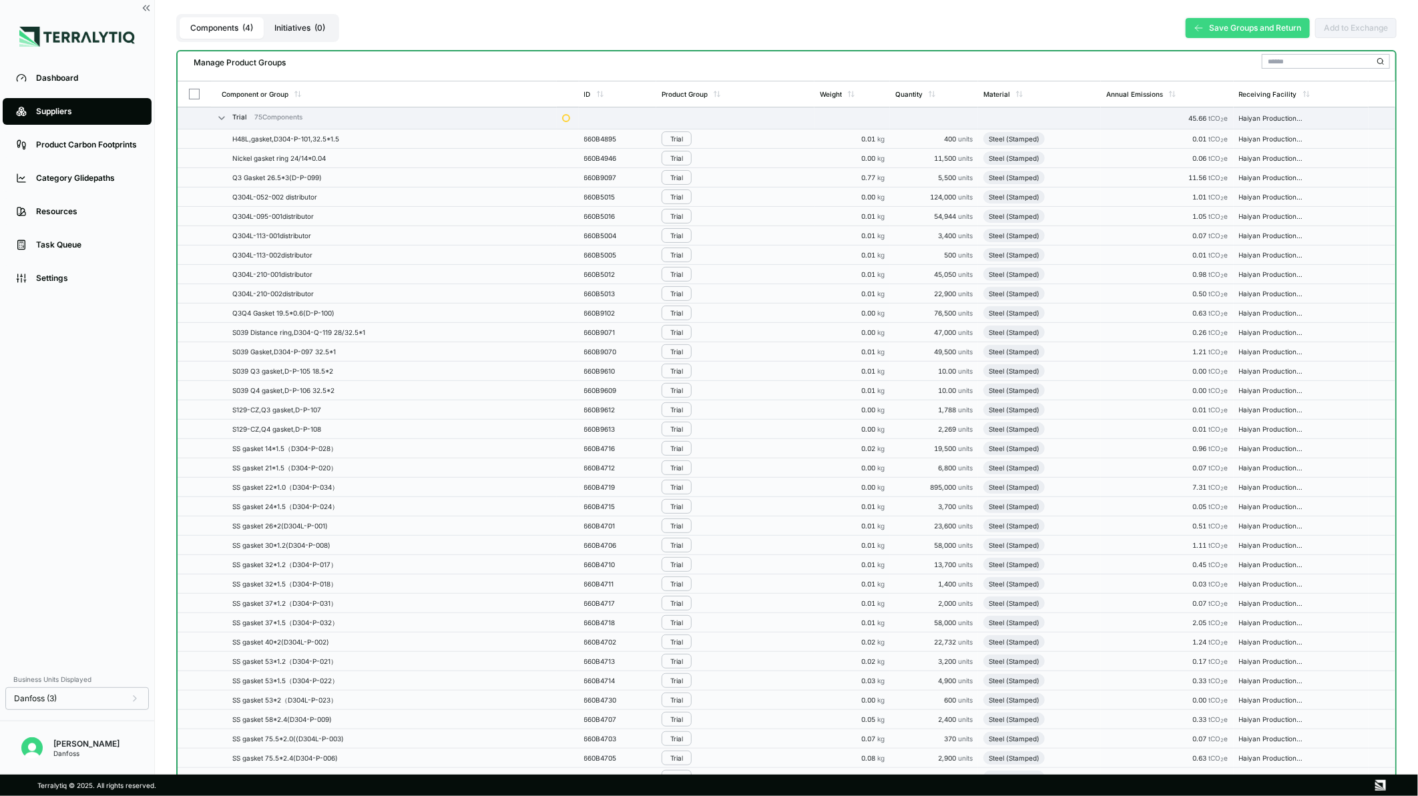
click at [1206, 34] on button "Save Groups and Return" at bounding box center [1248, 28] width 124 height 20
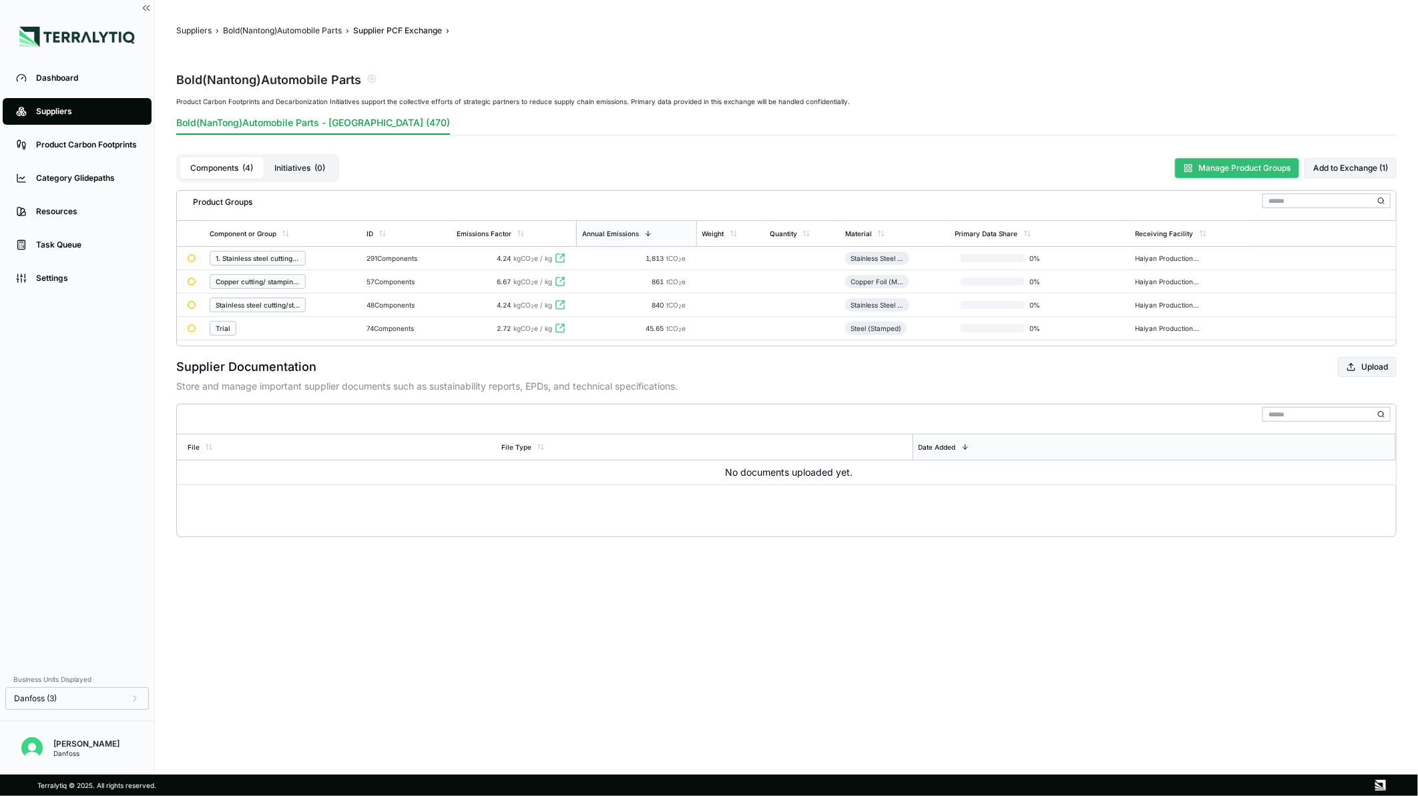
click at [1252, 161] on button "Manage Product Groups" at bounding box center [1237, 168] width 124 height 20
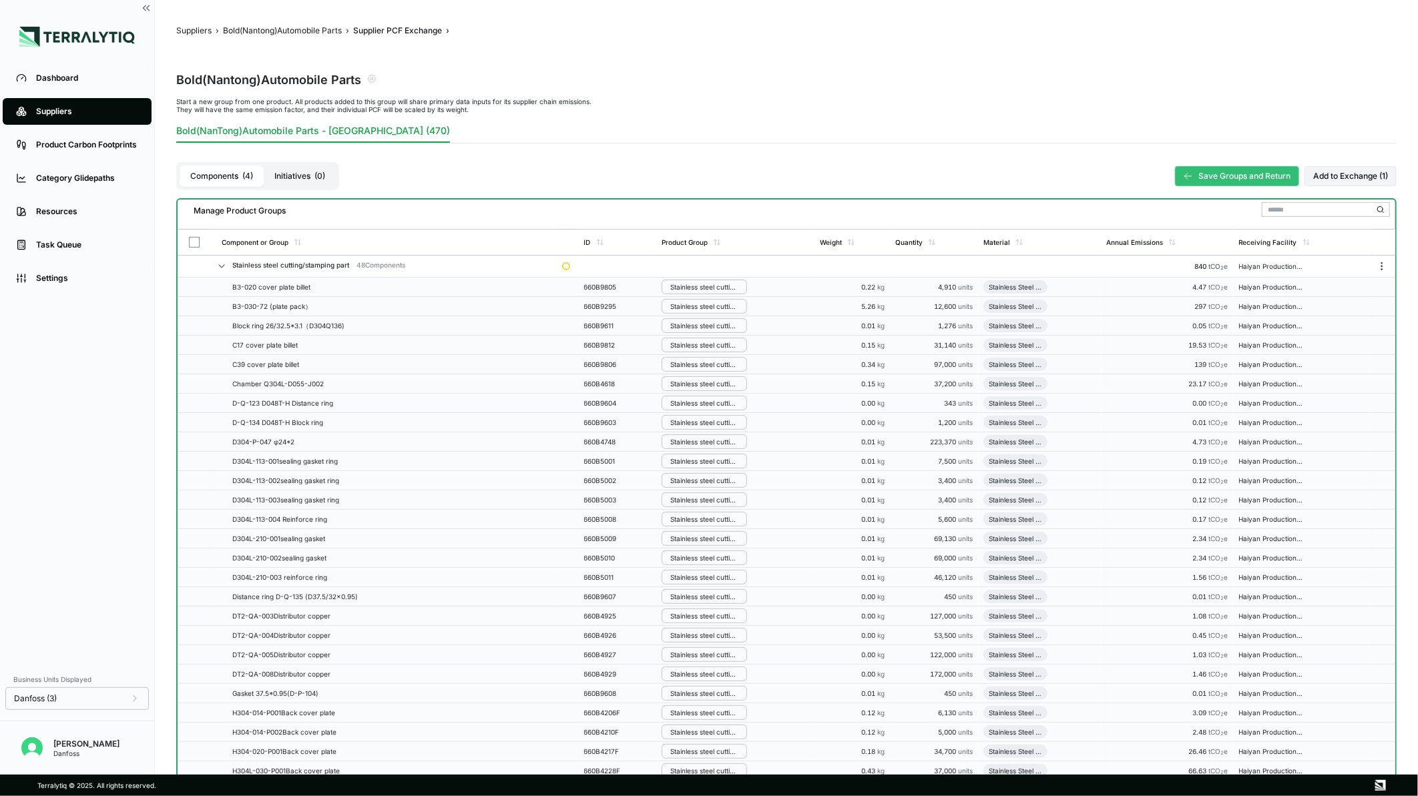
click at [221, 263] on icon at bounding box center [221, 266] width 11 height 11
click at [221, 285] on icon at bounding box center [221, 288] width 11 height 11
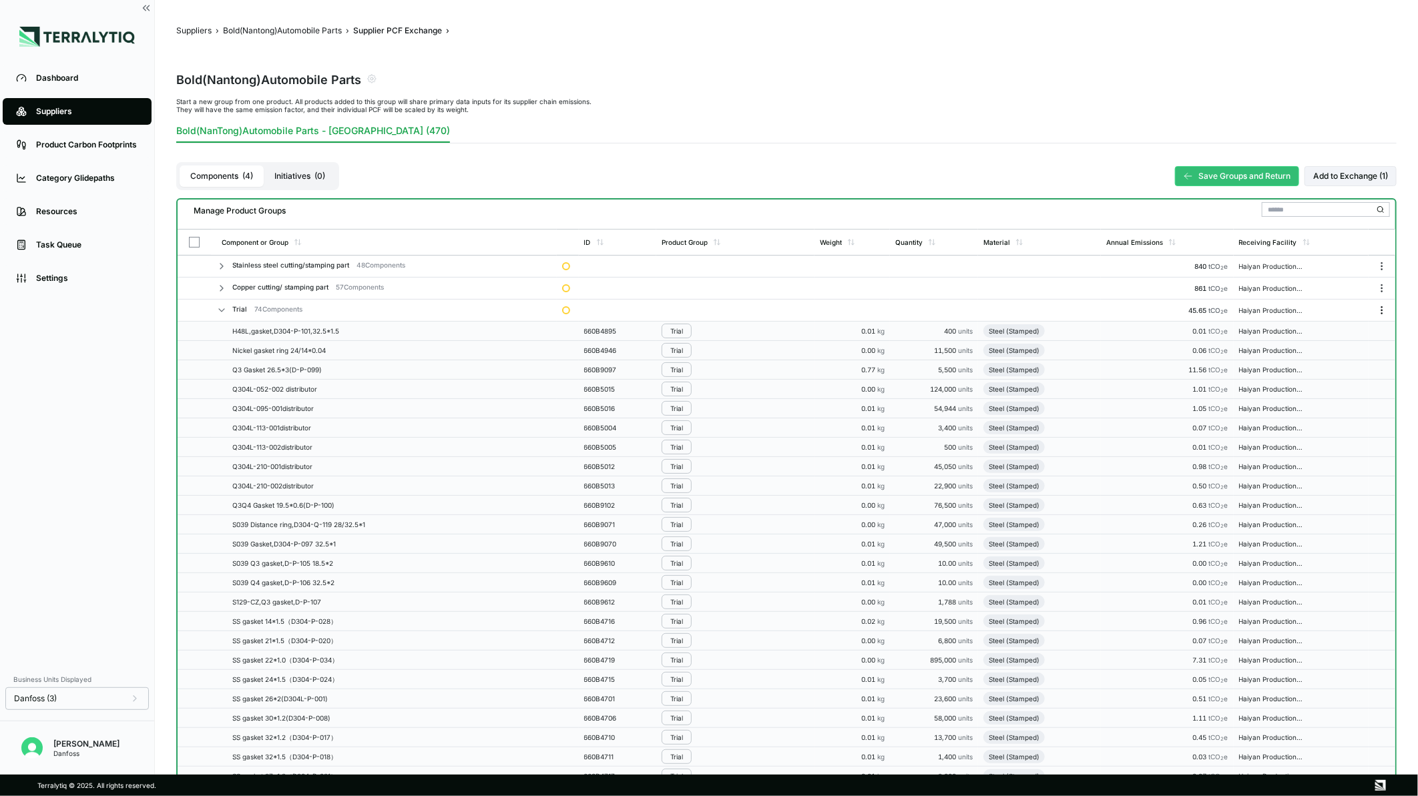
click at [1385, 309] on icon "Menu" at bounding box center [1382, 310] width 11 height 11
click at [1354, 332] on button "Edit [PERSON_NAME]" at bounding box center [1338, 335] width 127 height 22
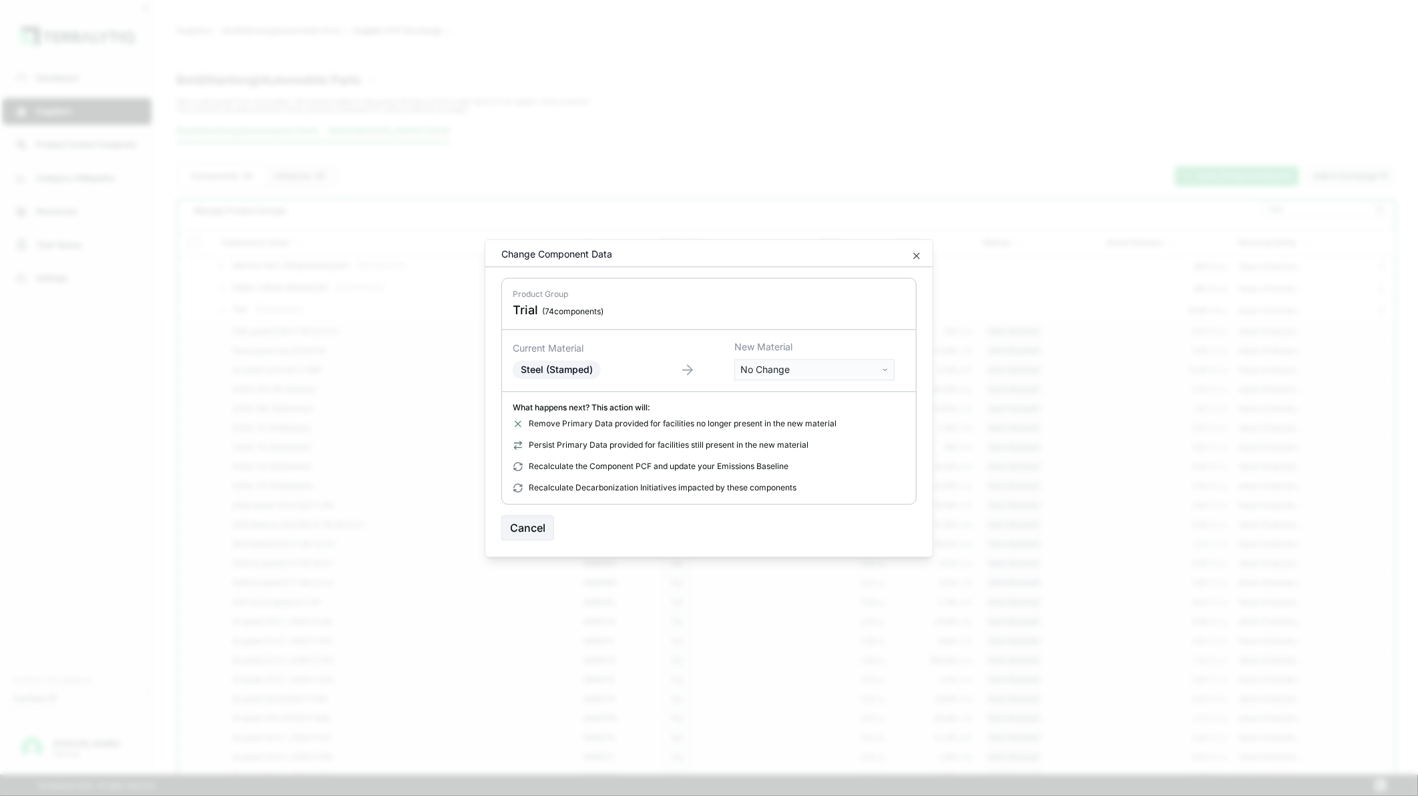
click at [776, 364] on body "Dashboard Suppliers Product Carbon Footprints Category Glidepaths Resources Tas…" at bounding box center [709, 398] width 1418 height 796
click at [776, 396] on input "text" at bounding box center [815, 398] width 154 height 15
type input "******"
click at [819, 509] on div "Stainless Steel (Sheet, Cold-Rolled)" at bounding box center [815, 513] width 154 height 19
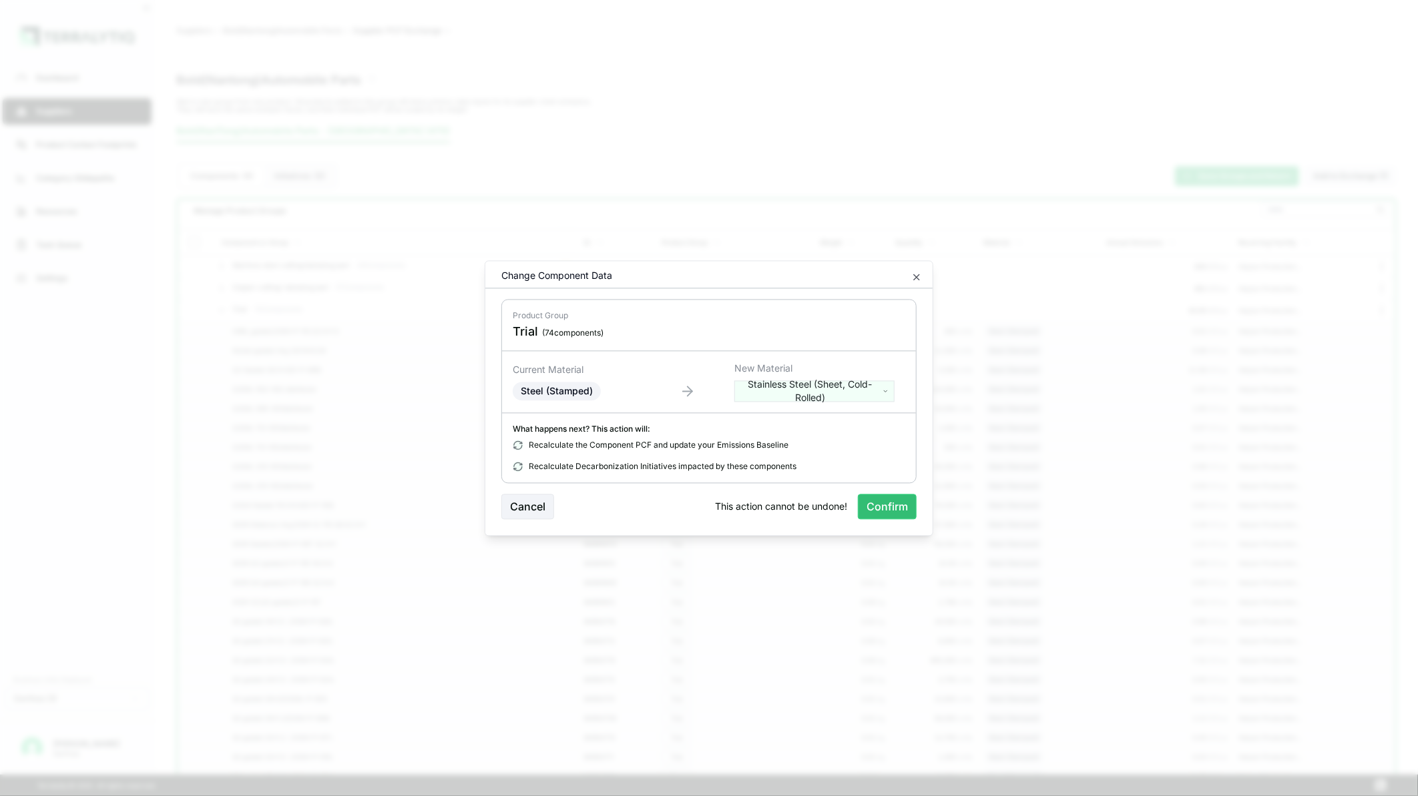
click at [877, 508] on button "Confirm" at bounding box center [887, 506] width 59 height 25
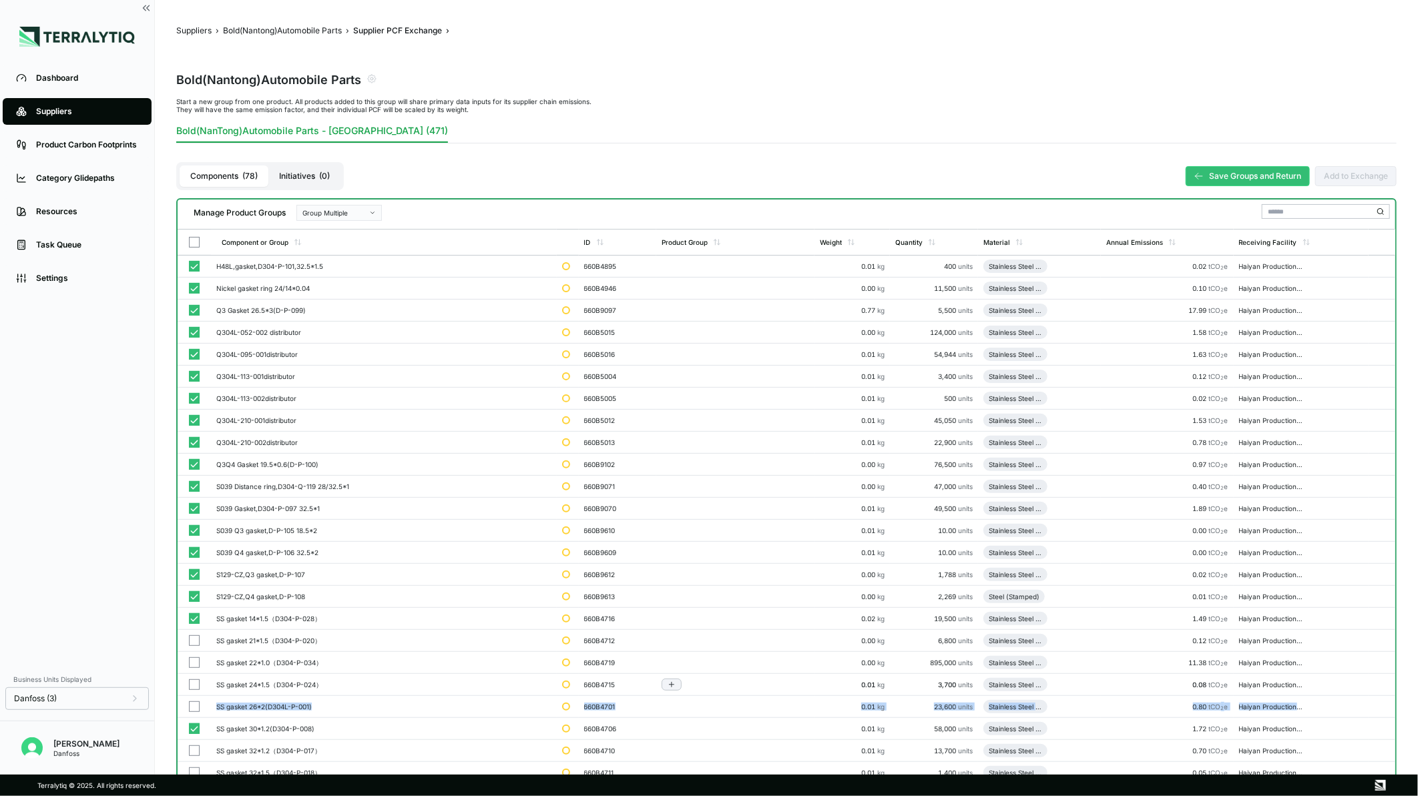
click at [196, 702] on button "button" at bounding box center [194, 707] width 11 height 11
click at [190, 674] on td at bounding box center [194, 685] width 33 height 22
click at [190, 652] on td at bounding box center [194, 663] width 33 height 22
click at [189, 636] on button "button" at bounding box center [194, 641] width 11 height 11
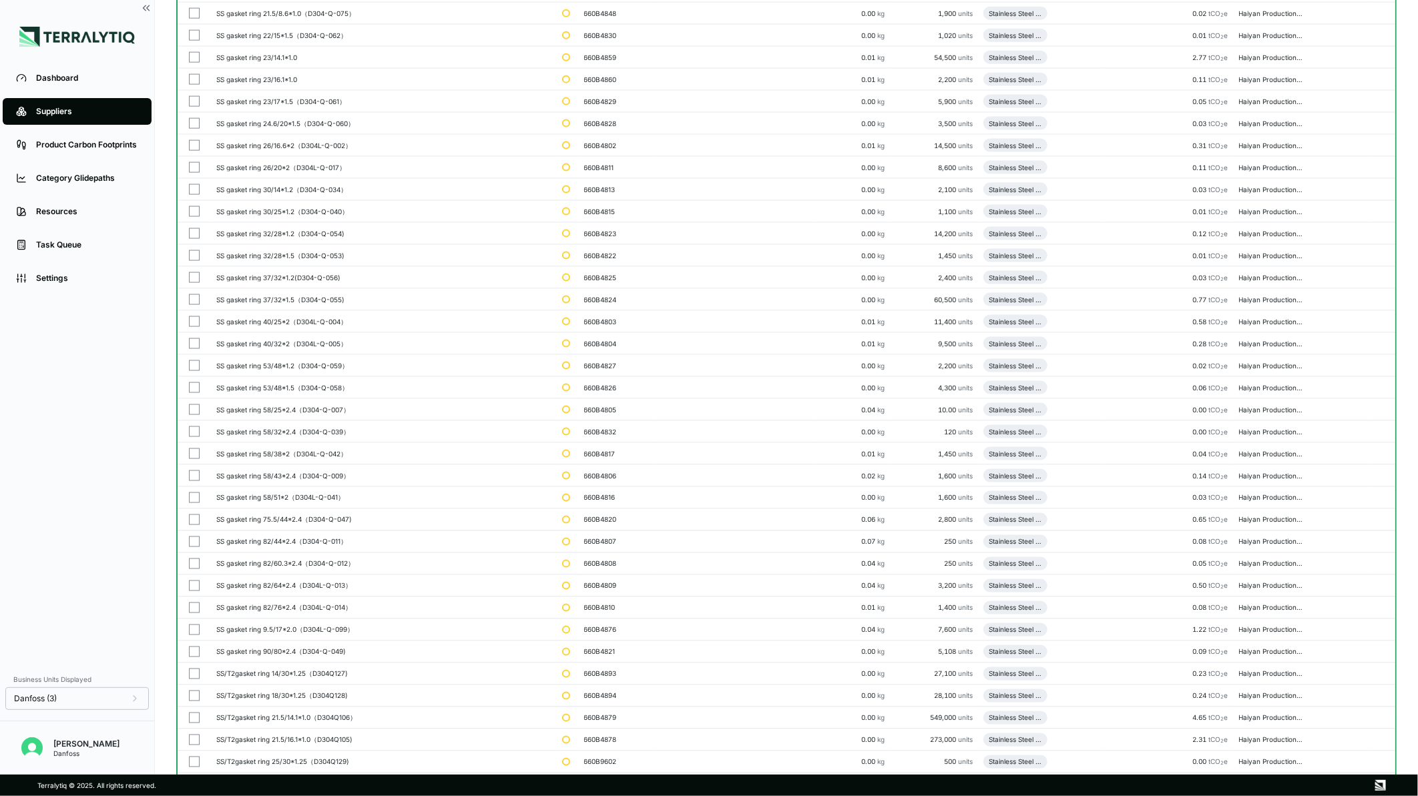
scroll to position [1409, 0]
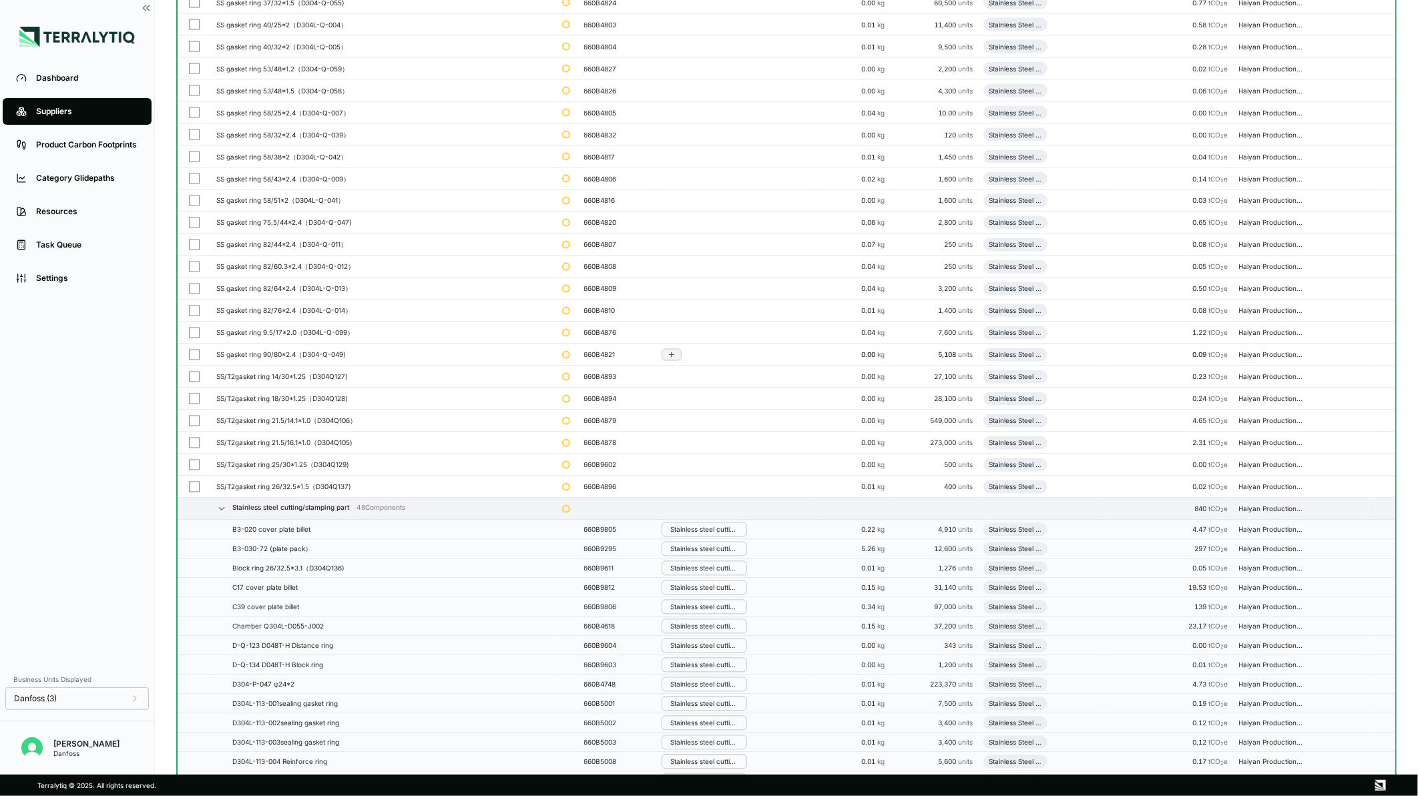
drag, startPoint x: 194, startPoint y: 485, endPoint x: 197, endPoint y: 354, distance: 130.9
click at [194, 483] on td at bounding box center [194, 488] width 33 height 22
click at [194, 430] on td at bounding box center [194, 422] width 33 height 22
drag, startPoint x: 197, startPoint y: 354, endPoint x: 383, endPoint y: 474, distance: 221.7
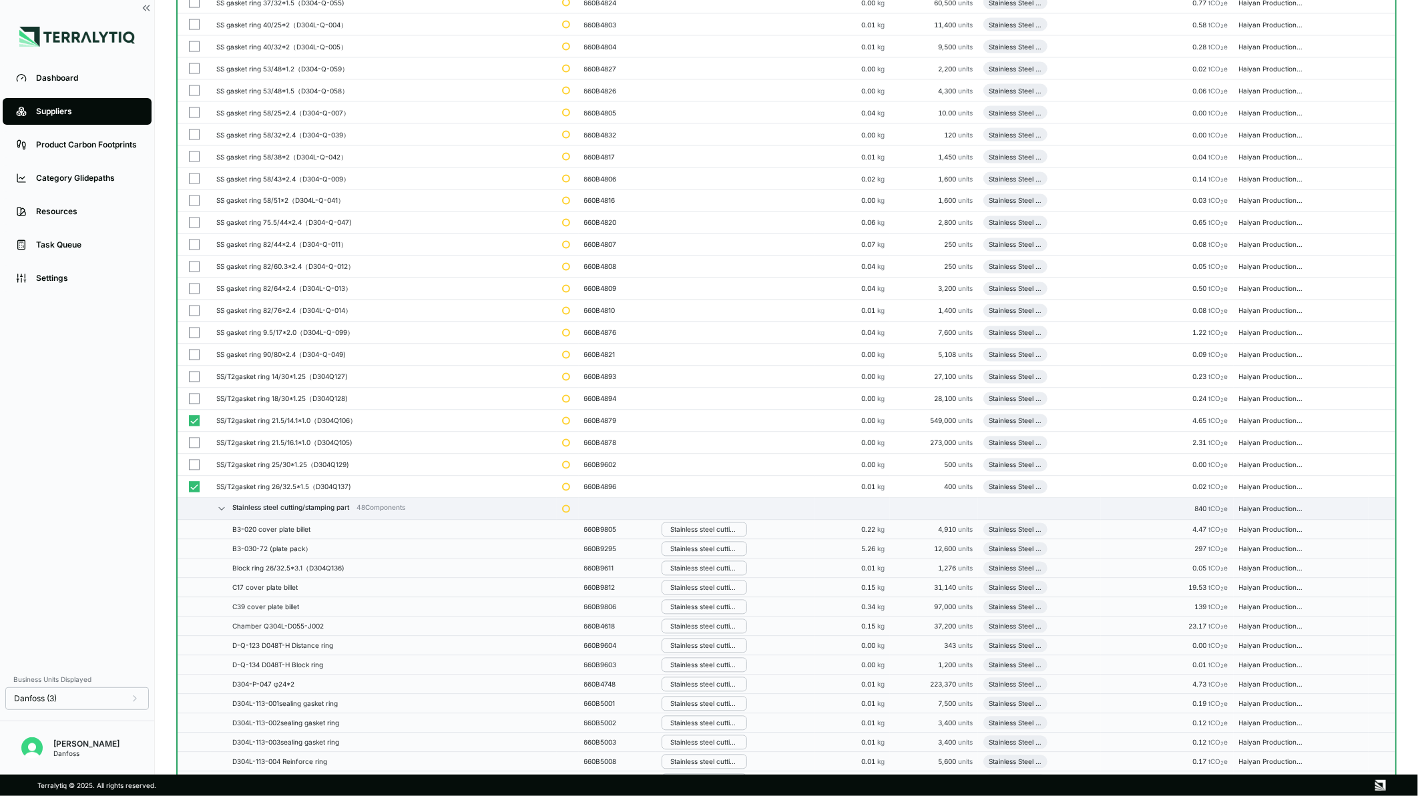
click at [197, 349] on td at bounding box center [194, 356] width 33 height 22
click at [197, 302] on td at bounding box center [194, 311] width 33 height 22
click at [196, 194] on td at bounding box center [194, 201] width 33 height 22
click at [196, 154] on button "button" at bounding box center [194, 157] width 11 height 11
click at [196, 103] on td at bounding box center [194, 113] width 33 height 22
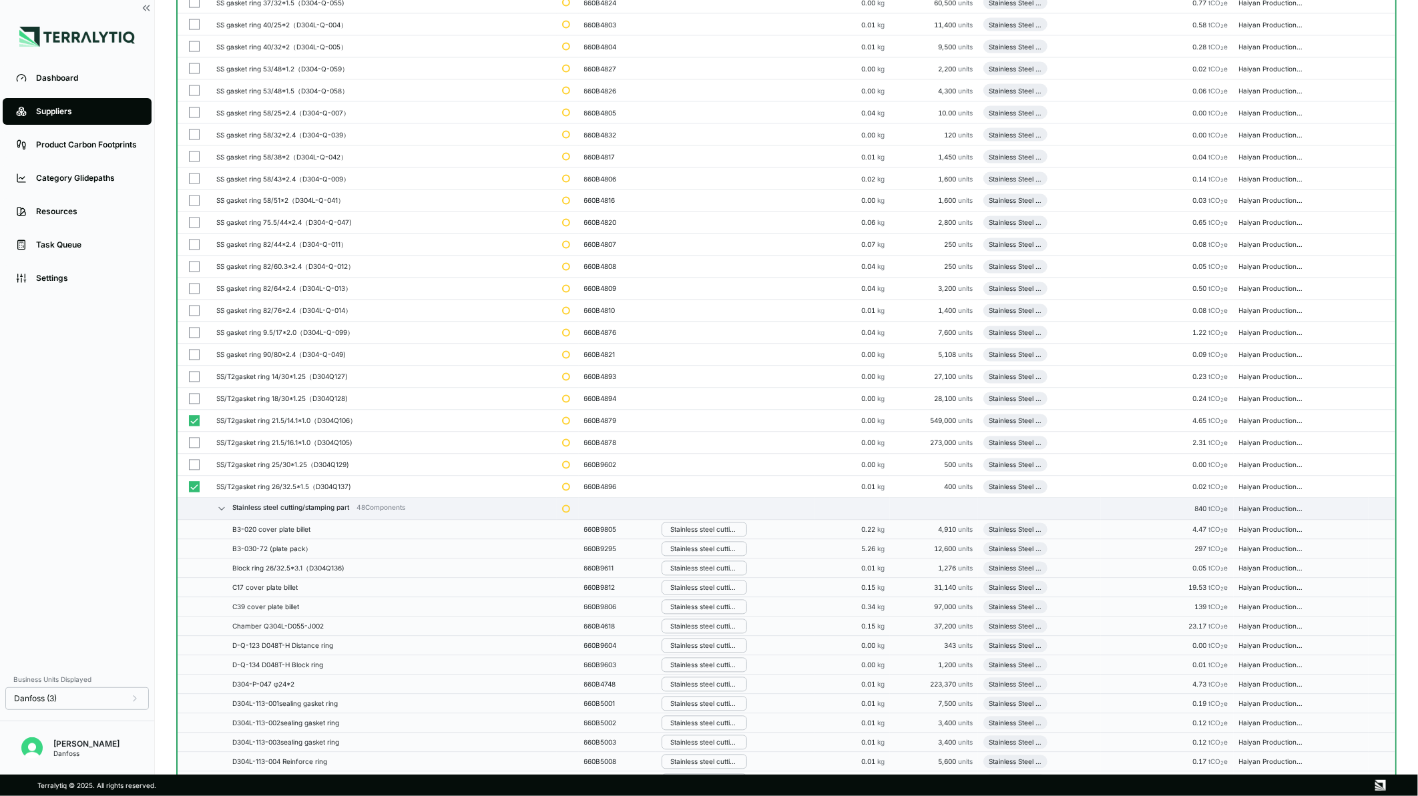
click at [192, 49] on button "button" at bounding box center [194, 46] width 11 height 11
click at [192, 23] on button "button" at bounding box center [194, 24] width 11 height 11
click at [196, 385] on td at bounding box center [194, 378] width 33 height 22
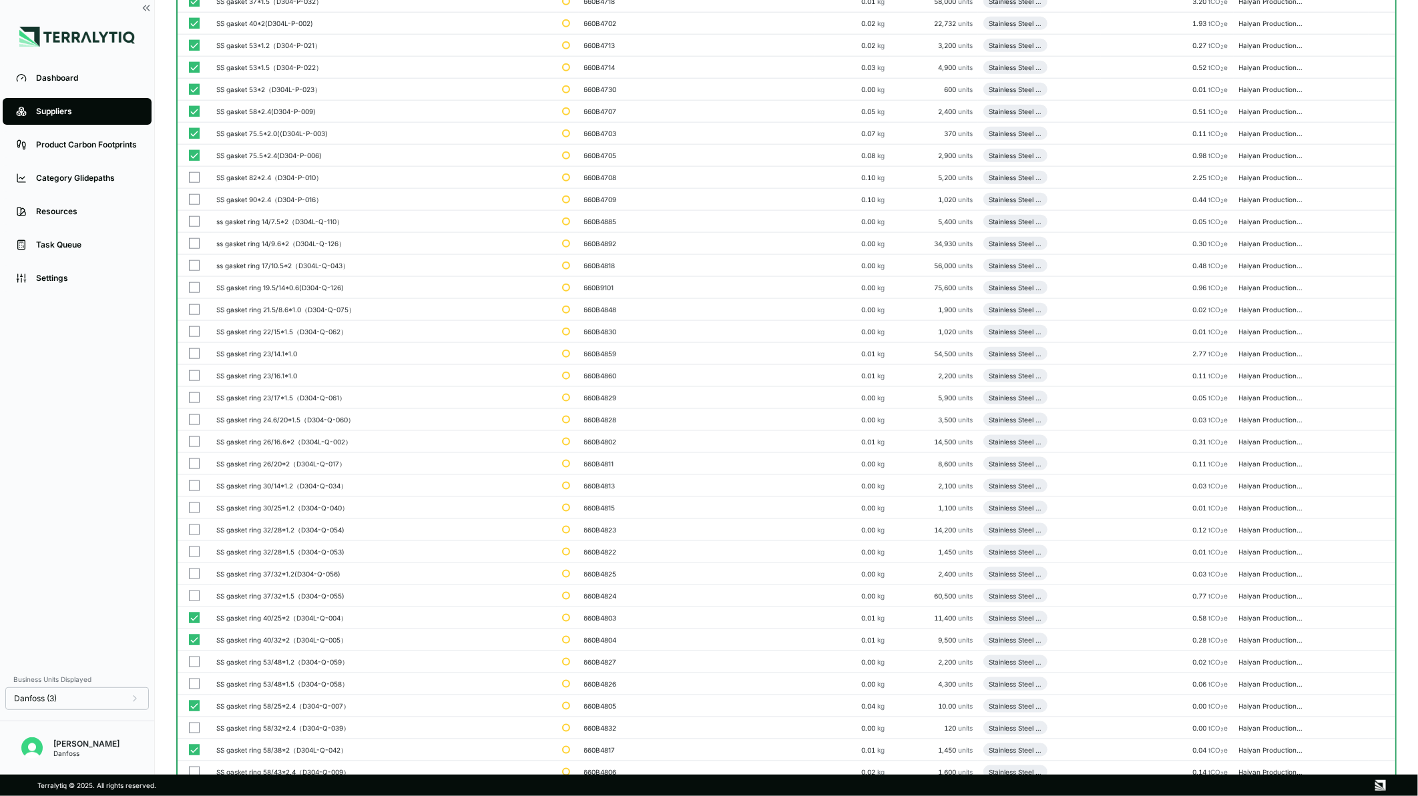
scroll to position [1186, 0]
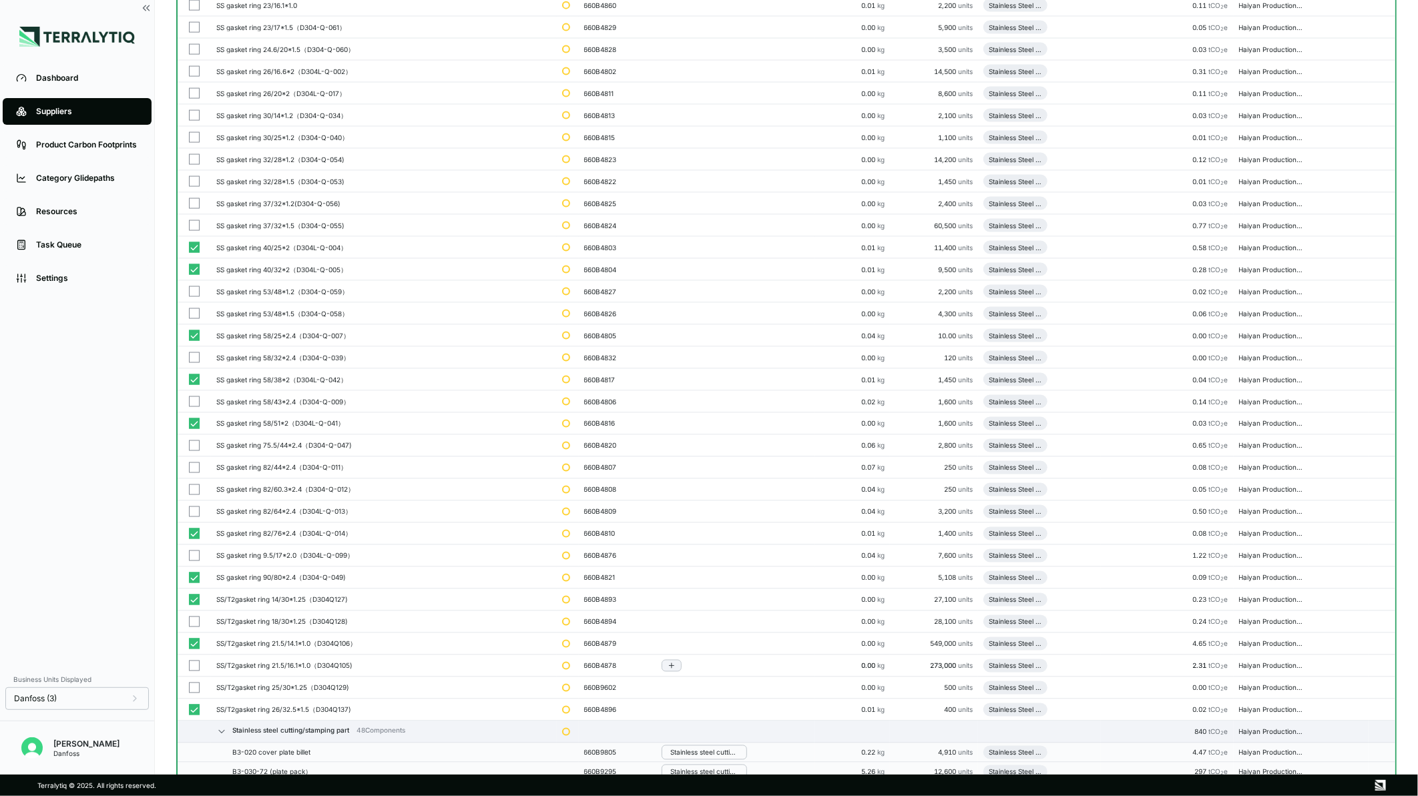
click at [194, 666] on button "button" at bounding box center [194, 666] width 11 height 11
click at [196, 684] on button "button" at bounding box center [194, 688] width 11 height 11
click at [194, 621] on button "button" at bounding box center [194, 622] width 11 height 11
click at [194, 555] on button "button" at bounding box center [194, 556] width 11 height 11
click at [192, 511] on button "button" at bounding box center [194, 512] width 11 height 11
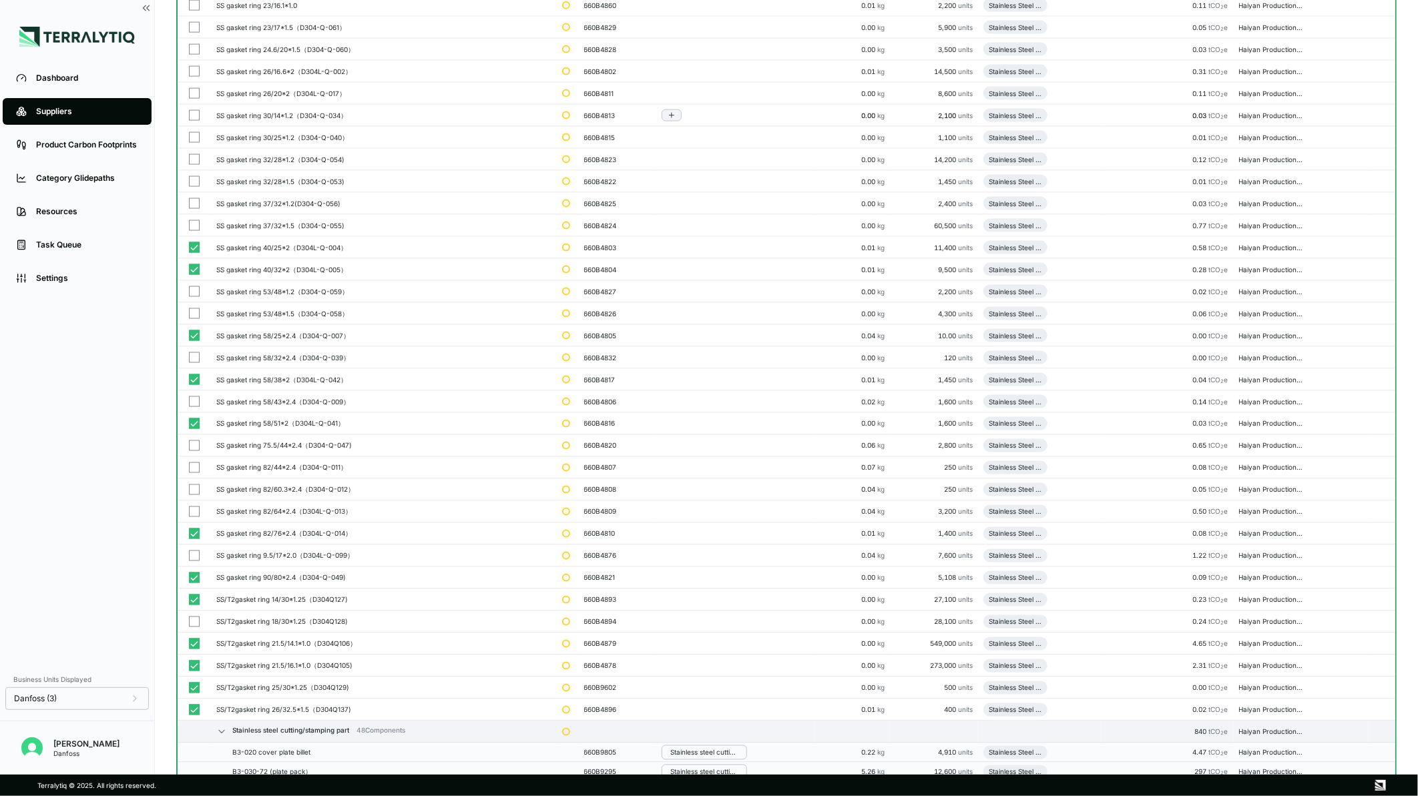
click at [192, 489] on button "button" at bounding box center [194, 490] width 11 height 11
click at [192, 468] on button "button" at bounding box center [194, 468] width 11 height 11
click at [194, 447] on button "button" at bounding box center [194, 446] width 11 height 11
click at [196, 407] on button "button" at bounding box center [194, 402] width 11 height 11
click at [196, 367] on td at bounding box center [194, 358] width 33 height 22
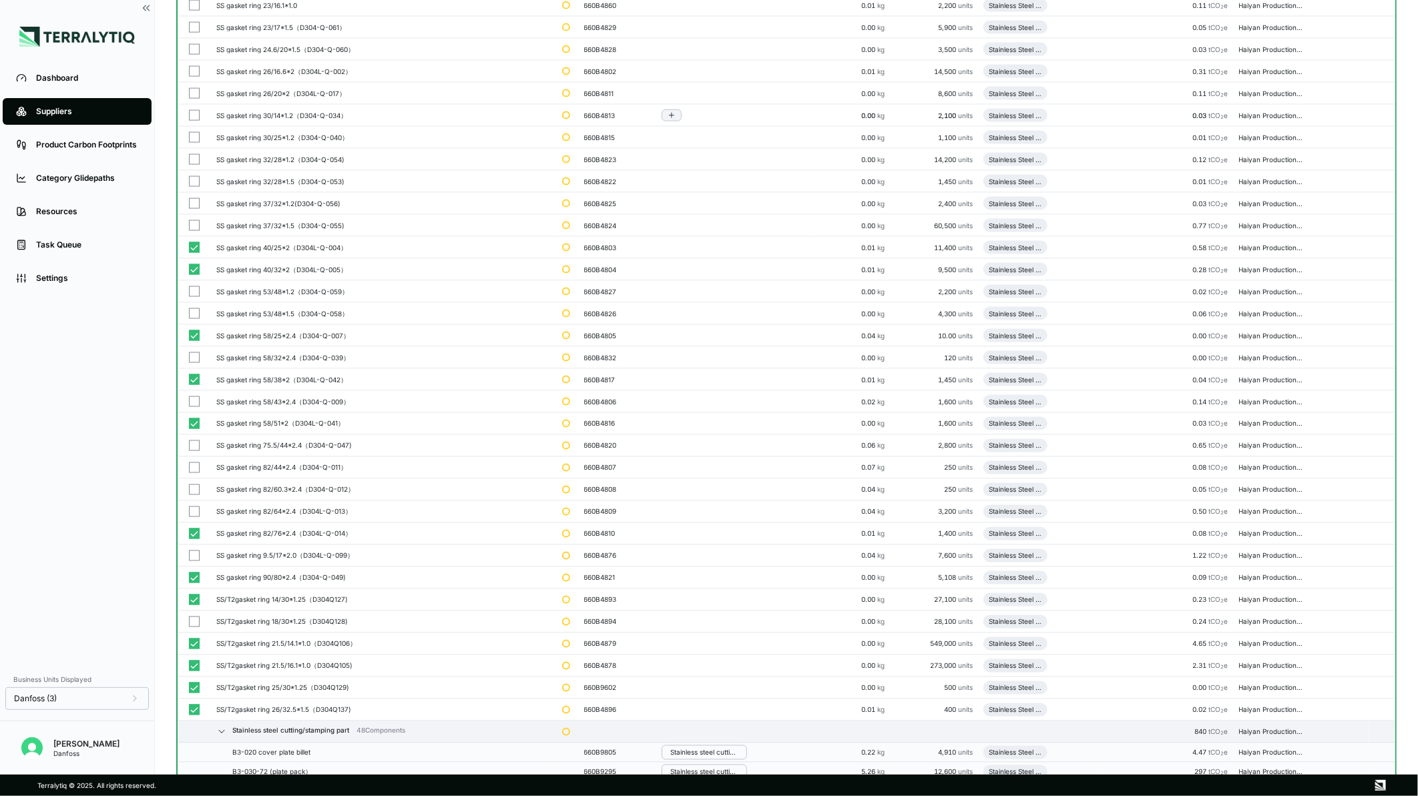
click at [192, 316] on button "button" at bounding box center [194, 313] width 11 height 11
click at [192, 290] on button "button" at bounding box center [194, 291] width 11 height 11
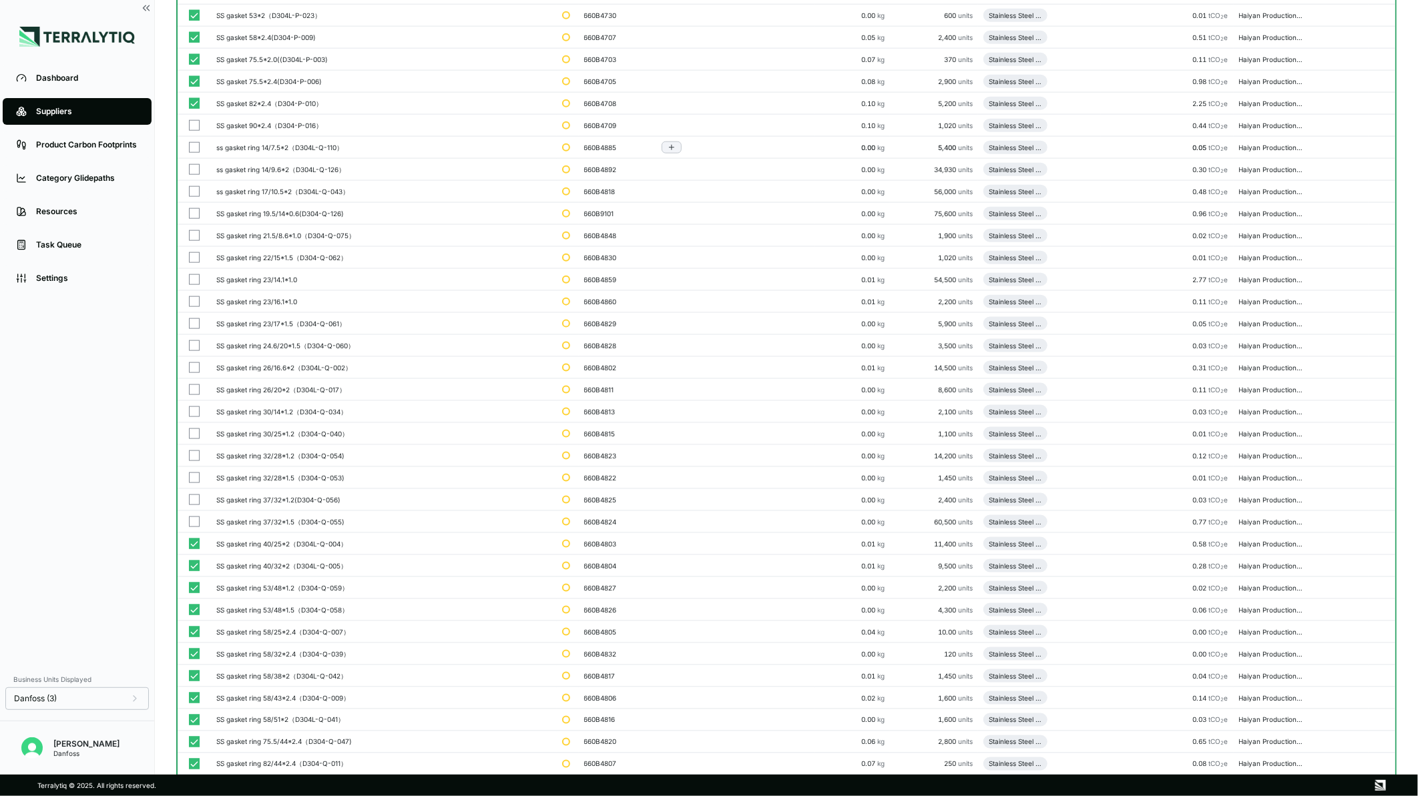
click at [192, 144] on button "button" at bounding box center [194, 147] width 11 height 11
click at [189, 211] on button "button" at bounding box center [194, 213] width 11 height 11
click at [190, 272] on td at bounding box center [194, 280] width 33 height 22
click at [190, 328] on button "button" at bounding box center [194, 323] width 11 height 11
click at [192, 368] on button "button" at bounding box center [194, 368] width 11 height 11
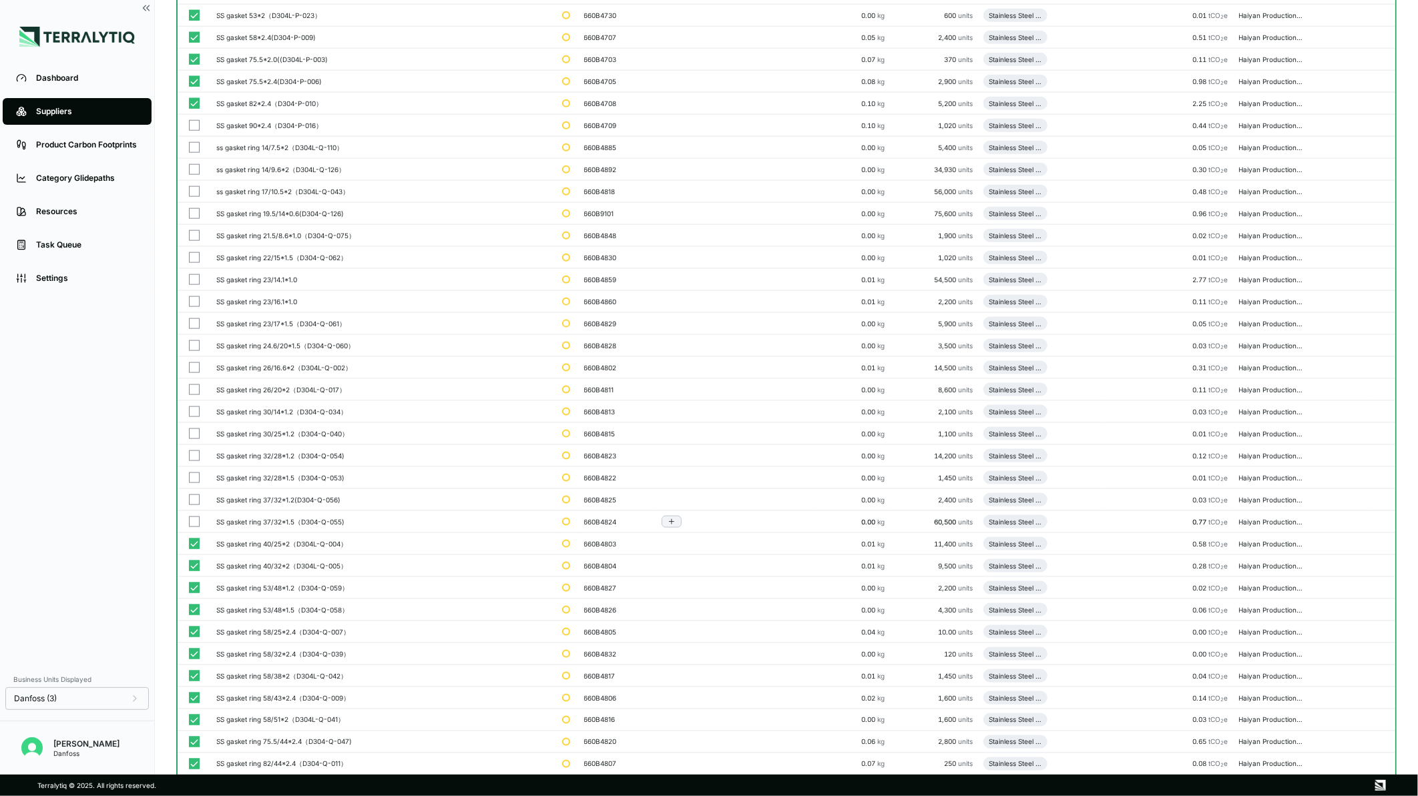
click at [192, 471] on td at bounding box center [194, 478] width 33 height 22
click at [194, 502] on button "button" at bounding box center [194, 500] width 11 height 11
click at [194, 523] on button "button" at bounding box center [194, 522] width 11 height 11
click at [194, 346] on button "button" at bounding box center [194, 345] width 11 height 11
click at [190, 297] on button "button" at bounding box center [194, 301] width 11 height 11
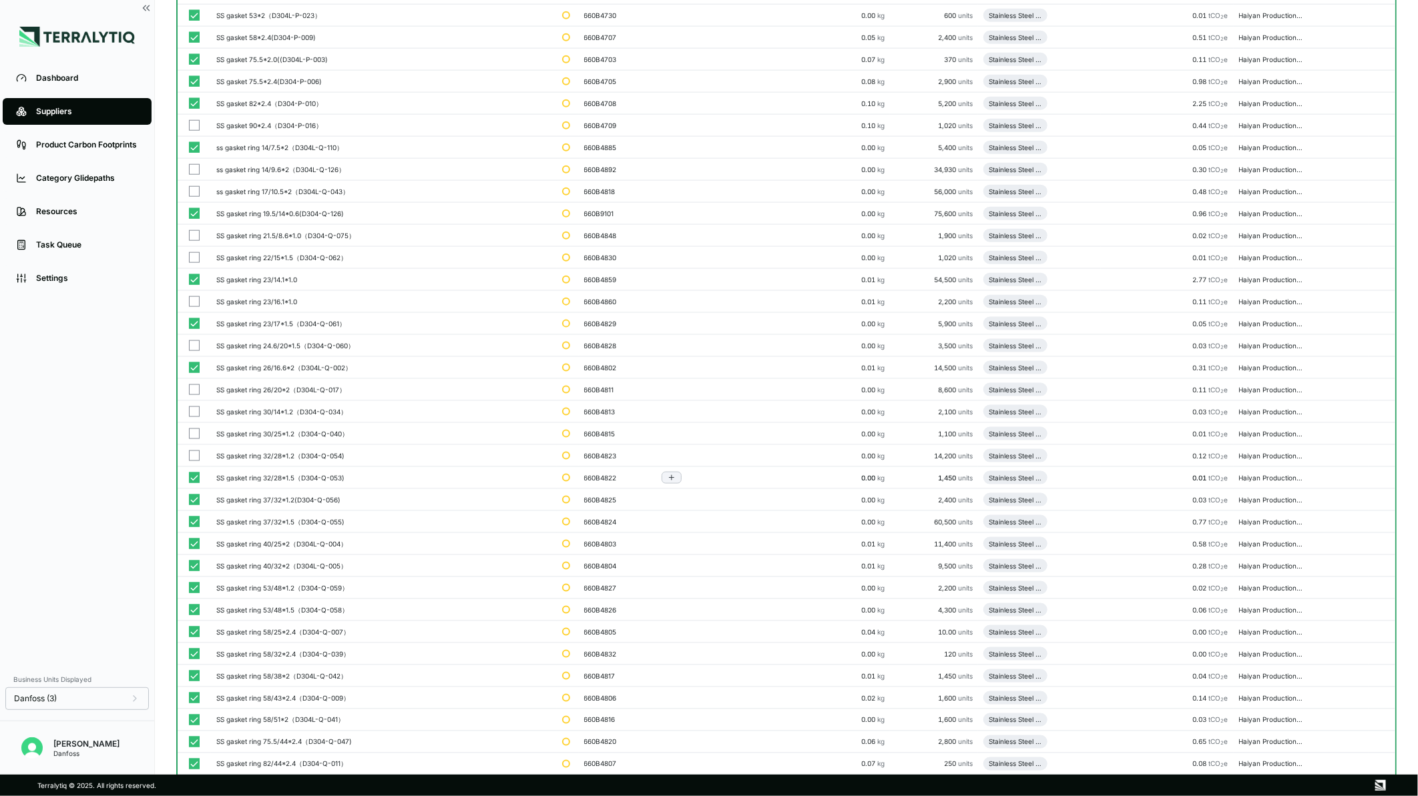
click at [192, 256] on button "button" at bounding box center [194, 257] width 11 height 11
click at [192, 236] on button "button" at bounding box center [194, 235] width 11 height 11
click at [196, 191] on button "button" at bounding box center [194, 191] width 11 height 11
click at [194, 174] on button "button" at bounding box center [194, 169] width 11 height 11
click at [190, 126] on button "button" at bounding box center [194, 125] width 11 height 11
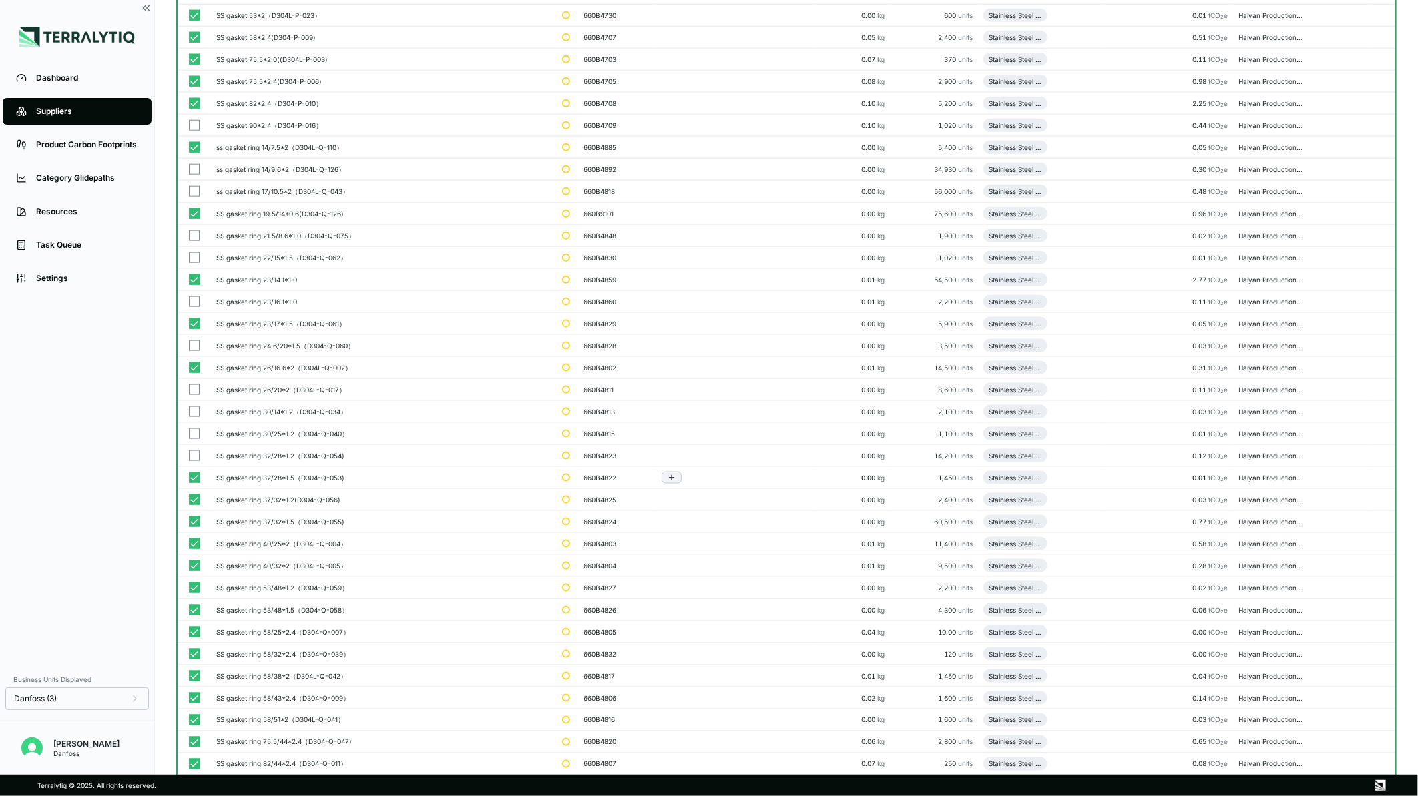
click at [196, 388] on button "button" at bounding box center [194, 390] width 11 height 11
click at [192, 410] on button "button" at bounding box center [194, 412] width 11 height 11
click at [191, 429] on td at bounding box center [194, 434] width 33 height 22
click at [190, 454] on button "button" at bounding box center [194, 456] width 11 height 11
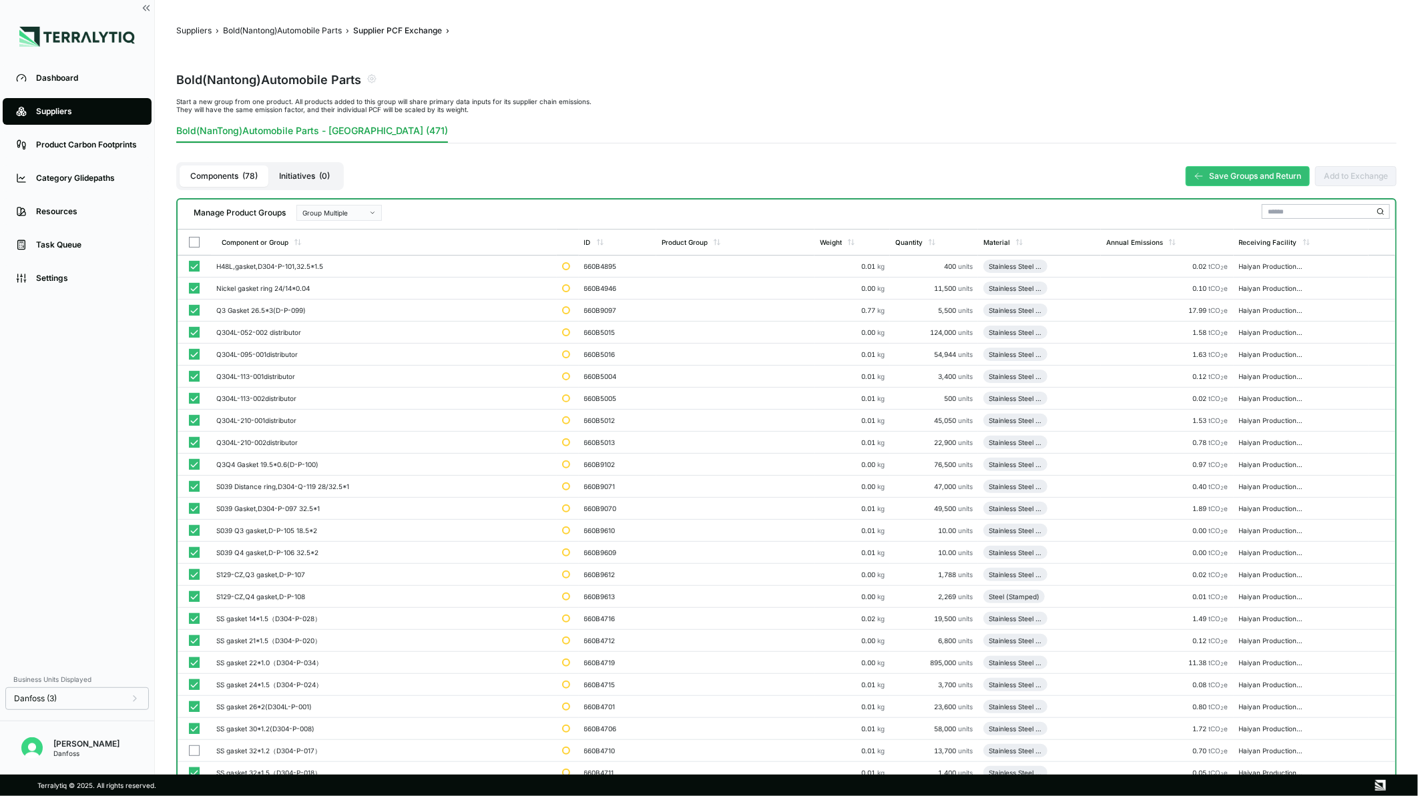
click at [352, 211] on div "Group Multiple" at bounding box center [334, 213] width 64 height 8
click at [342, 272] on div "Add To 1. Stainless Steel Cutting/ Stamping Part" at bounding box center [338, 276] width 73 height 8
click at [192, 594] on button "button" at bounding box center [194, 597] width 11 height 11
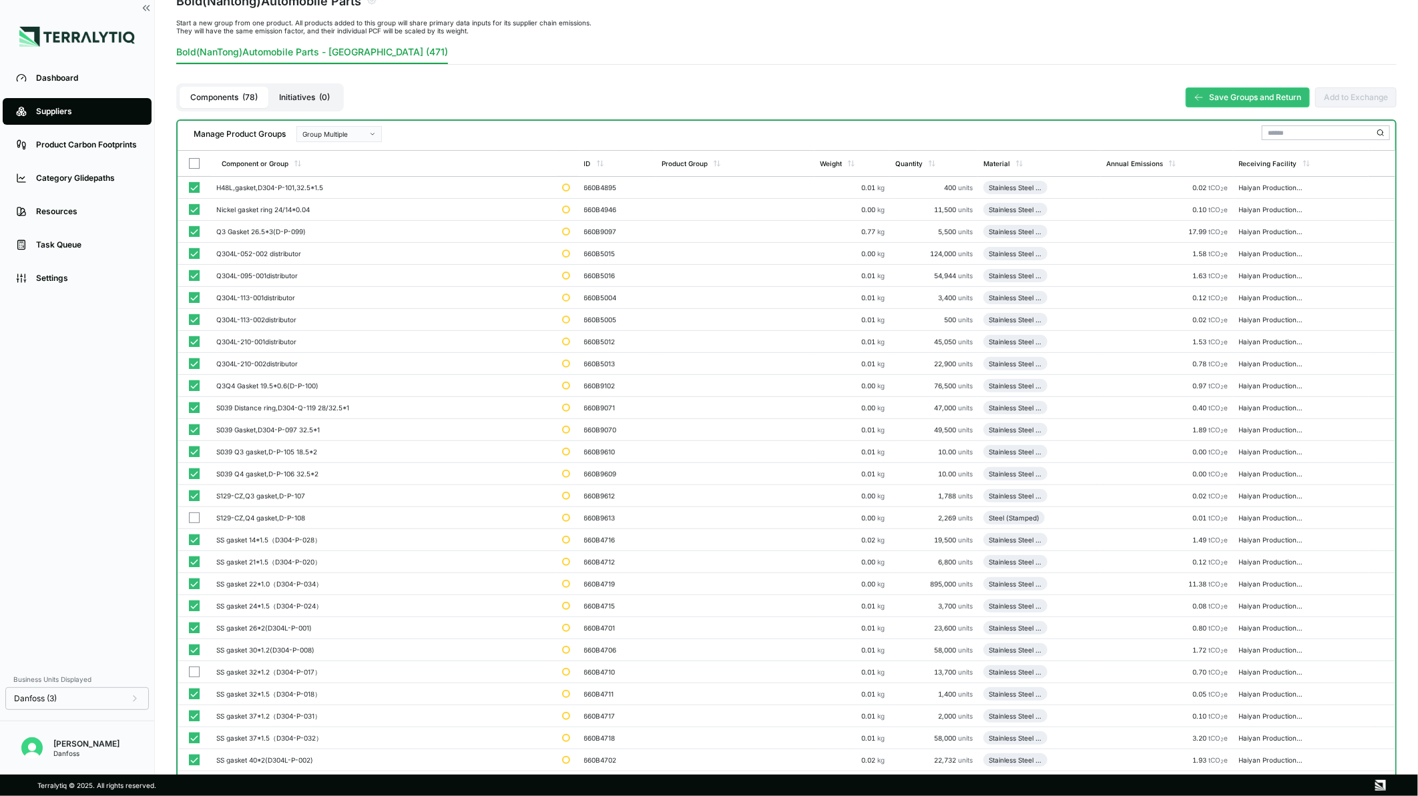
scroll to position [74, 0]
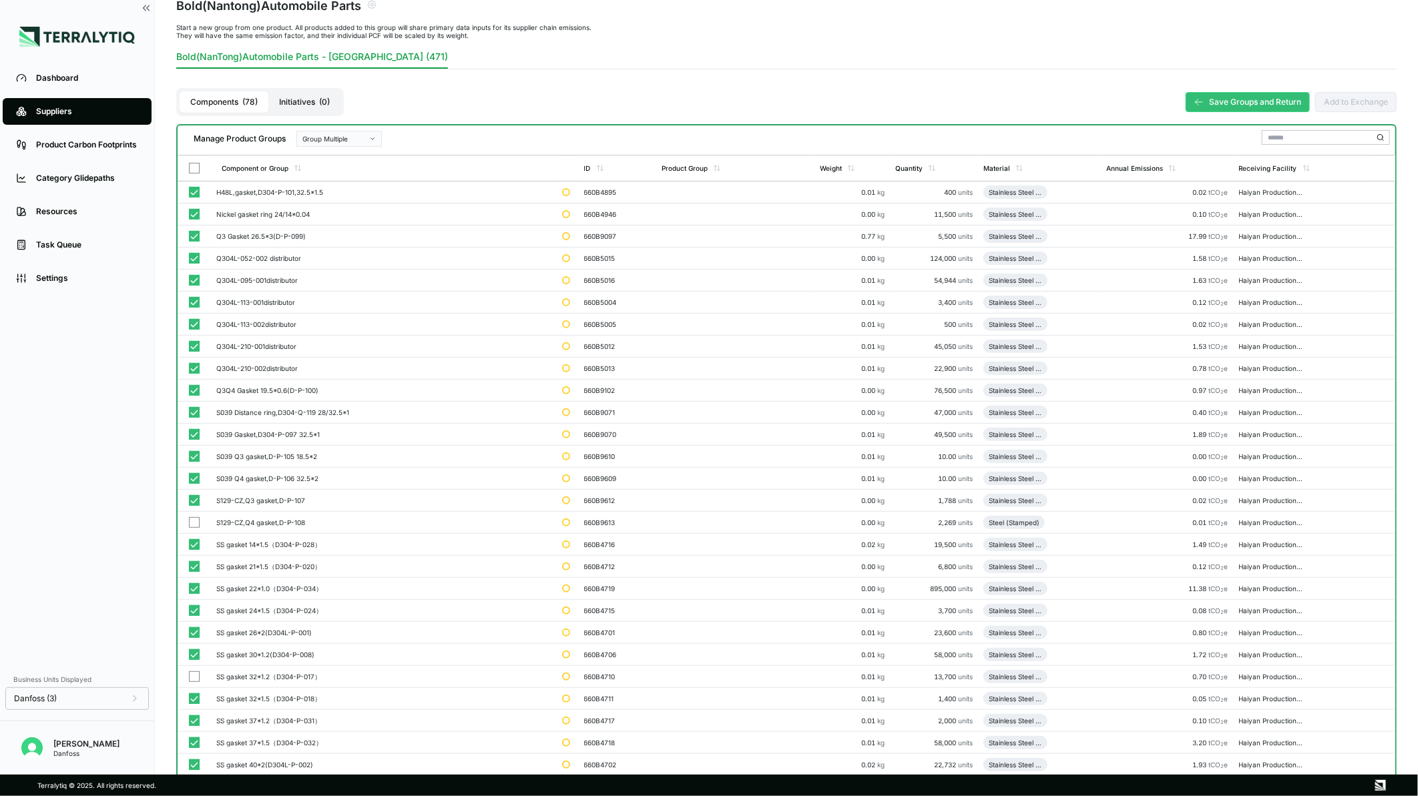
click at [359, 139] on div "Group Multiple" at bounding box center [334, 139] width 64 height 8
click at [365, 197] on div "Add To 1. Stainless Steel Cutting/ Stamping Part" at bounding box center [339, 202] width 84 height 15
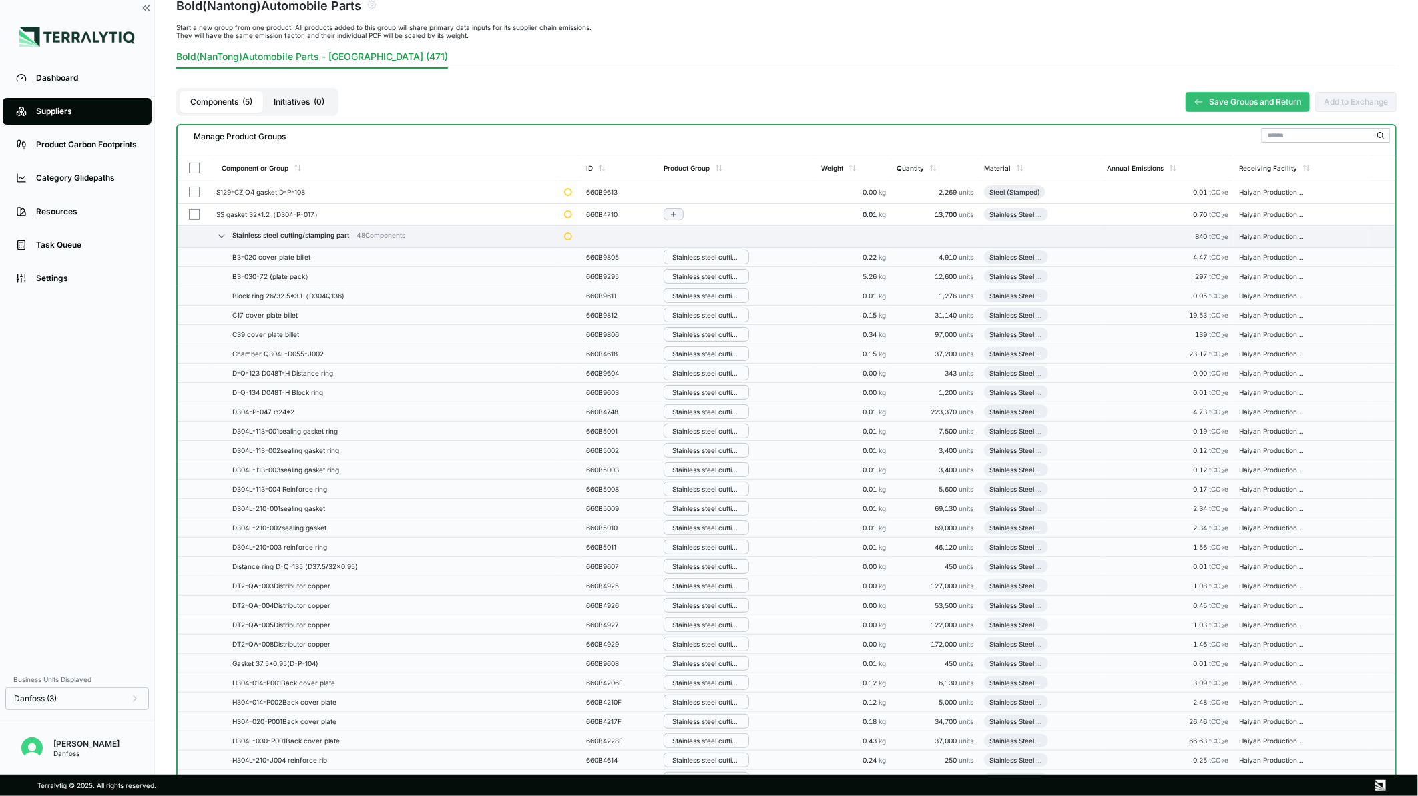
click at [191, 215] on button "button" at bounding box center [194, 214] width 11 height 11
click at [334, 142] on button "Group Multiple" at bounding box center [338, 139] width 85 height 16
click at [332, 202] on div "Add To 1. Stainless Steel Cutting/ Stamping Part" at bounding box center [338, 202] width 73 height 8
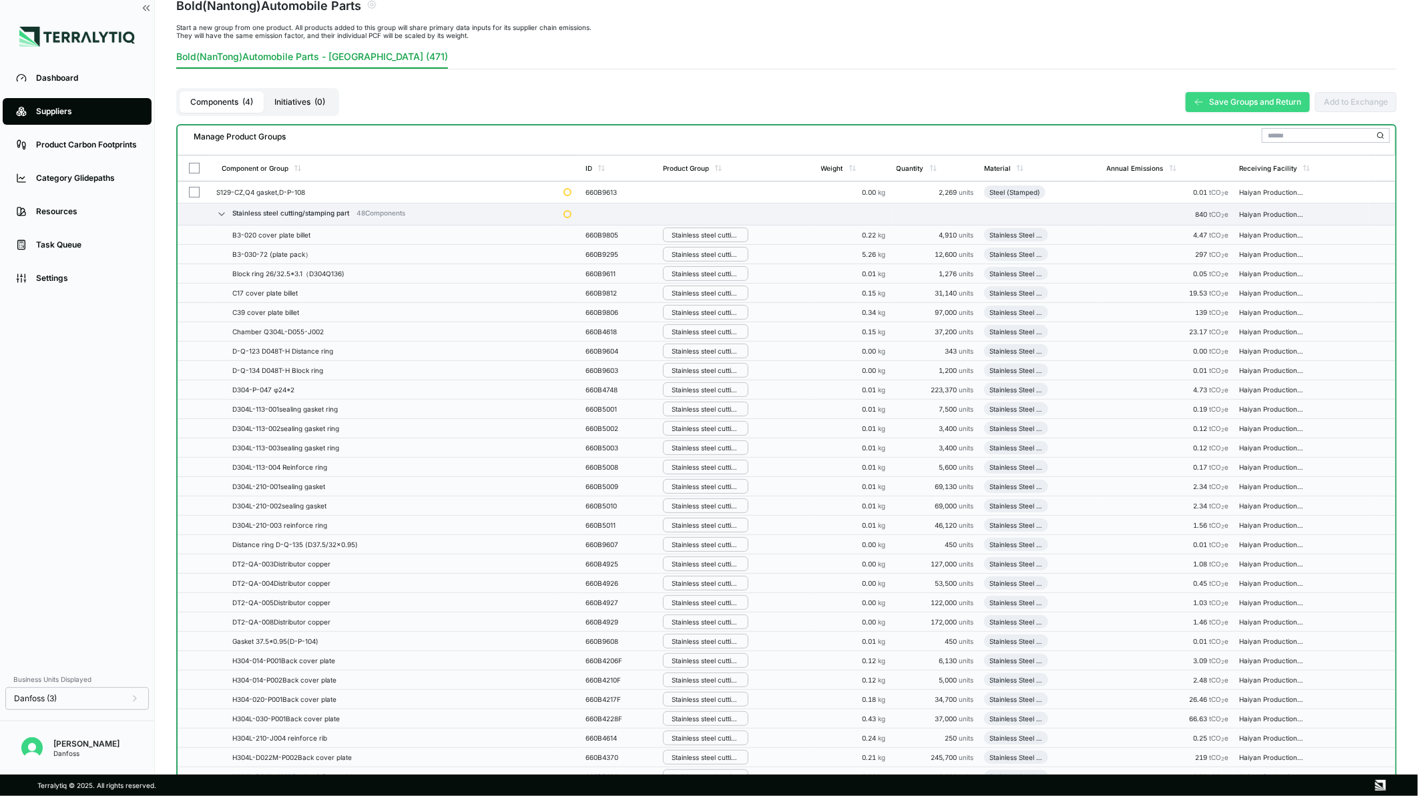
click at [1249, 105] on button "Save Groups and Return" at bounding box center [1248, 102] width 124 height 20
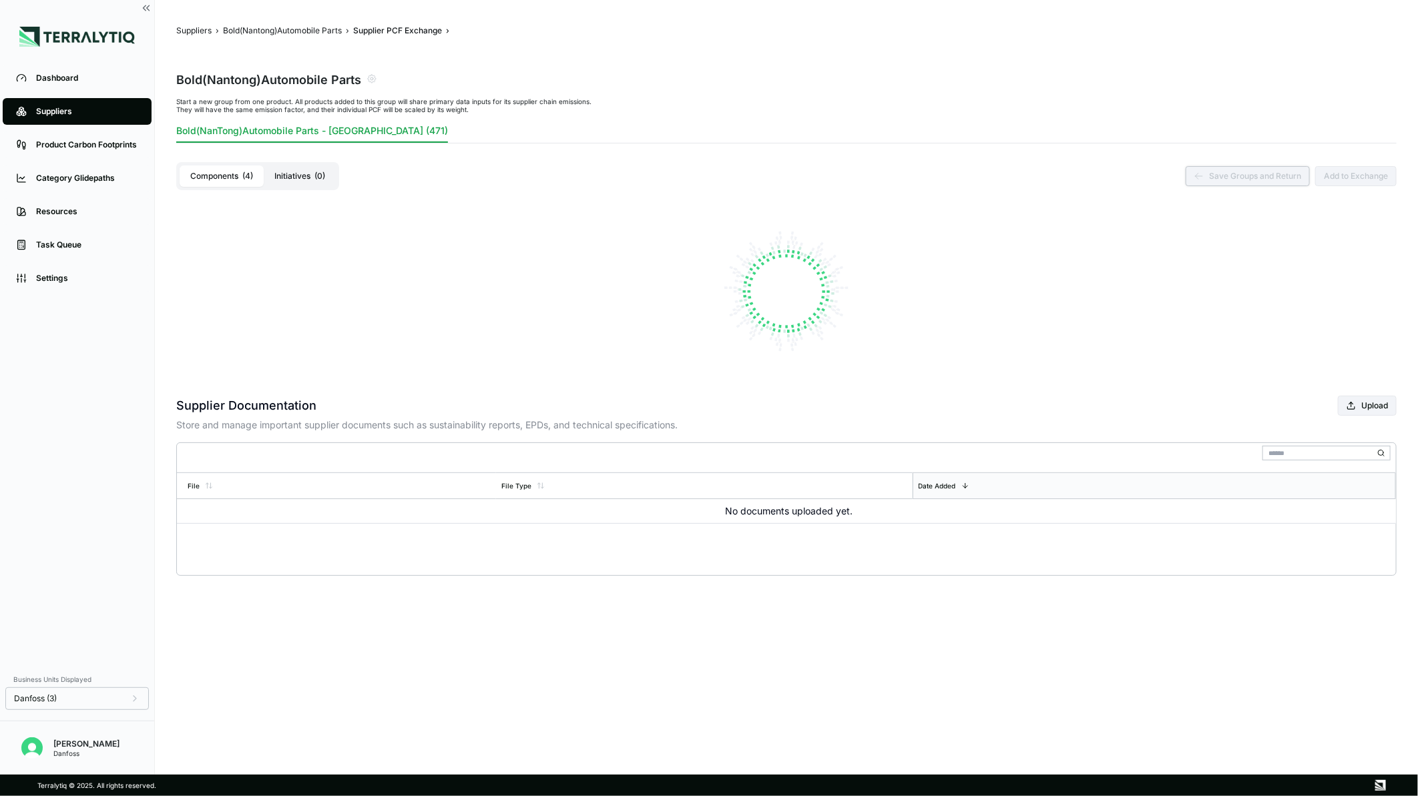
scroll to position [0, 0]
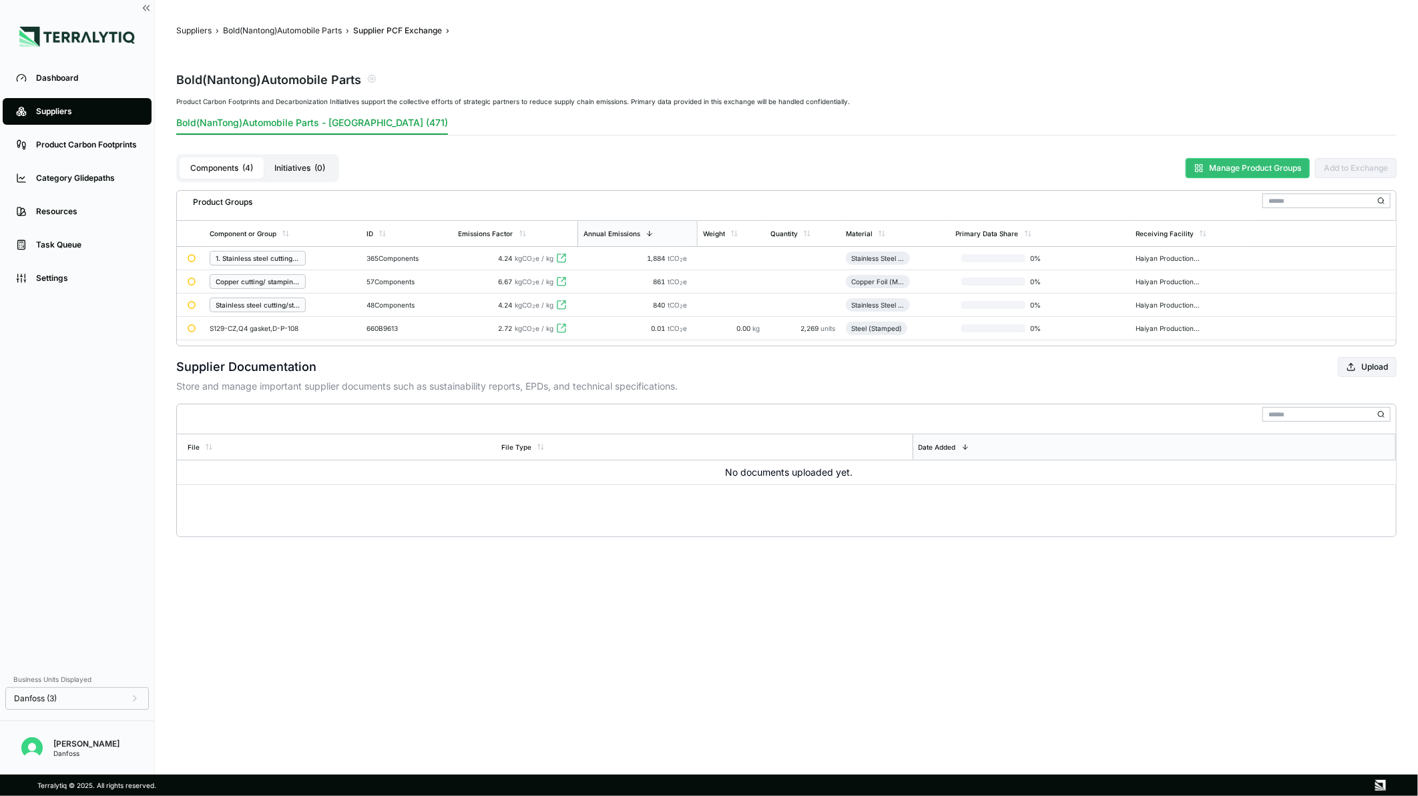
click at [1219, 158] on button "Manage Product Groups" at bounding box center [1248, 168] width 124 height 20
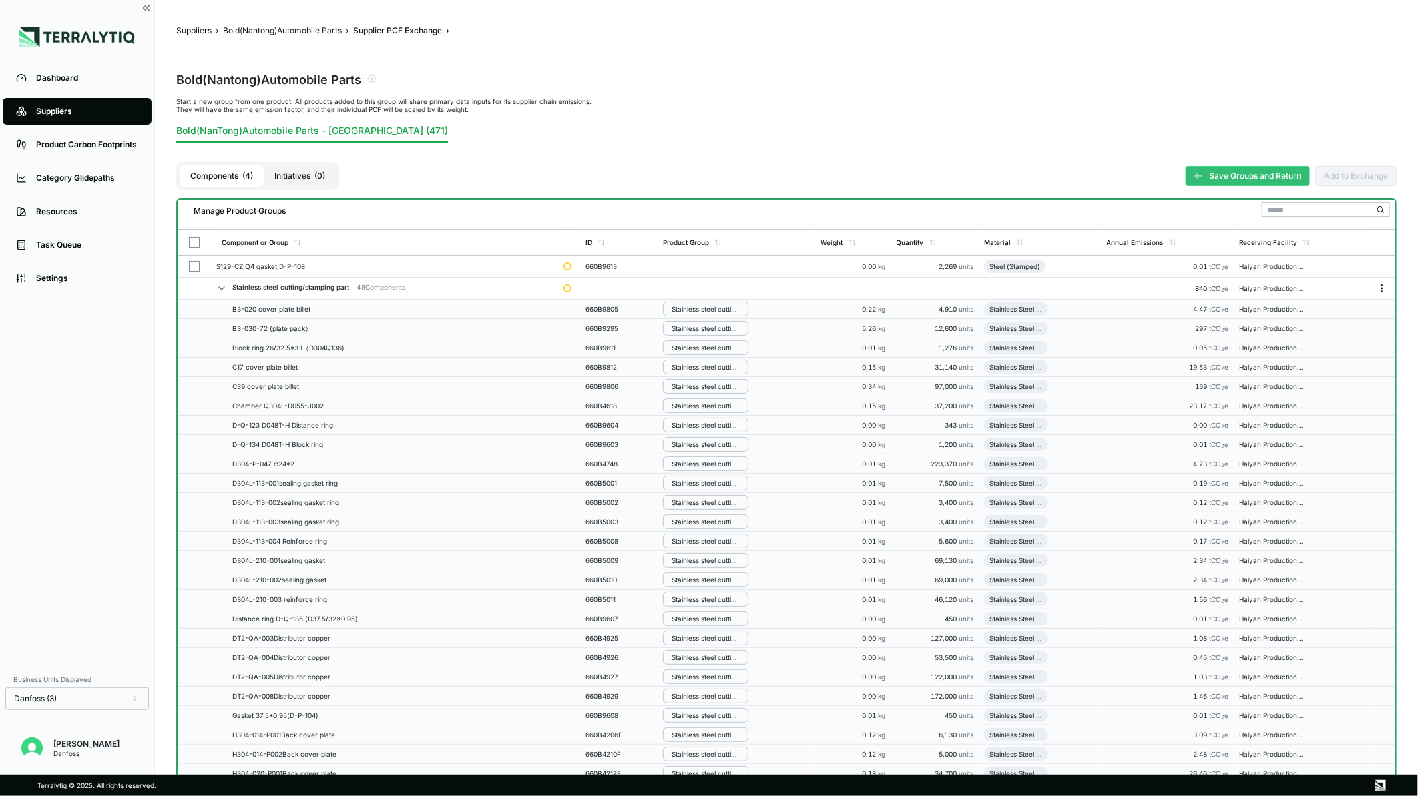
click at [1379, 288] on icon "Menu" at bounding box center [1382, 288] width 11 height 11
click at [1293, 331] on button "Disband Group" at bounding box center [1338, 334] width 127 height 21
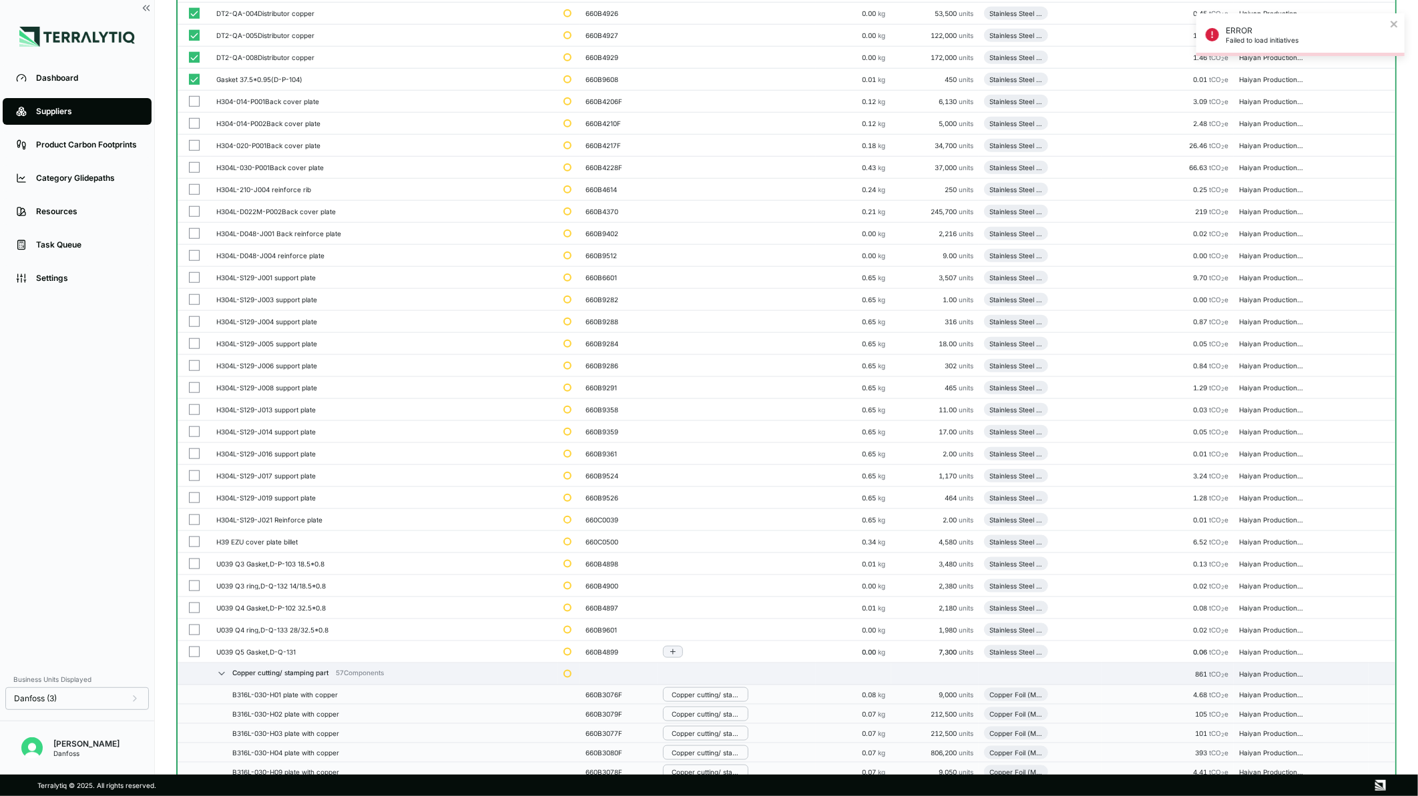
scroll to position [742, 0]
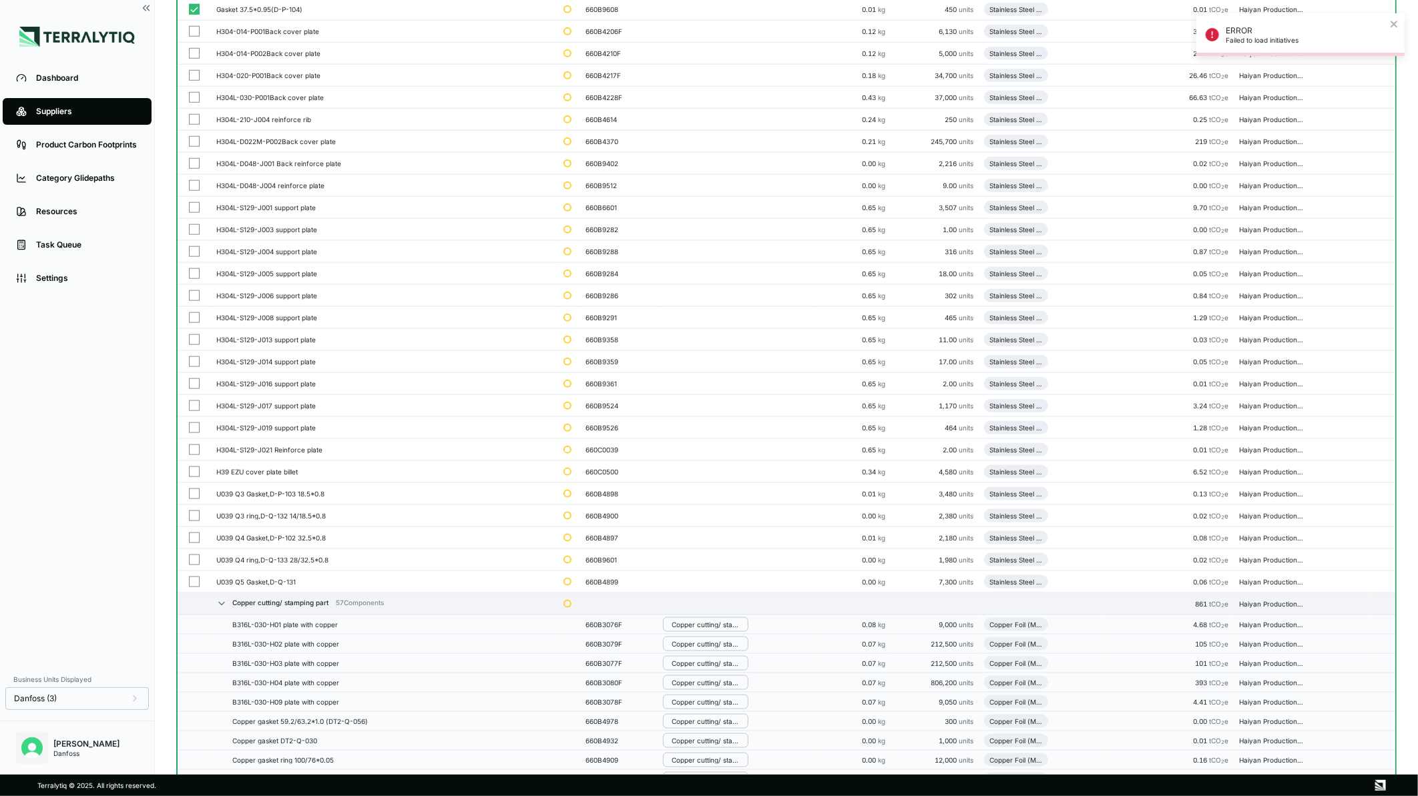
click at [195, 582] on button "button" at bounding box center [194, 582] width 11 height 11
click at [199, 555] on div at bounding box center [194, 560] width 12 height 11
click at [195, 535] on button "button" at bounding box center [194, 538] width 11 height 11
click at [196, 517] on button "button" at bounding box center [194, 516] width 11 height 11
click at [197, 495] on button "button" at bounding box center [194, 494] width 11 height 11
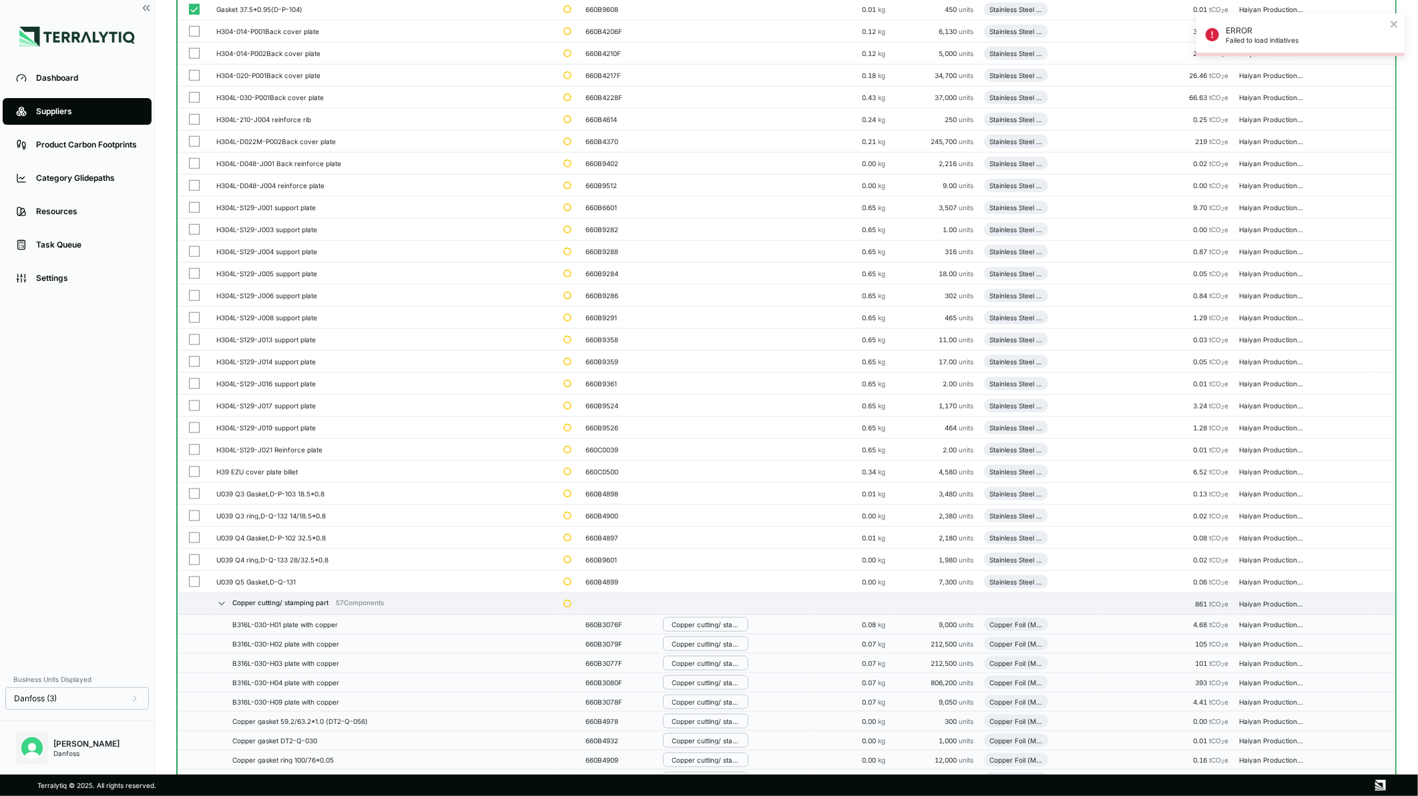
click at [198, 465] on td at bounding box center [194, 472] width 33 height 22
click at [198, 451] on button "button" at bounding box center [194, 450] width 11 height 11
click at [196, 431] on button "button" at bounding box center [194, 428] width 11 height 11
click at [196, 405] on button "button" at bounding box center [194, 406] width 11 height 11
click at [196, 383] on button "button" at bounding box center [194, 384] width 11 height 11
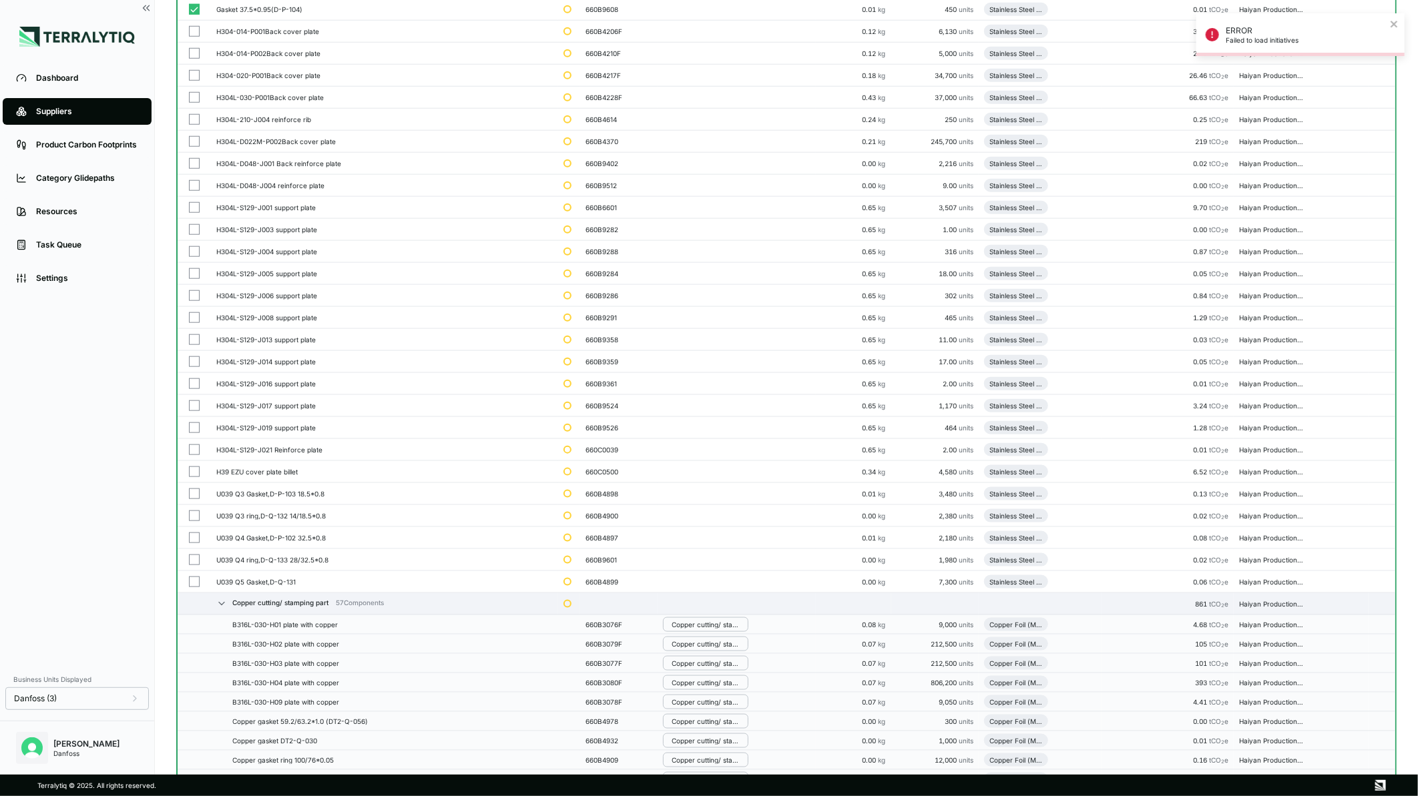
click at [196, 359] on button "button" at bounding box center [194, 362] width 11 height 11
click at [195, 339] on button "button" at bounding box center [194, 339] width 11 height 11
click at [194, 320] on button "button" at bounding box center [194, 317] width 11 height 11
click at [194, 291] on button "button" at bounding box center [194, 295] width 11 height 11
click at [194, 270] on button "button" at bounding box center [194, 273] width 11 height 11
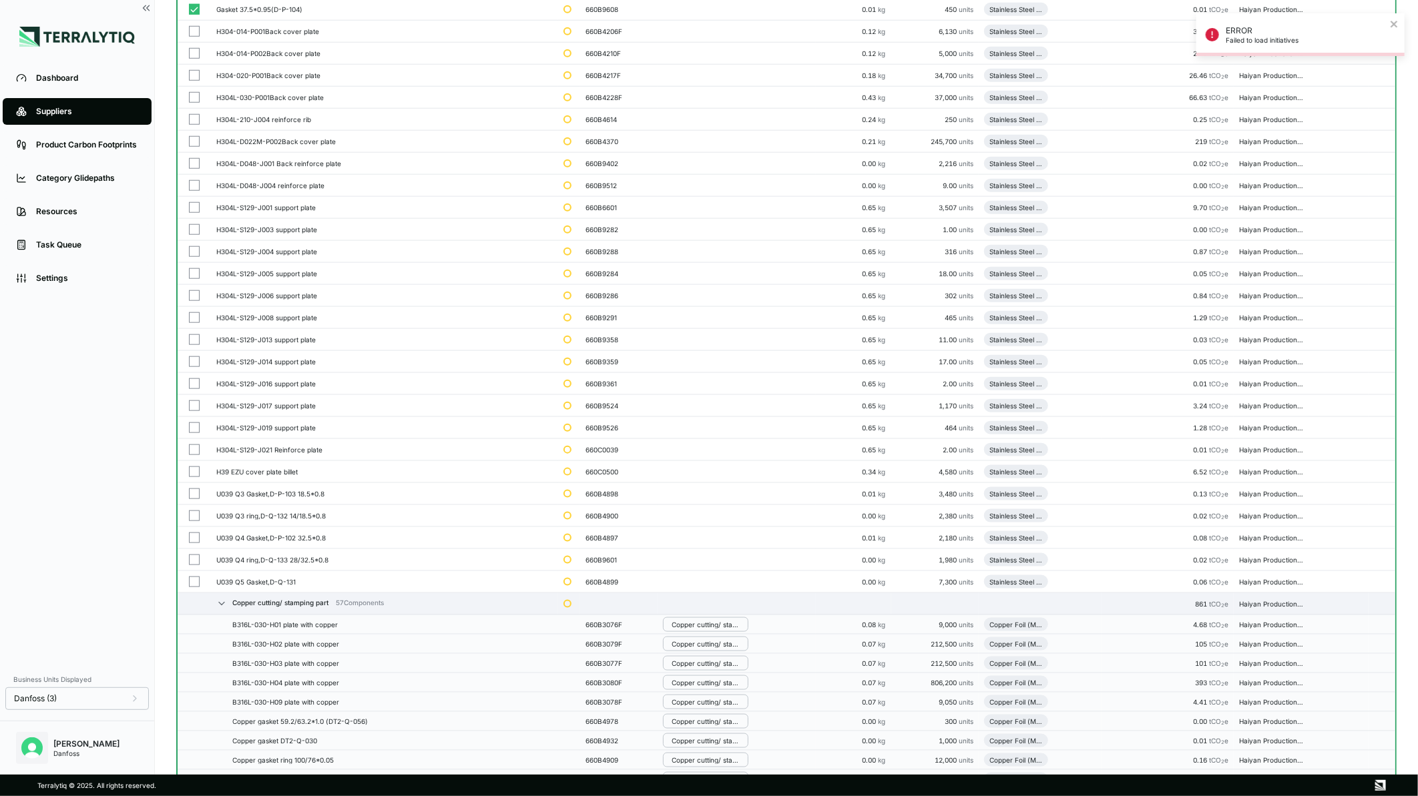
click at [195, 250] on button "button" at bounding box center [194, 251] width 11 height 11
click at [196, 230] on button "button" at bounding box center [194, 229] width 11 height 11
click at [196, 210] on button "button" at bounding box center [194, 207] width 11 height 11
click at [195, 186] on button "button" at bounding box center [194, 185] width 11 height 11
click at [194, 163] on button "button" at bounding box center [194, 163] width 11 height 11
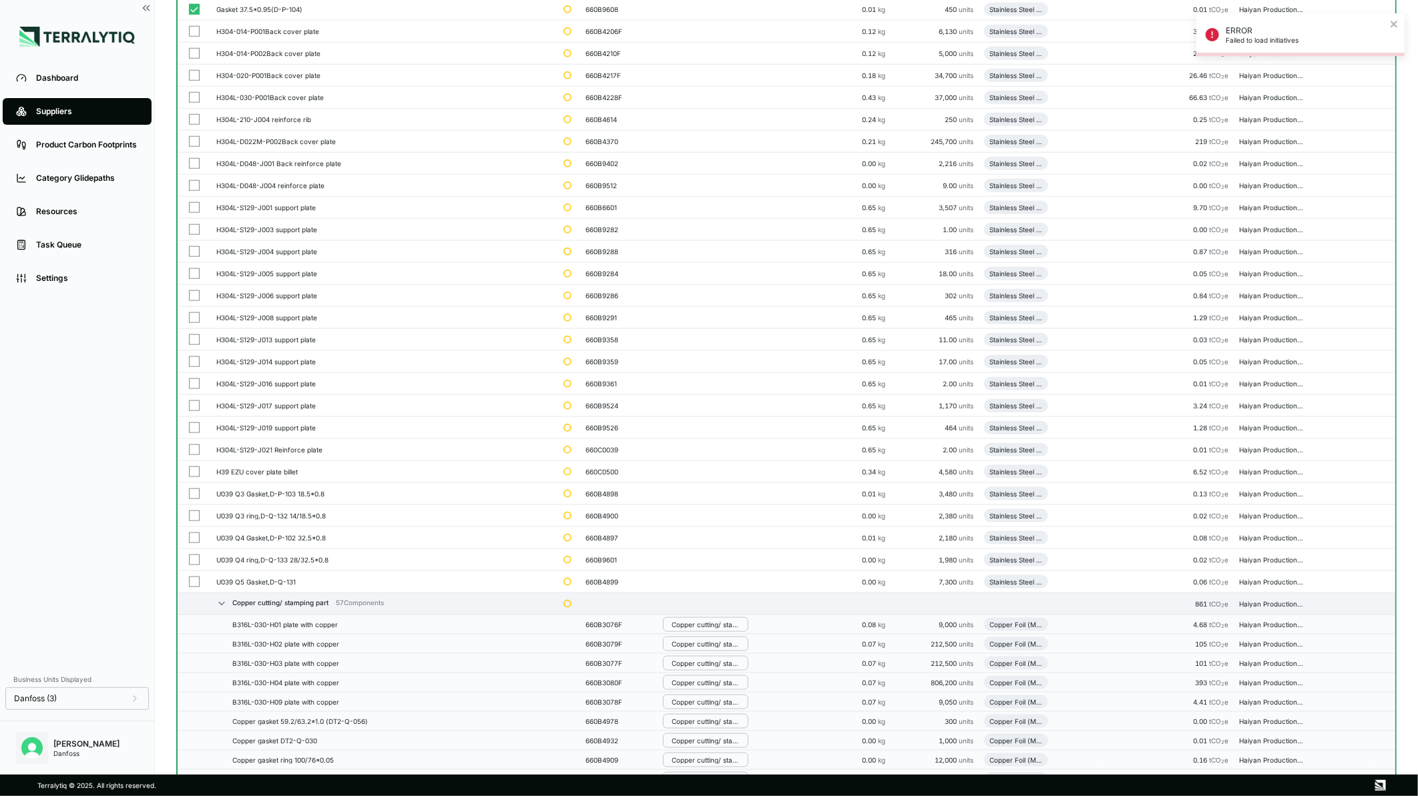
click at [192, 142] on button "button" at bounding box center [194, 141] width 11 height 11
click at [192, 117] on button "button" at bounding box center [194, 119] width 11 height 11
click at [194, 95] on button "button" at bounding box center [194, 97] width 11 height 11
click at [196, 75] on button "button" at bounding box center [194, 75] width 11 height 11
click at [196, 52] on button "button" at bounding box center [194, 53] width 11 height 11
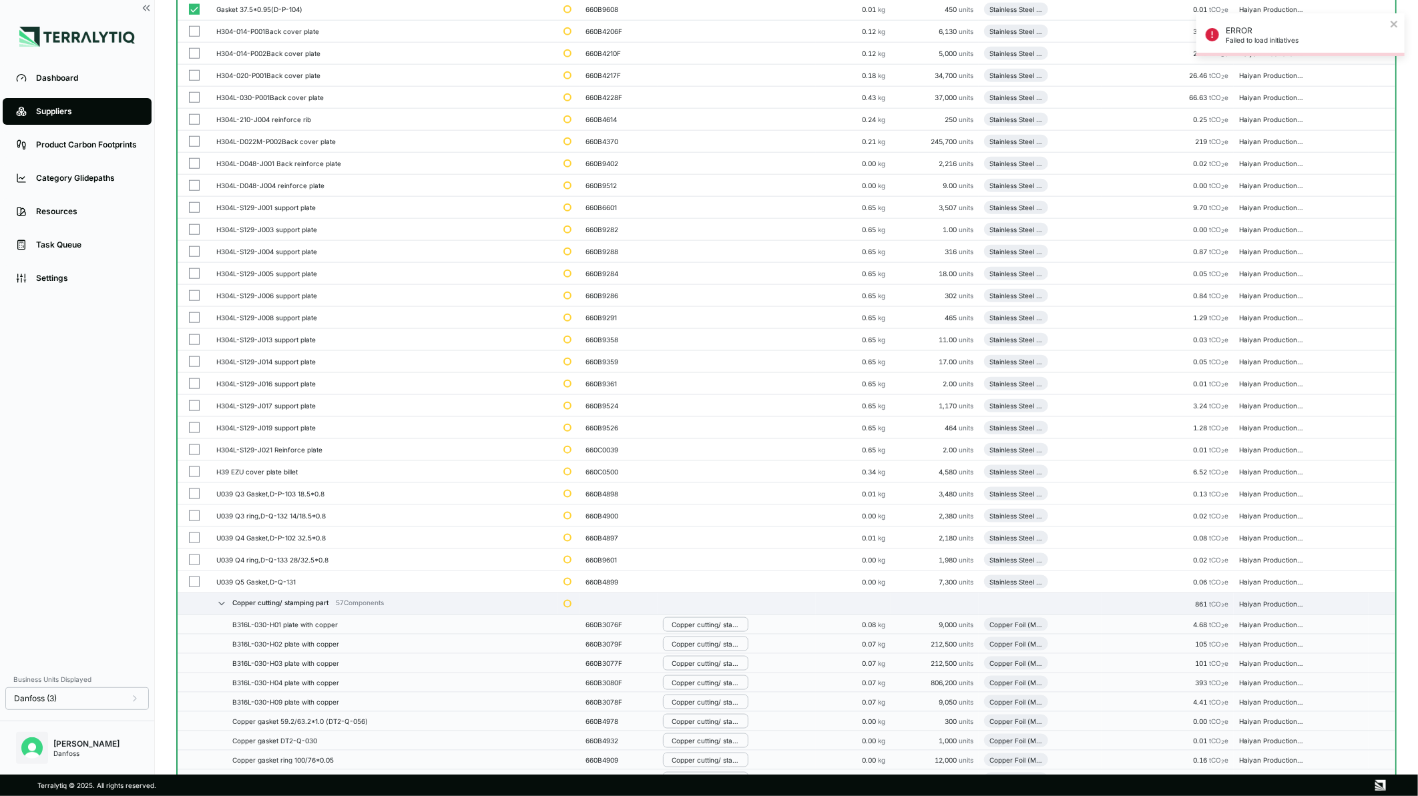
click at [196, 33] on button "button" at bounding box center [194, 31] width 11 height 11
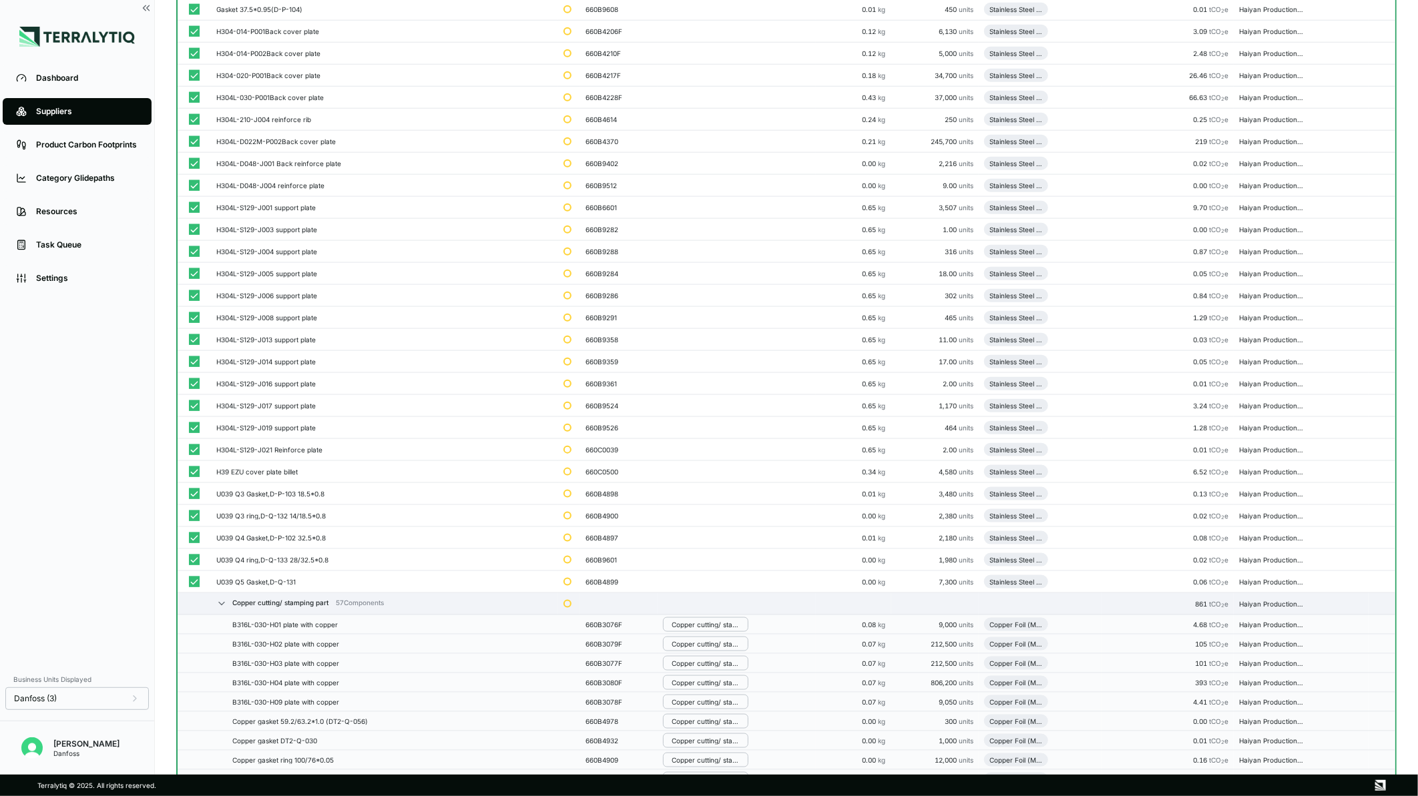
scroll to position [371, 0]
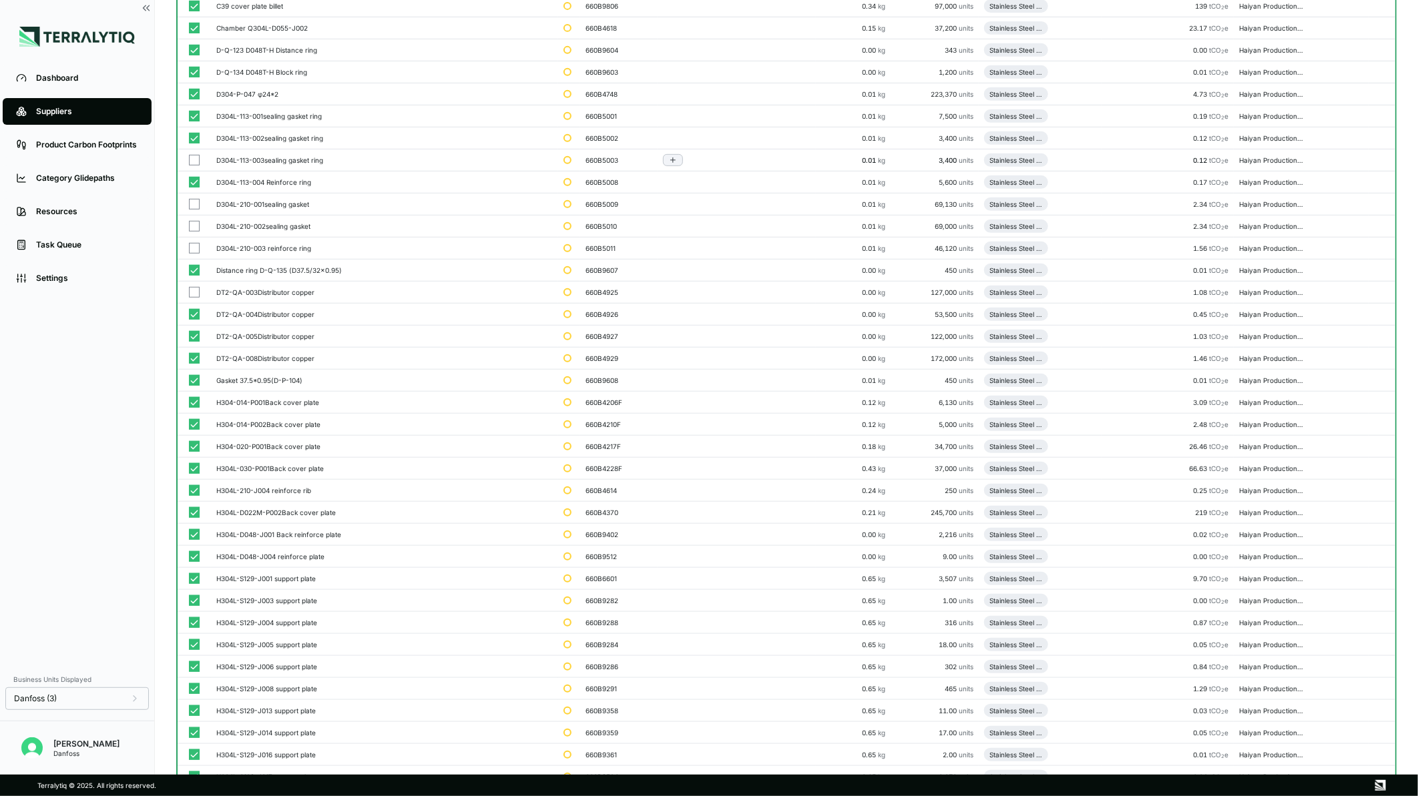
click at [194, 288] on button "button" at bounding box center [194, 292] width 11 height 11
click at [192, 248] on button "button" at bounding box center [194, 248] width 11 height 11
click at [195, 222] on button "button" at bounding box center [194, 226] width 11 height 11
click at [195, 196] on td at bounding box center [194, 205] width 33 height 22
click at [197, 158] on button "button" at bounding box center [194, 160] width 11 height 11
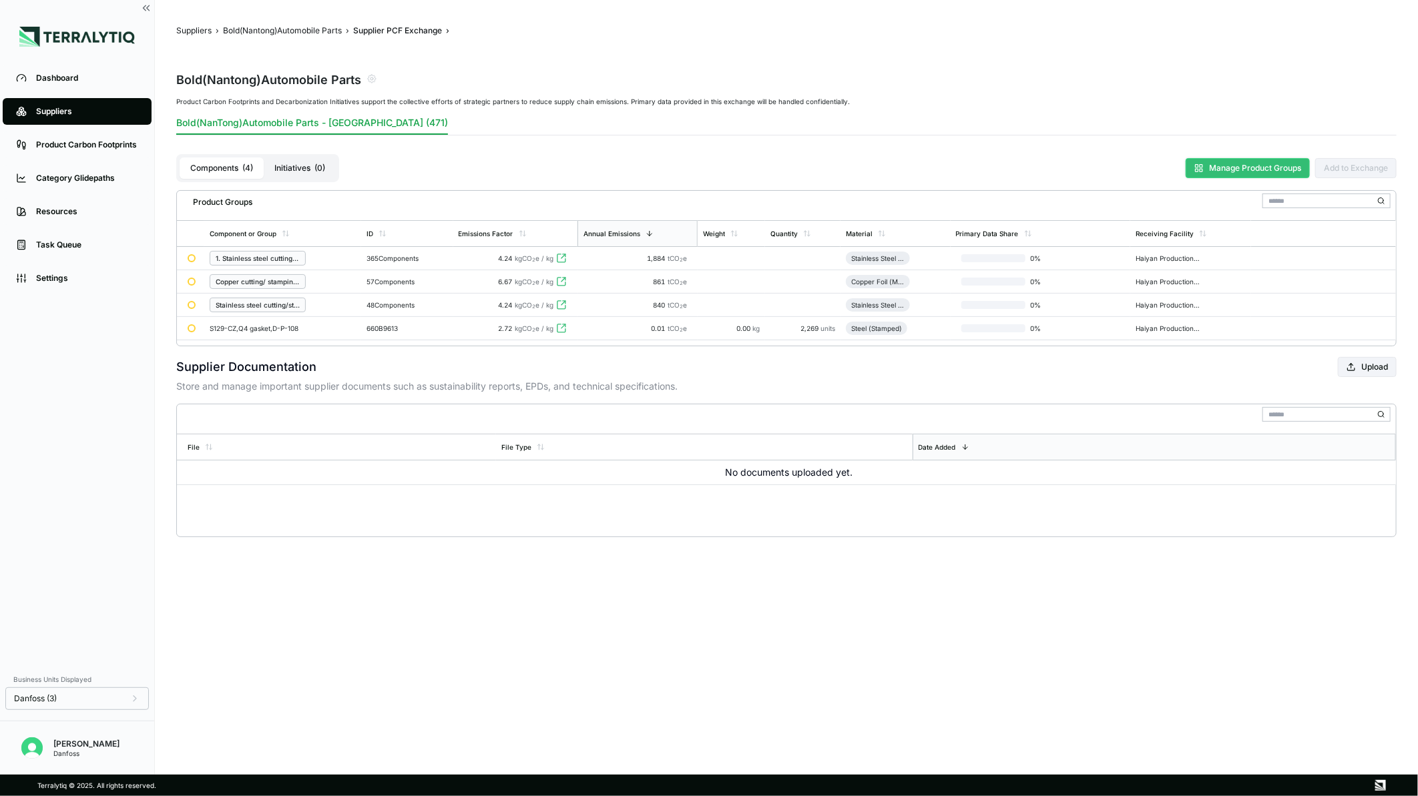
click at [1196, 164] on icon at bounding box center [1198, 168] width 9 height 9
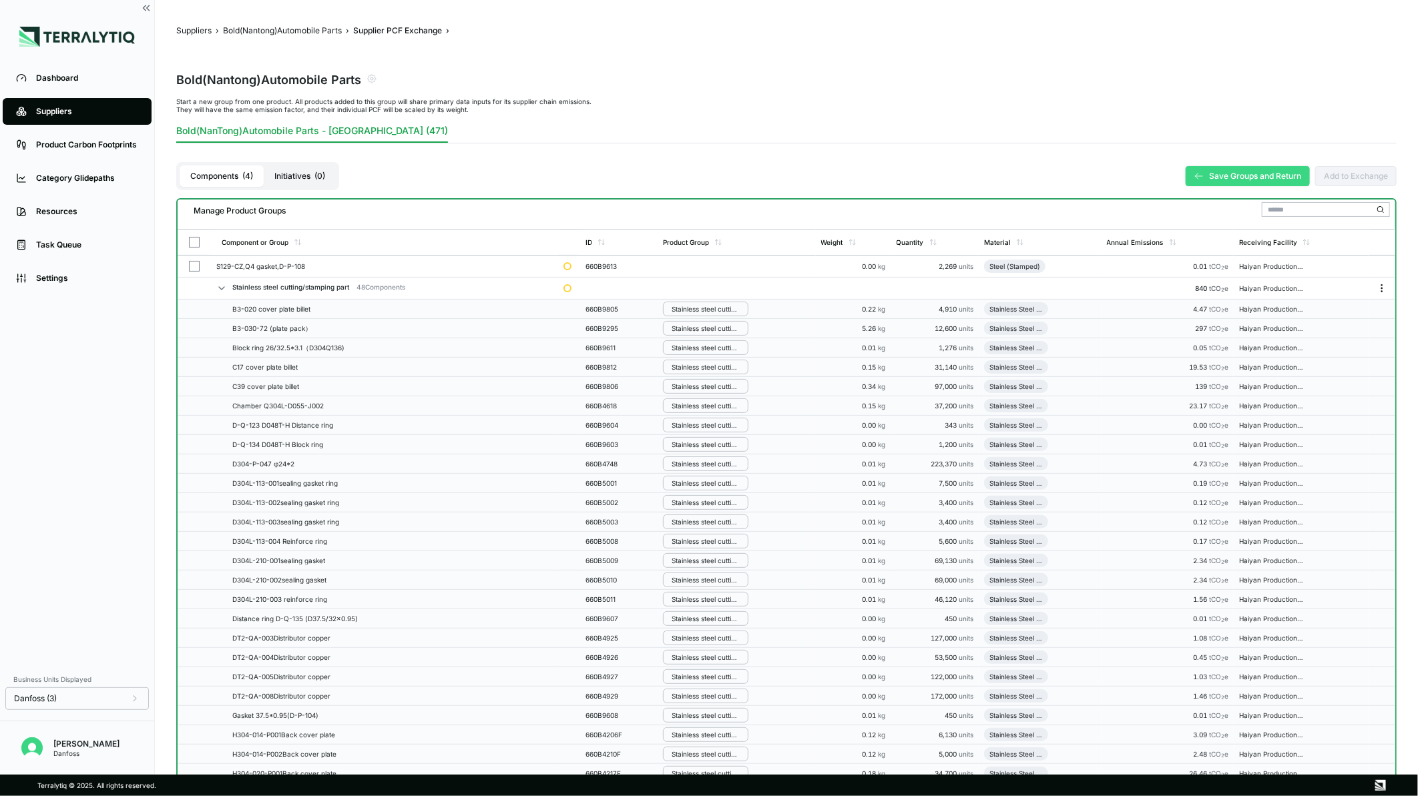
click at [1378, 286] on icon "Menu" at bounding box center [1382, 288] width 11 height 11
click at [1307, 332] on button "Disband Group" at bounding box center [1338, 334] width 127 height 21
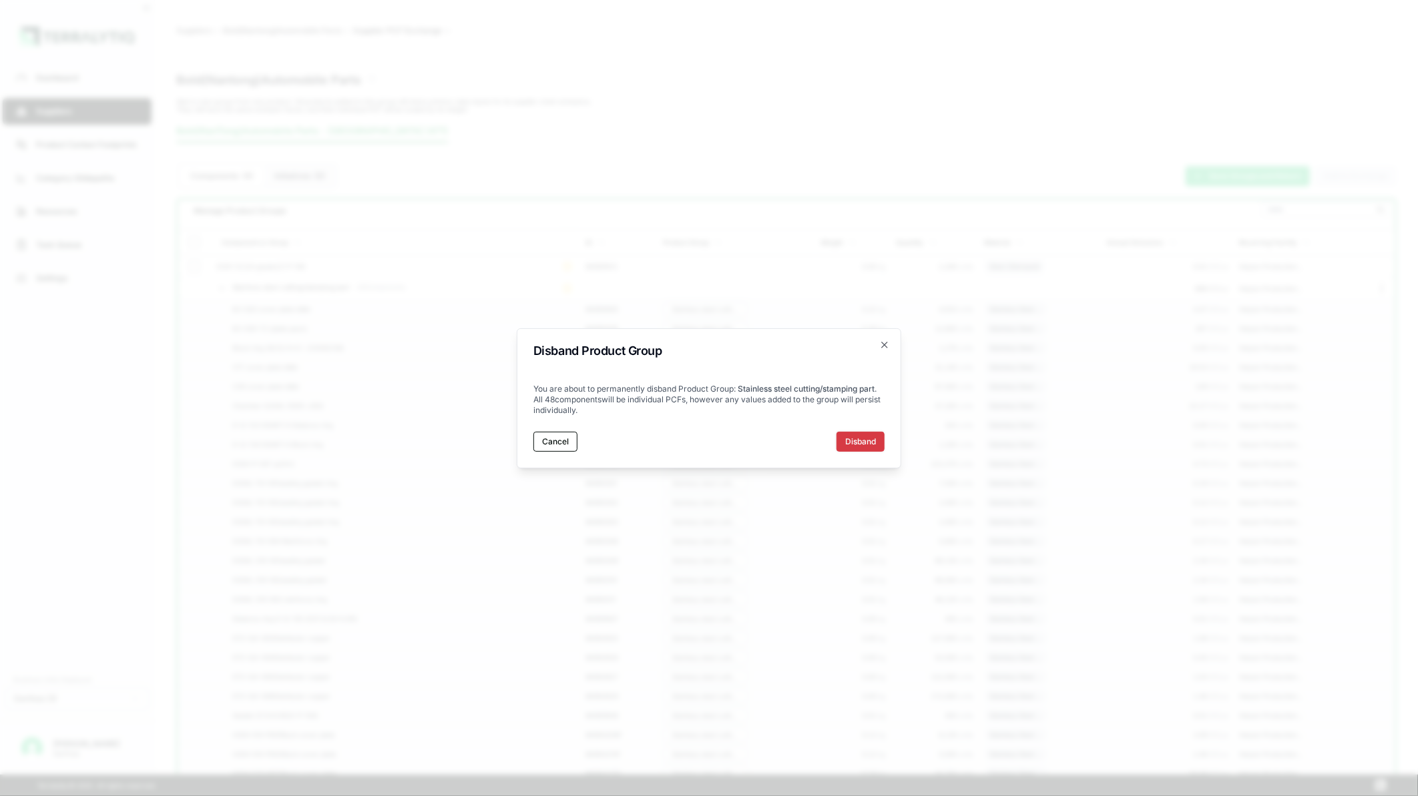
click at [868, 439] on button "Disband" at bounding box center [861, 442] width 48 height 20
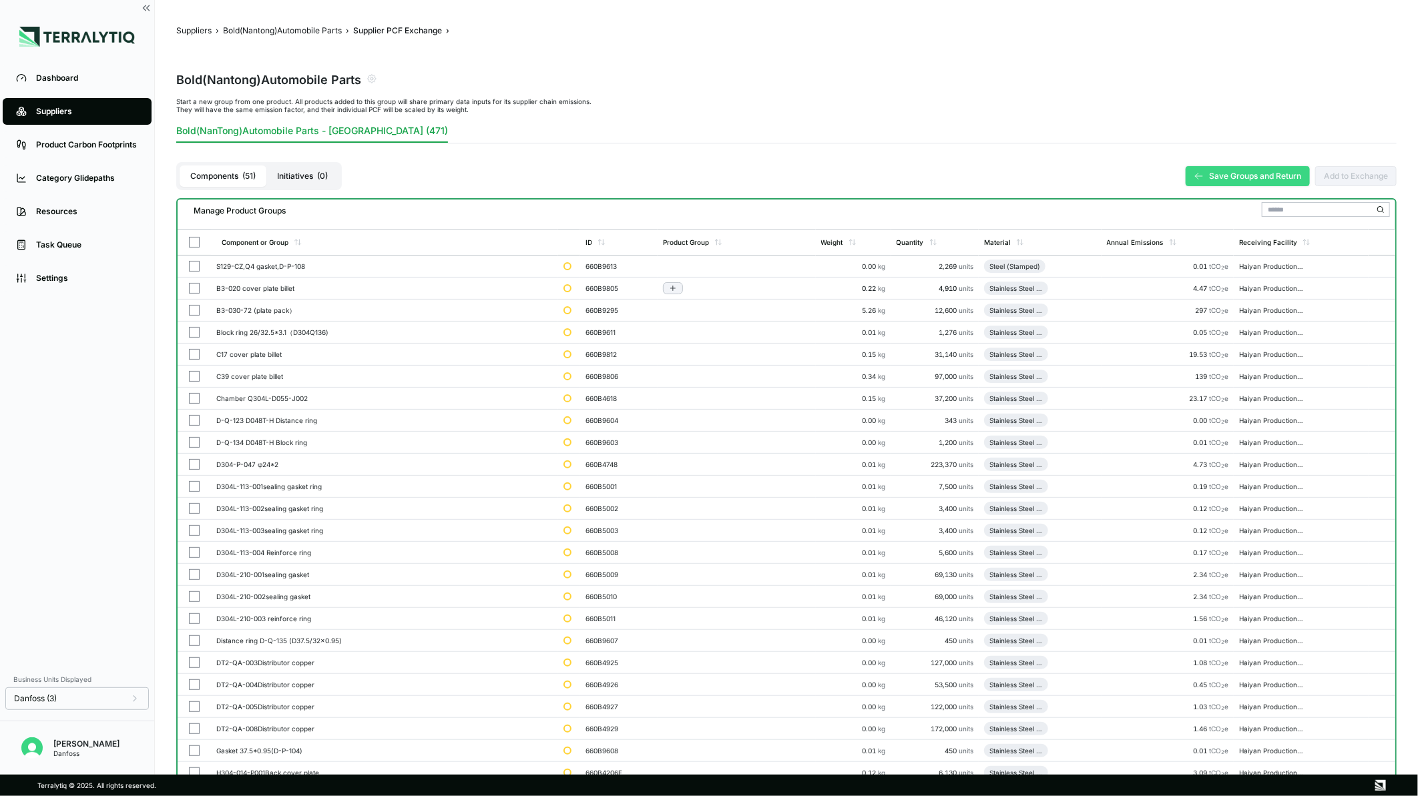
click at [194, 289] on button "button" at bounding box center [194, 288] width 11 height 11
drag, startPoint x: 195, startPoint y: 310, endPoint x: 194, endPoint y: 375, distance: 64.1
click at [194, 310] on button "button" at bounding box center [194, 310] width 11 height 11
click at [194, 329] on button "button" at bounding box center [194, 332] width 11 height 11
click at [194, 351] on button "button" at bounding box center [194, 354] width 11 height 11
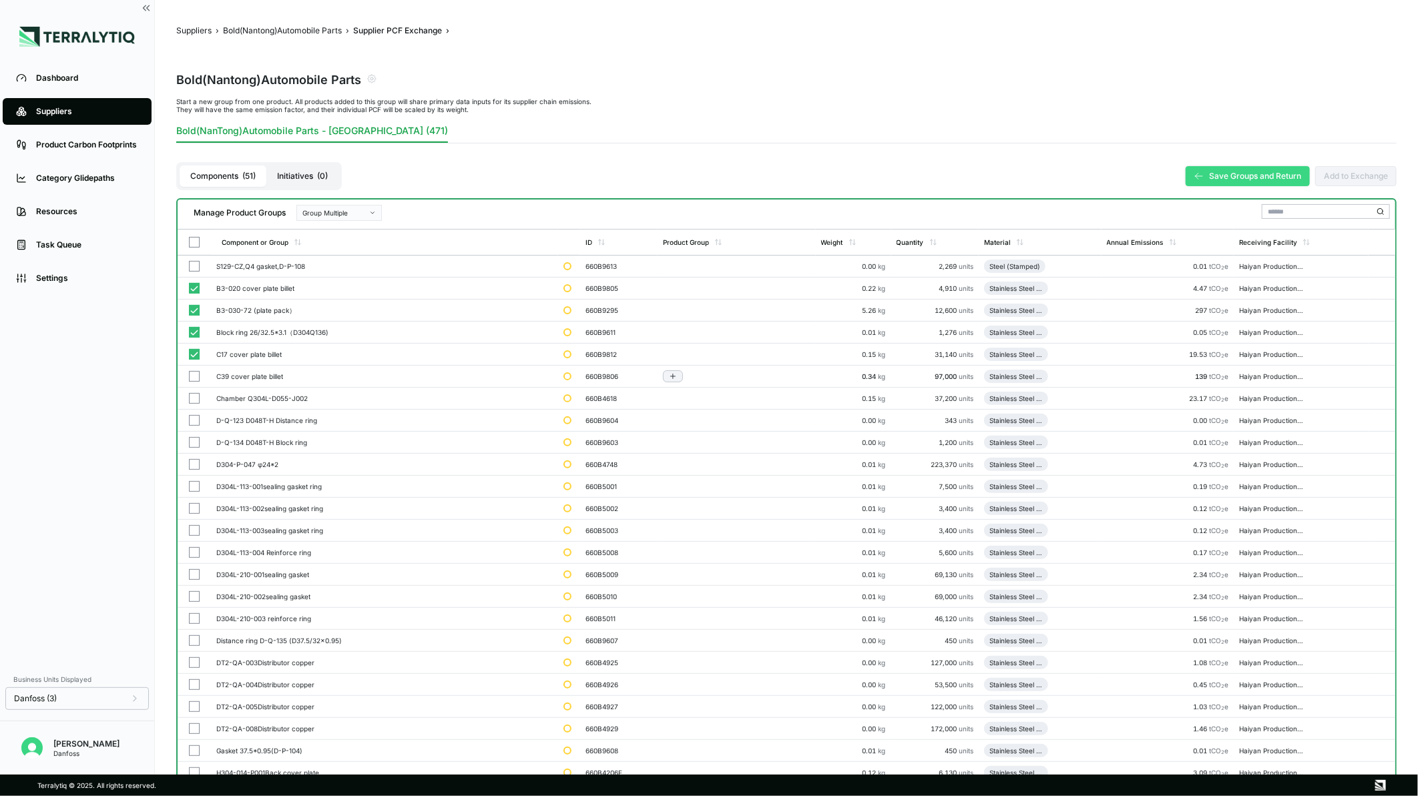
click at [194, 375] on button "button" at bounding box center [194, 376] width 11 height 11
click at [192, 396] on button "button" at bounding box center [194, 398] width 11 height 11
click at [192, 418] on button "button" at bounding box center [194, 420] width 11 height 11
click at [194, 441] on button "button" at bounding box center [194, 442] width 11 height 11
click at [316, 216] on button "Group Multiple" at bounding box center [338, 213] width 85 height 16
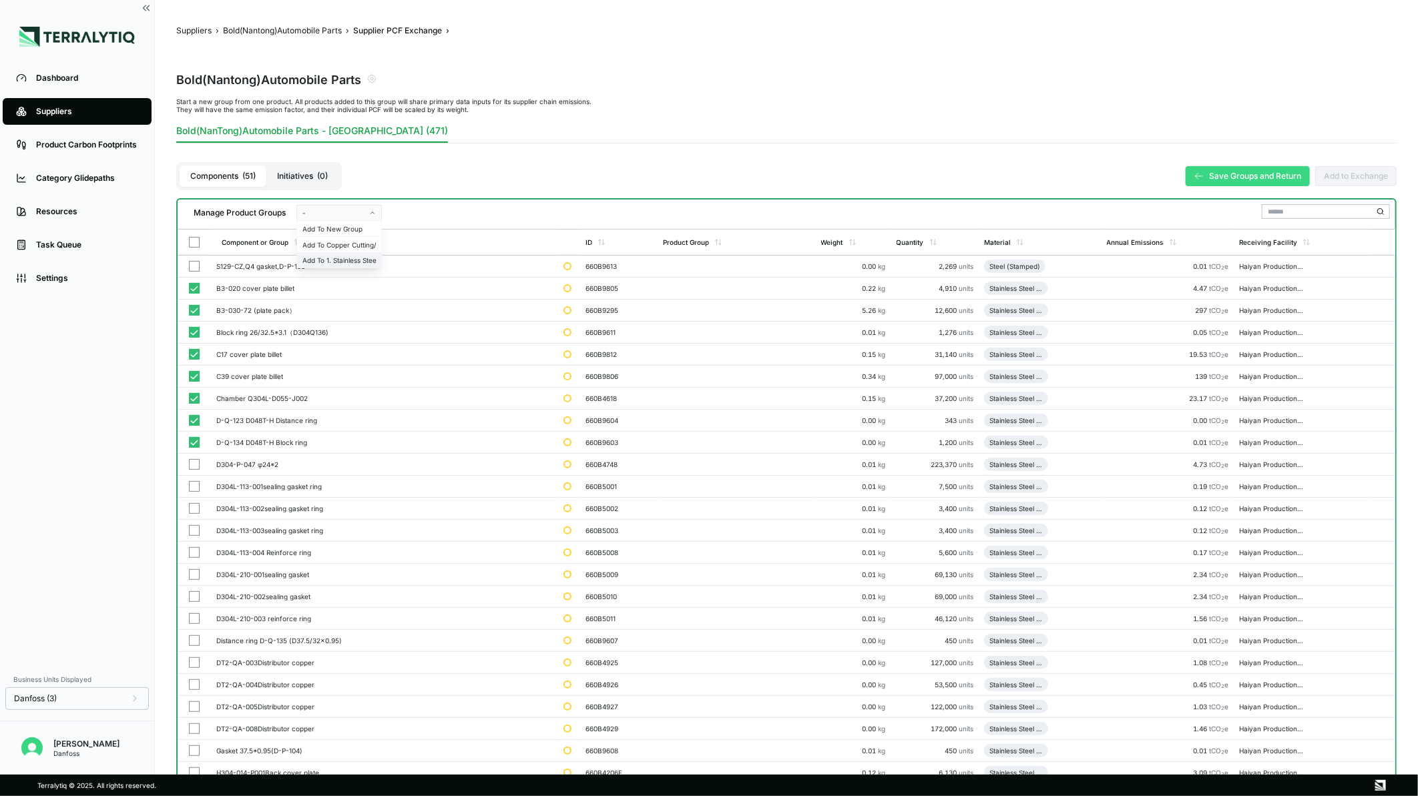
click at [321, 260] on div "Add To 1. Stainless Steel Cutting/ Stamping Part" at bounding box center [338, 260] width 73 height 8
click at [196, 439] on button "button" at bounding box center [194, 442] width 11 height 11
click at [197, 411] on td at bounding box center [194, 421] width 33 height 22
click at [196, 396] on button "button" at bounding box center [194, 398] width 11 height 11
click at [192, 373] on button "button" at bounding box center [194, 376] width 11 height 11
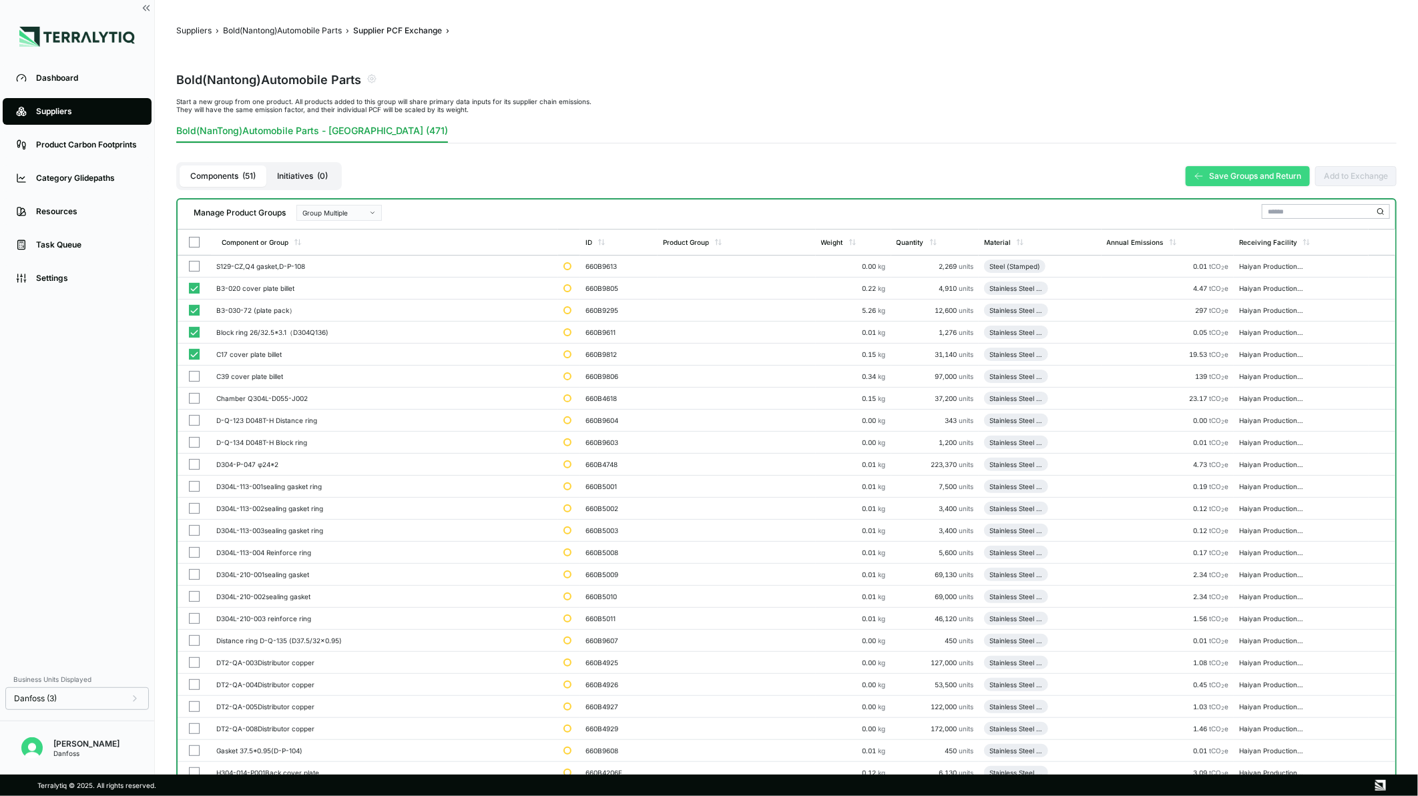
click at [349, 209] on div "Group Multiple" at bounding box center [334, 213] width 64 height 8
click at [341, 258] on div "Add To 1. Stainless Steel Cutting/ Stamping Part" at bounding box center [338, 260] width 73 height 8
click at [185, 355] on td at bounding box center [194, 355] width 33 height 22
click at [196, 308] on button "button" at bounding box center [194, 310] width 11 height 11
click at [196, 351] on button "button" at bounding box center [194, 354] width 11 height 11
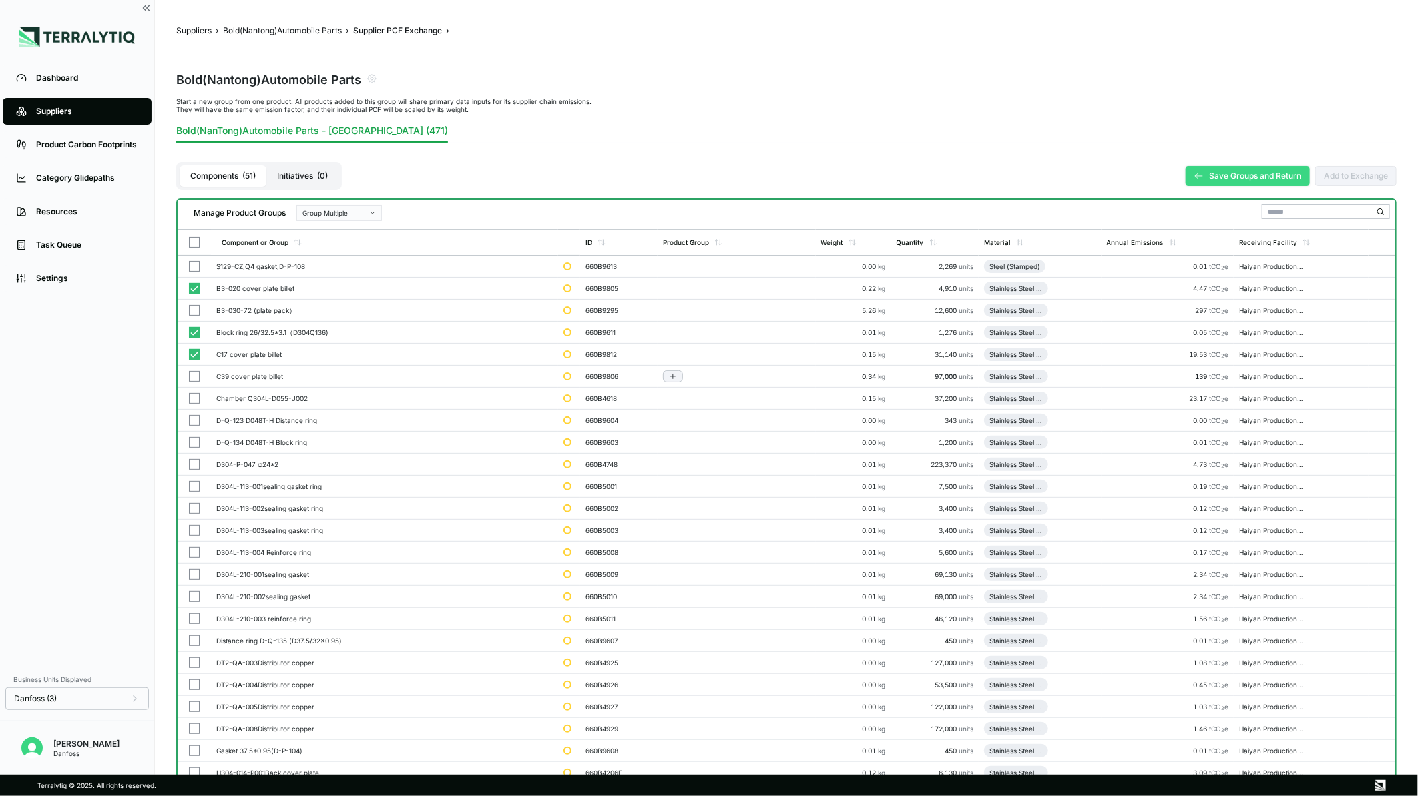
click at [194, 372] on button "button" at bounding box center [194, 376] width 11 height 11
click at [194, 401] on button "button" at bounding box center [194, 398] width 11 height 11
click at [196, 421] on button "button" at bounding box center [194, 420] width 11 height 11
click at [194, 441] on button "button" at bounding box center [194, 442] width 11 height 11
click at [194, 461] on button "button" at bounding box center [194, 464] width 11 height 11
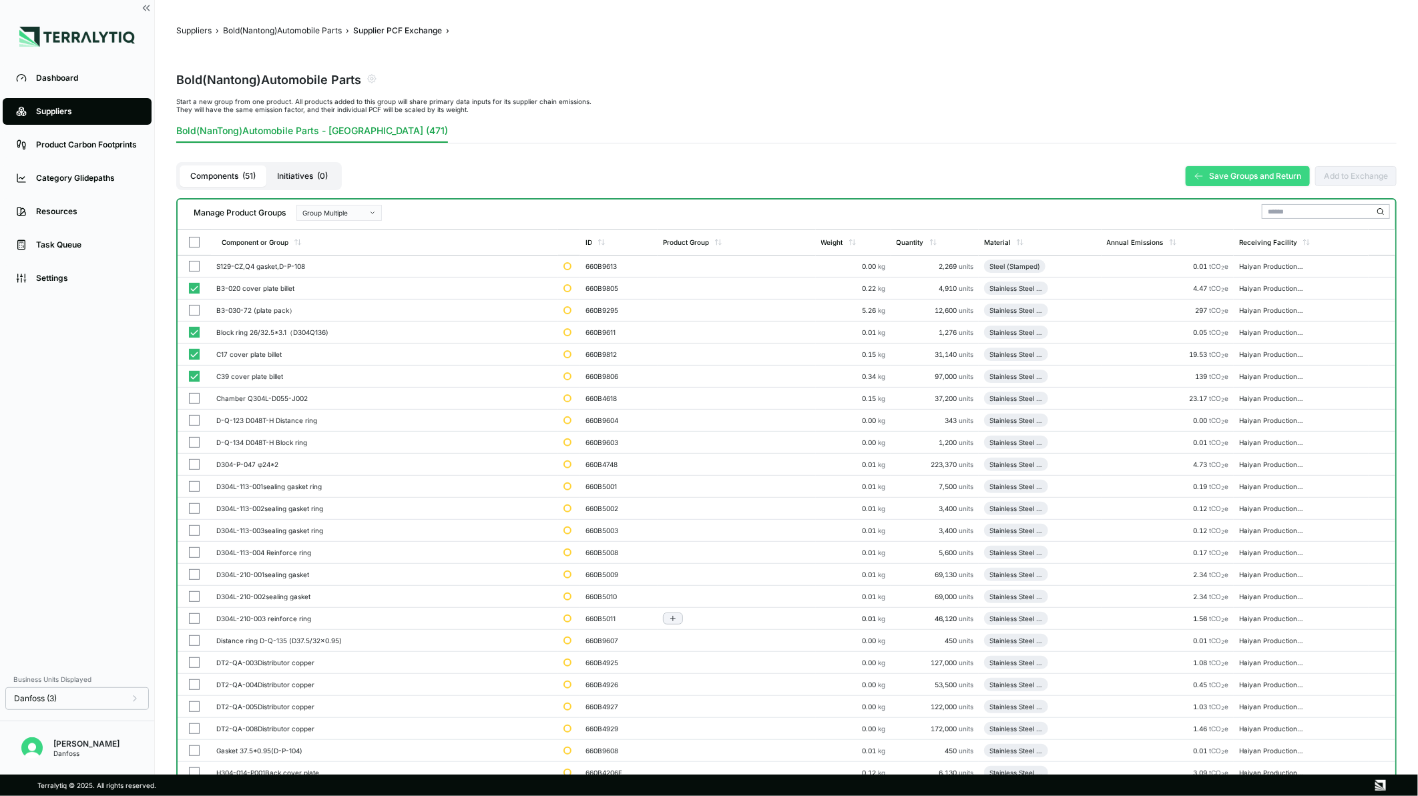
click at [194, 481] on button "button" at bounding box center [194, 486] width 11 height 11
click at [192, 511] on button "button" at bounding box center [194, 508] width 11 height 11
click at [191, 568] on td at bounding box center [194, 575] width 33 height 22
click at [192, 620] on button "button" at bounding box center [194, 619] width 11 height 11
click at [359, 214] on div "Group Multiple" at bounding box center [334, 213] width 64 height 8
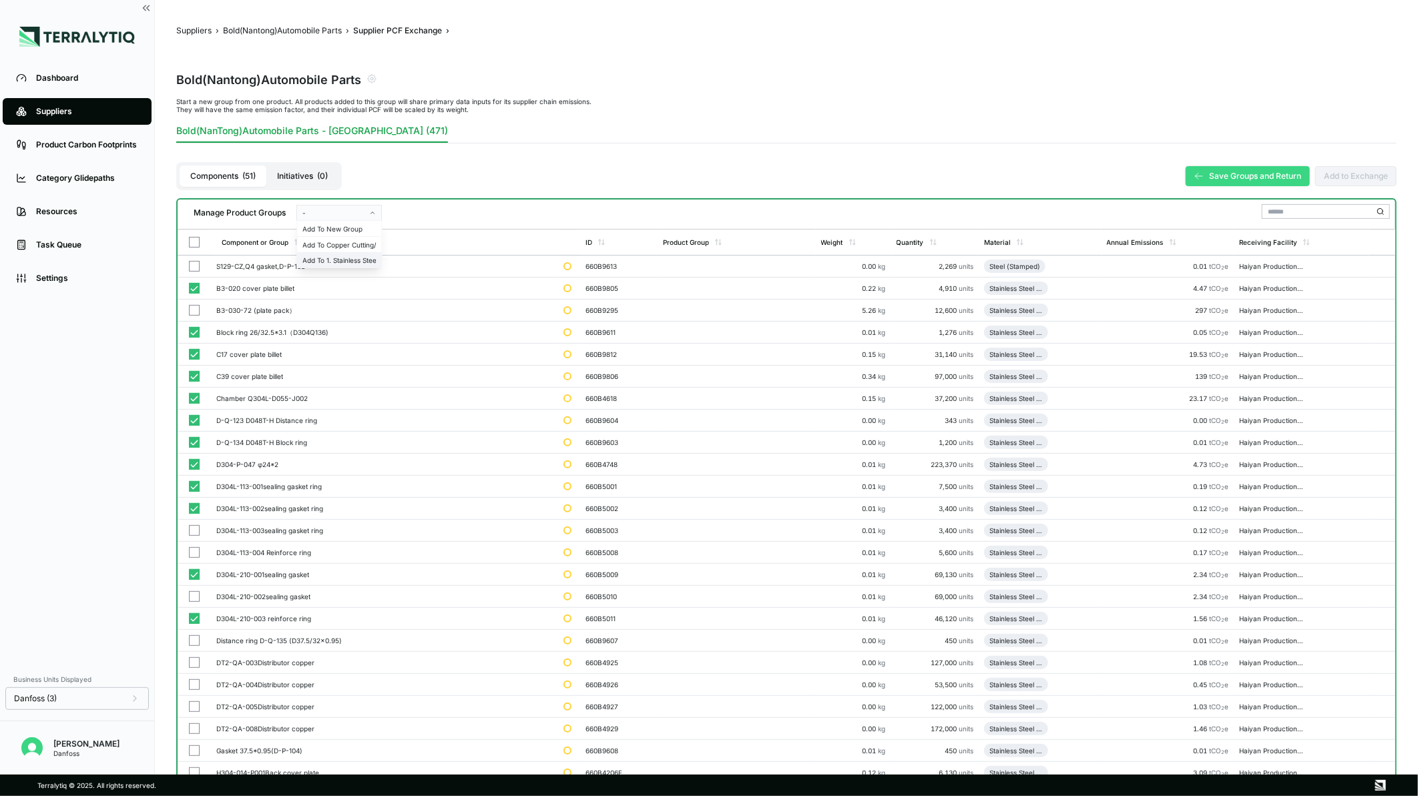
click at [356, 259] on div "Add To 1. Stainless Steel Cutting/ Stamping Part" at bounding box center [338, 260] width 73 height 8
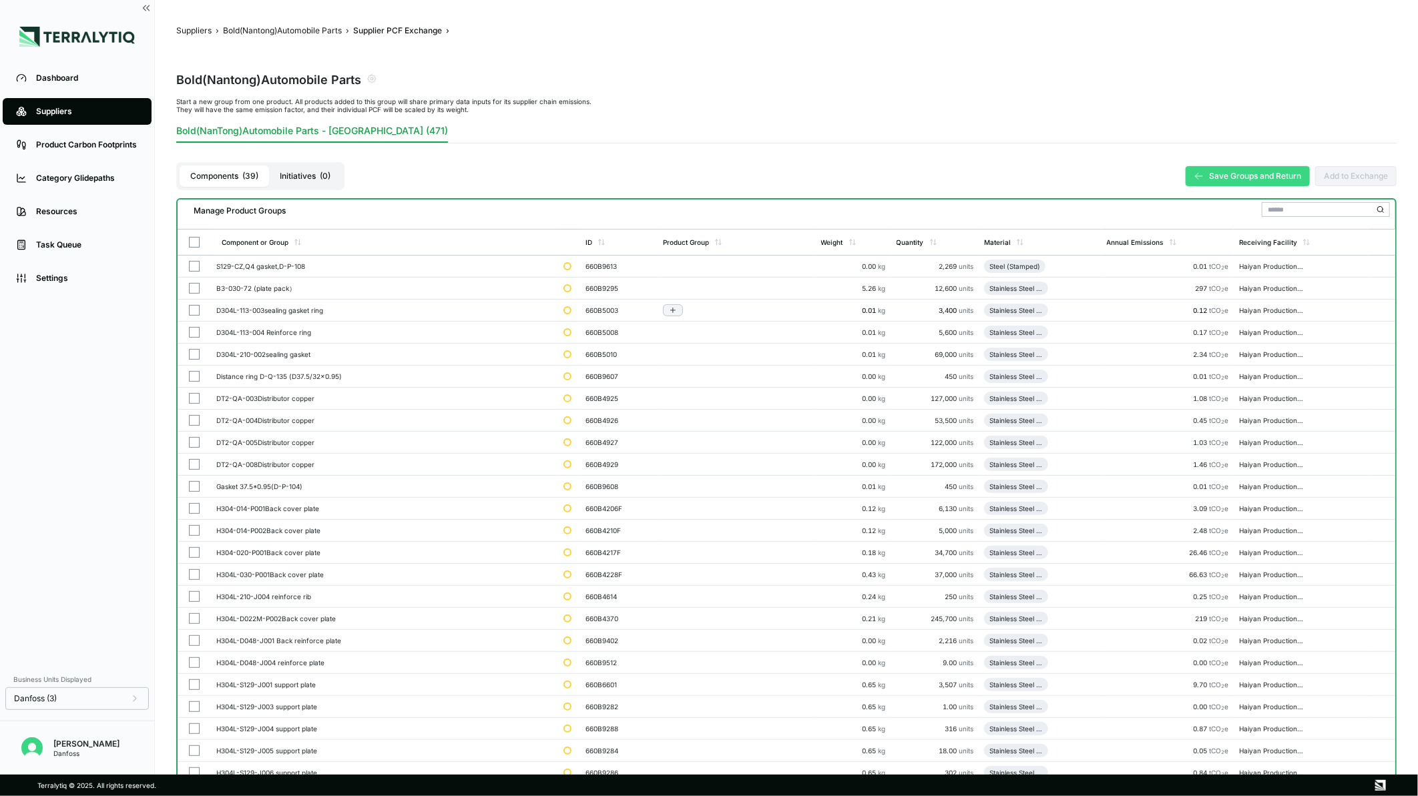
click at [190, 310] on button "button" at bounding box center [194, 310] width 11 height 11
click at [190, 328] on button "button" at bounding box center [194, 332] width 11 height 11
click at [192, 355] on button "button" at bounding box center [194, 354] width 11 height 11
click at [192, 369] on td at bounding box center [194, 377] width 33 height 22
click at [192, 394] on button "button" at bounding box center [194, 398] width 11 height 11
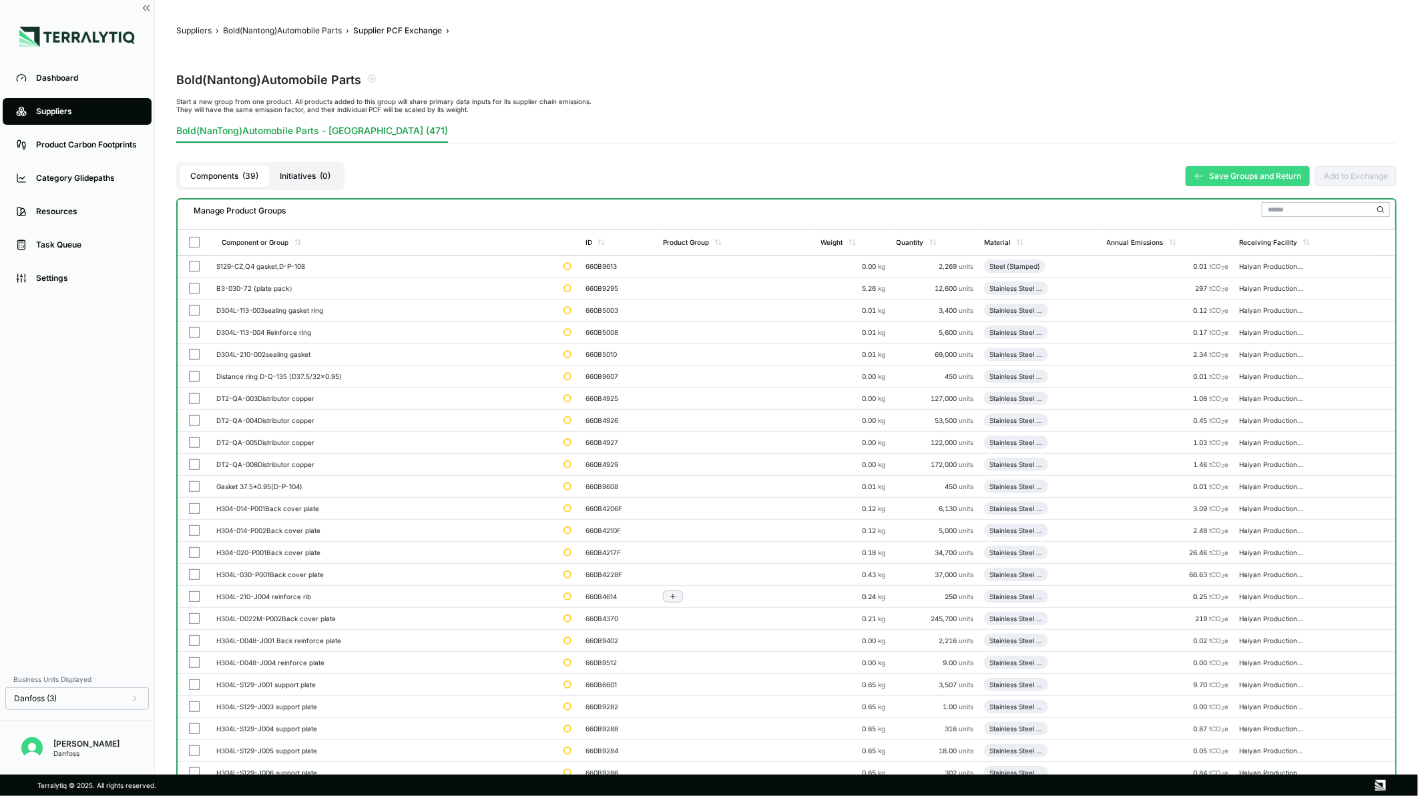
click at [192, 482] on td at bounding box center [194, 487] width 33 height 22
click at [185, 565] on td at bounding box center [194, 575] width 33 height 22
drag, startPoint x: 185, startPoint y: 592, endPoint x: 192, endPoint y: 427, distance: 164.4
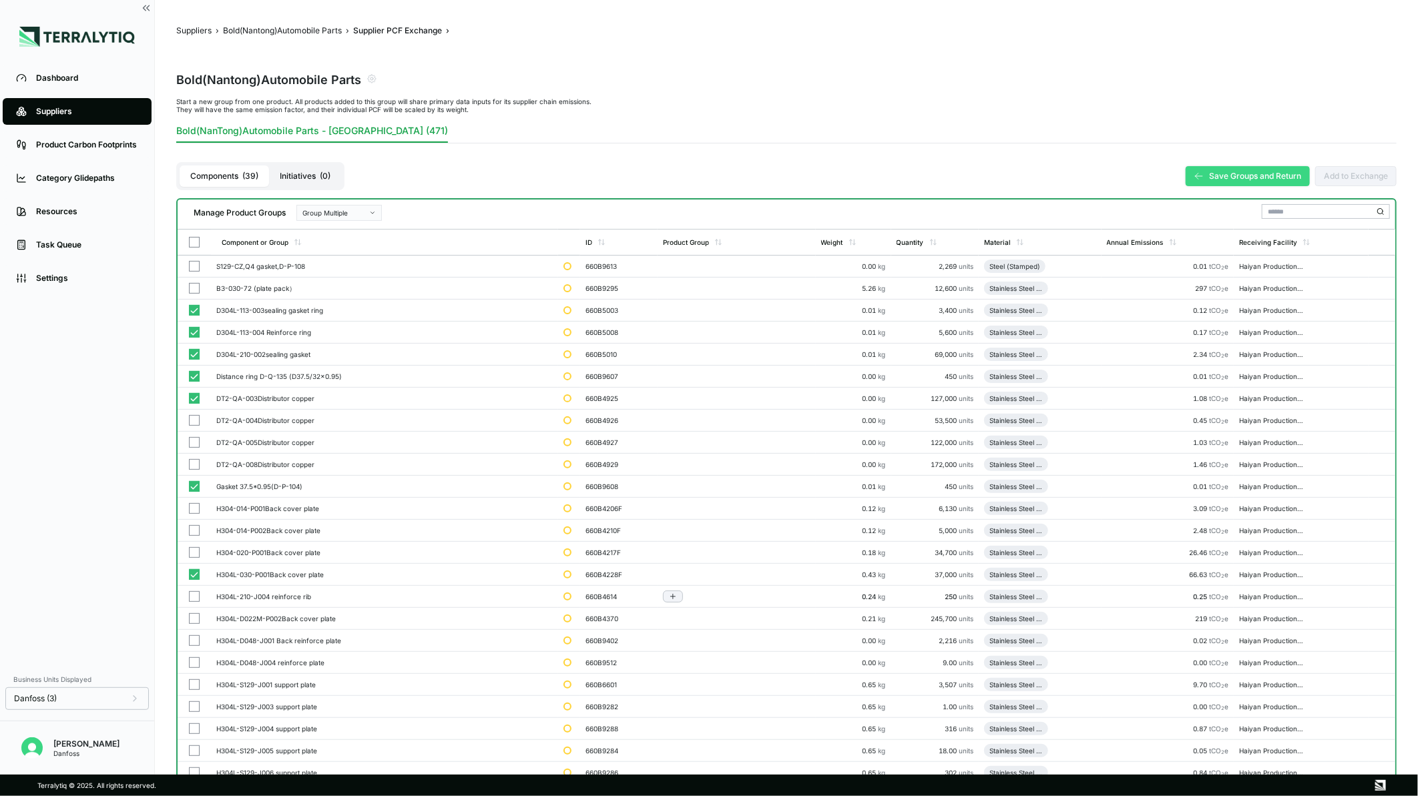
click at [191, 576] on button "button" at bounding box center [194, 574] width 11 height 11
click at [192, 555] on button "button" at bounding box center [194, 552] width 11 height 11
click at [194, 521] on td at bounding box center [194, 531] width 33 height 22
click at [190, 461] on button "button" at bounding box center [194, 464] width 11 height 11
click at [192, 427] on td at bounding box center [194, 421] width 33 height 22
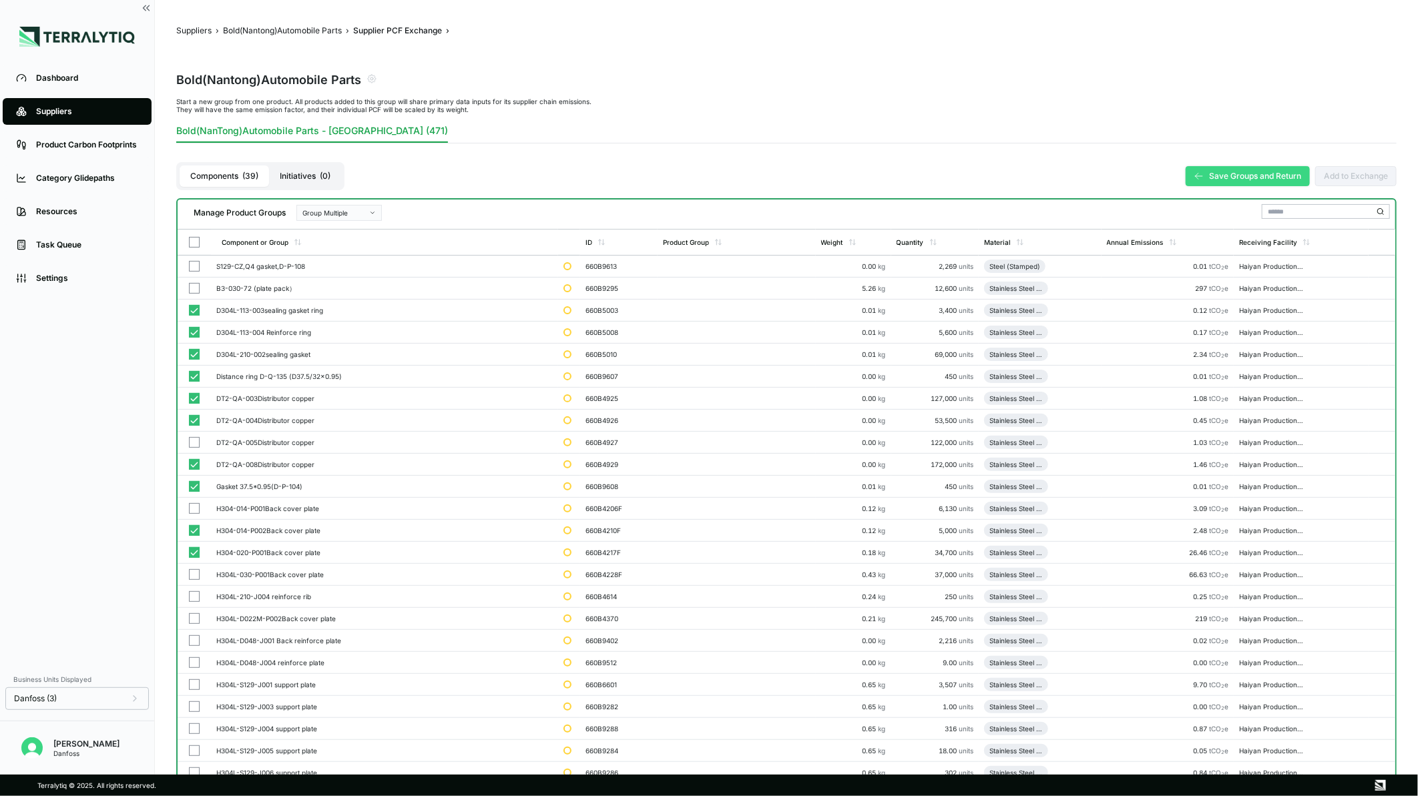
click at [347, 215] on div "Group Multiple" at bounding box center [334, 213] width 64 height 8
click at [343, 263] on div "Add To 1. Stainless Steel Cutting/ Stamping Part" at bounding box center [338, 260] width 73 height 8
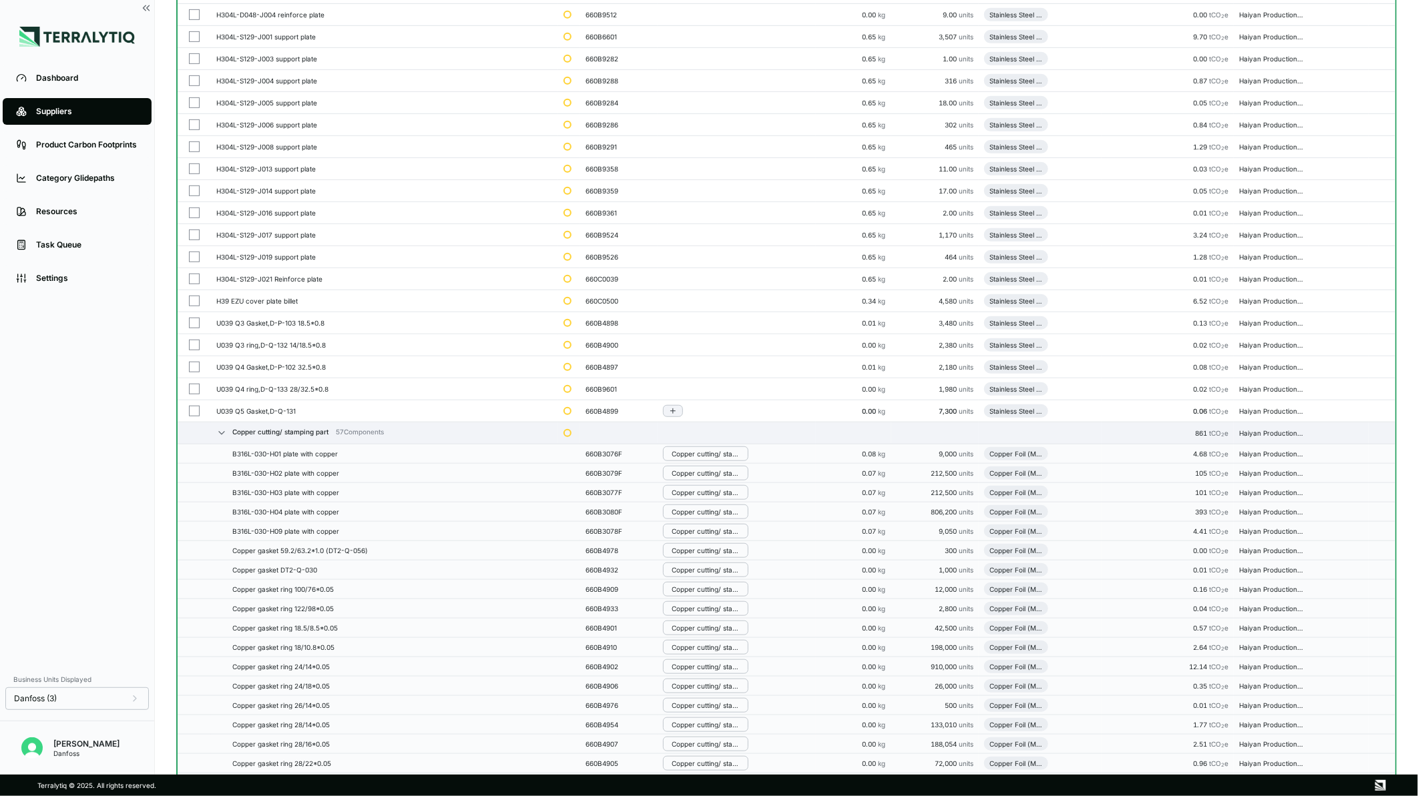
click at [189, 406] on button "button" at bounding box center [194, 411] width 11 height 11
click at [192, 368] on button "button" at bounding box center [194, 372] width 11 height 11
click at [192, 344] on td at bounding box center [194, 351] width 33 height 22
click at [191, 324] on button "button" at bounding box center [194, 328] width 11 height 11
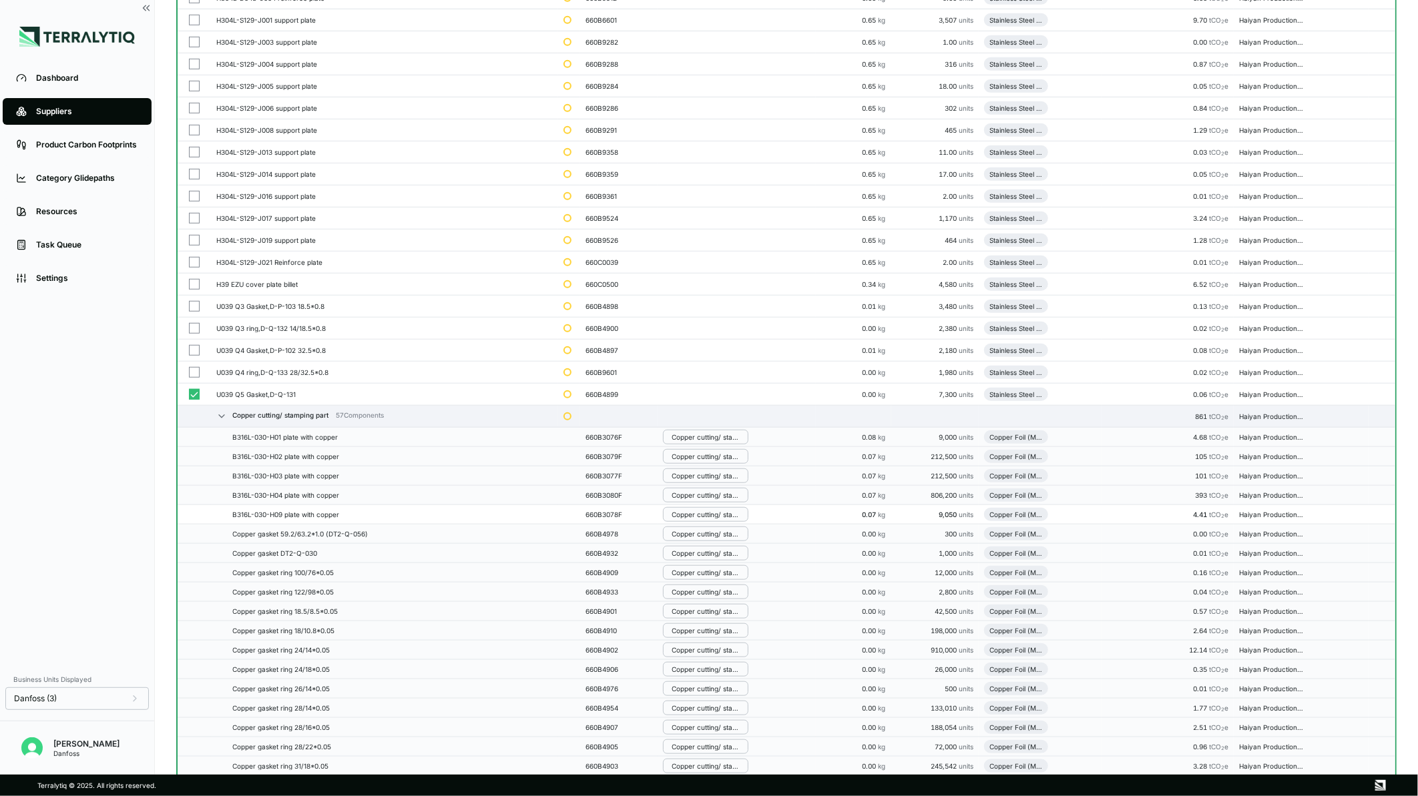
click at [191, 301] on button "button" at bounding box center [194, 306] width 11 height 11
click at [191, 267] on button "button" at bounding box center [194, 262] width 11 height 11
click at [194, 220] on button "button" at bounding box center [194, 218] width 11 height 11
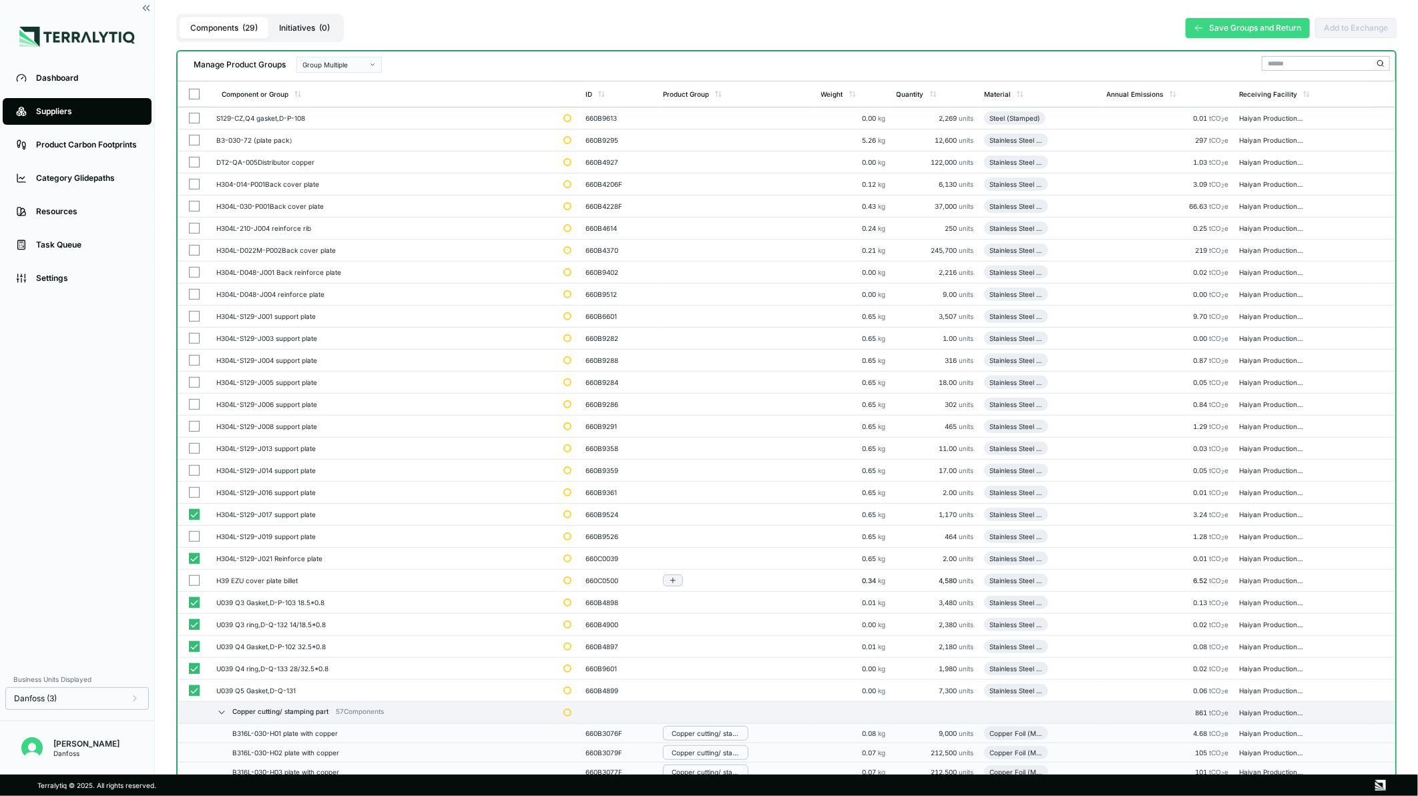
click at [194, 581] on button "button" at bounding box center [194, 581] width 11 height 11
click at [191, 541] on button "button" at bounding box center [194, 536] width 11 height 11
click at [195, 495] on button "button" at bounding box center [194, 492] width 11 height 11
click at [195, 469] on button "button" at bounding box center [194, 470] width 11 height 11
click at [191, 443] on button "button" at bounding box center [194, 448] width 11 height 11
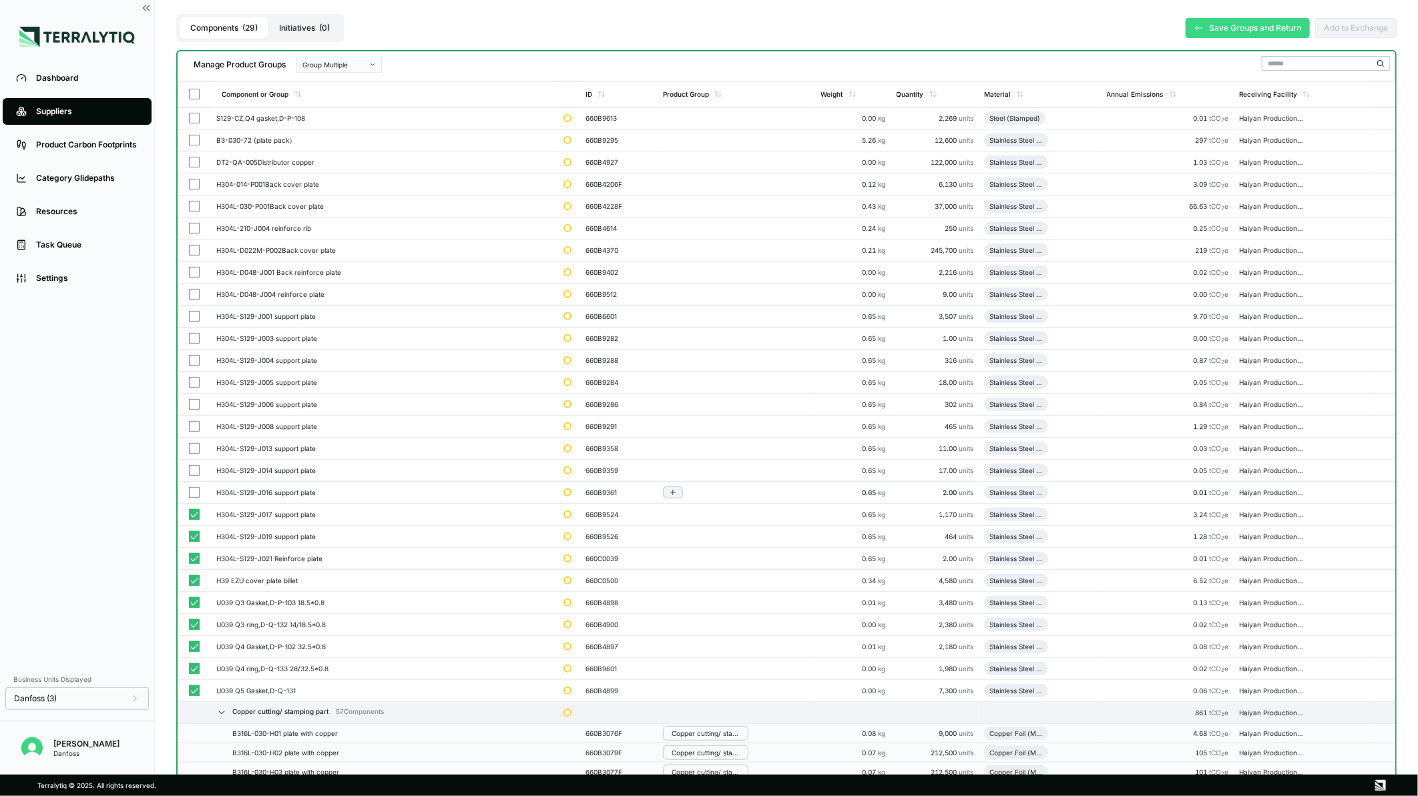
click at [191, 429] on button "button" at bounding box center [194, 426] width 11 height 11
click at [192, 405] on button "button" at bounding box center [194, 404] width 11 height 11
click at [192, 383] on button "button" at bounding box center [194, 382] width 11 height 11
click at [192, 363] on button "button" at bounding box center [194, 360] width 11 height 11
click at [194, 339] on button "button" at bounding box center [194, 338] width 11 height 11
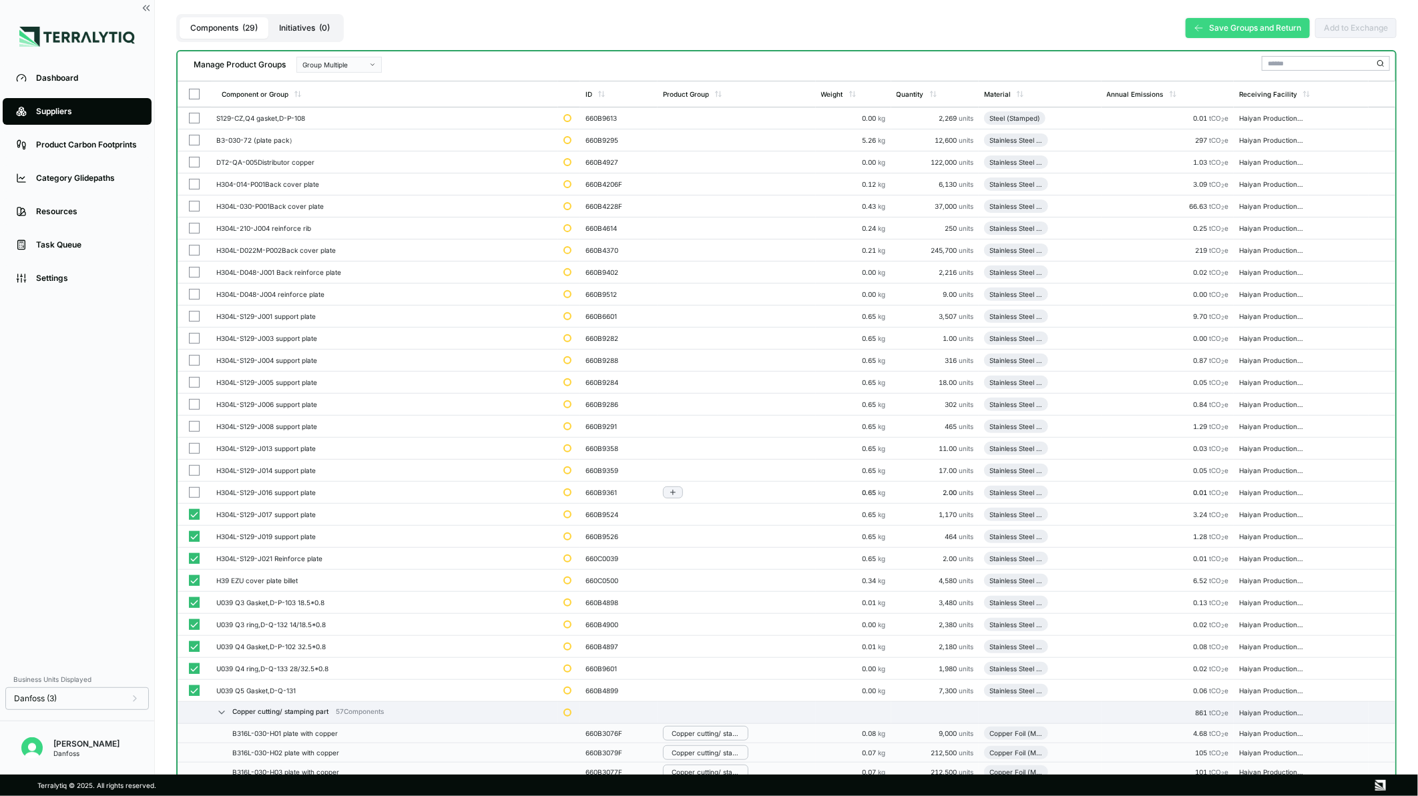
click at [194, 318] on button "button" at bounding box center [194, 316] width 11 height 11
click at [194, 294] on button "button" at bounding box center [194, 294] width 11 height 11
click at [355, 63] on div "Group Multiple" at bounding box center [334, 65] width 64 height 8
click at [349, 108] on div "Add To 1. Stainless Steel Cutting/ Stamping Part" at bounding box center [338, 112] width 73 height 8
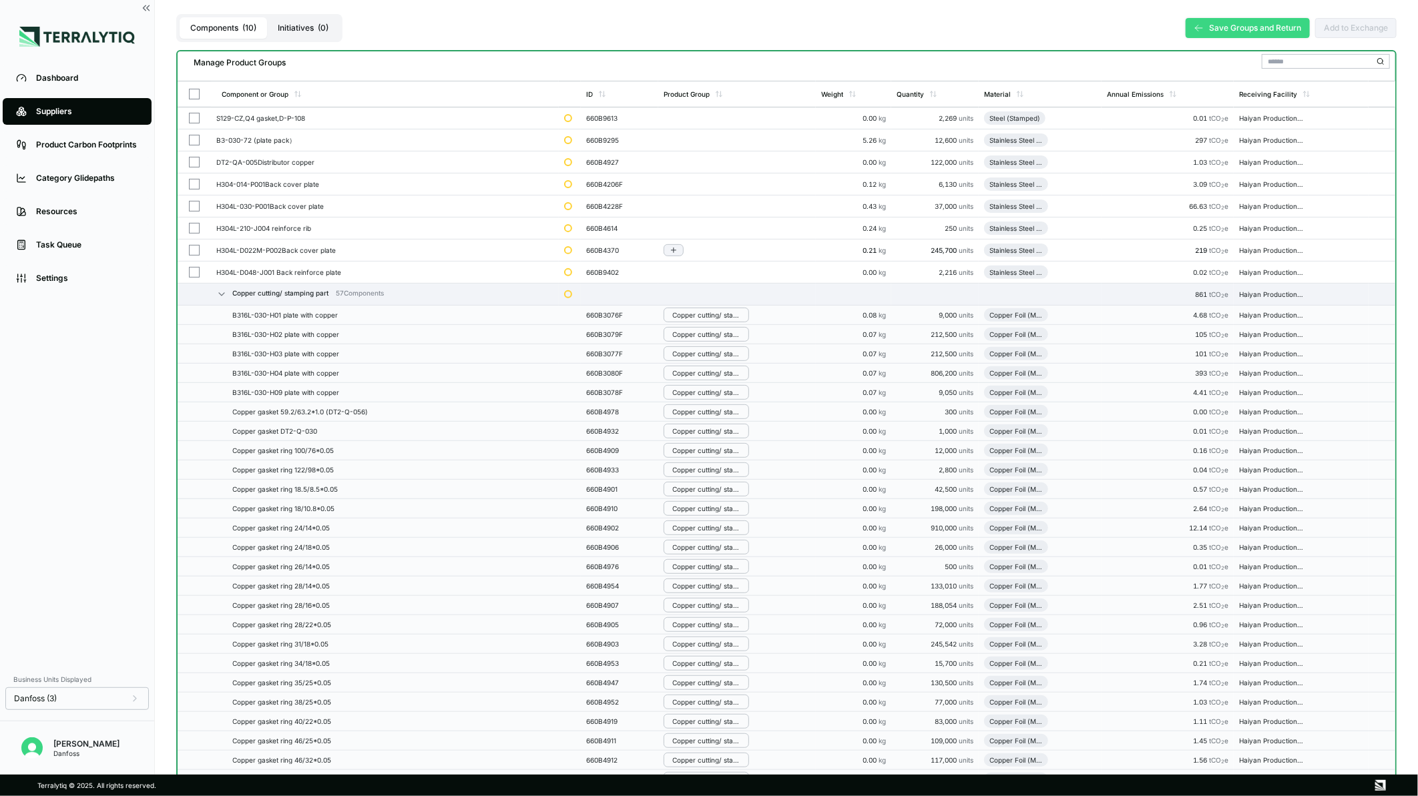
click at [190, 272] on button "button" at bounding box center [194, 272] width 11 height 11
click at [194, 245] on button "button" at bounding box center [194, 250] width 11 height 11
click at [194, 227] on button "button" at bounding box center [194, 228] width 11 height 11
click at [194, 201] on button "button" at bounding box center [194, 206] width 11 height 11
click at [194, 177] on td at bounding box center [194, 185] width 33 height 22
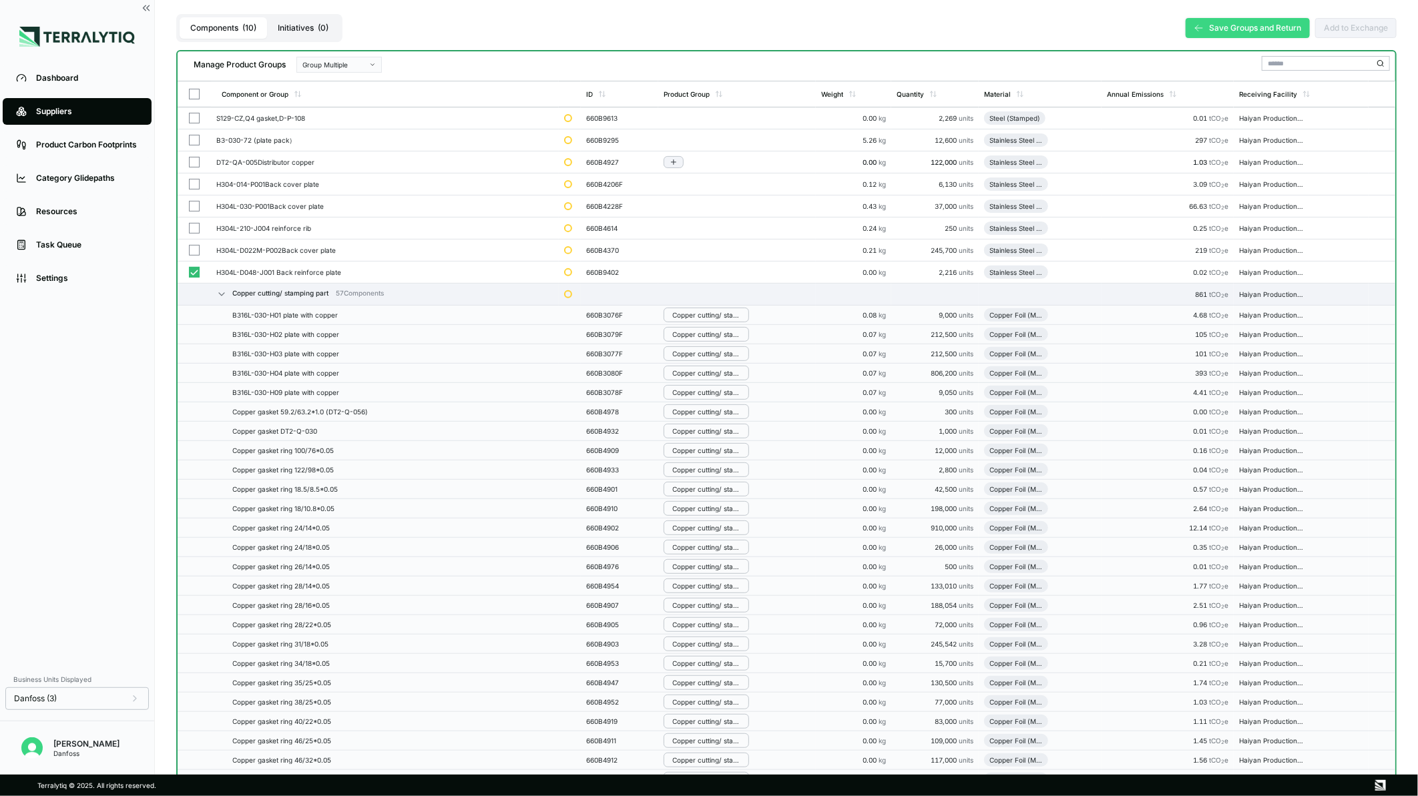
click at [194, 161] on button "button" at bounding box center [194, 162] width 11 height 11
click at [194, 158] on button "button" at bounding box center [194, 162] width 11 height 11
click at [337, 63] on div "Group Multiple" at bounding box center [334, 65] width 64 height 8
click at [338, 110] on div "Add To 1. Stainless Steel Cutting/ Stamping Part" at bounding box center [338, 112] width 73 height 8
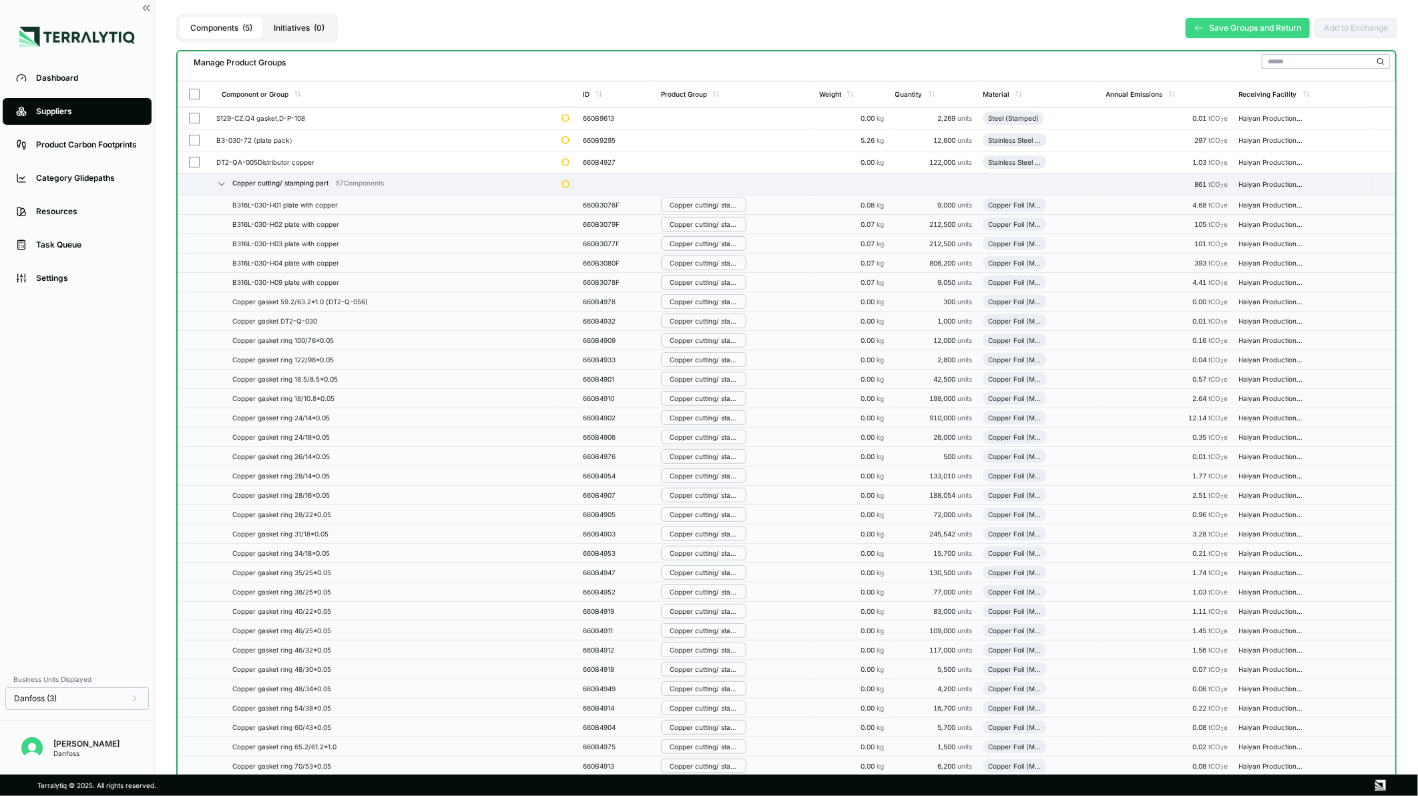
click at [1210, 25] on button "Save Groups and Return" at bounding box center [1248, 28] width 124 height 20
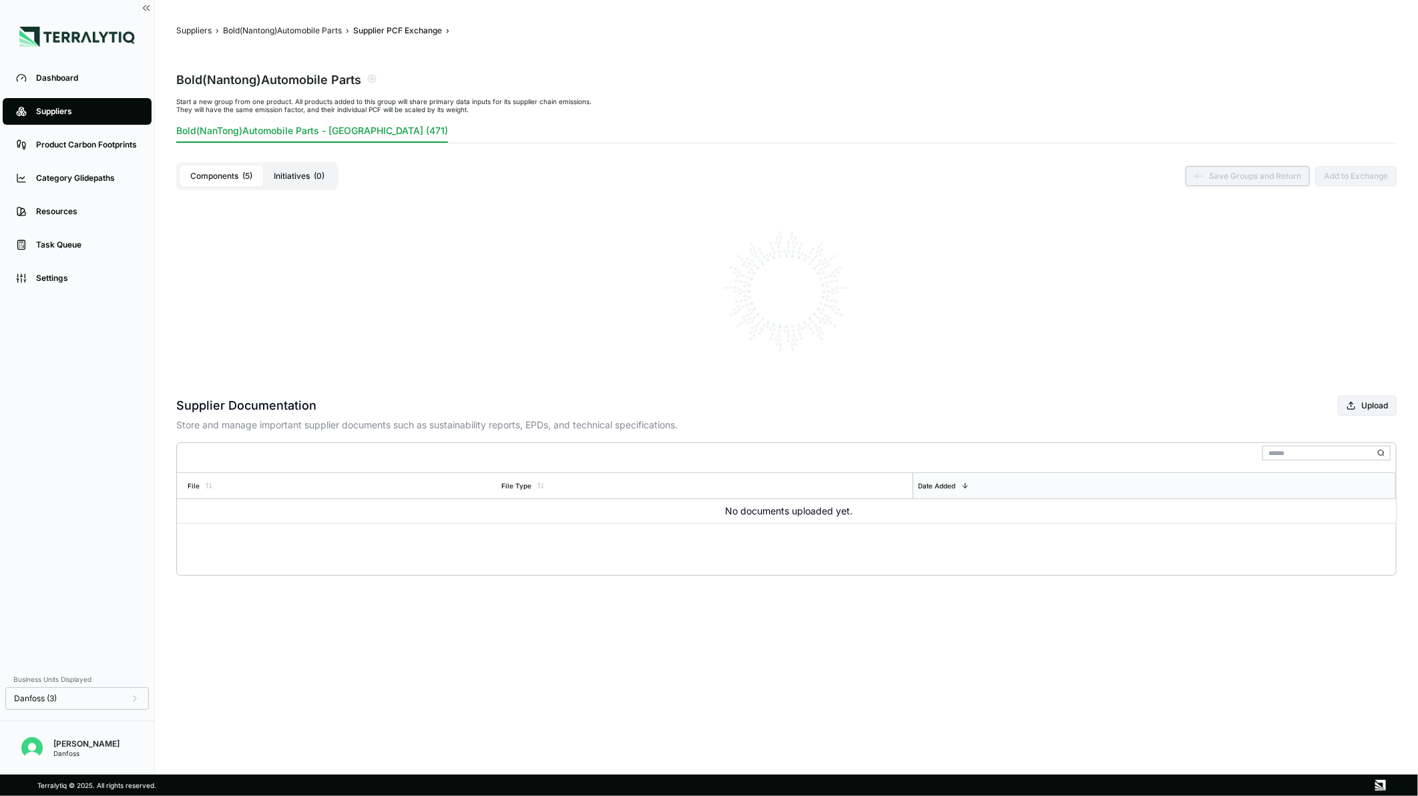
scroll to position [0, 0]
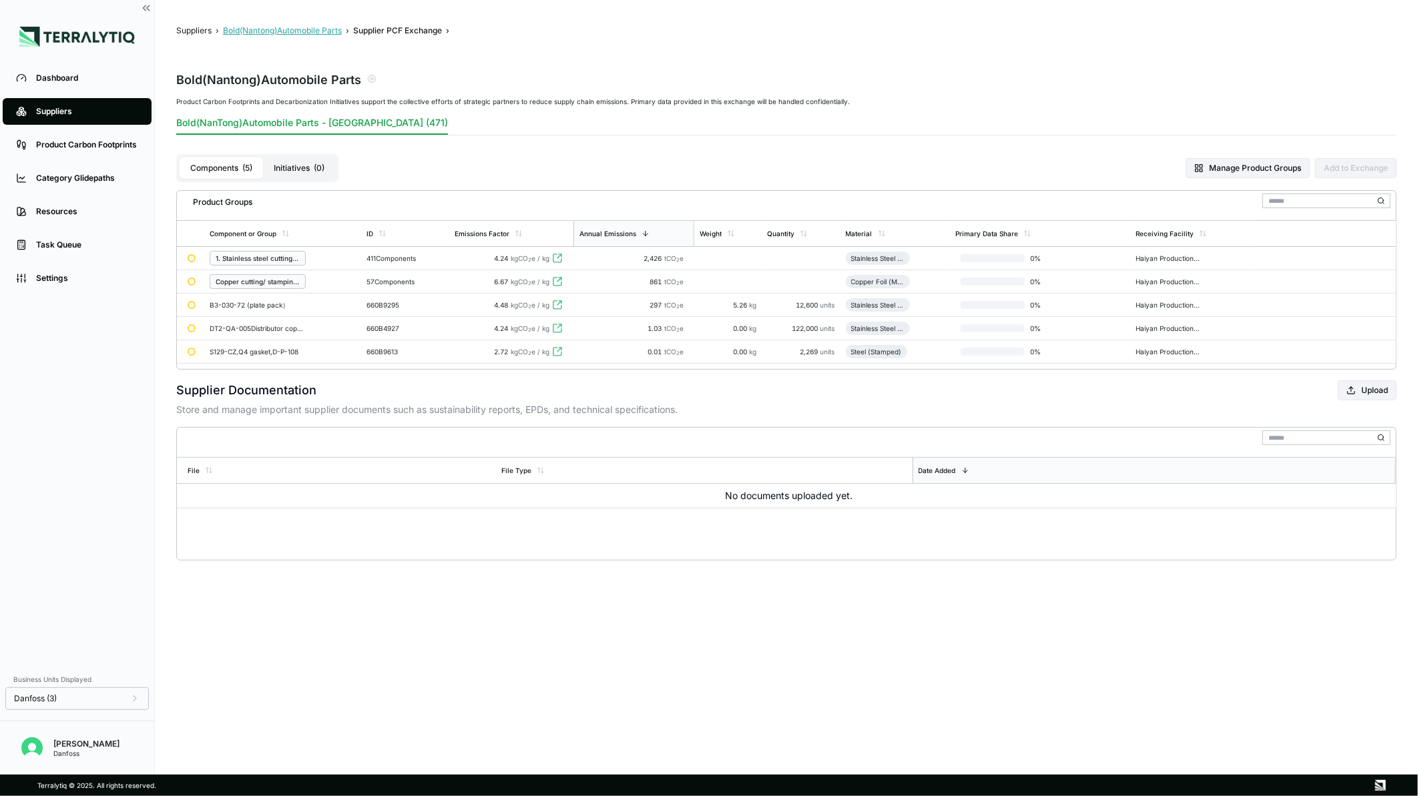
click at [287, 25] on button "Bold(Nantong)Automobile Parts" at bounding box center [282, 30] width 119 height 11
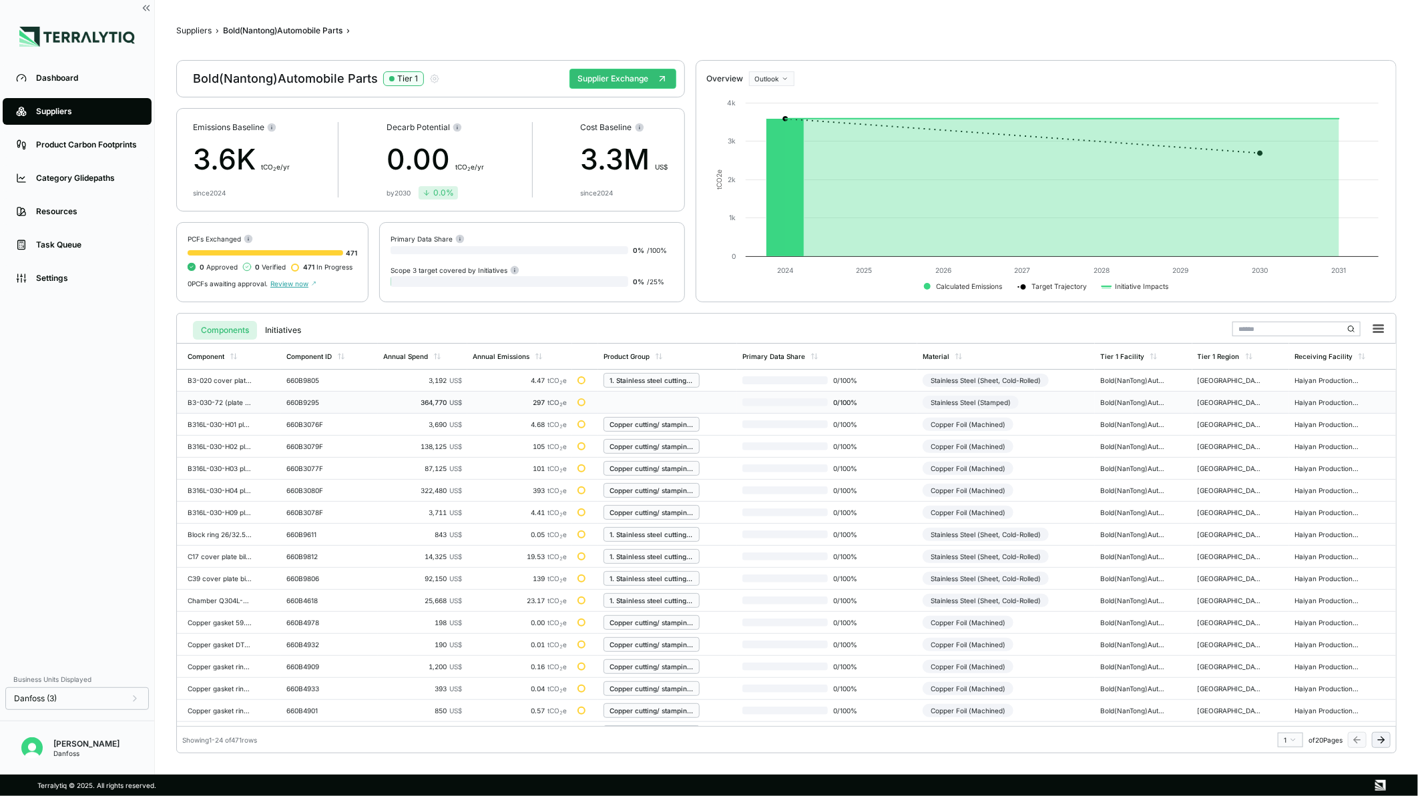
click at [997, 398] on div "Stainless Steel (Stamped)" at bounding box center [971, 402] width 96 height 13
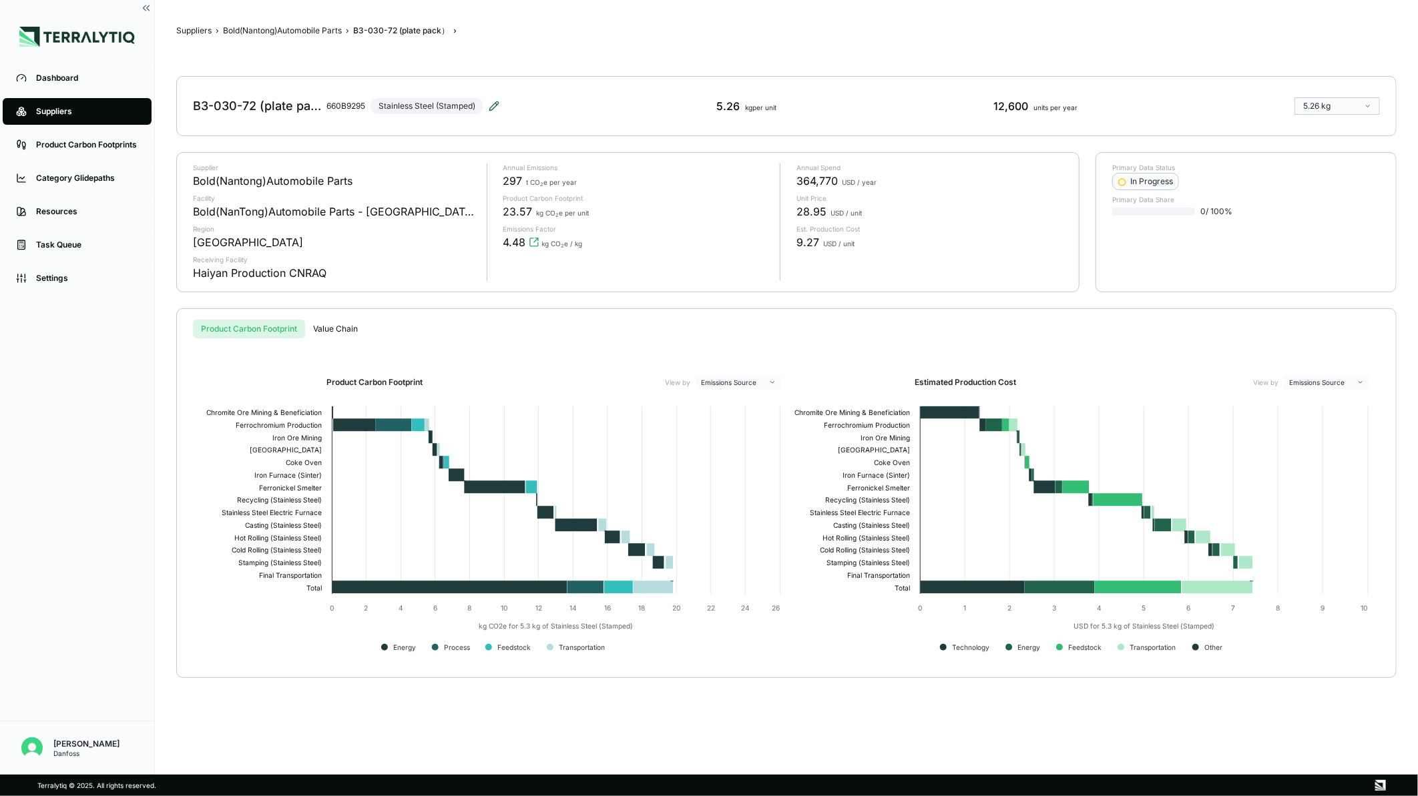
click at [499, 107] on icon at bounding box center [494, 106] width 11 height 11
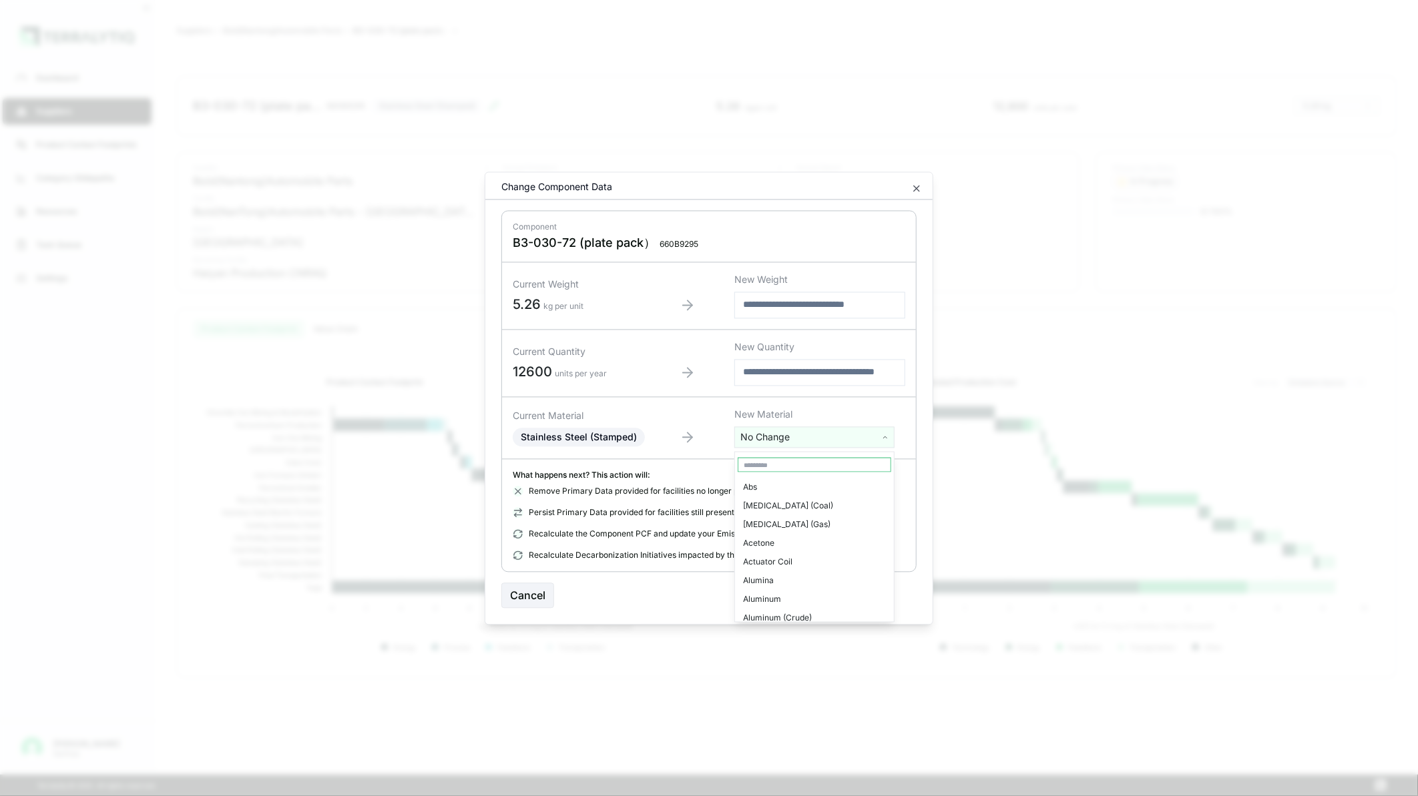
click at [769, 428] on html "Dashboard Suppliers Product Carbon Footprints Category Glidepaths Resources Tas…" at bounding box center [709, 398] width 1418 height 796
click at [771, 462] on input "text" at bounding box center [815, 465] width 154 height 15
type input "******"
click at [818, 584] on div "Stainless Steel (Sheet, Cold-Rolled)" at bounding box center [815, 581] width 154 height 19
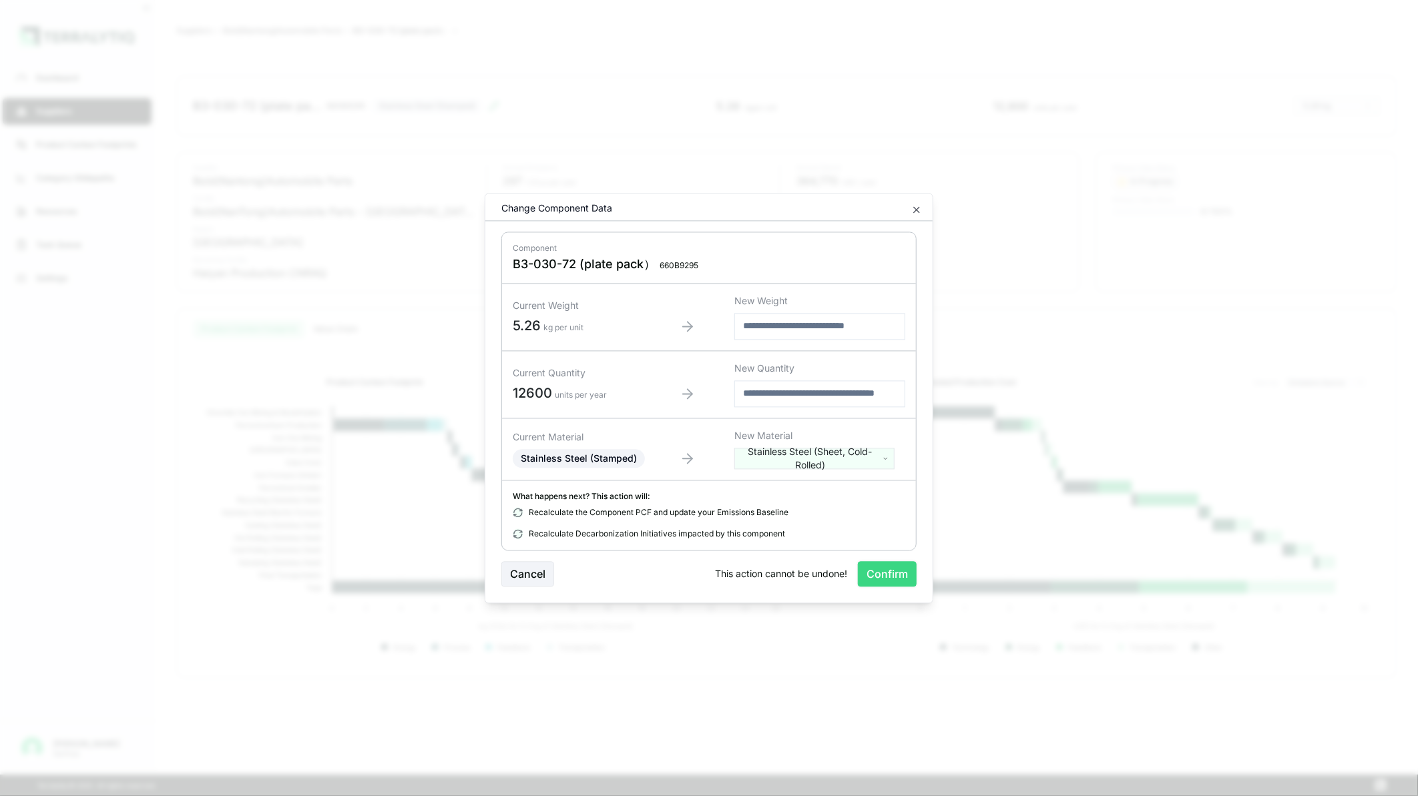
click at [897, 575] on button "Confirm" at bounding box center [887, 573] width 59 height 25
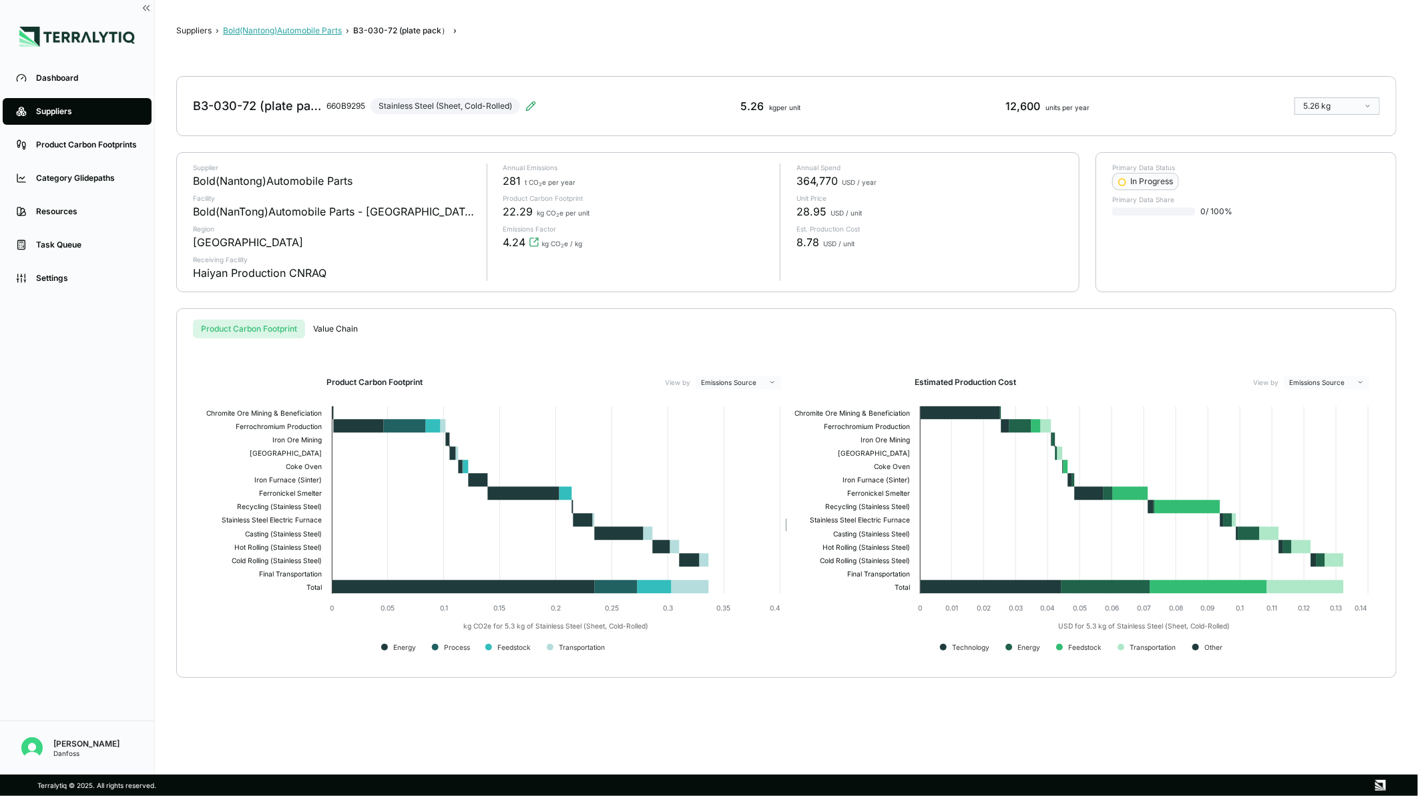
click at [329, 31] on button "Bold(Nantong)Automobile Parts" at bounding box center [282, 30] width 119 height 11
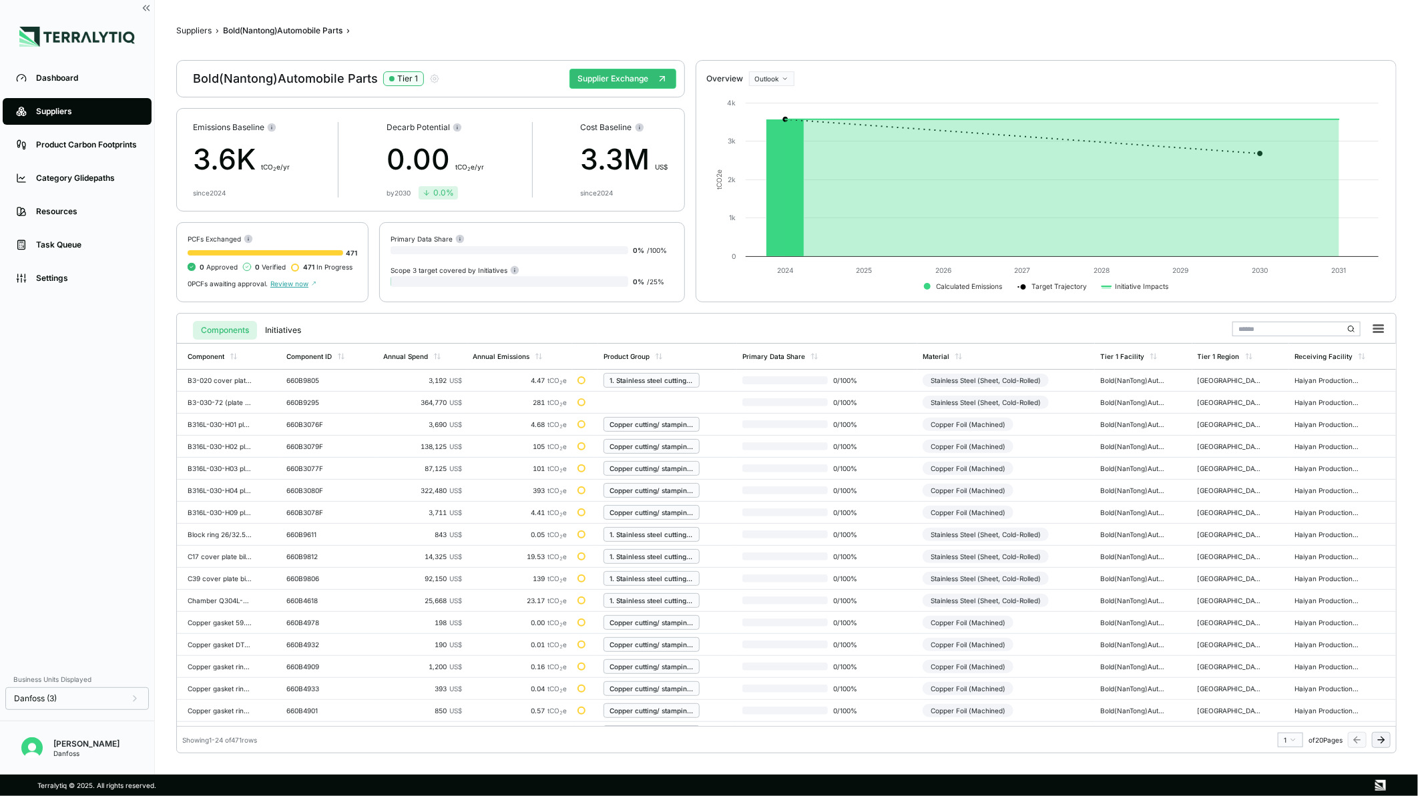
click at [1390, 742] on button at bounding box center [1381, 740] width 19 height 16
click at [1378, 742] on icon at bounding box center [1381, 740] width 11 height 11
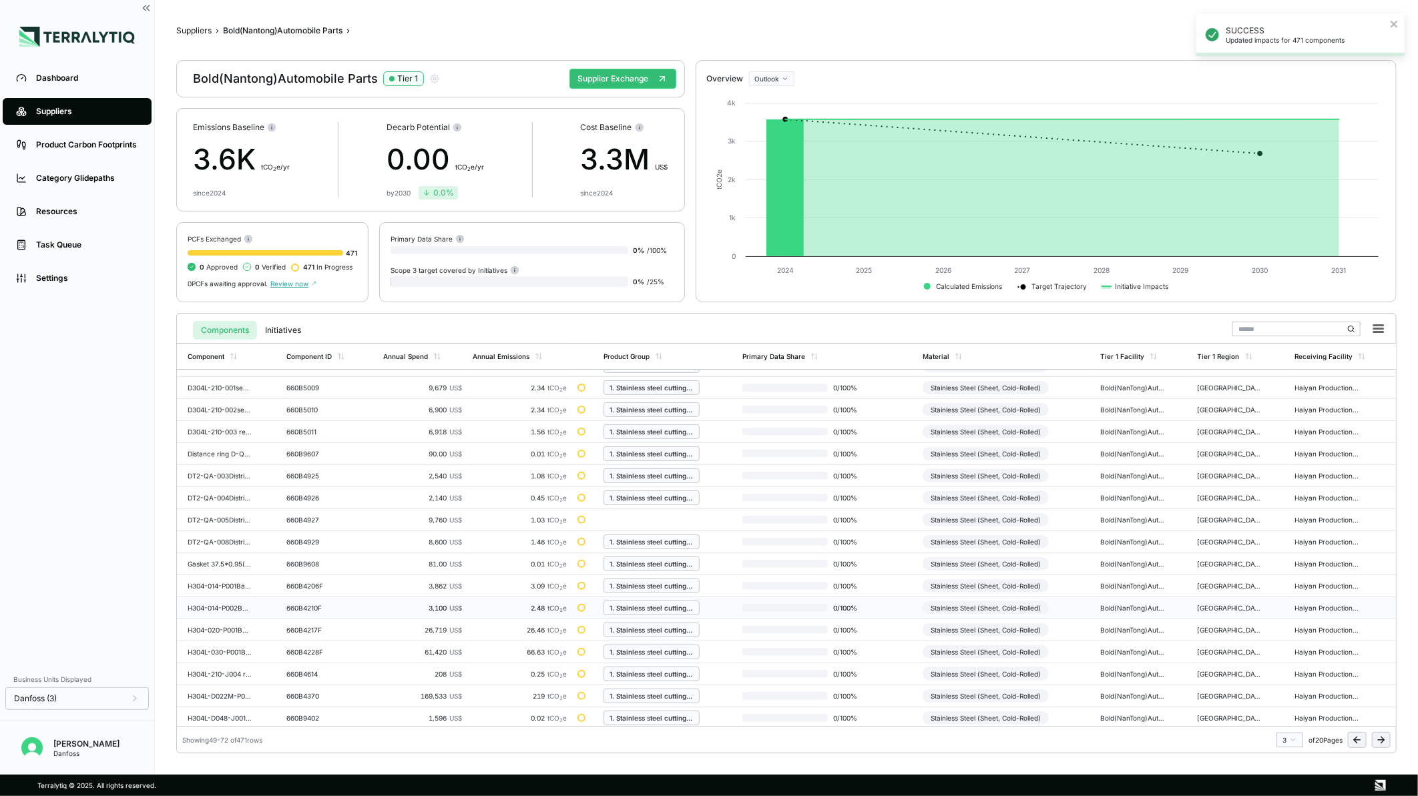
scroll to position [99, 0]
click at [1379, 742] on icon at bounding box center [1381, 740] width 11 height 11
click at [1377, 742] on icon at bounding box center [1381, 740] width 11 height 11
click at [1379, 736] on icon at bounding box center [1381, 740] width 11 height 11
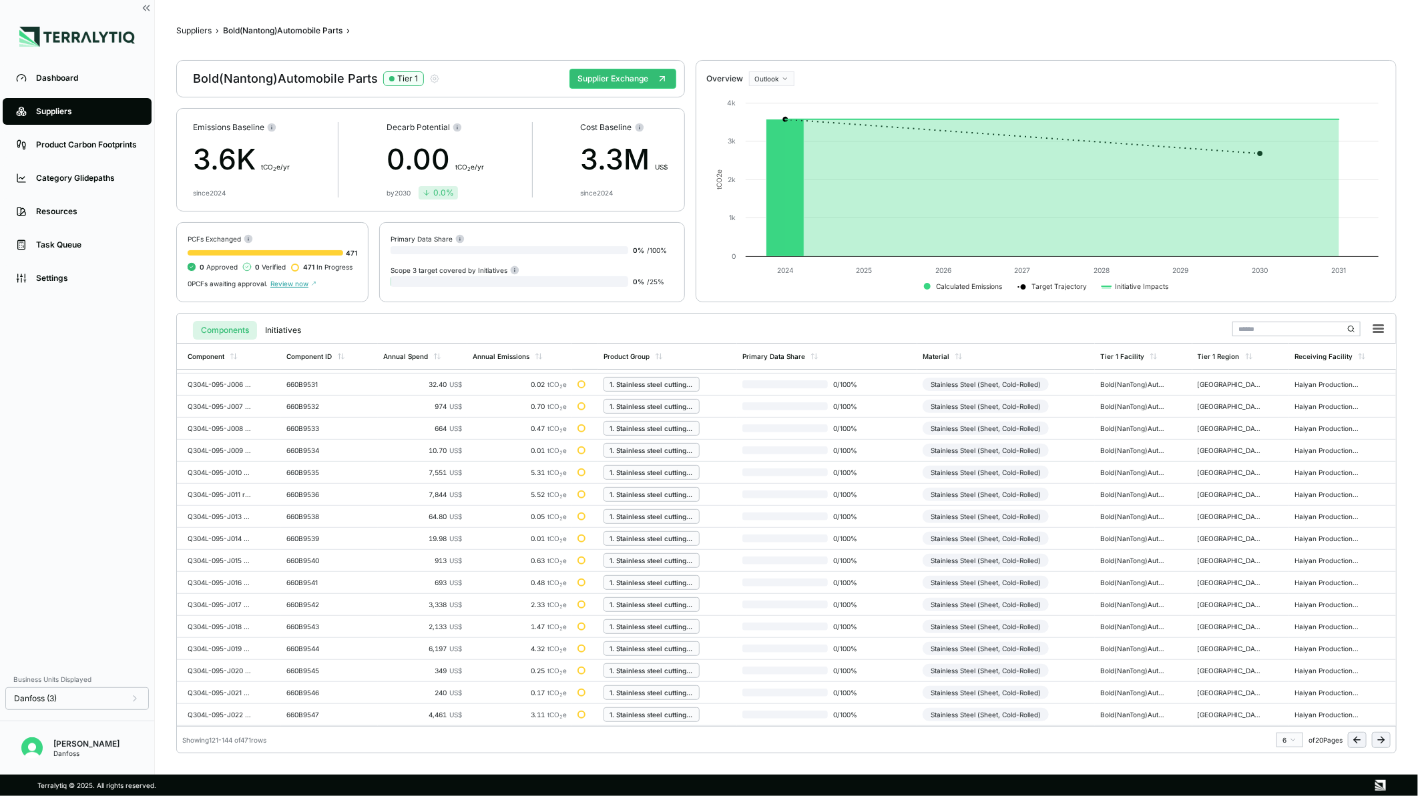
click at [1378, 740] on icon at bounding box center [1381, 740] width 6 height 0
click at [1373, 746] on button at bounding box center [1381, 740] width 19 height 16
click at [1379, 738] on icon at bounding box center [1381, 740] width 11 height 11
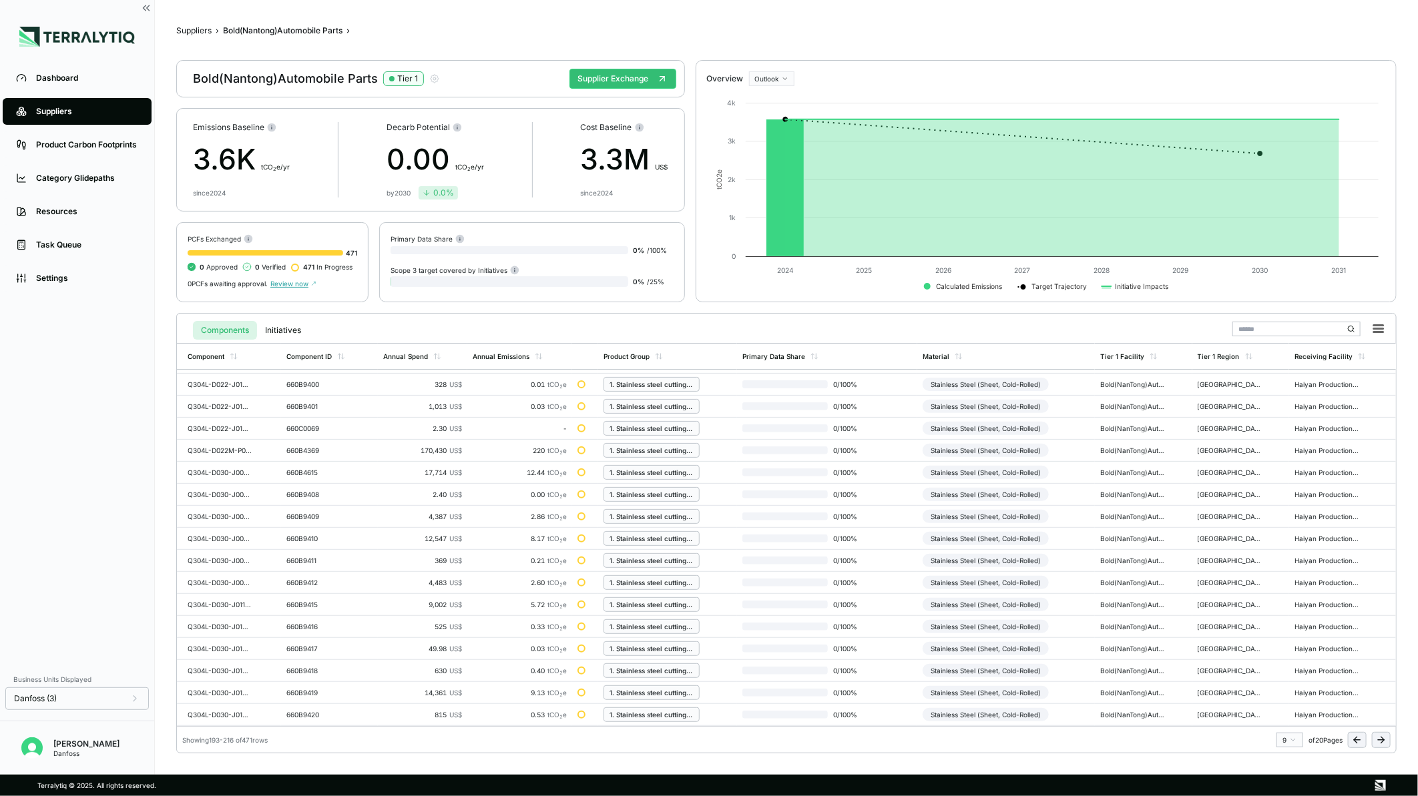
click at [1389, 742] on button at bounding box center [1381, 740] width 19 height 16
click at [1377, 740] on icon at bounding box center [1381, 740] width 11 height 11
click at [1379, 741] on icon at bounding box center [1381, 740] width 11 height 11
click at [1380, 743] on icon at bounding box center [1381, 740] width 11 height 11
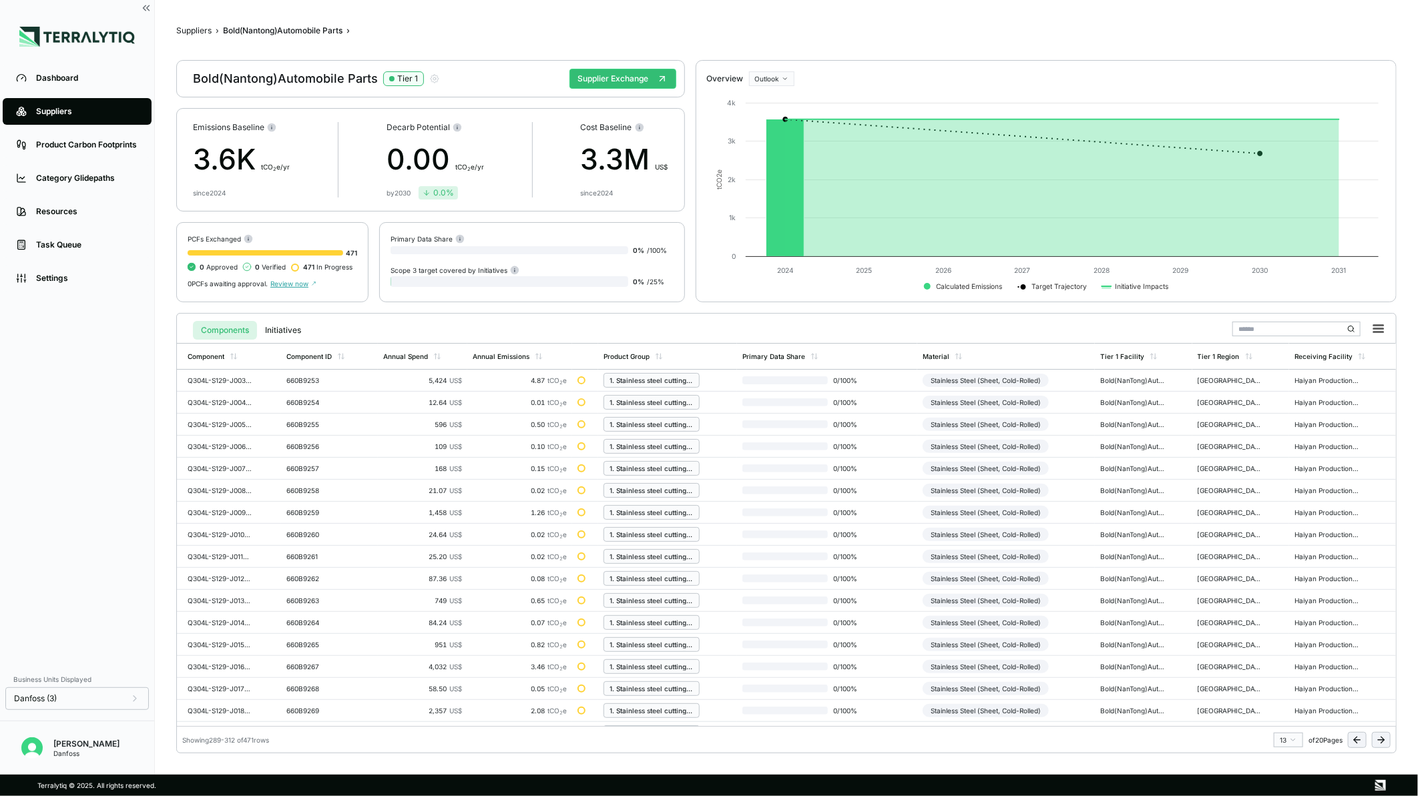
click at [1383, 744] on icon at bounding box center [1381, 740] width 11 height 11
drag, startPoint x: 1383, startPoint y: 744, endPoint x: 1377, endPoint y: 741, distance: 7.5
click at [1383, 744] on icon at bounding box center [1381, 740] width 11 height 11
click at [1352, 743] on icon at bounding box center [1357, 740] width 11 height 11
click at [1380, 742] on icon at bounding box center [1381, 740] width 11 height 11
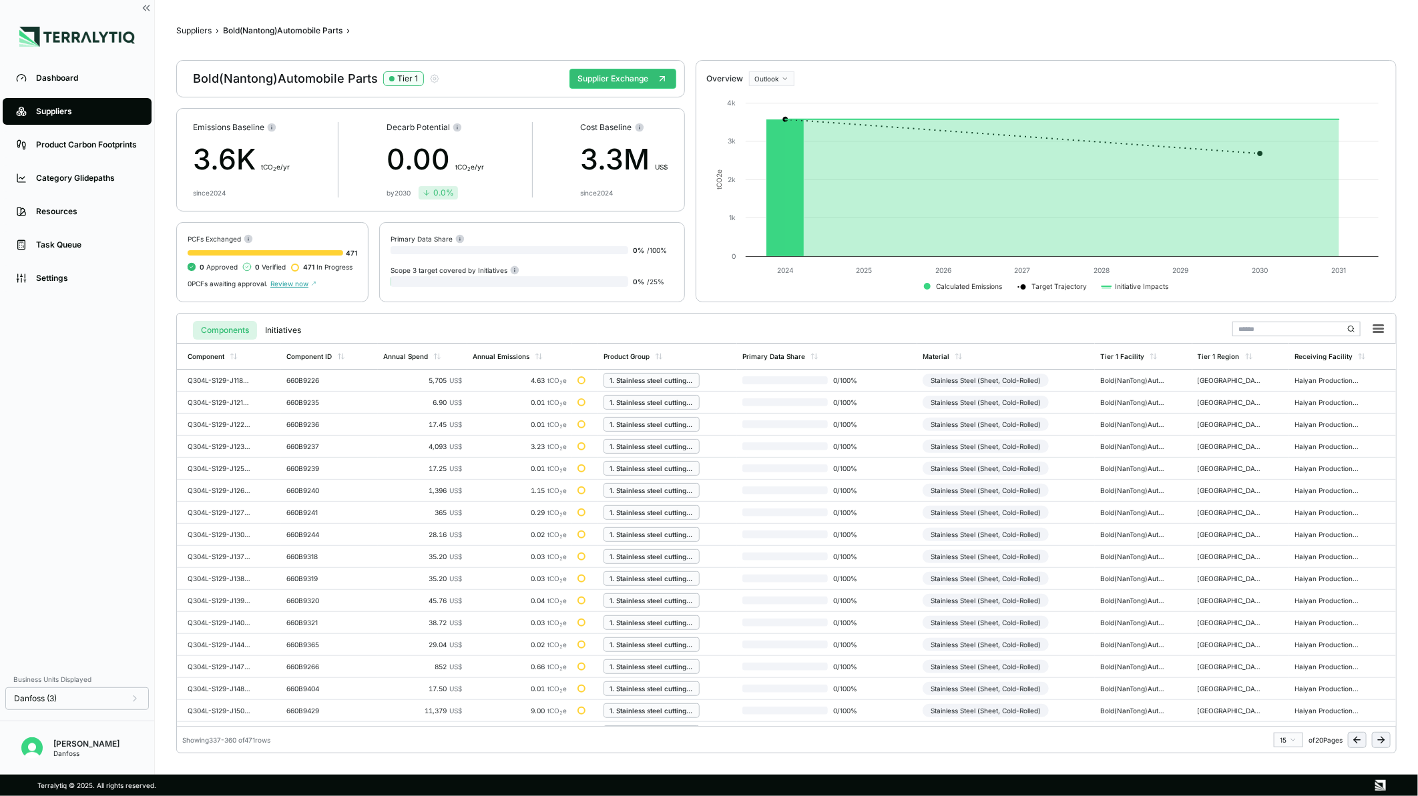
click at [1380, 742] on icon at bounding box center [1381, 740] width 11 height 11
click at [1378, 742] on icon at bounding box center [1381, 740] width 11 height 11
click at [930, 447] on div "Steel (Stamped)" at bounding box center [956, 446] width 67 height 13
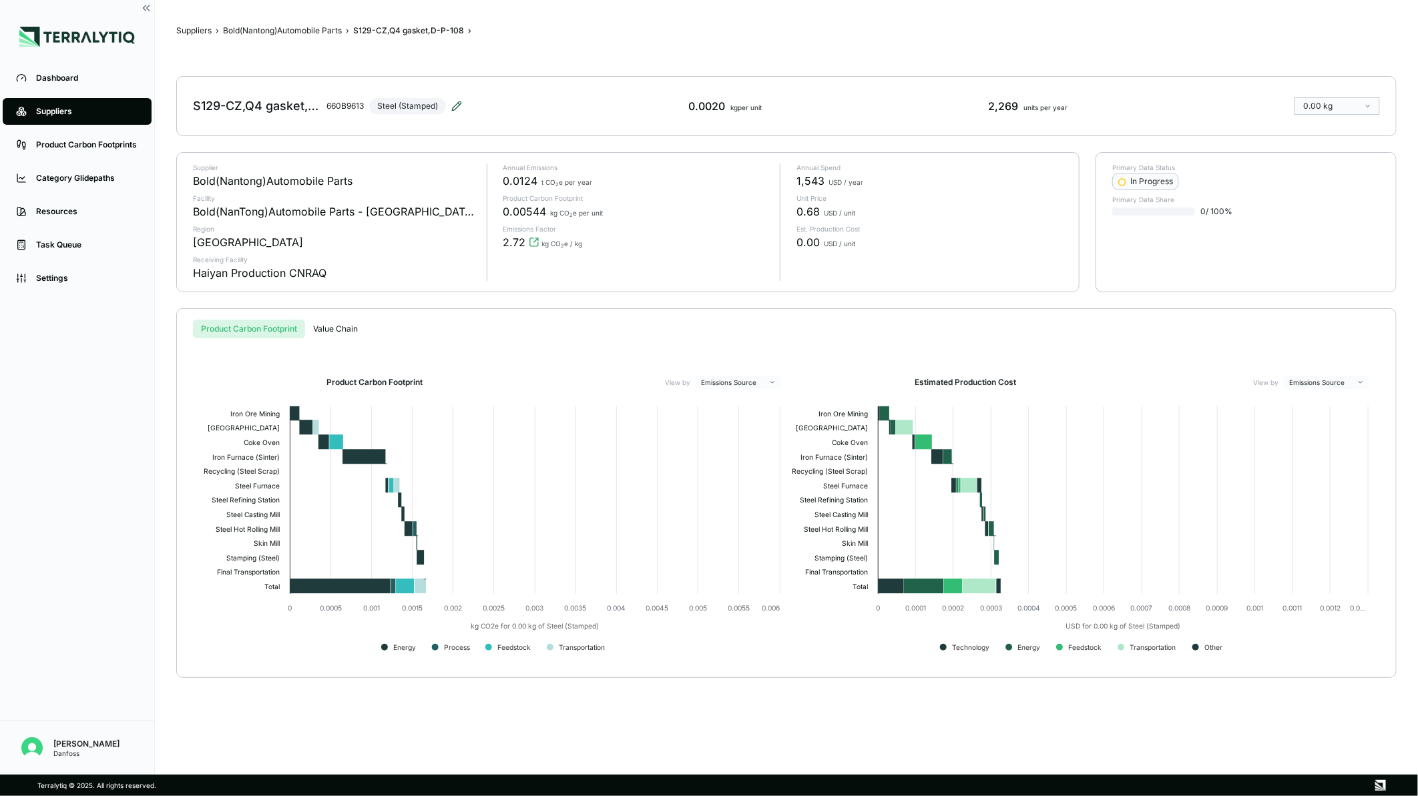
click at [461, 101] on icon at bounding box center [456, 106] width 11 height 11
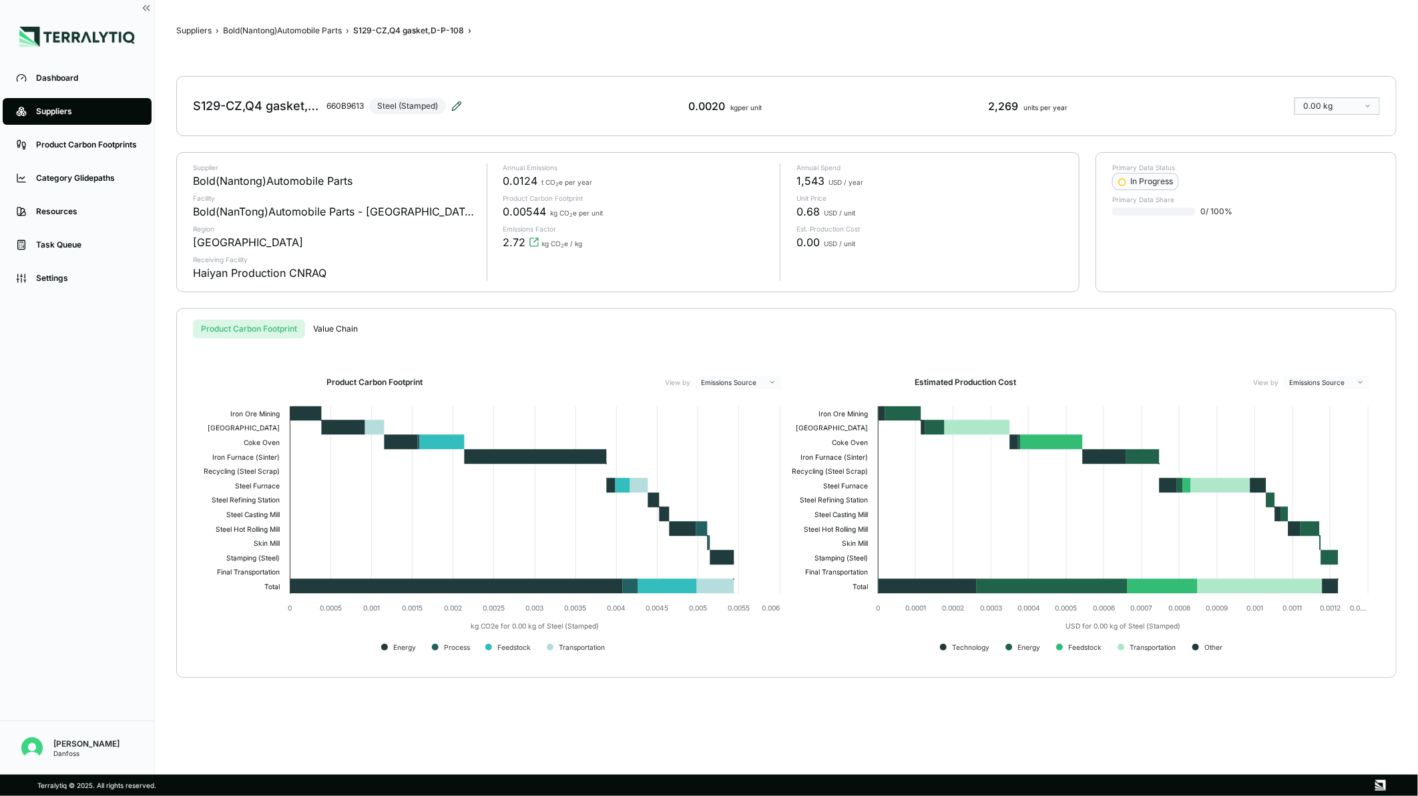
click at [462, 104] on icon at bounding box center [456, 106] width 11 height 11
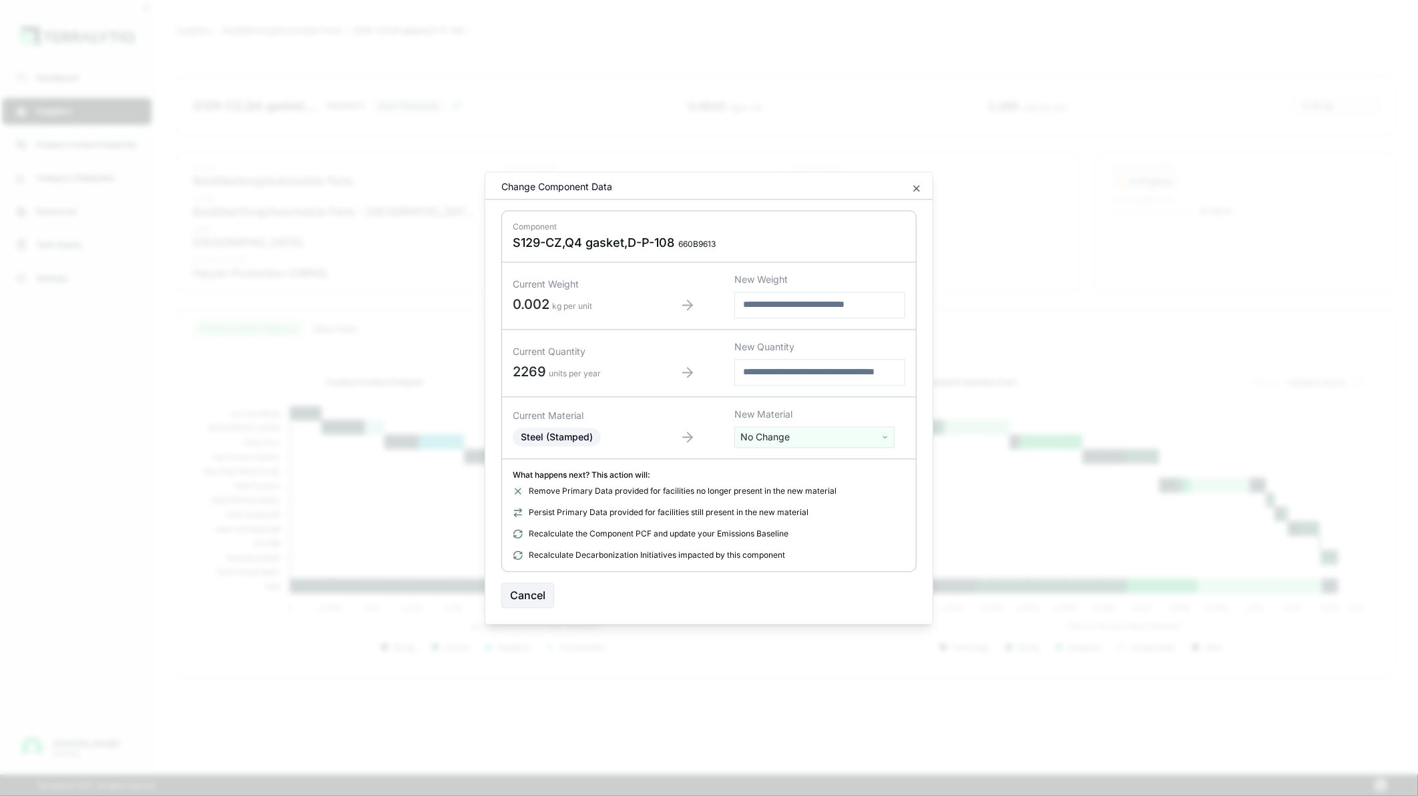
click at [772, 438] on html "Dashboard Suppliers Product Carbon Footprints Category Glidepaths Resources Tas…" at bounding box center [709, 398] width 1418 height 796
click at [769, 463] on input "text" at bounding box center [815, 465] width 154 height 15
type input "*********"
click at [833, 576] on div "Stainless Steel (Sheet, Cold-Rolled)" at bounding box center [815, 581] width 154 height 19
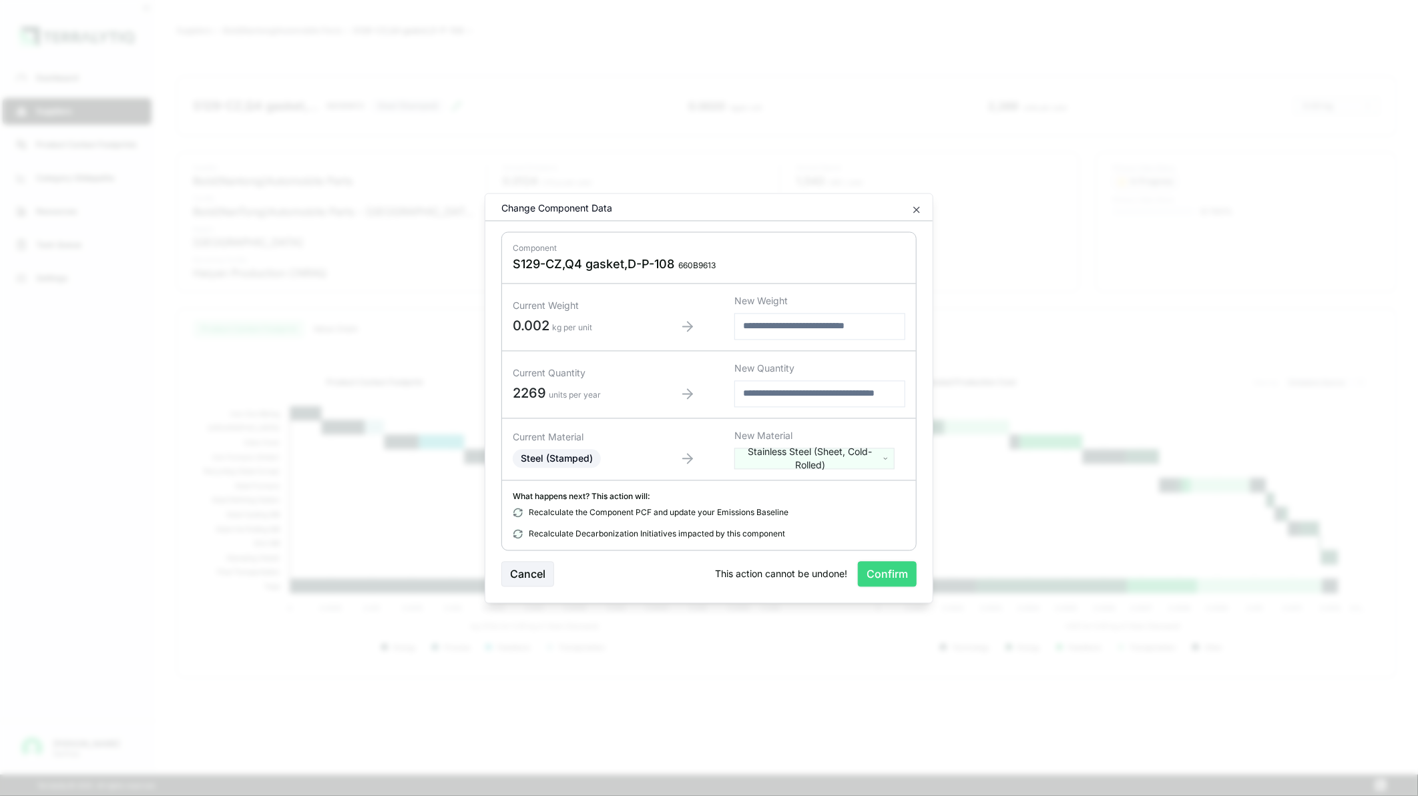
click at [873, 574] on button "Confirm" at bounding box center [887, 573] width 59 height 25
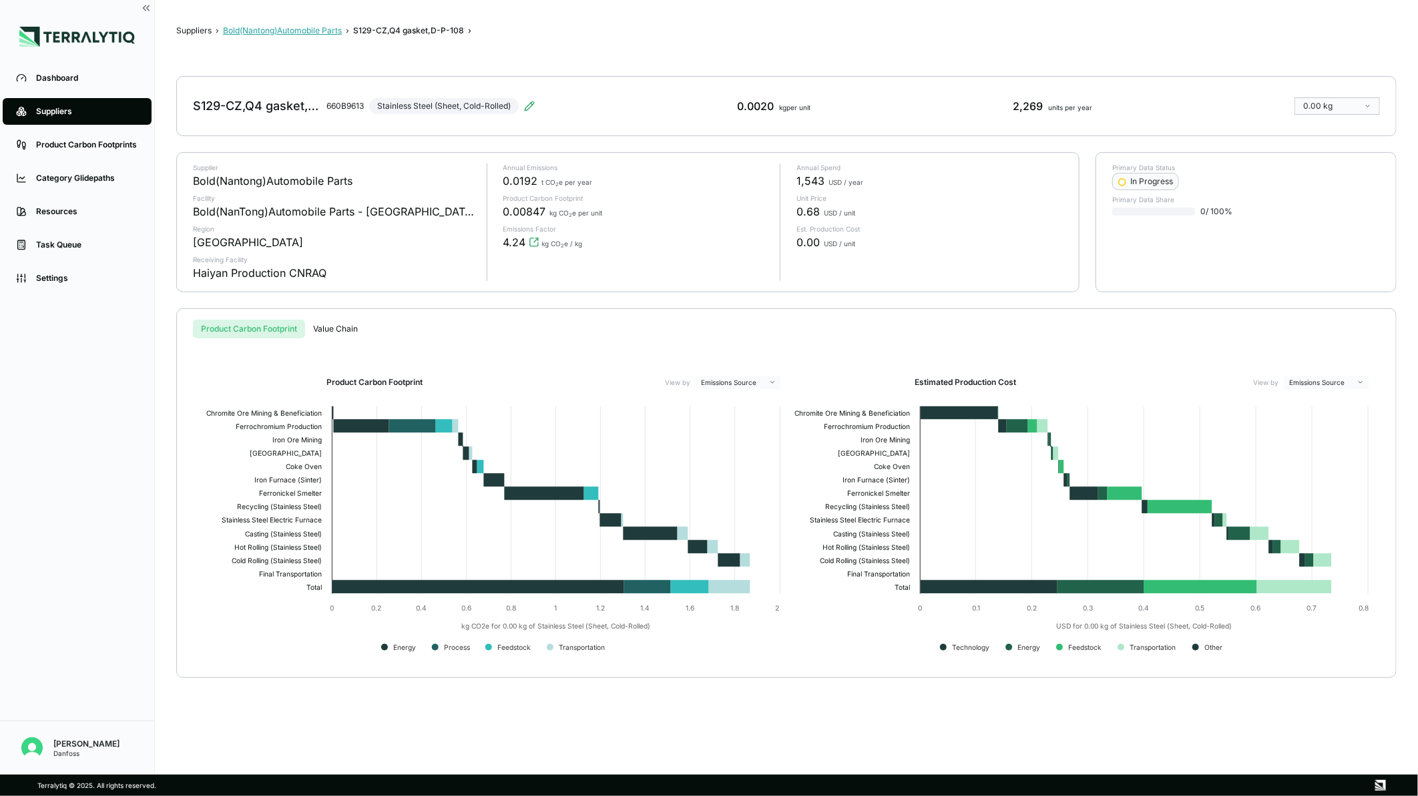
click at [301, 32] on button "Bold(Nantong)Automobile Parts" at bounding box center [282, 30] width 119 height 11
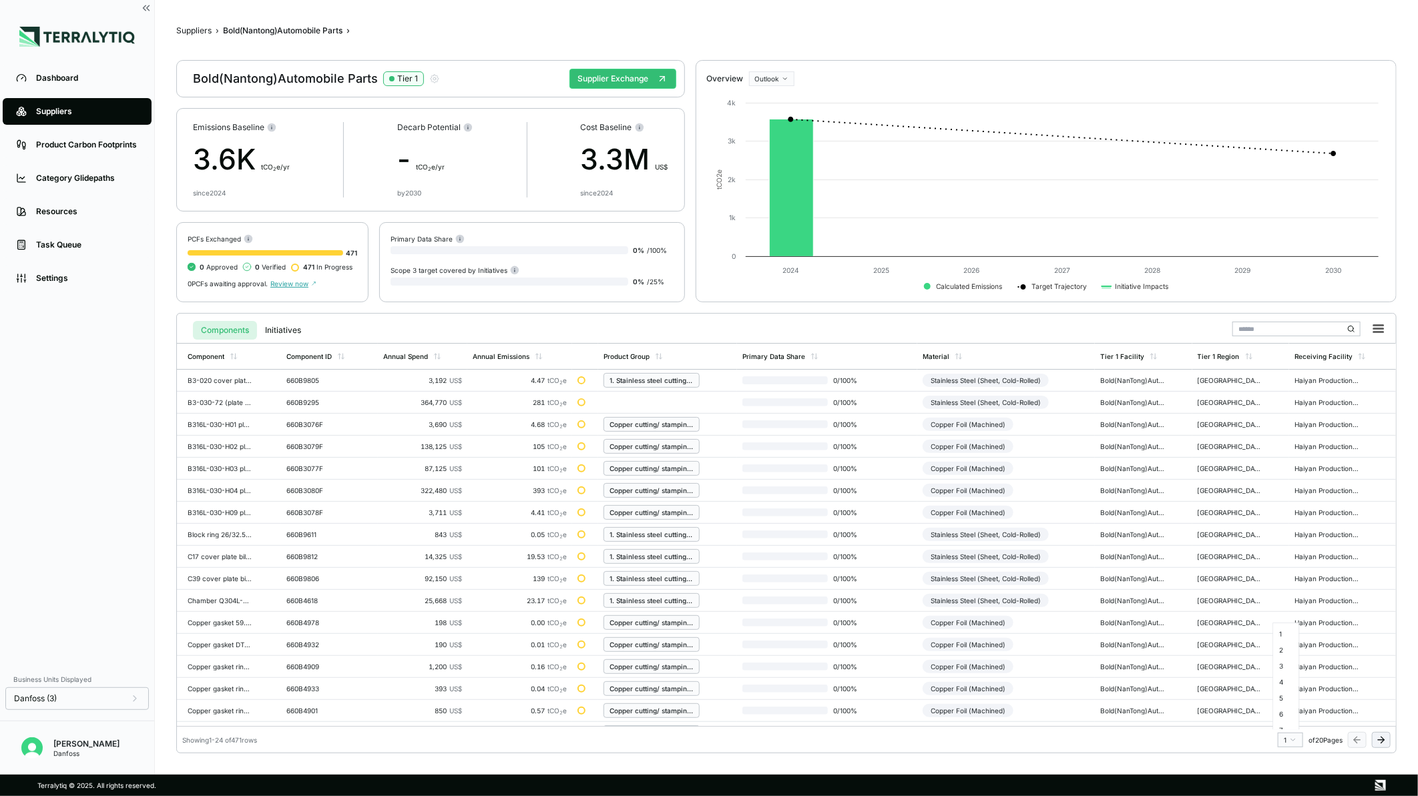
click at [1290, 745] on html "Dashboard Suppliers Product Carbon Footprints Category Glidepaths Resources Tas…" at bounding box center [709, 398] width 1418 height 796
click at [1287, 718] on div "20" at bounding box center [1287, 718] width 20 height 16
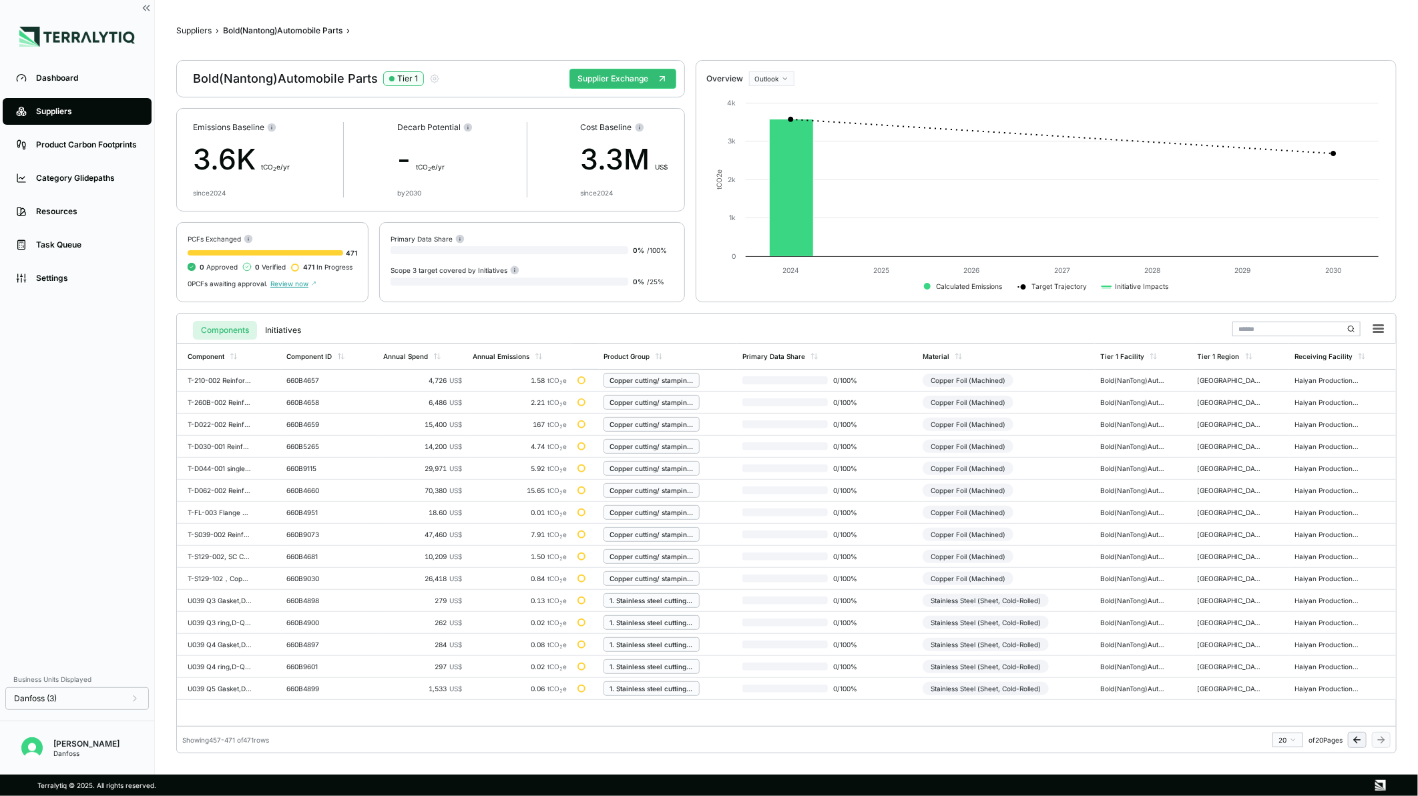
click at [1352, 735] on icon at bounding box center [1357, 740] width 11 height 11
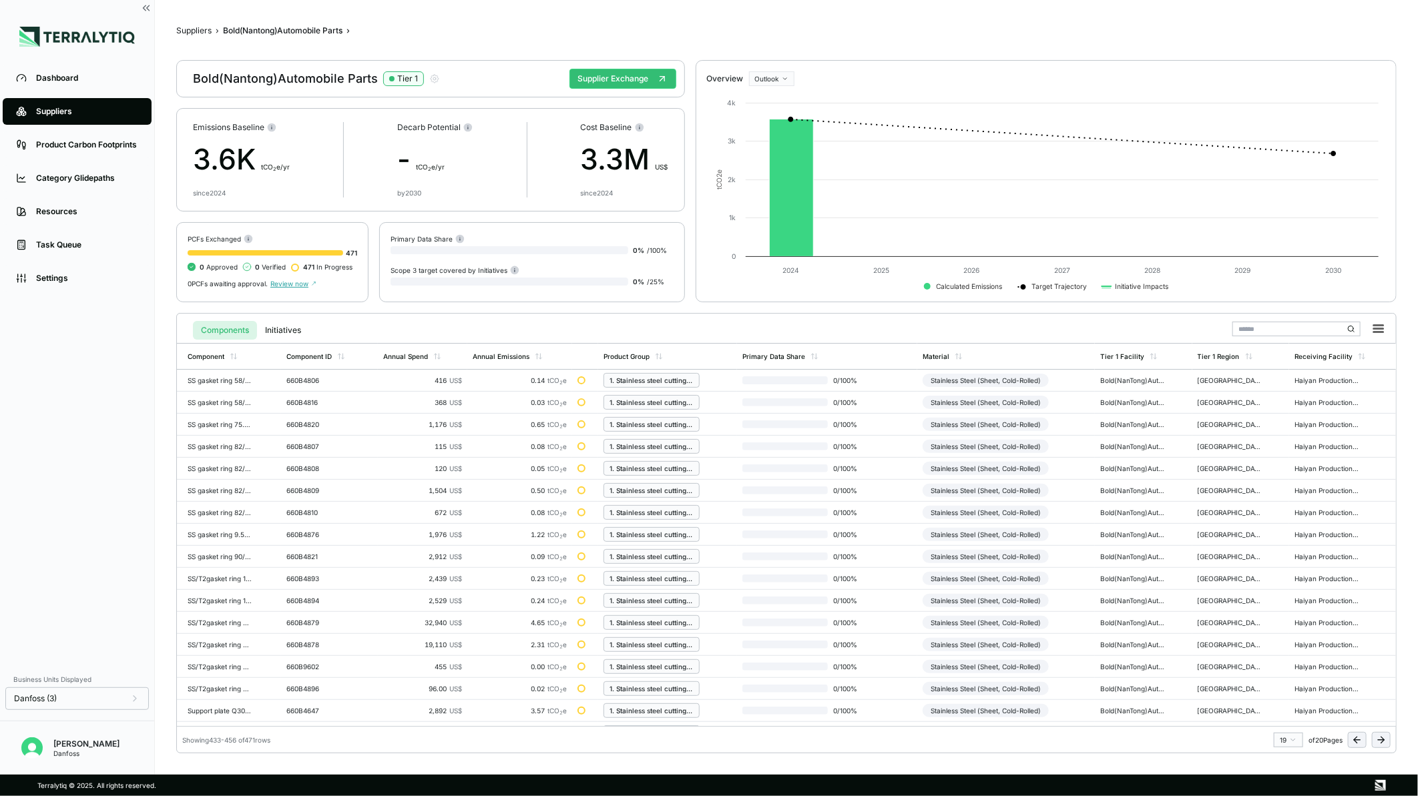
scroll to position [172, 0]
click at [1357, 736] on icon at bounding box center [1357, 740] width 11 height 11
click at [1282, 324] on input "text" at bounding box center [1296, 329] width 128 height 15
click at [1383, 739] on icon at bounding box center [1382, 740] width 3 height 6
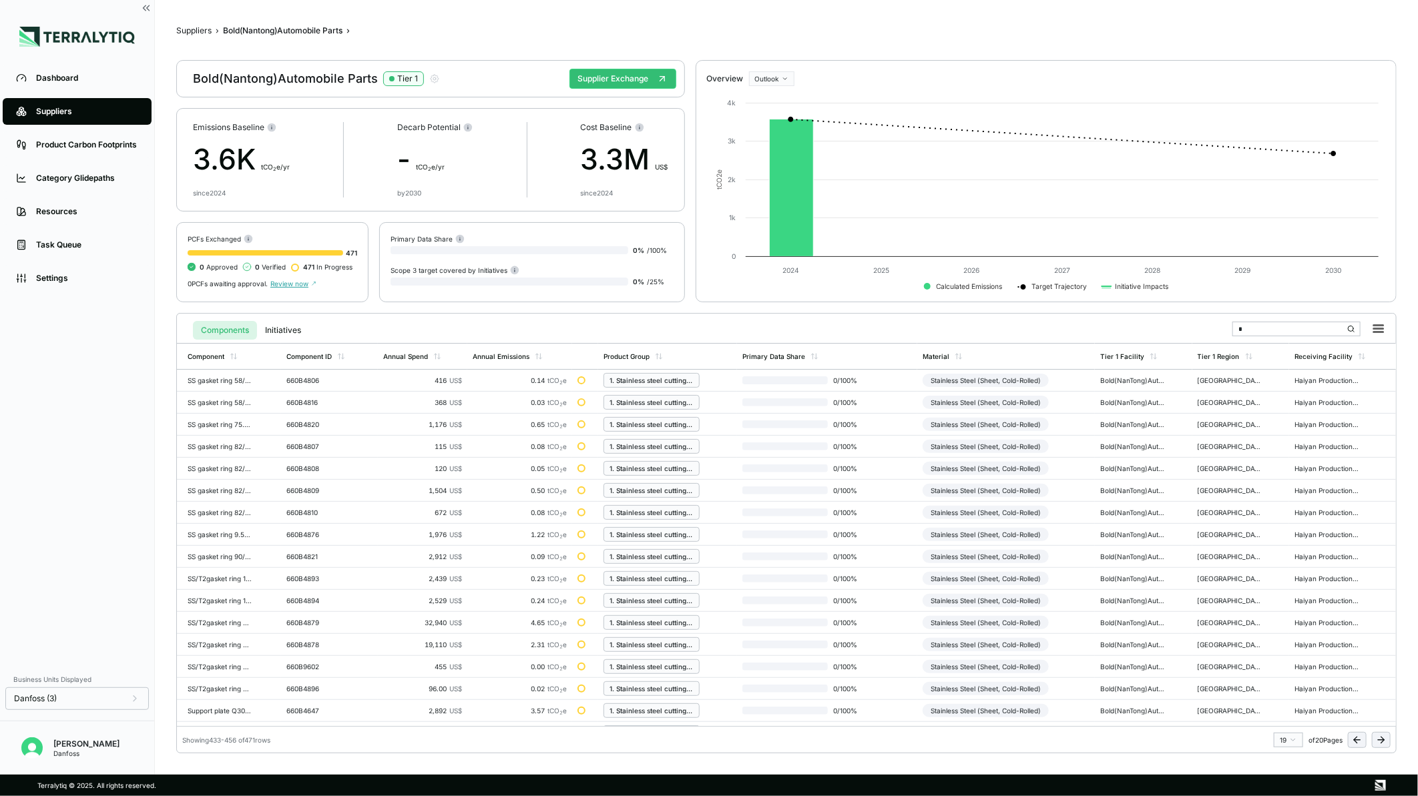
click at [1383, 739] on icon at bounding box center [1382, 740] width 3 height 6
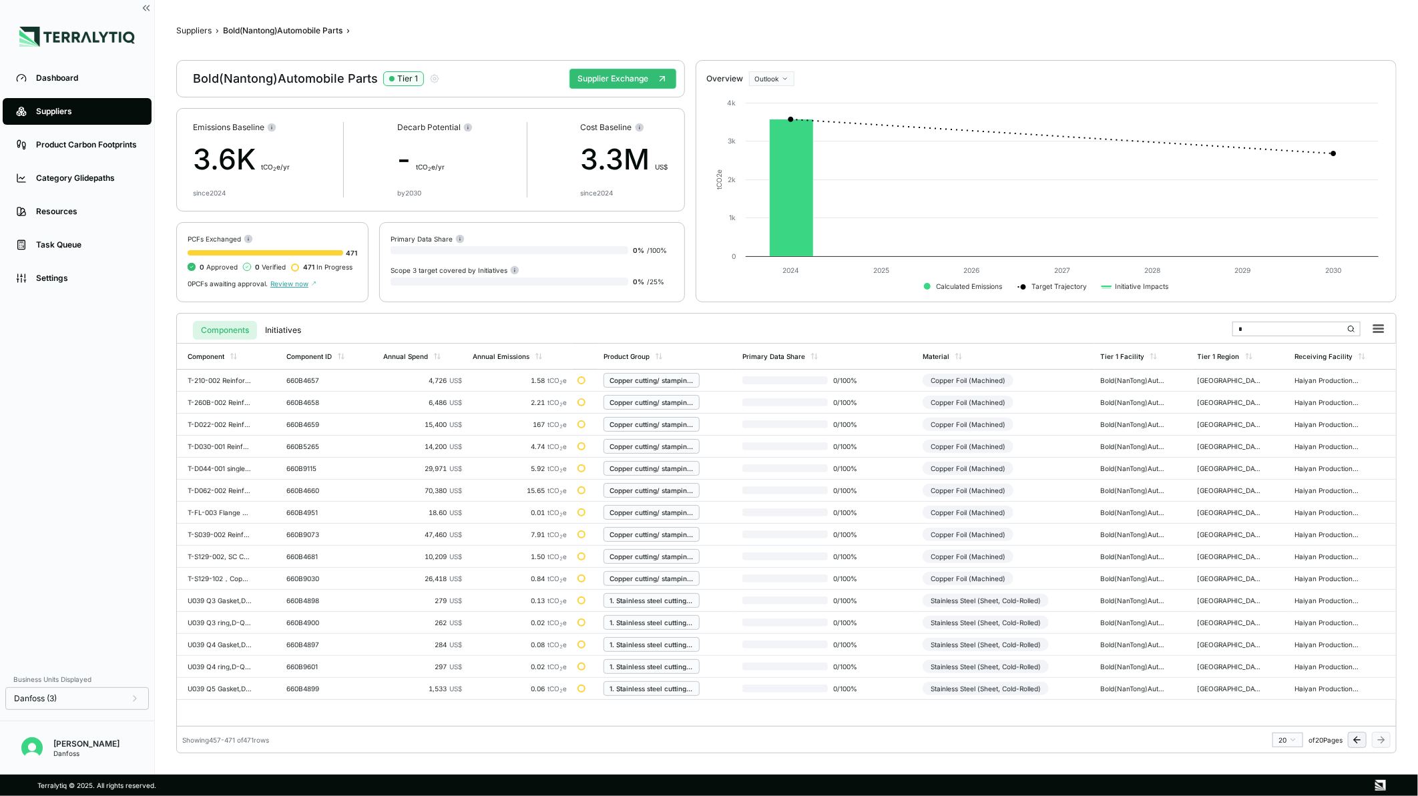
click at [1252, 330] on input "*" at bounding box center [1296, 329] width 128 height 15
type input "*"
click at [612, 74] on button "Supplier Exchange" at bounding box center [622, 79] width 107 height 20
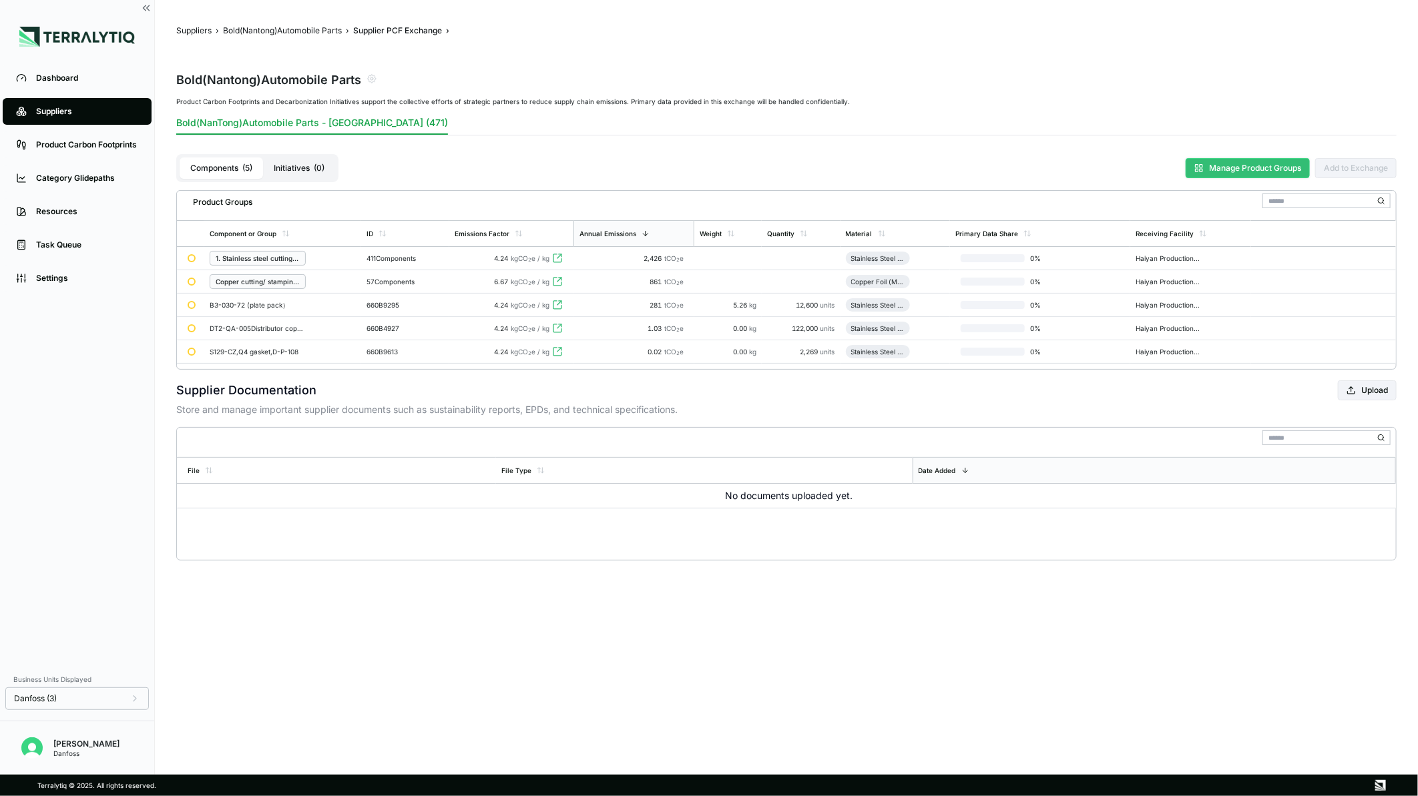
click at [1194, 172] on button "Manage Product Groups" at bounding box center [1248, 168] width 124 height 20
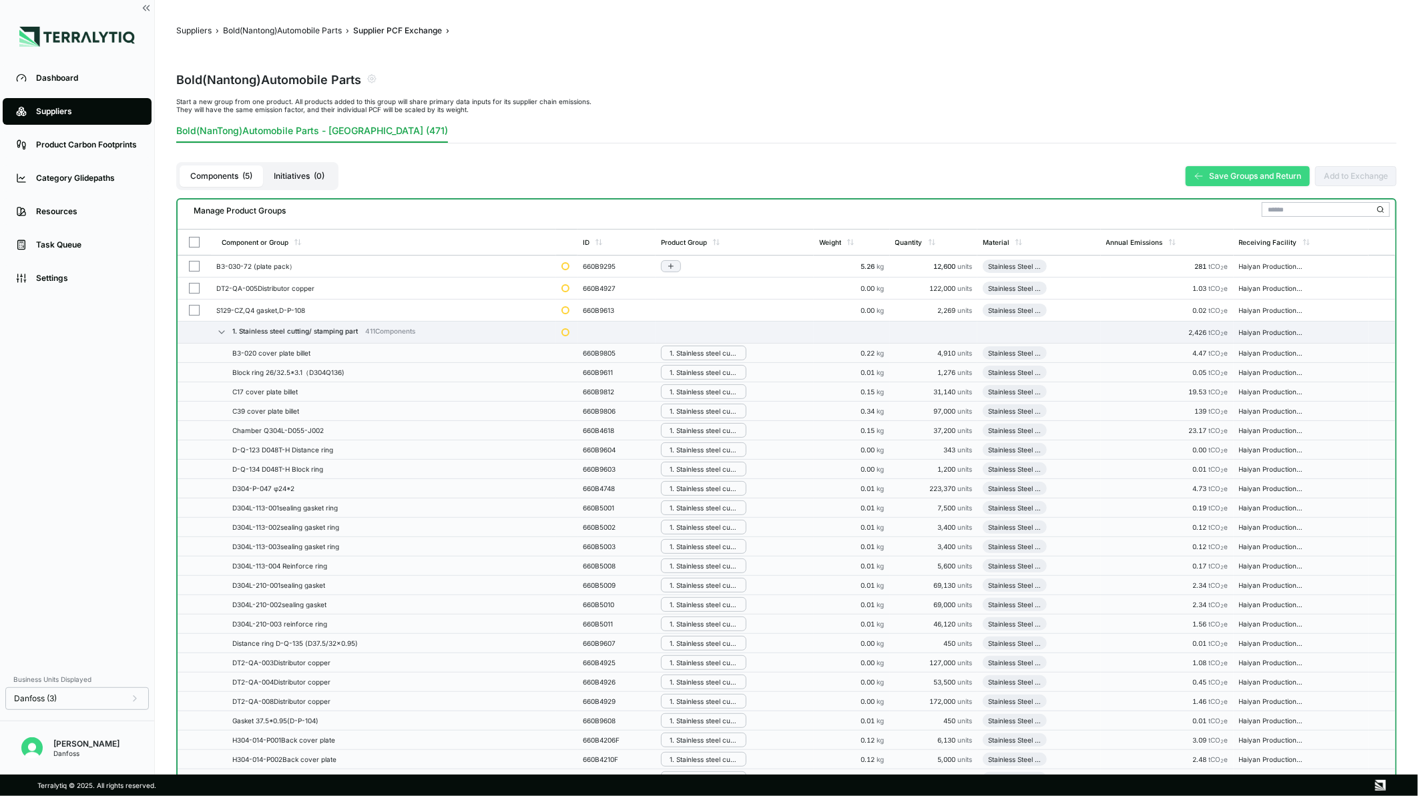
click at [189, 267] on button "button" at bounding box center [194, 266] width 11 height 11
click at [192, 308] on button "button" at bounding box center [194, 310] width 11 height 11
click at [325, 214] on div "Group Multiple" at bounding box center [334, 213] width 64 height 8
click at [319, 244] on div "Add To 1. Stainless Steel Cutting/ Stamping Part" at bounding box center [338, 245] width 73 height 8
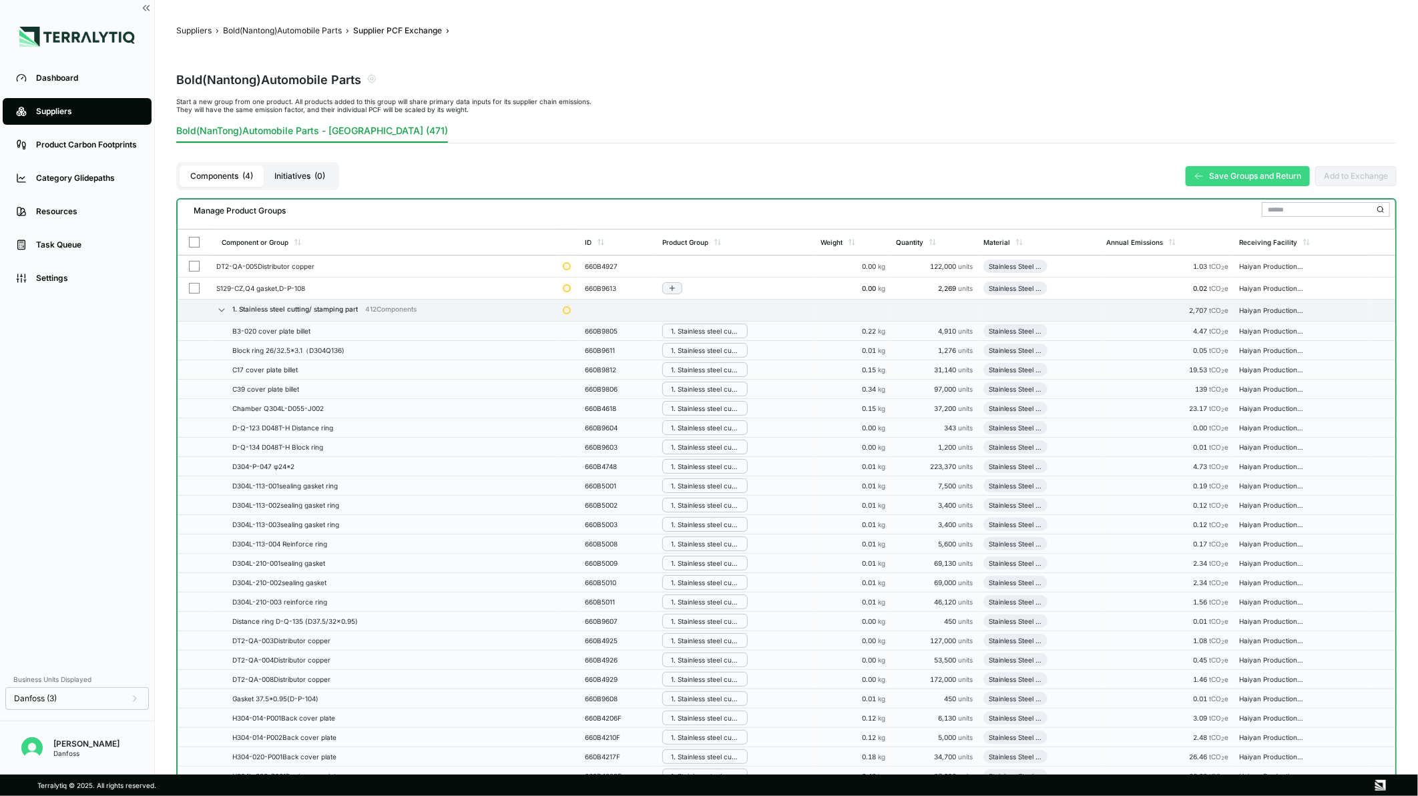
click at [194, 288] on button "button" at bounding box center [194, 288] width 11 height 11
click at [316, 212] on div "Group Multiple" at bounding box center [334, 213] width 64 height 8
click at [324, 241] on div "Add To 1. Stainless Steel Cutting/ Stamping Part" at bounding box center [338, 245] width 73 height 8
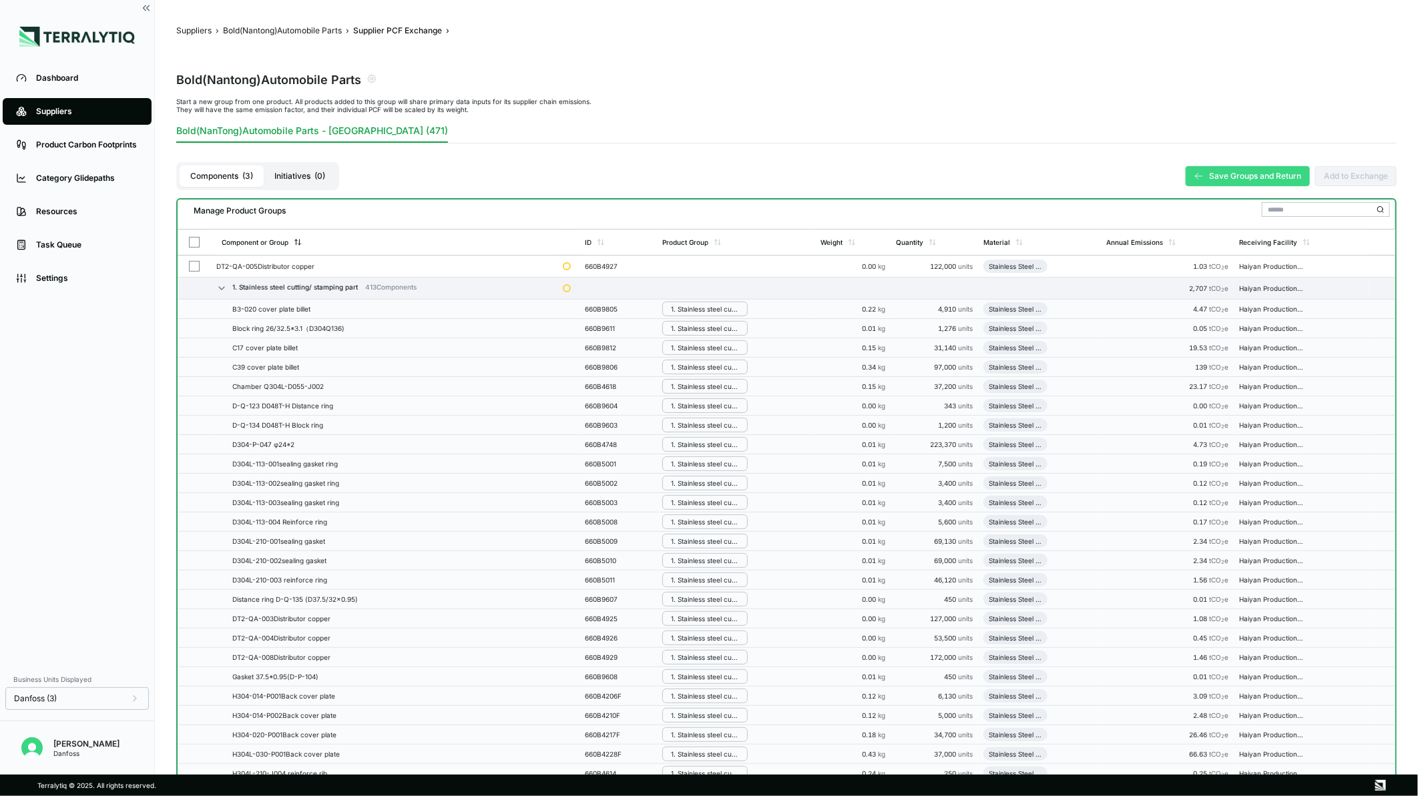
click at [1284, 175] on button "Save Groups and Return" at bounding box center [1248, 176] width 124 height 20
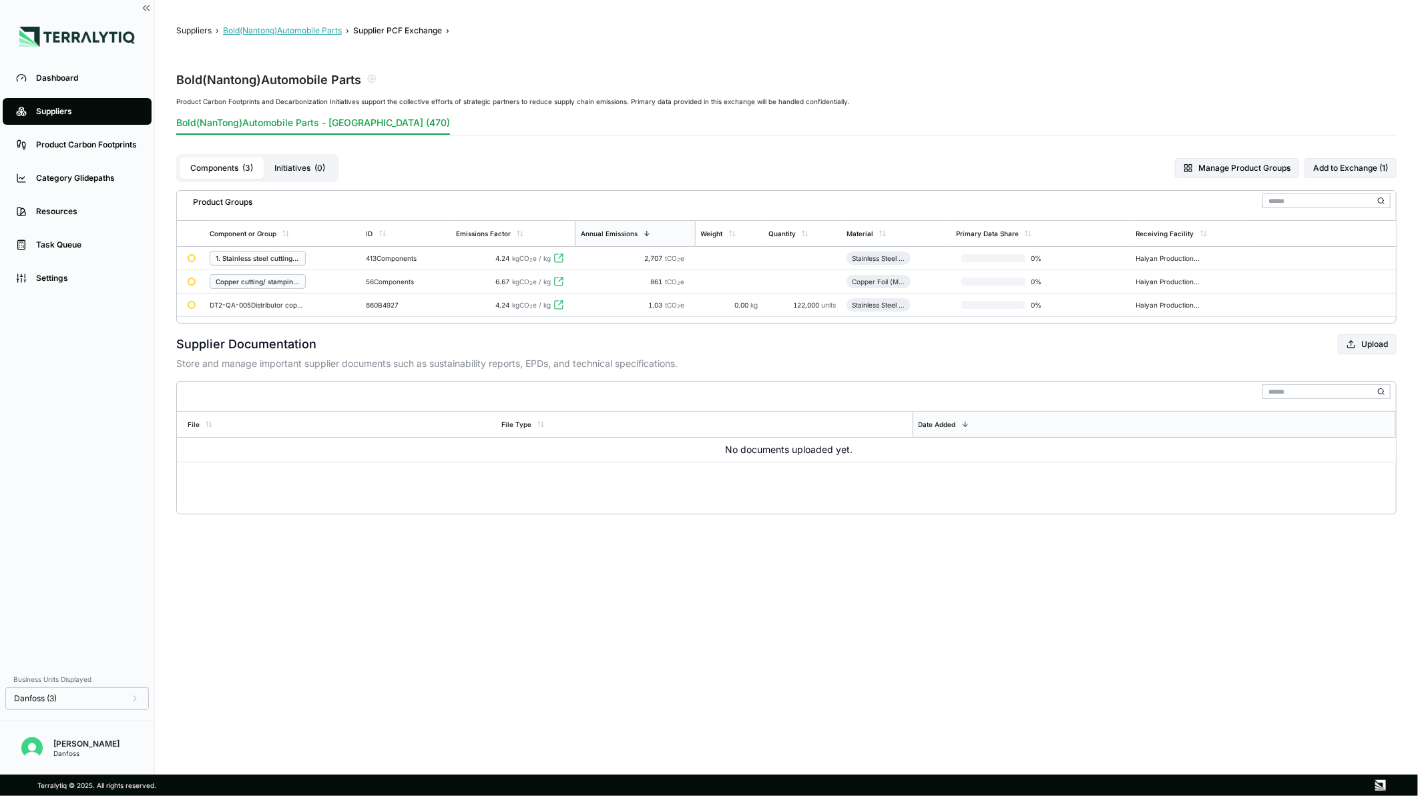
click at [318, 27] on button "Bold(Nantong)Automobile Parts" at bounding box center [282, 30] width 119 height 11
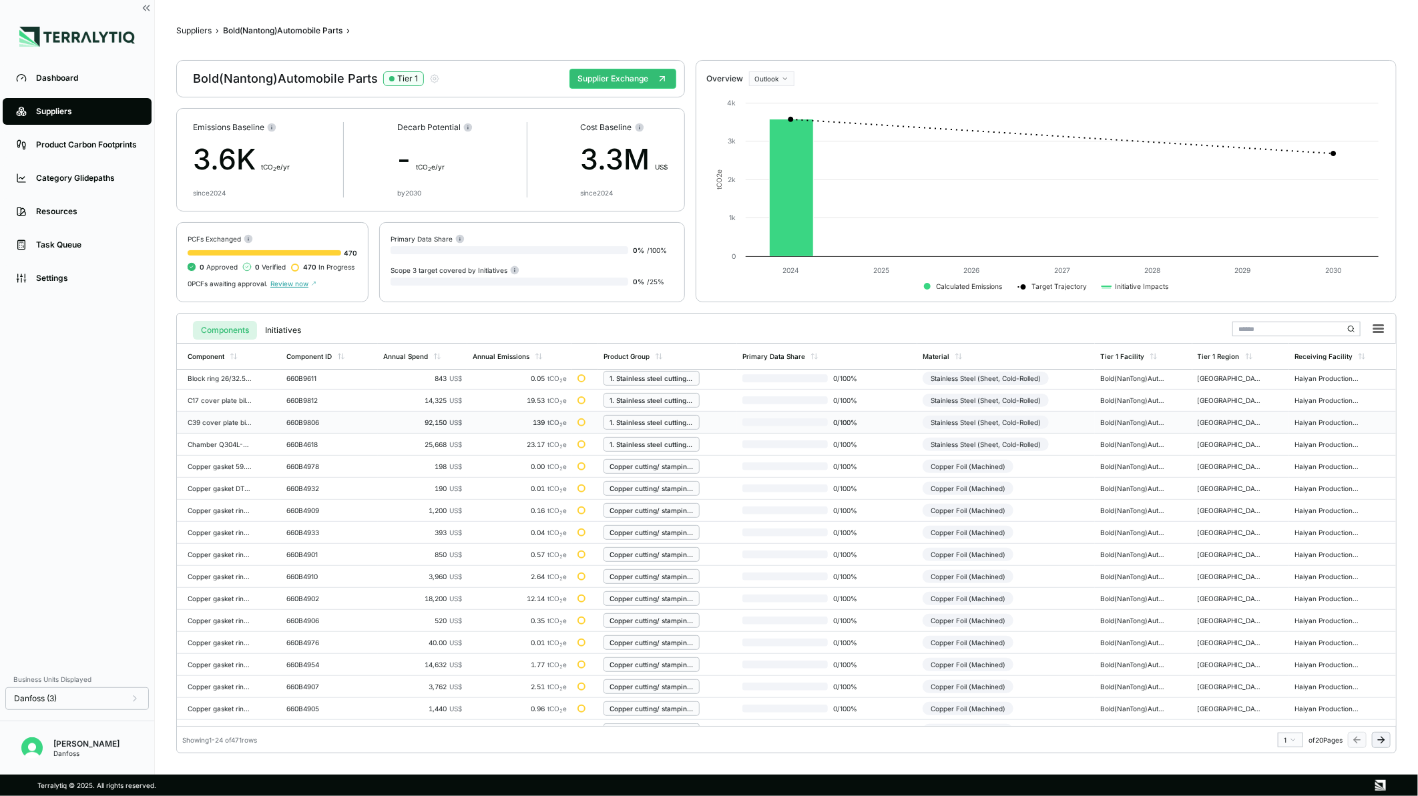
scroll to position [172, 0]
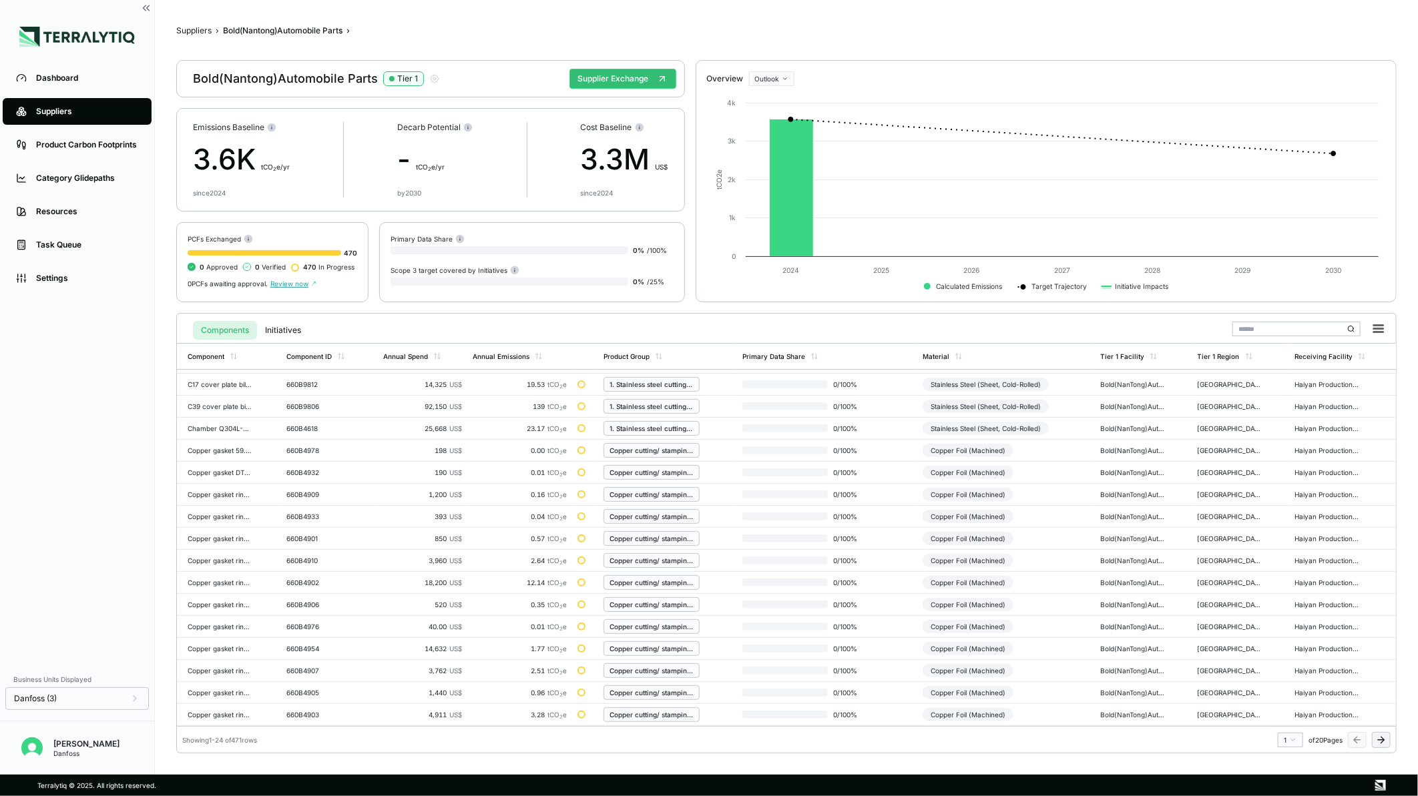
click at [1385, 742] on icon at bounding box center [1381, 740] width 11 height 11
click at [1376, 737] on icon at bounding box center [1381, 740] width 11 height 11
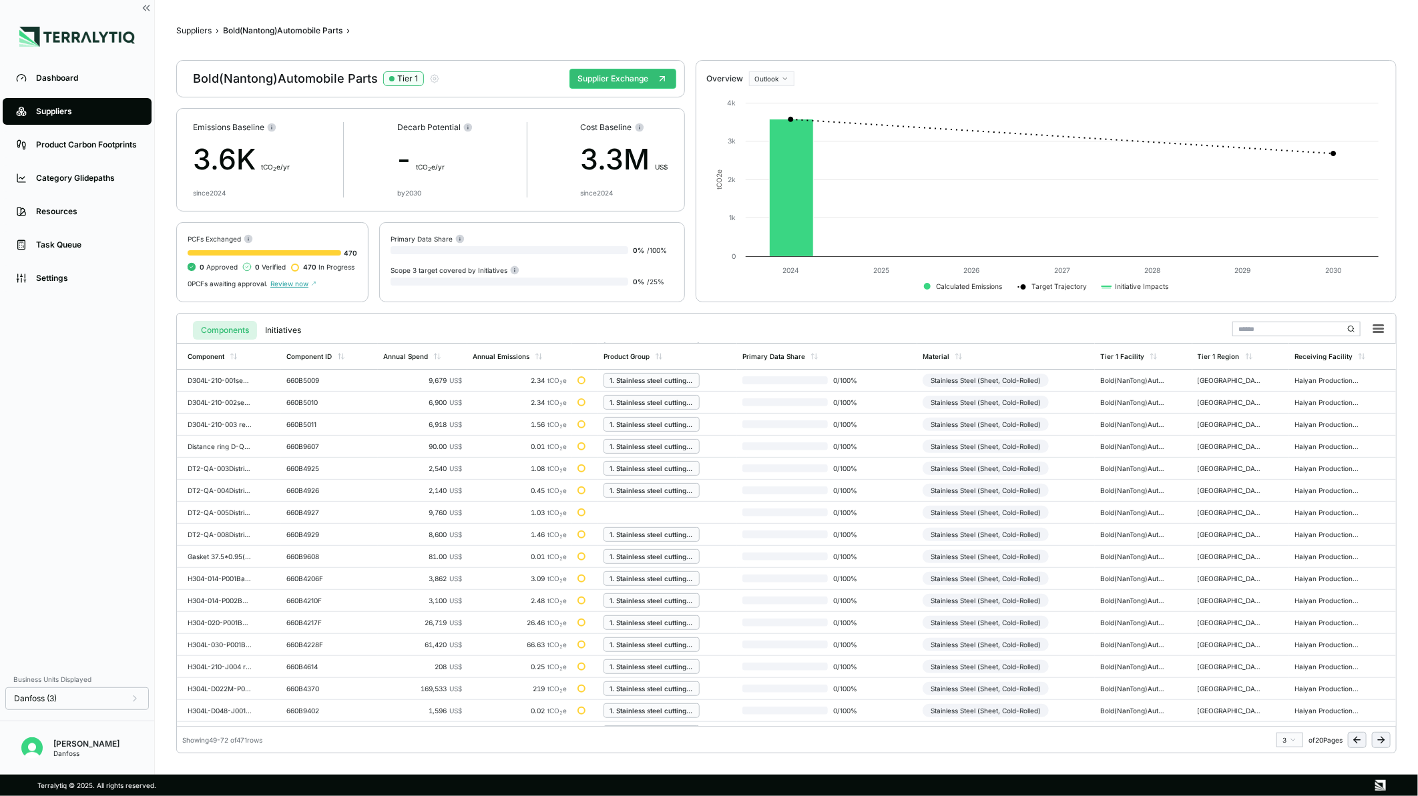
scroll to position [0, 0]
click at [950, 626] on div "Stainless Steel (Sheet, Cold-Rolled)" at bounding box center [986, 622] width 126 height 13
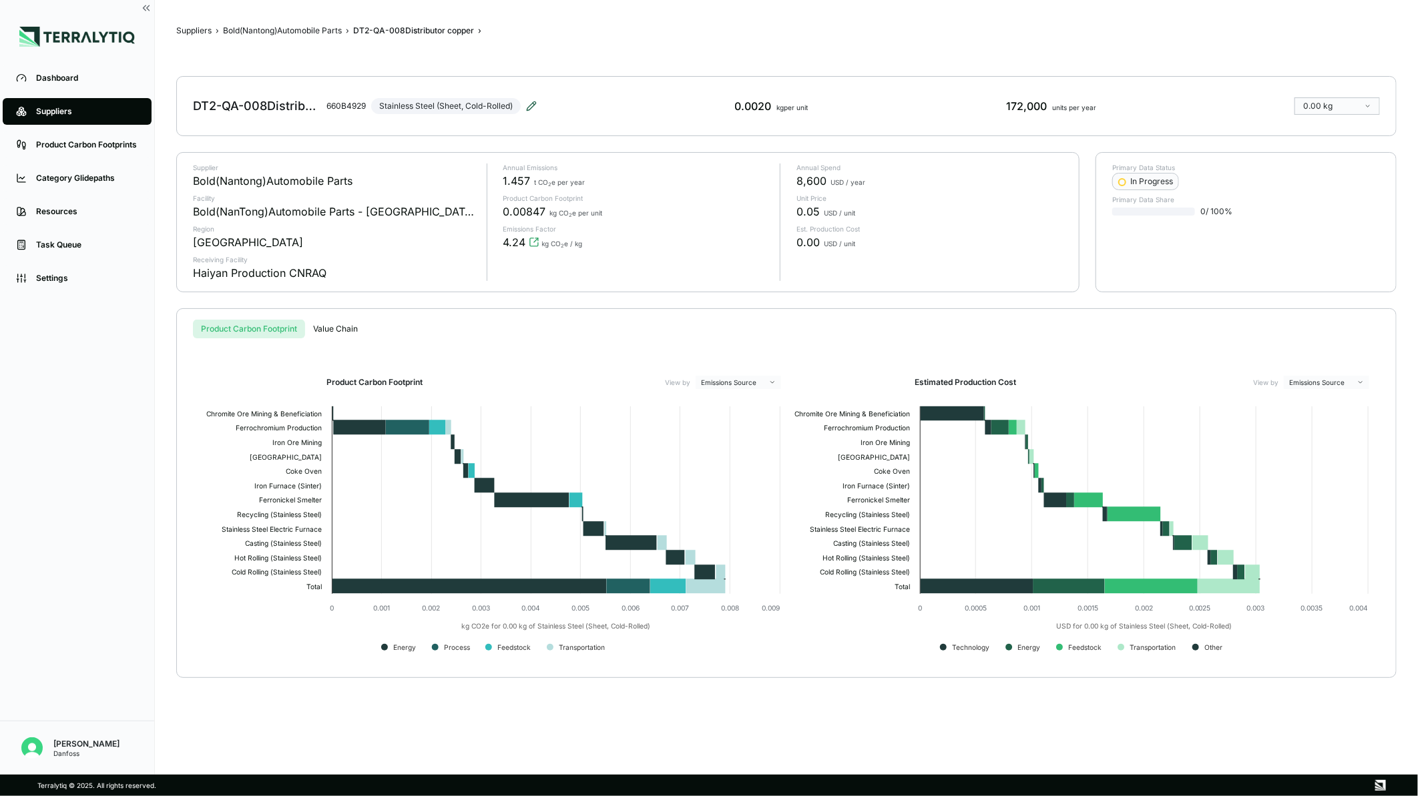
click at [530, 108] on icon at bounding box center [531, 106] width 11 height 11
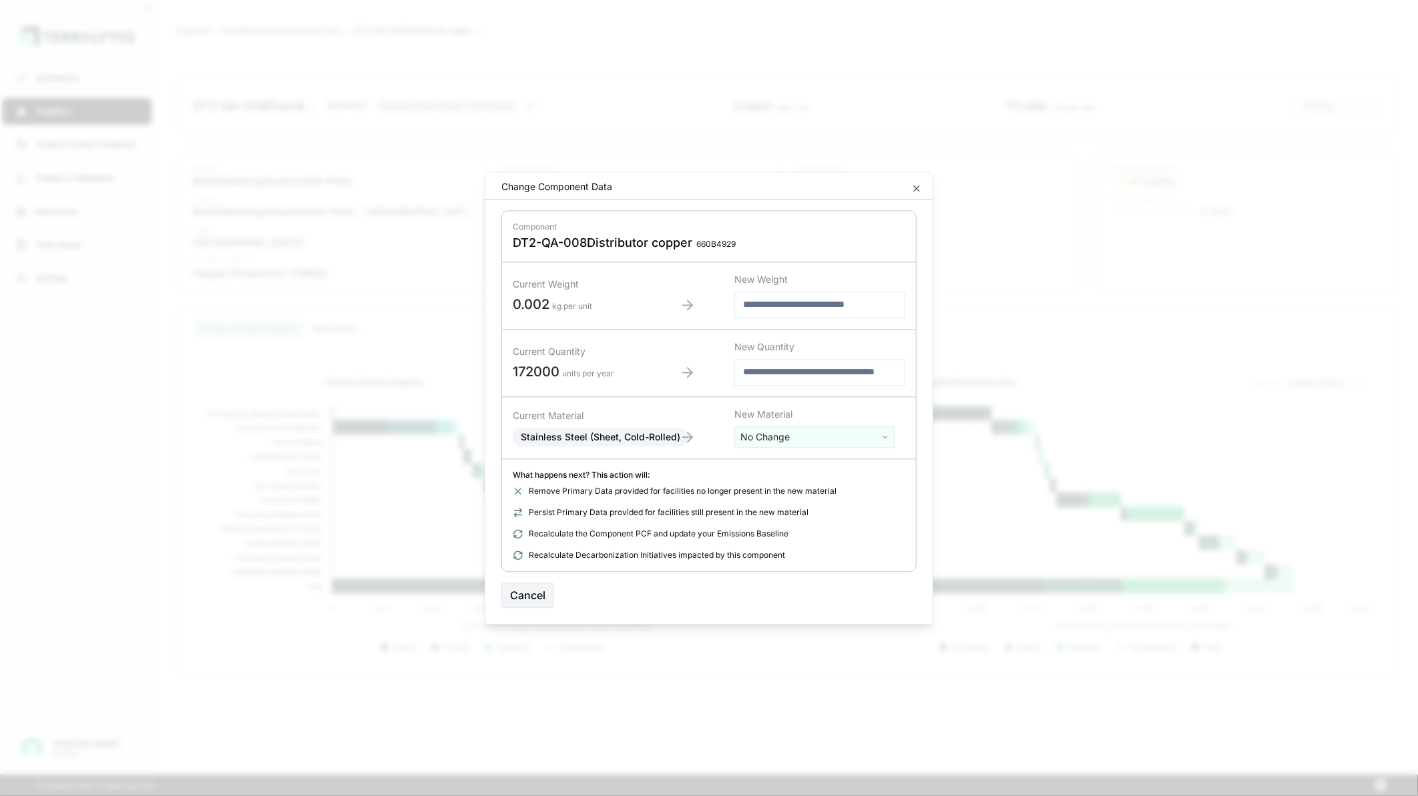
click at [773, 435] on html "Dashboard Suppliers Product Carbon Footprints Category Glidepaths Resources Tas…" at bounding box center [709, 398] width 1418 height 796
click at [762, 461] on input "text" at bounding box center [815, 465] width 154 height 15
type input "****"
click at [800, 541] on div "Copper Foil (Machined)" at bounding box center [815, 543] width 154 height 19
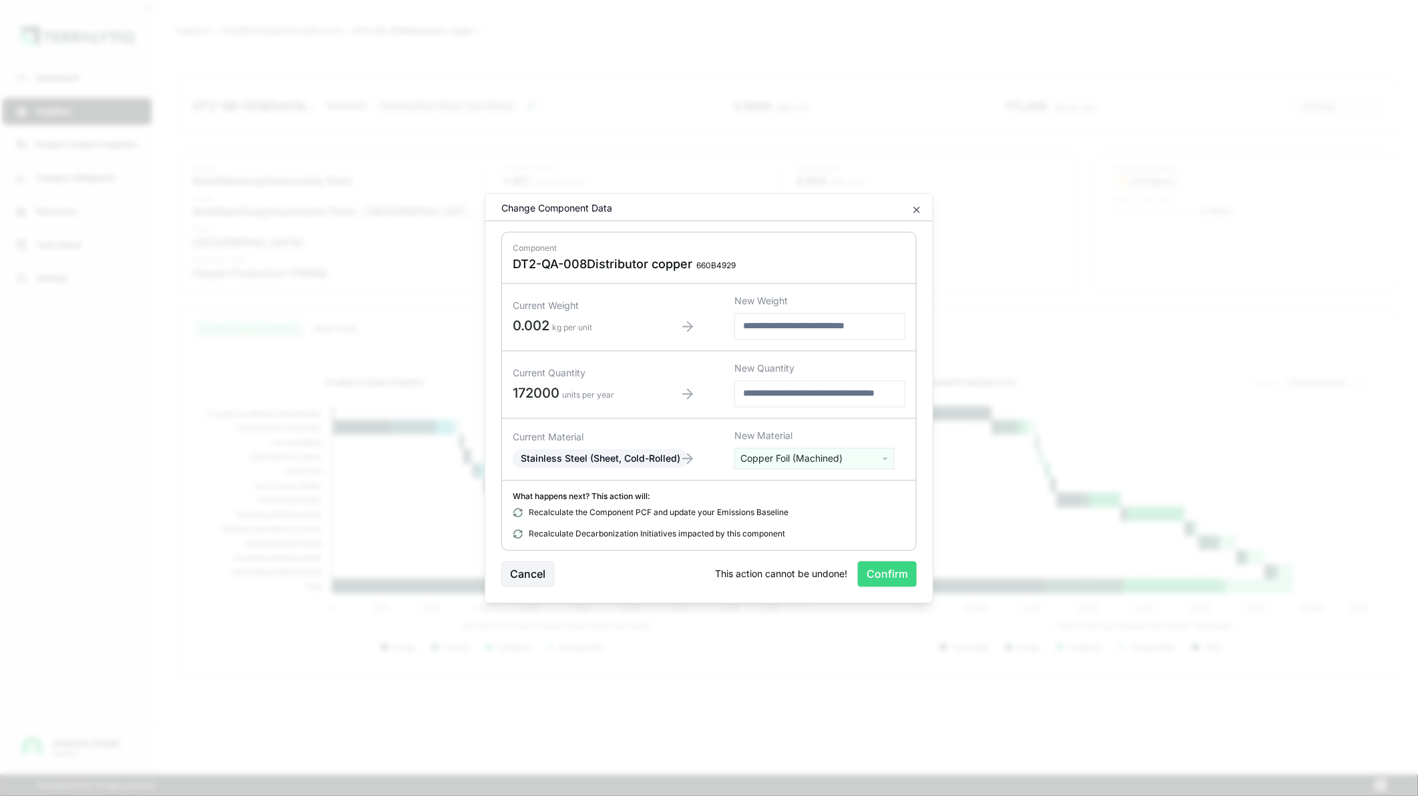
click at [877, 576] on button "Confirm" at bounding box center [887, 573] width 59 height 25
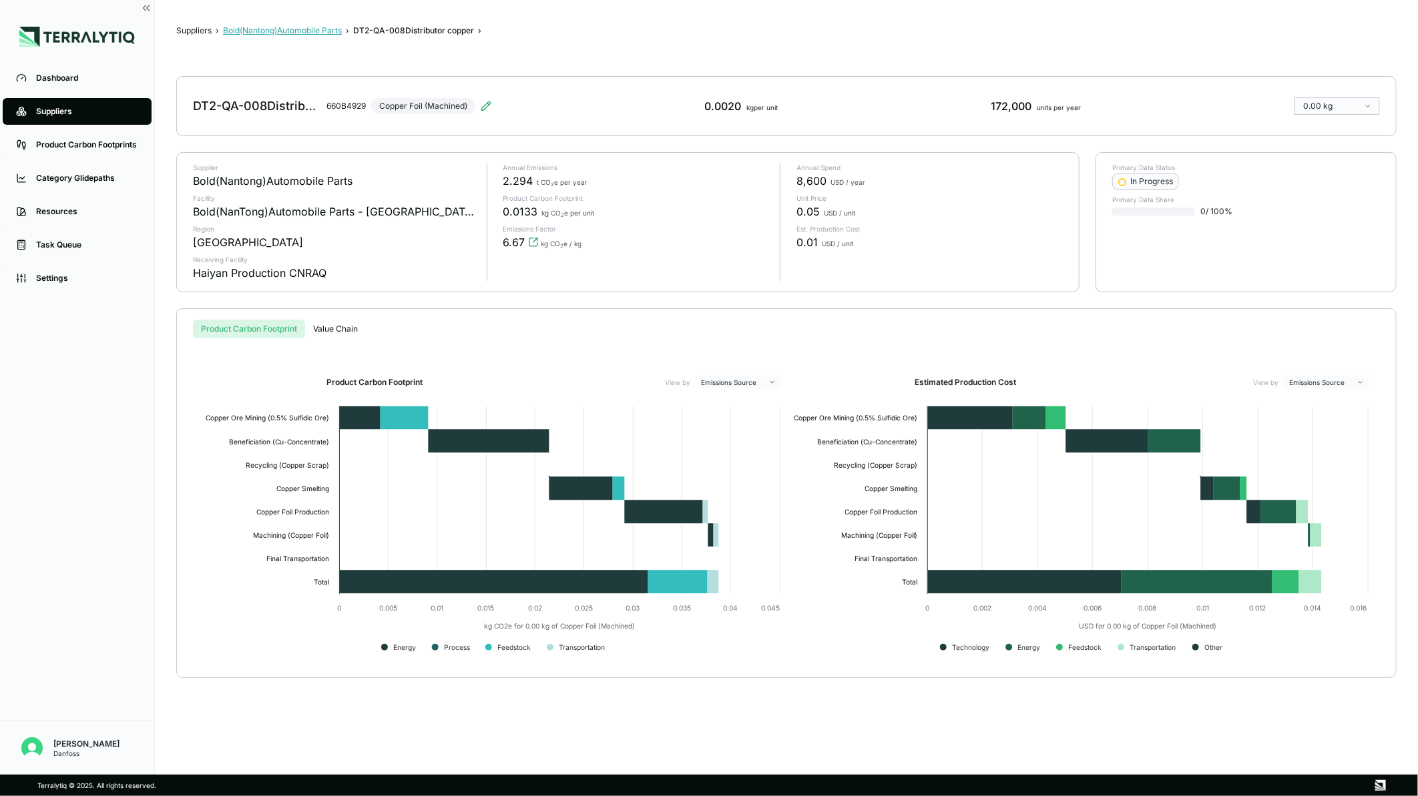
click at [274, 25] on button "Bold(Nantong)Automobile Parts" at bounding box center [282, 30] width 119 height 11
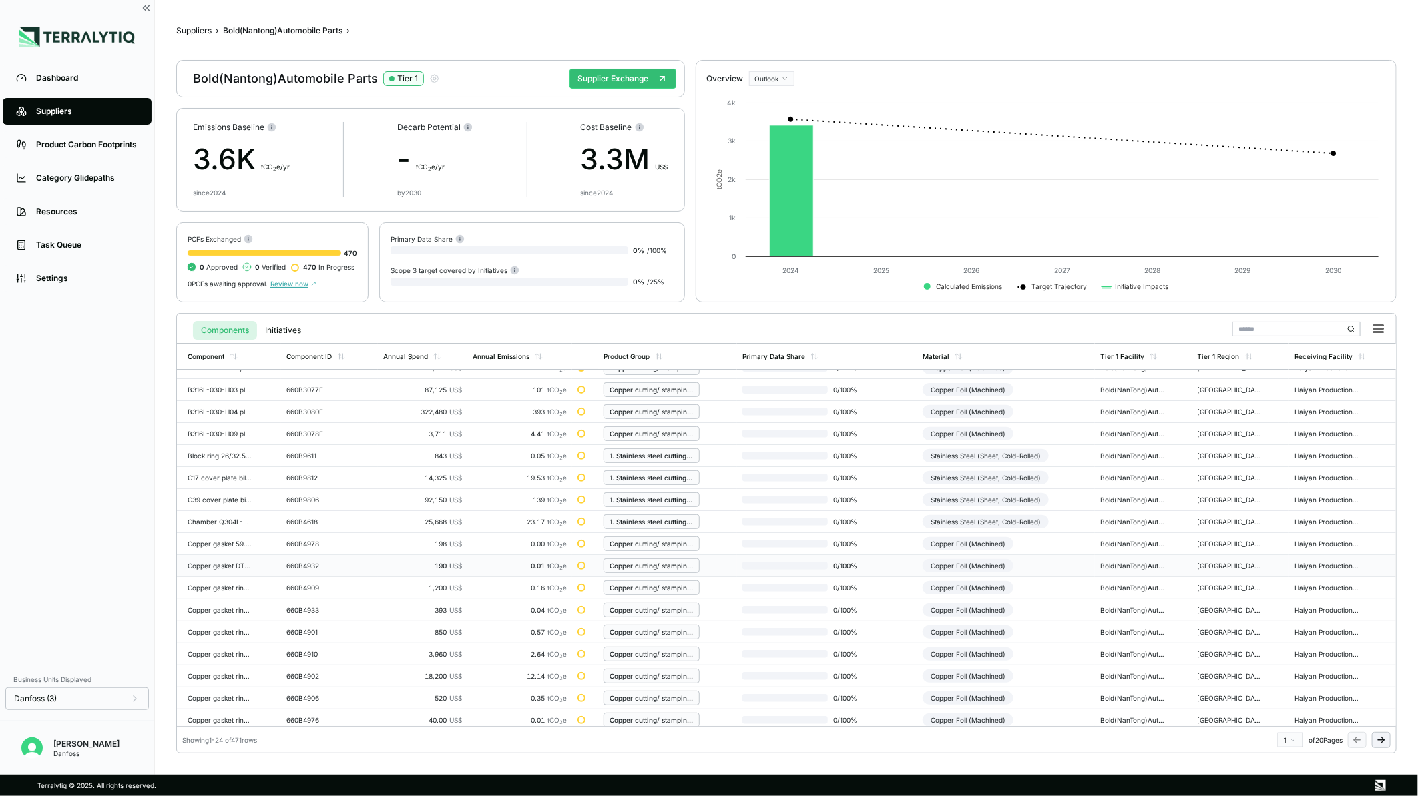
scroll to position [172, 0]
click at [1377, 744] on icon at bounding box center [1381, 740] width 11 height 11
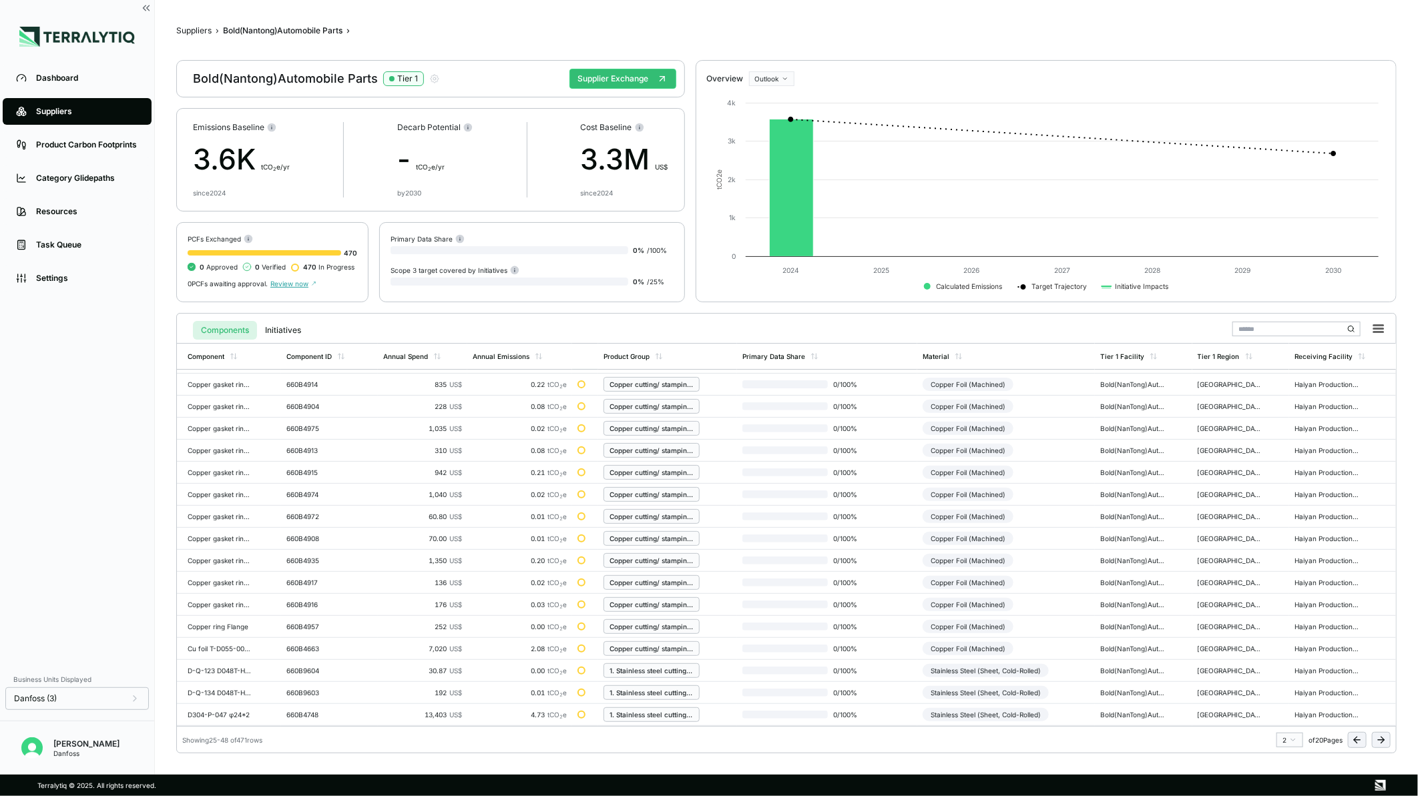
click at [1377, 744] on icon at bounding box center [1381, 740] width 11 height 11
click at [1015, 427] on div "Stainless Steel (Sheet, Cold-Rolled)" at bounding box center [986, 428] width 126 height 13
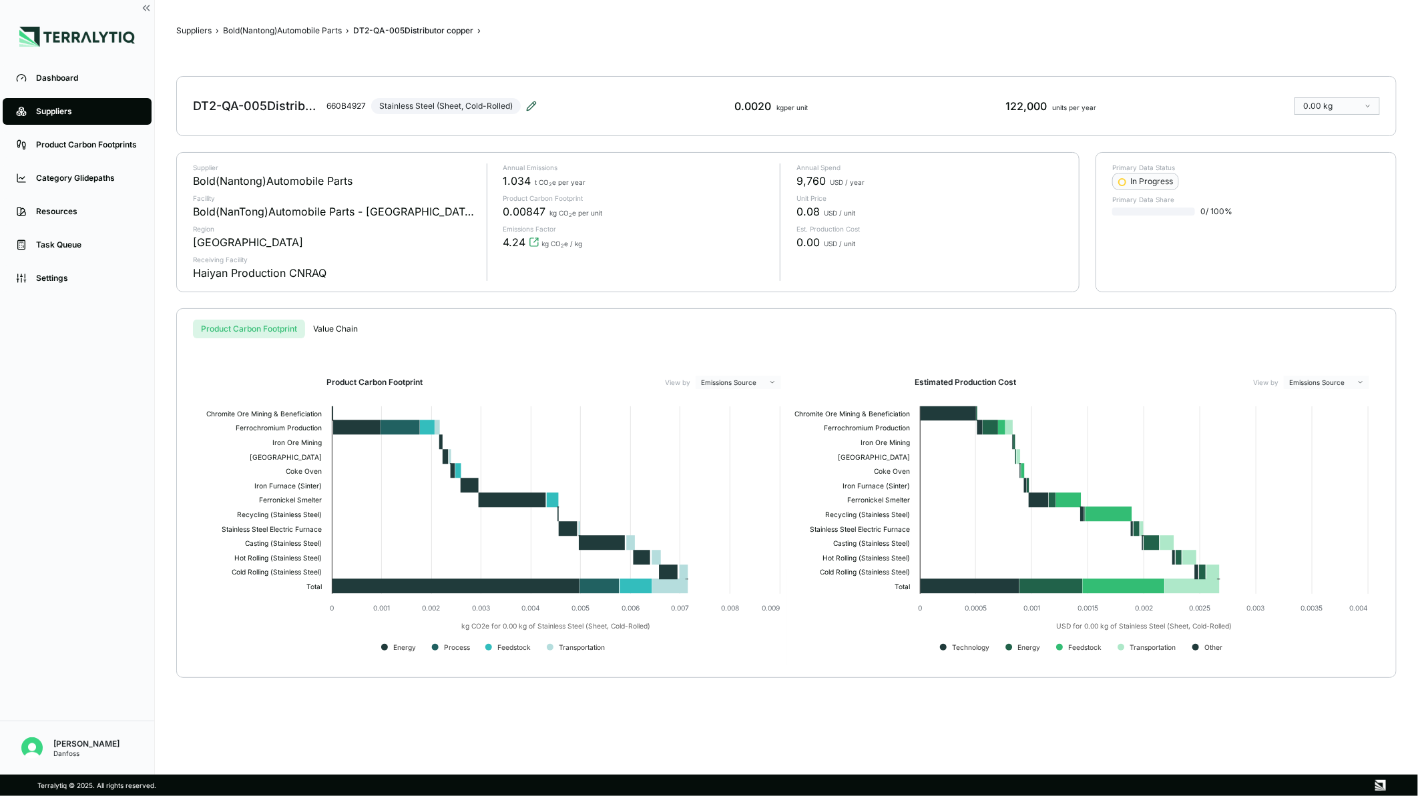
click at [535, 105] on icon at bounding box center [531, 105] width 9 height 9
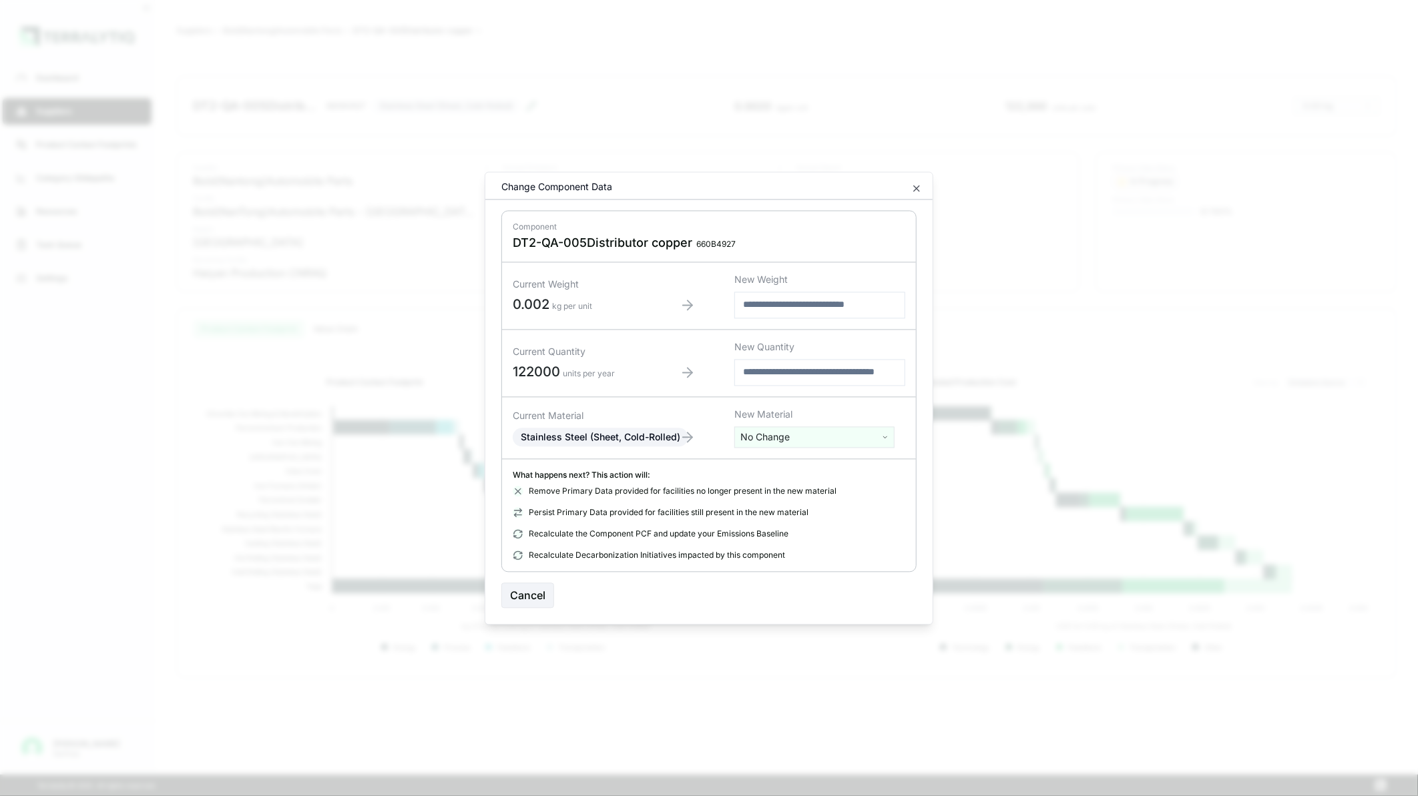
click at [535, 105] on div at bounding box center [709, 398] width 1418 height 796
click at [831, 436] on html "Dashboard Suppliers Product Carbon Footprints Category Glidepaths Resources Tas…" at bounding box center [709, 398] width 1418 height 796
click at [807, 461] on input "text" at bounding box center [815, 465] width 154 height 15
type input "****"
click at [815, 544] on div "Copper Foil (Machined)" at bounding box center [815, 543] width 154 height 19
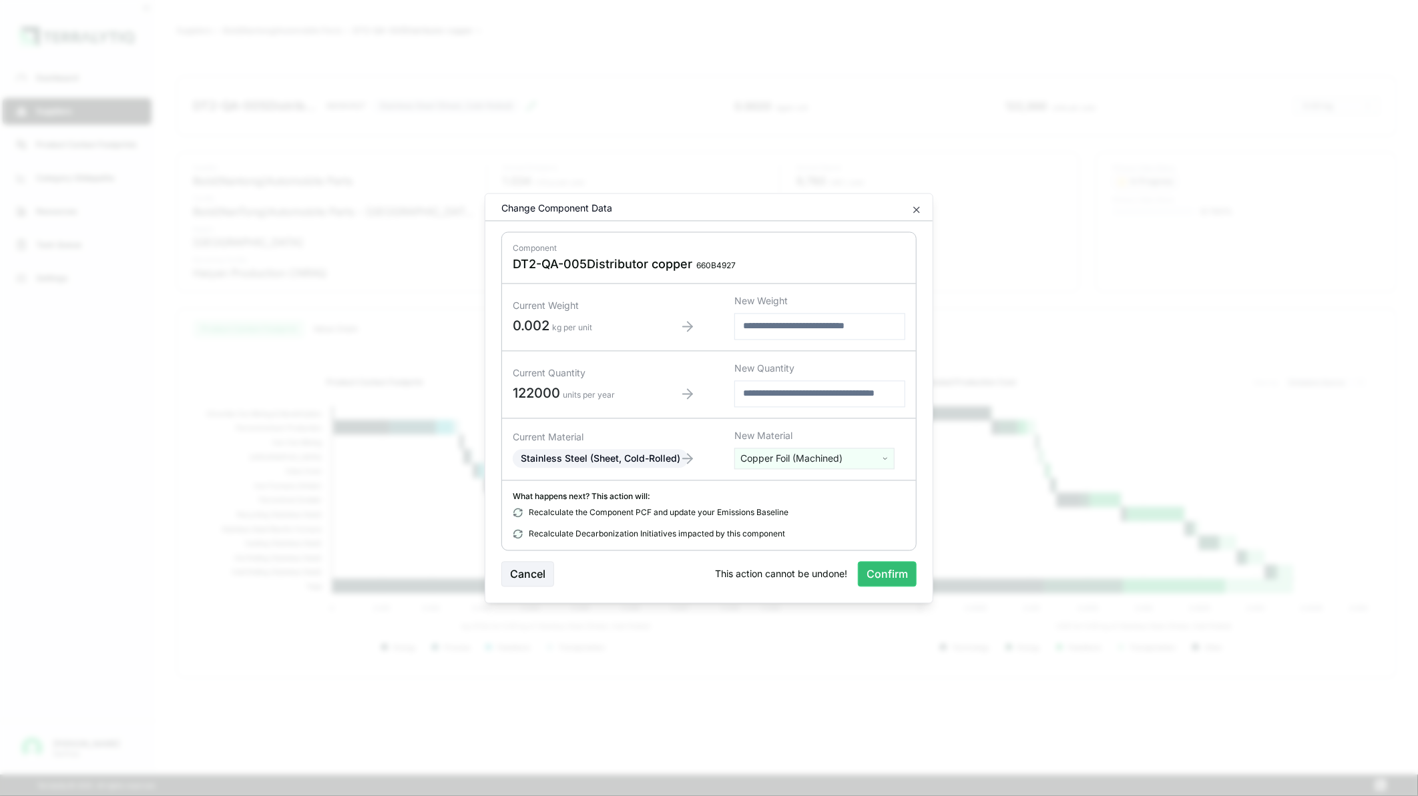
click at [891, 578] on button "Confirm" at bounding box center [887, 573] width 59 height 25
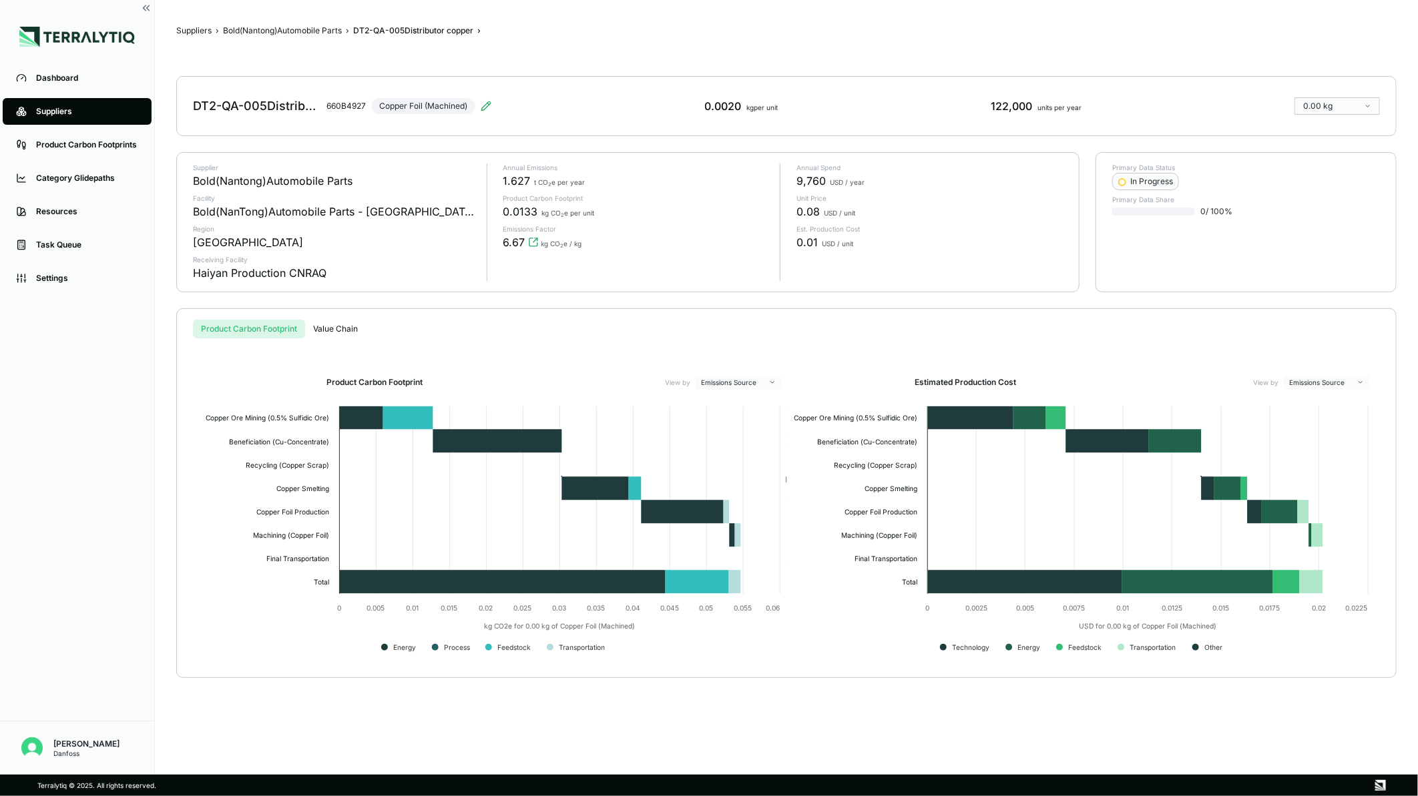
click at [291, 24] on div "Suppliers › Bold(Nantong)Automobile Parts › DT2-QA-005Distributor copper › DT2-…" at bounding box center [786, 387] width 1220 height 732
click at [292, 29] on button "Bold(Nantong)Automobile Parts" at bounding box center [282, 30] width 119 height 11
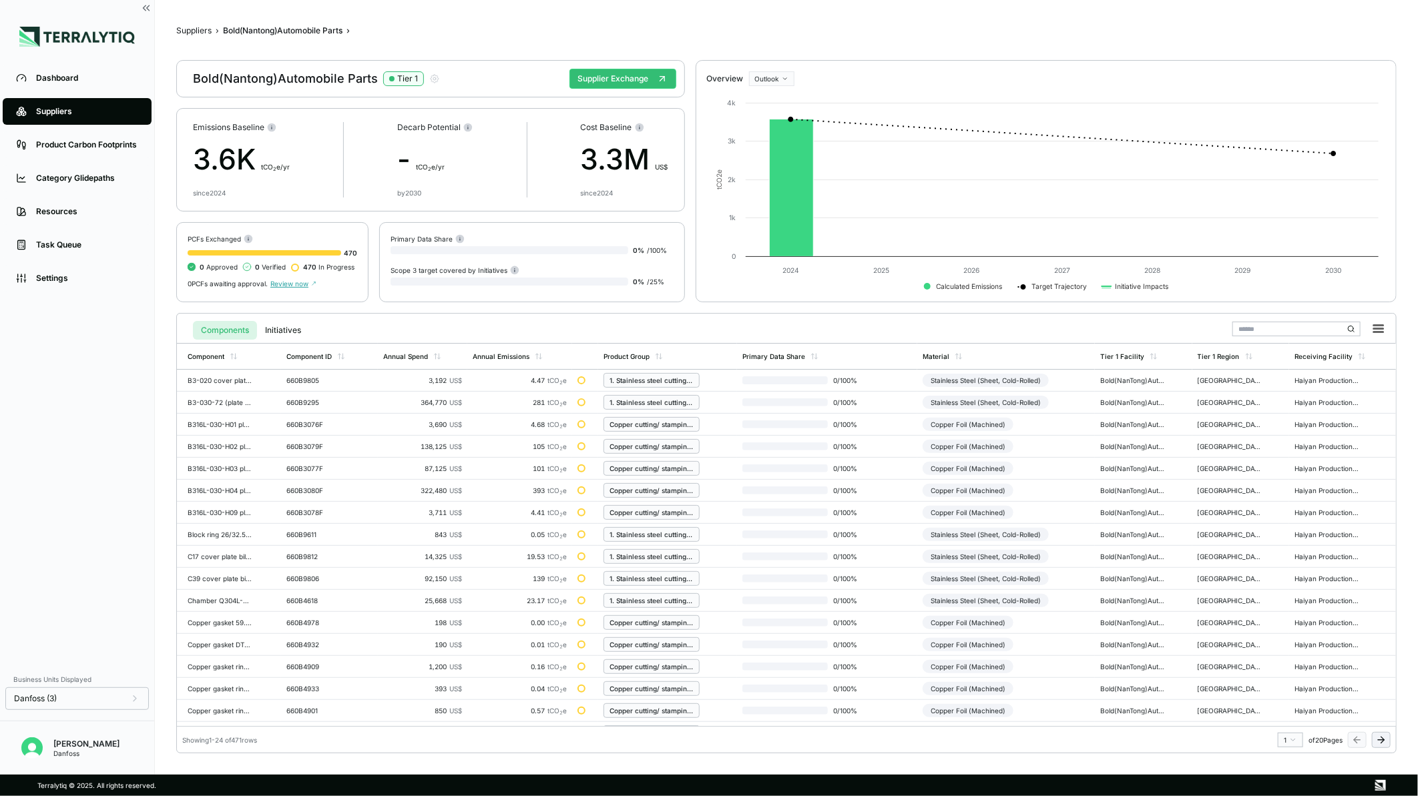
click at [1389, 744] on button at bounding box center [1381, 740] width 19 height 16
click at [1021, 582] on div "Stainless Steel (Sheet, Cold-Rolled)" at bounding box center [986, 578] width 126 height 13
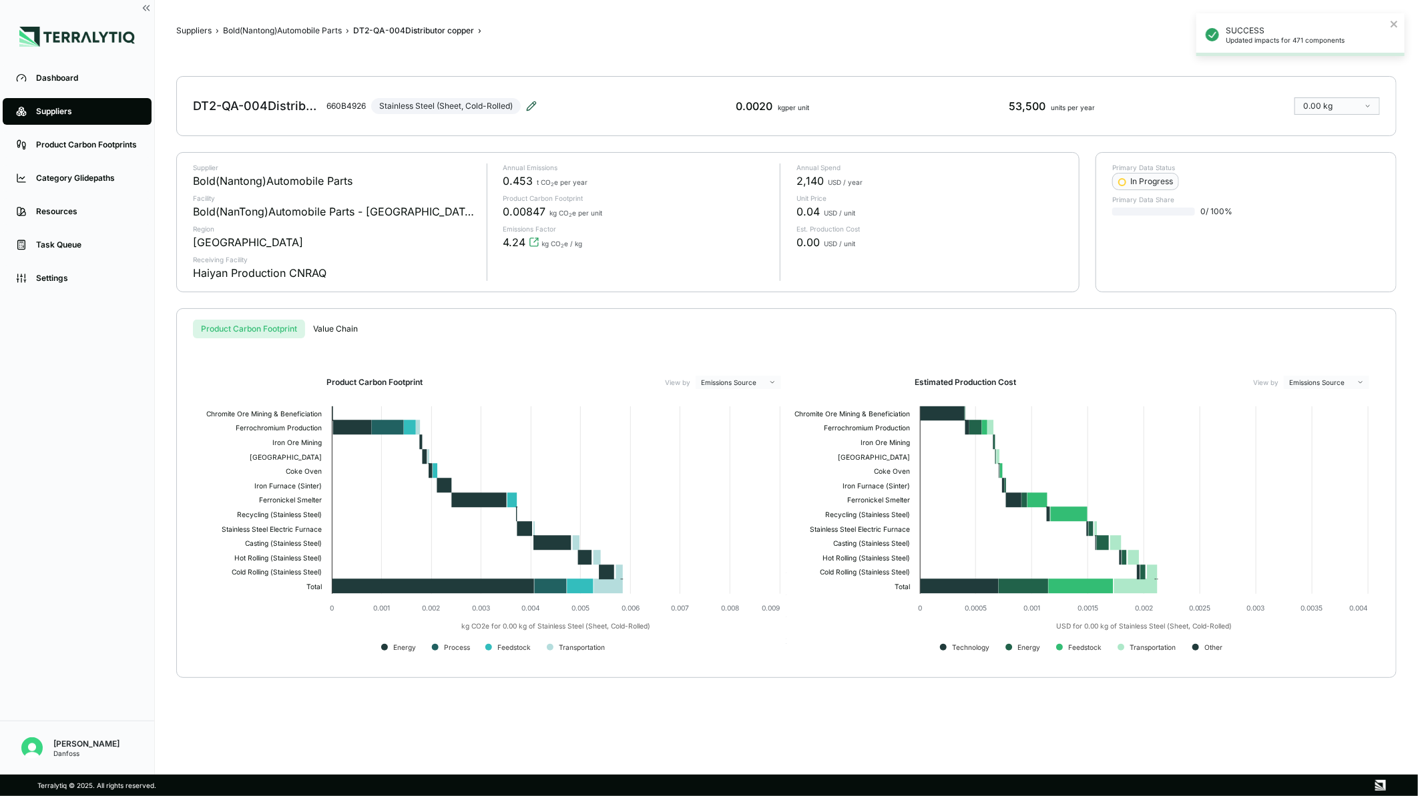
click at [531, 110] on icon at bounding box center [531, 106] width 11 height 11
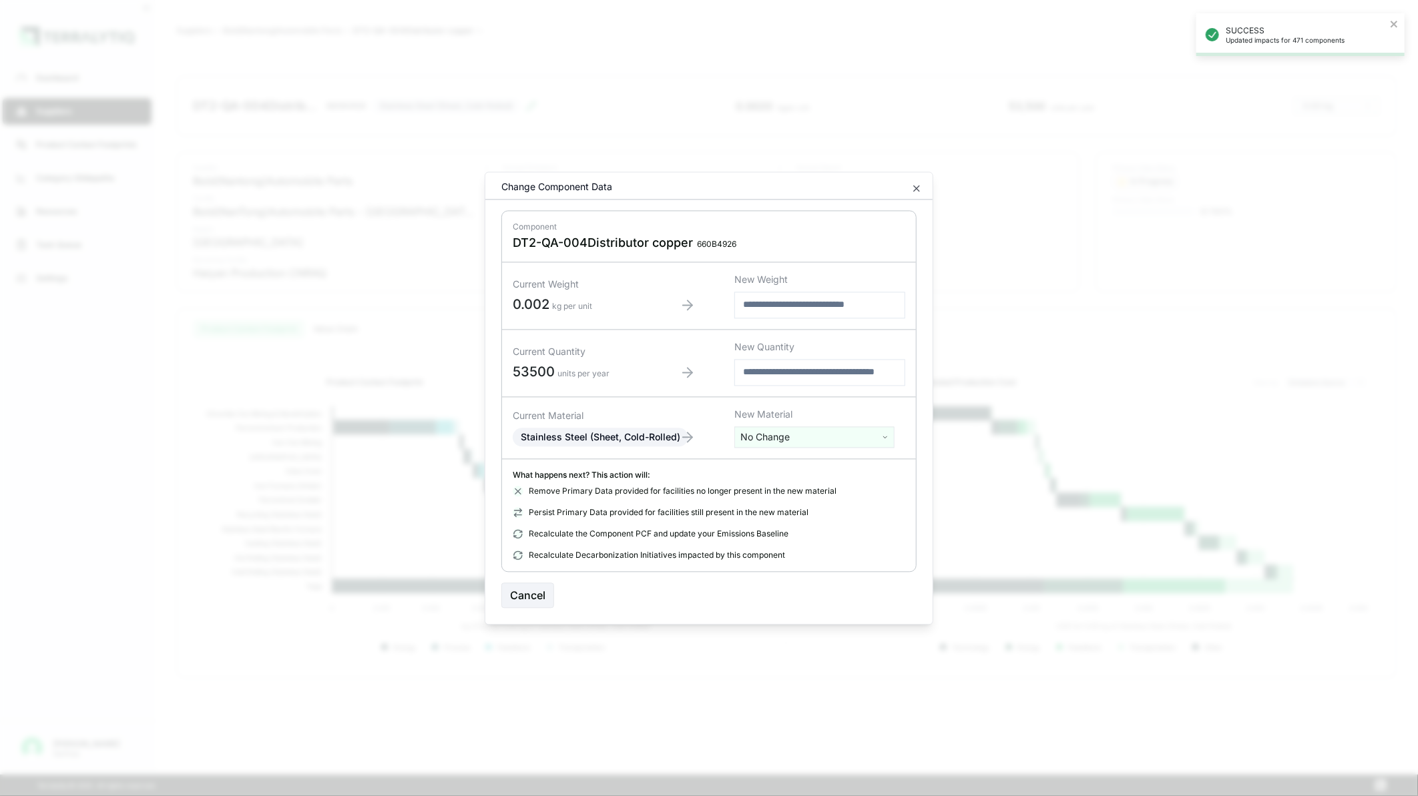
click at [776, 441] on html "SUCCESS Updated impacts for 471 components Dashboard Suppliers Product Carbon F…" at bounding box center [709, 398] width 1418 height 796
click at [772, 462] on input "text" at bounding box center [815, 465] width 154 height 15
type input "******"
click at [806, 541] on div "Copper Foil (Machined)" at bounding box center [815, 543] width 154 height 19
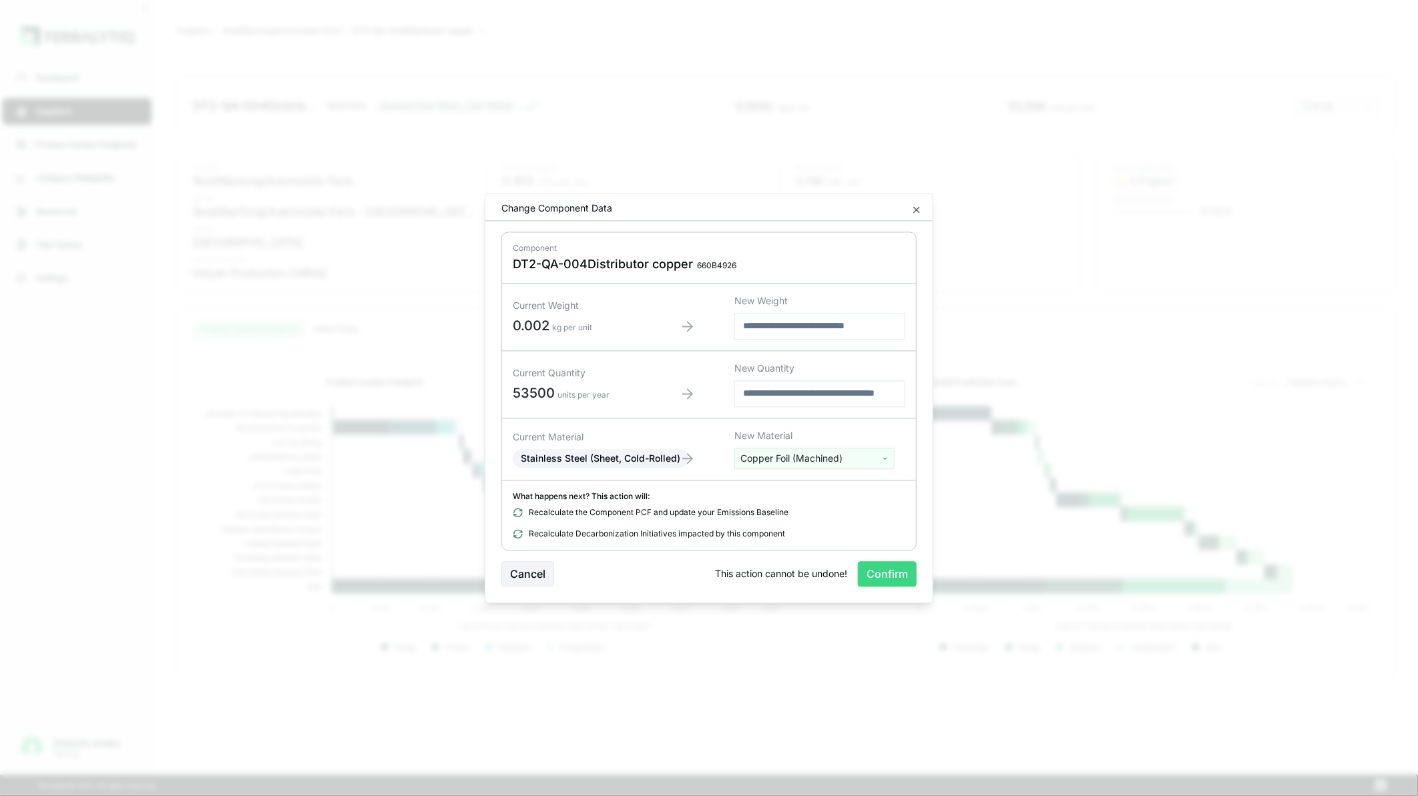
click at [873, 578] on button "Confirm" at bounding box center [887, 573] width 59 height 25
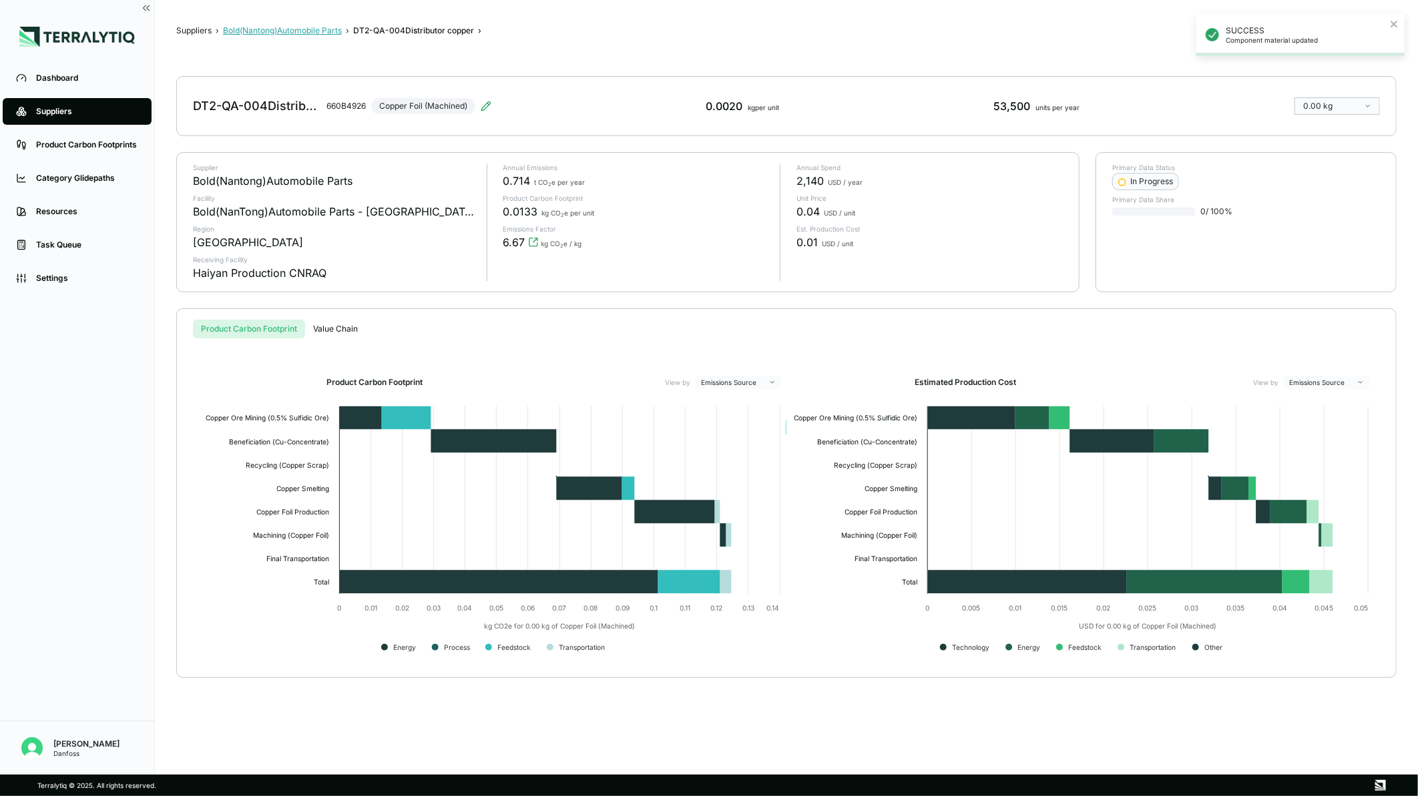
click at [324, 31] on button "Bold(Nantong)Automobile Parts" at bounding box center [282, 30] width 119 height 11
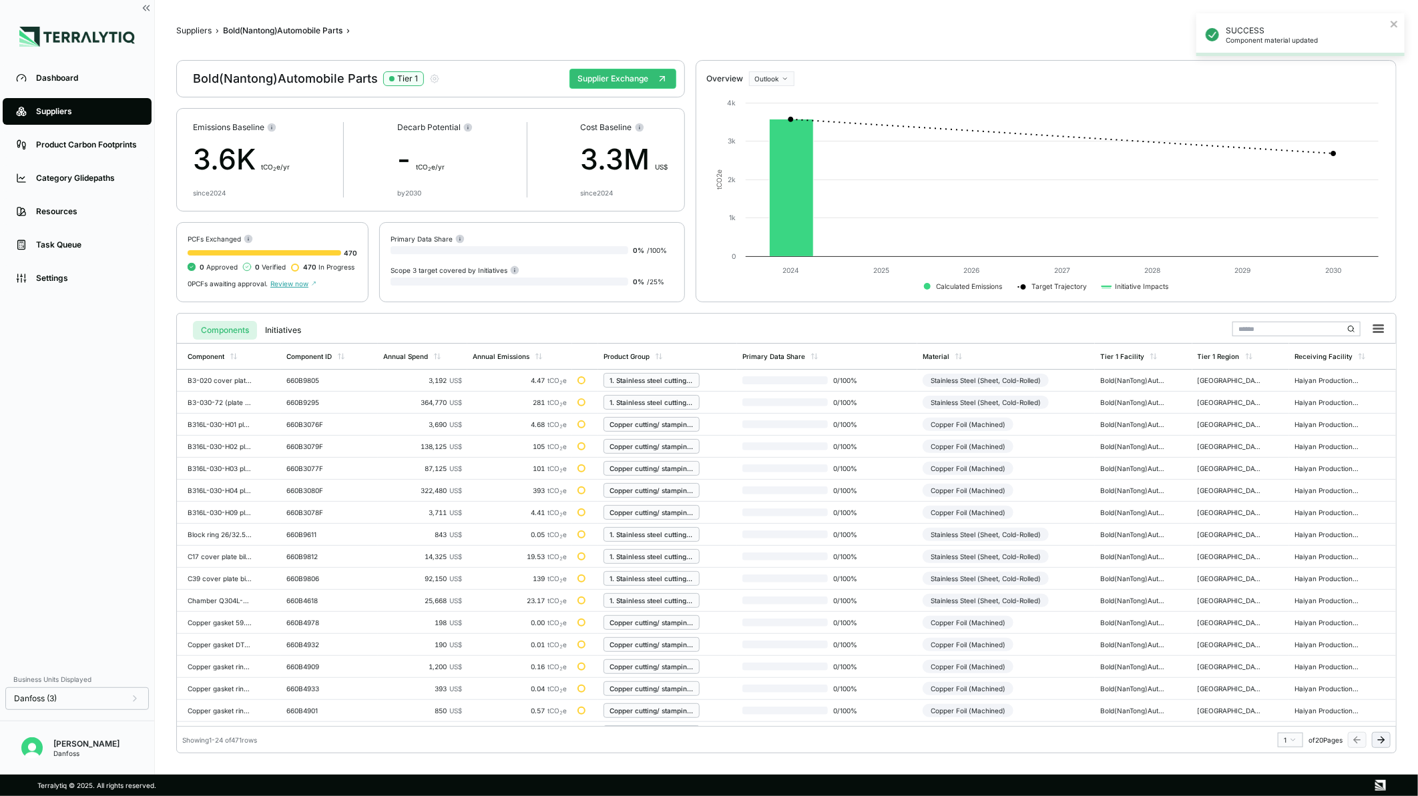
click at [1376, 744] on icon at bounding box center [1381, 740] width 11 height 11
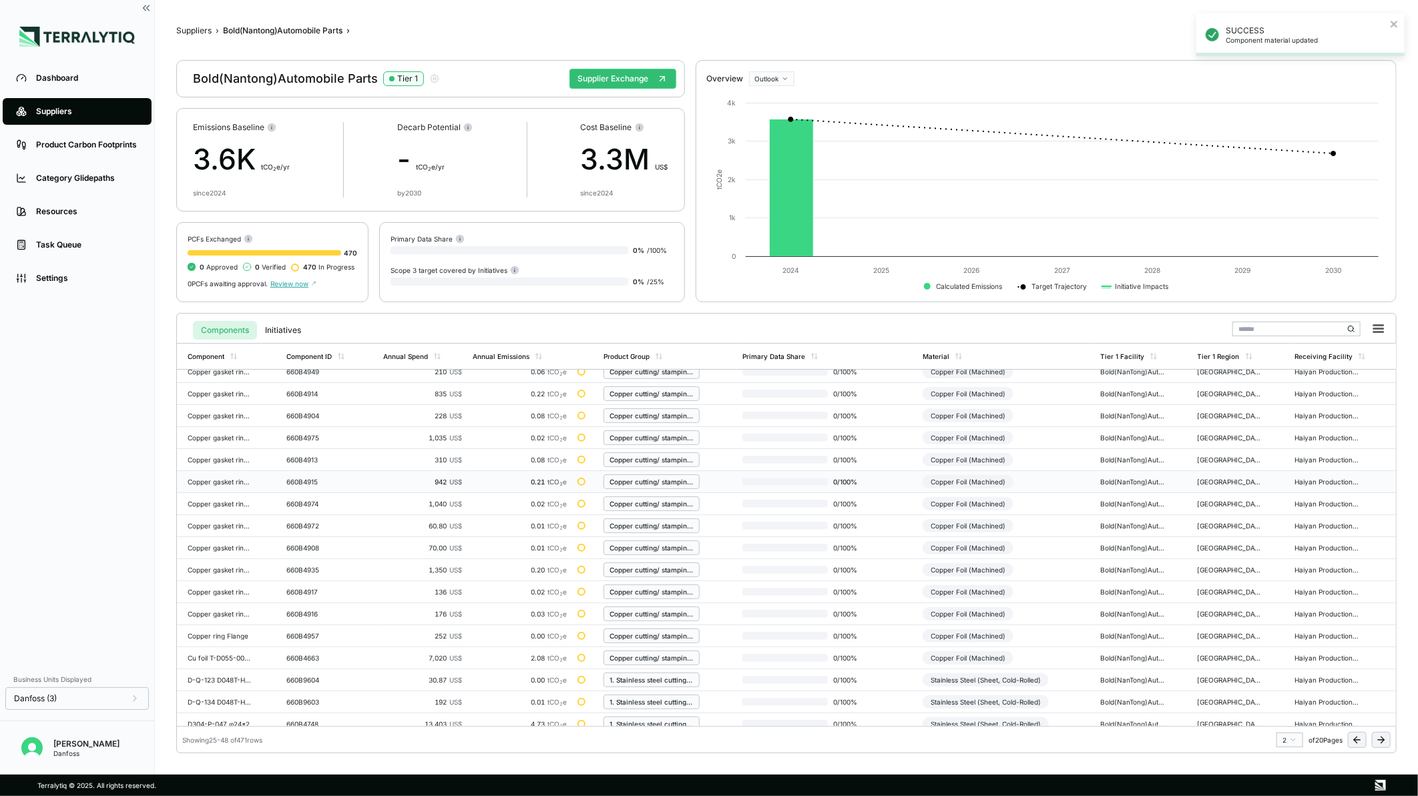
scroll to position [172, 0]
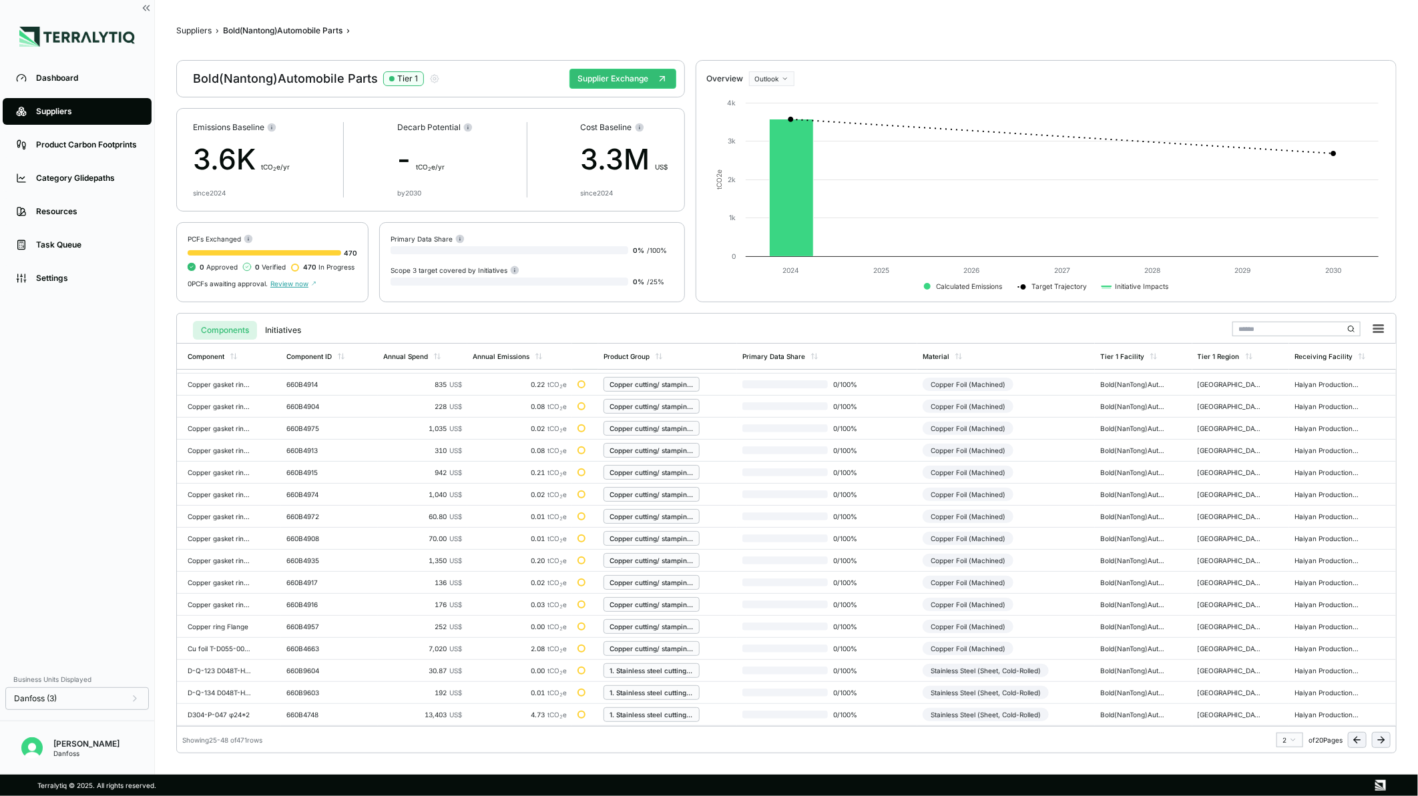
click at [1380, 746] on button at bounding box center [1381, 740] width 19 height 16
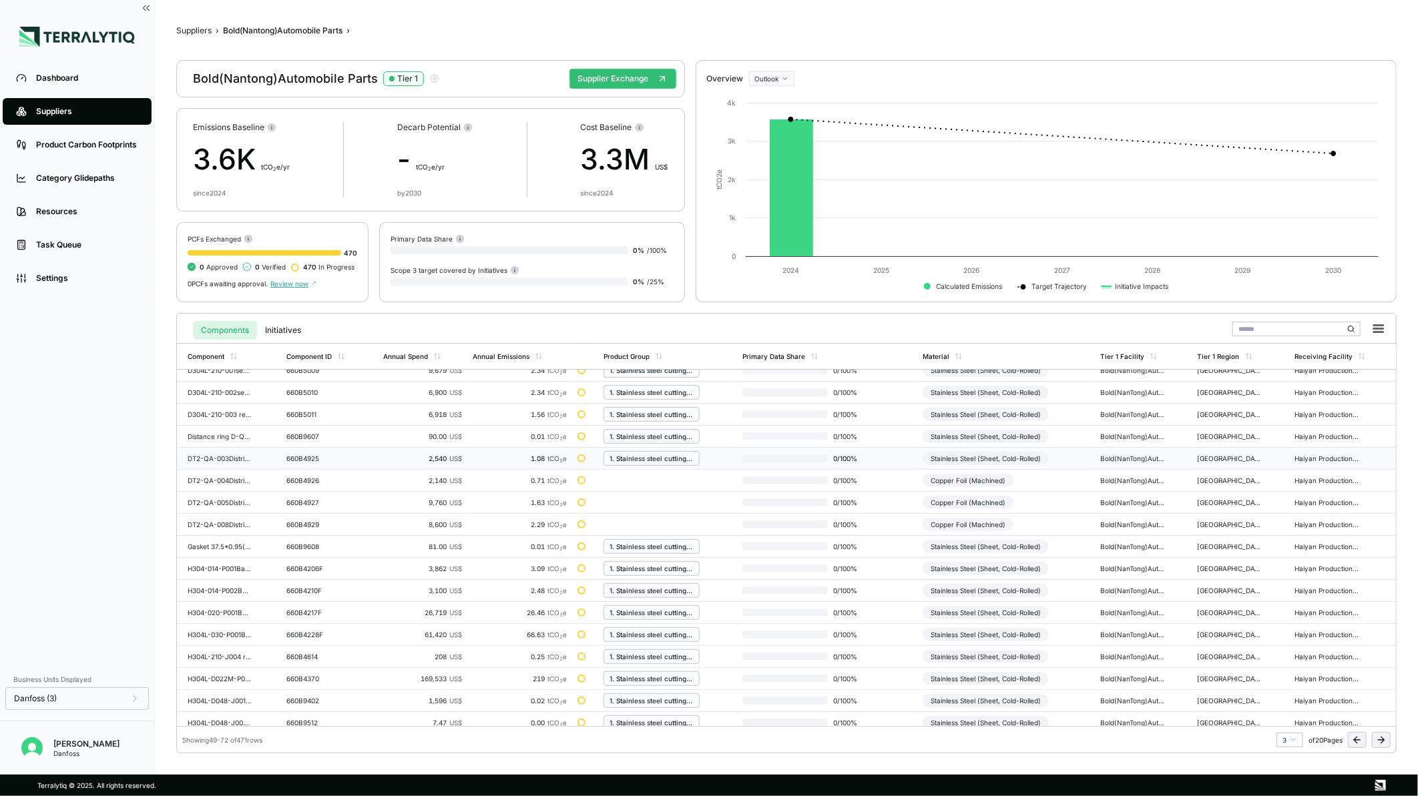
click at [944, 456] on div "Stainless Steel (Sheet, Cold-Rolled)" at bounding box center [986, 458] width 126 height 13
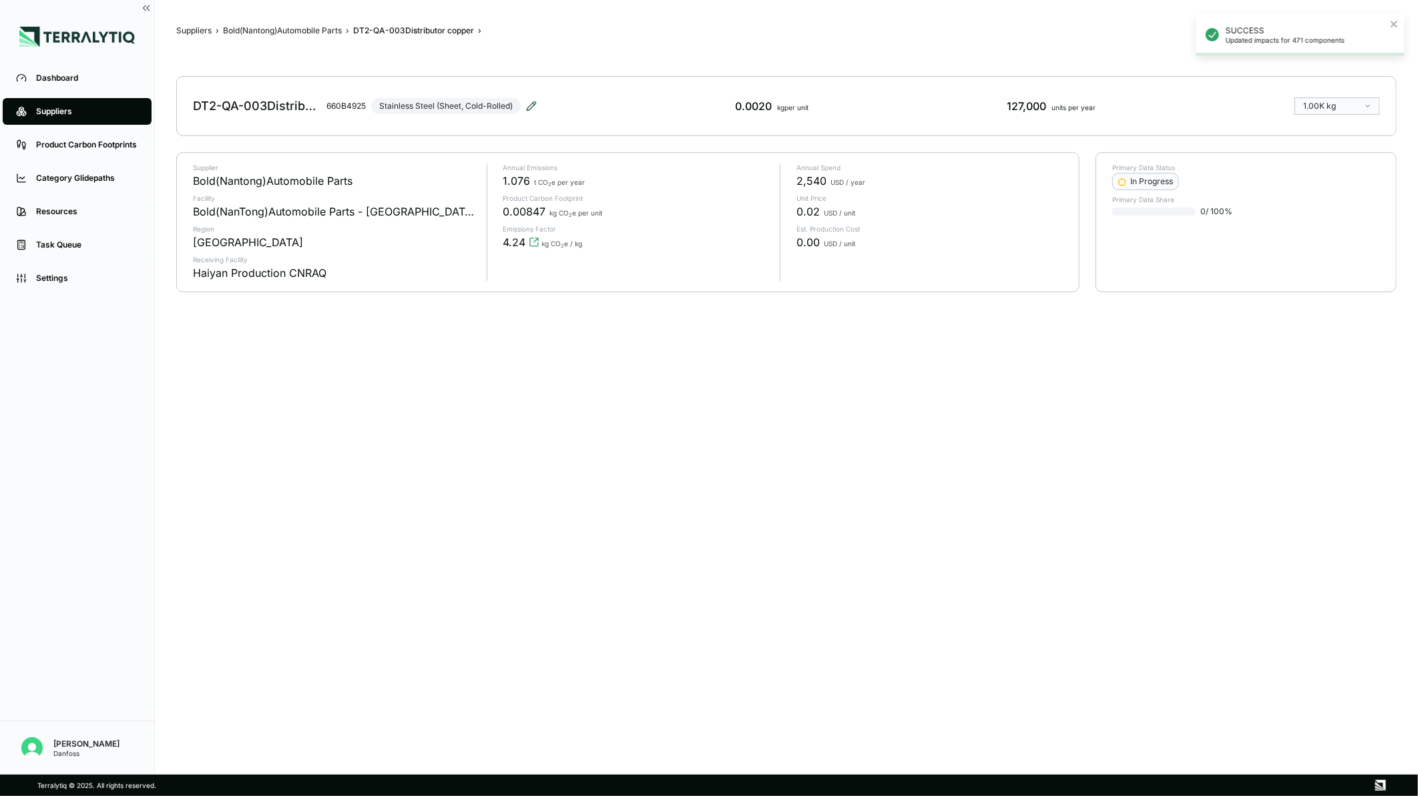
click at [526, 103] on icon at bounding box center [531, 106] width 11 height 11
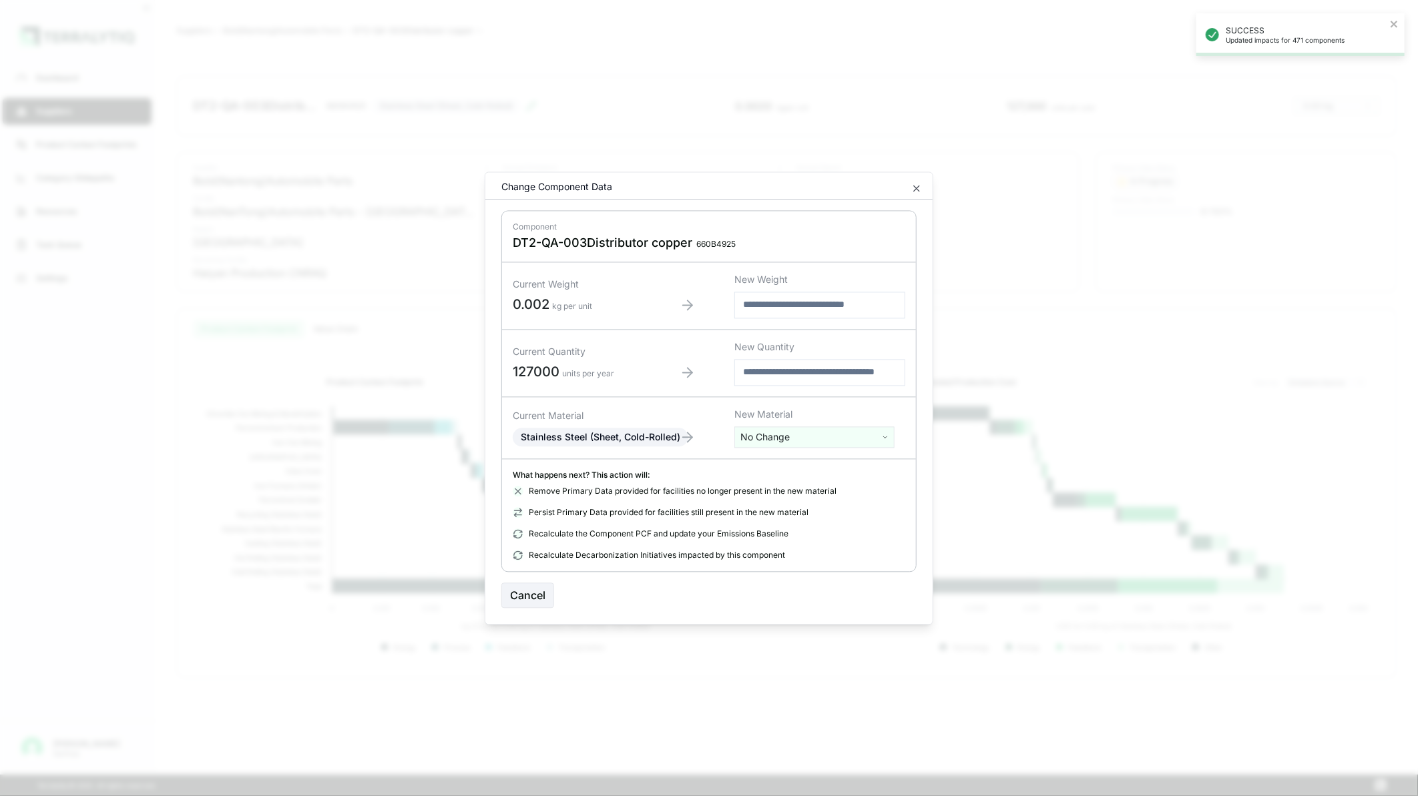
click at [761, 442] on html "SUCCESS Updated impacts for 471 components Dashboard Suppliers Product Carbon F…" at bounding box center [709, 398] width 1418 height 796
click at [756, 463] on input "text" at bounding box center [815, 465] width 154 height 15
type input "****"
click at [850, 539] on div "Copper Foil (Machined)" at bounding box center [815, 543] width 154 height 19
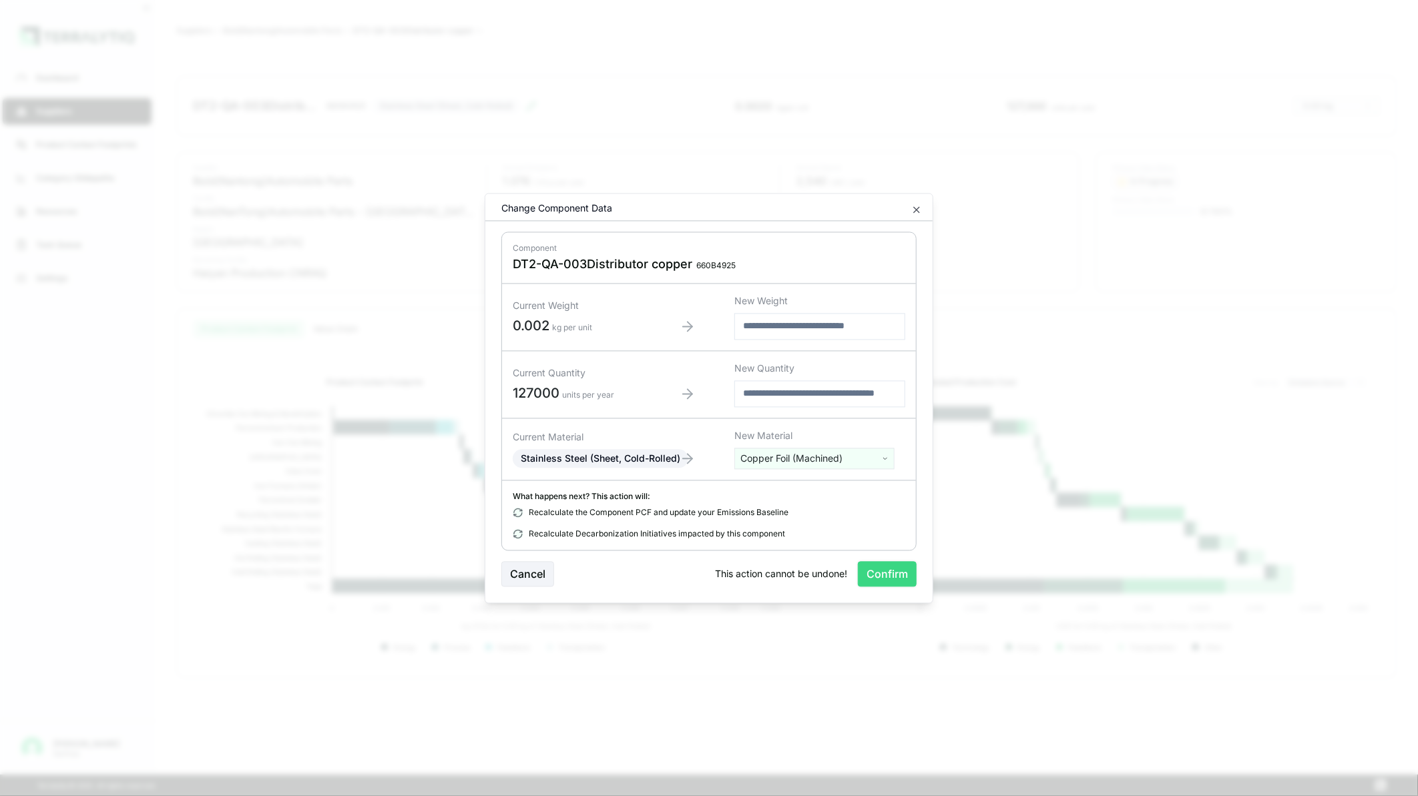
click at [895, 575] on button "Confirm" at bounding box center [887, 573] width 59 height 25
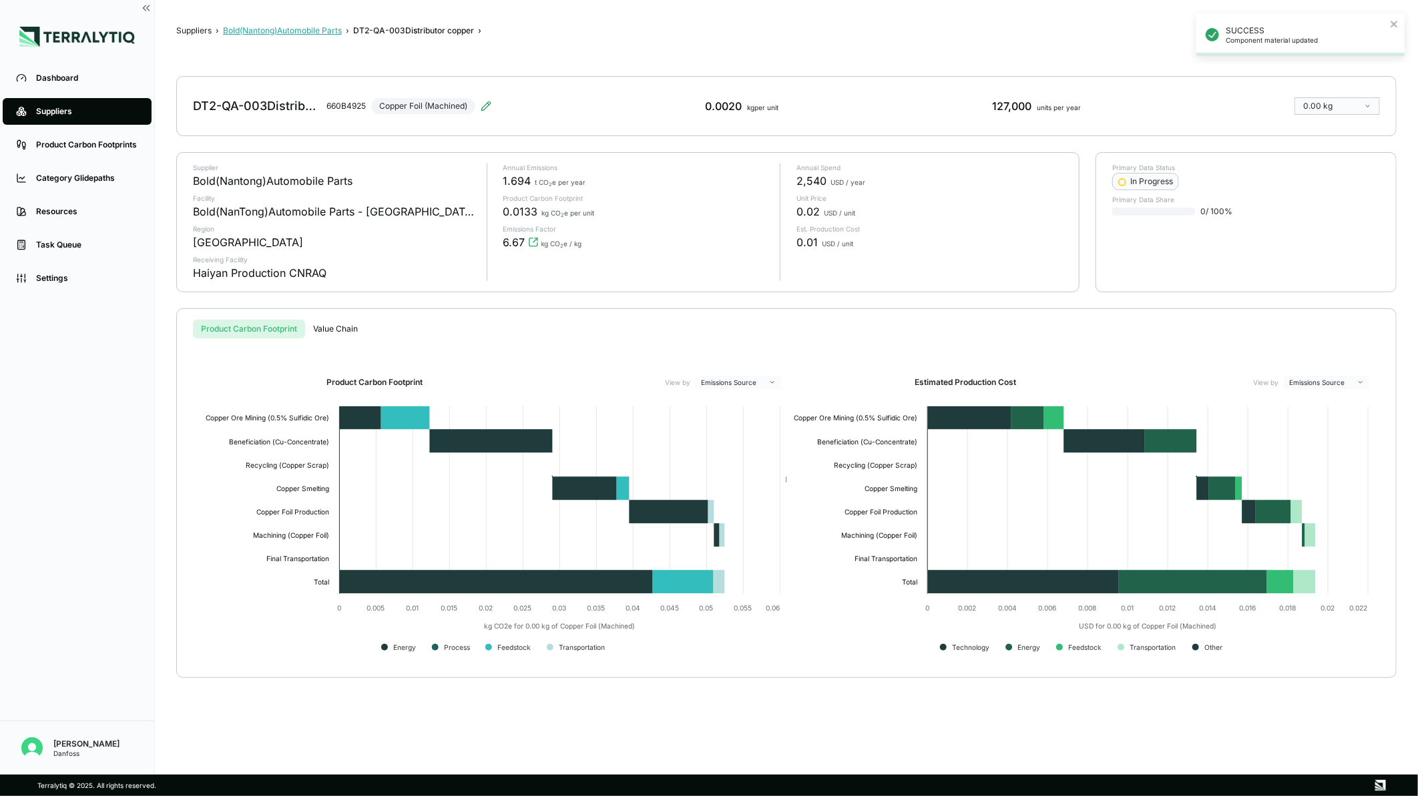
click at [318, 31] on button "Bold(Nantong)Automobile Parts" at bounding box center [282, 30] width 119 height 11
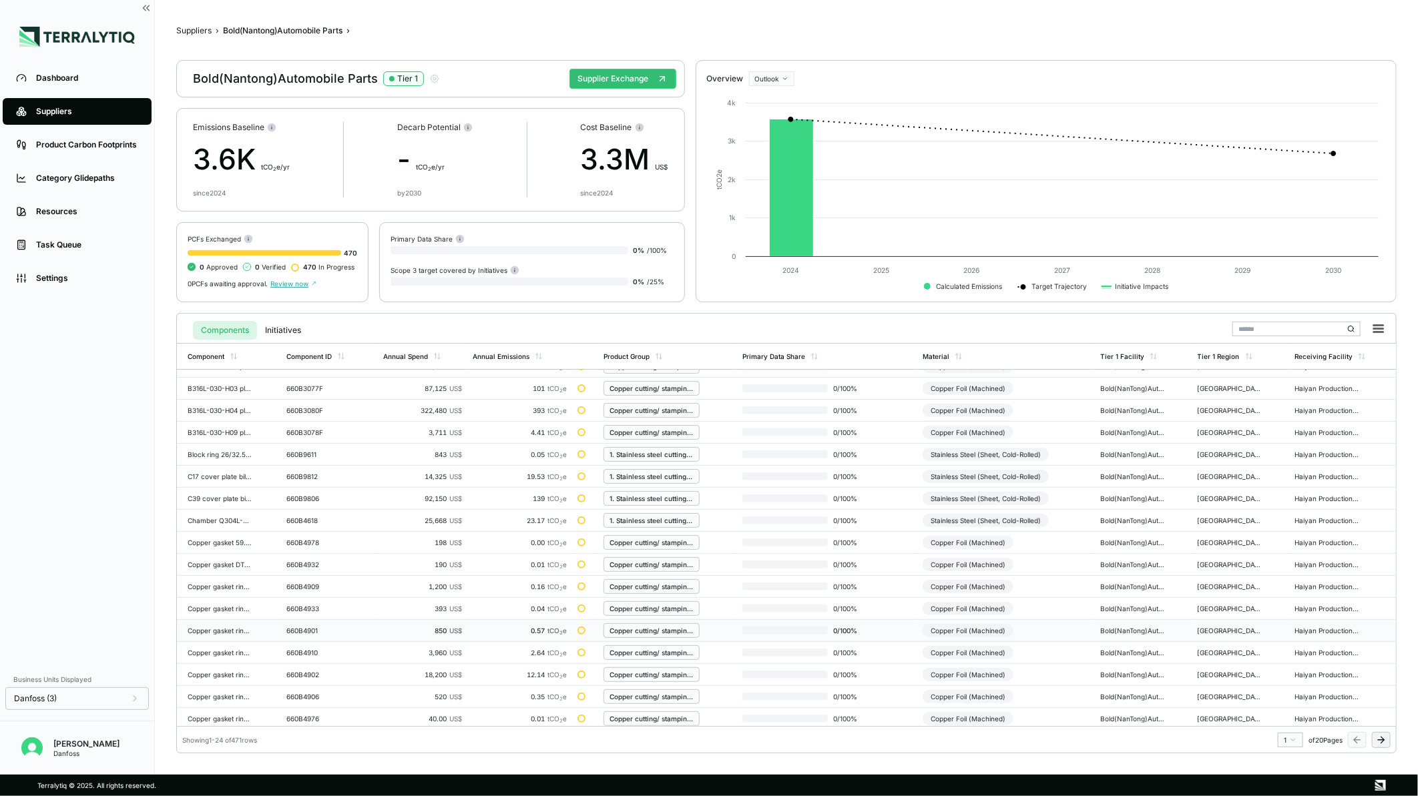
scroll to position [172, 0]
click at [1382, 742] on icon at bounding box center [1382, 740] width 3 height 6
click at [1373, 742] on button at bounding box center [1381, 740] width 19 height 16
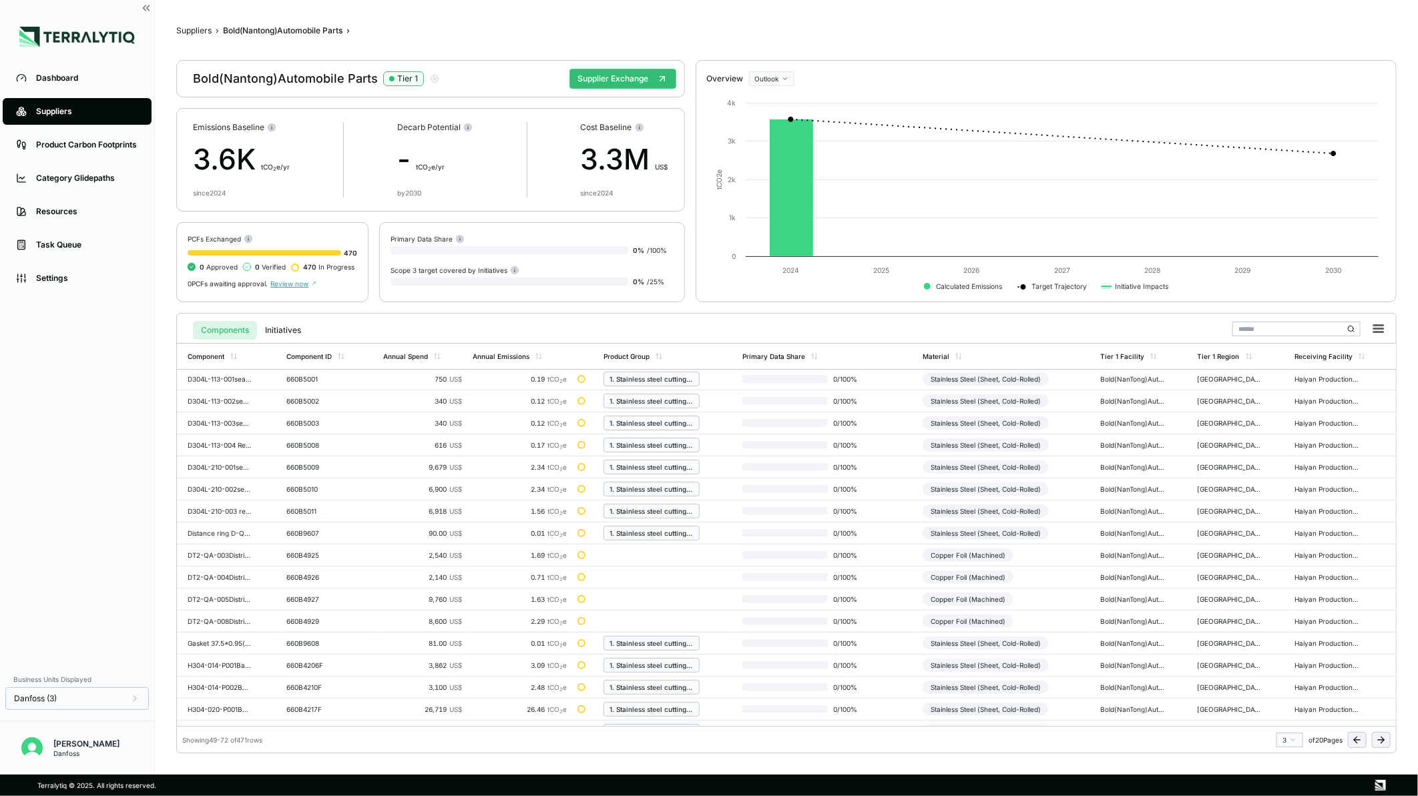
scroll to position [0, 0]
click at [613, 75] on button "Supplier Exchange" at bounding box center [622, 79] width 107 height 20
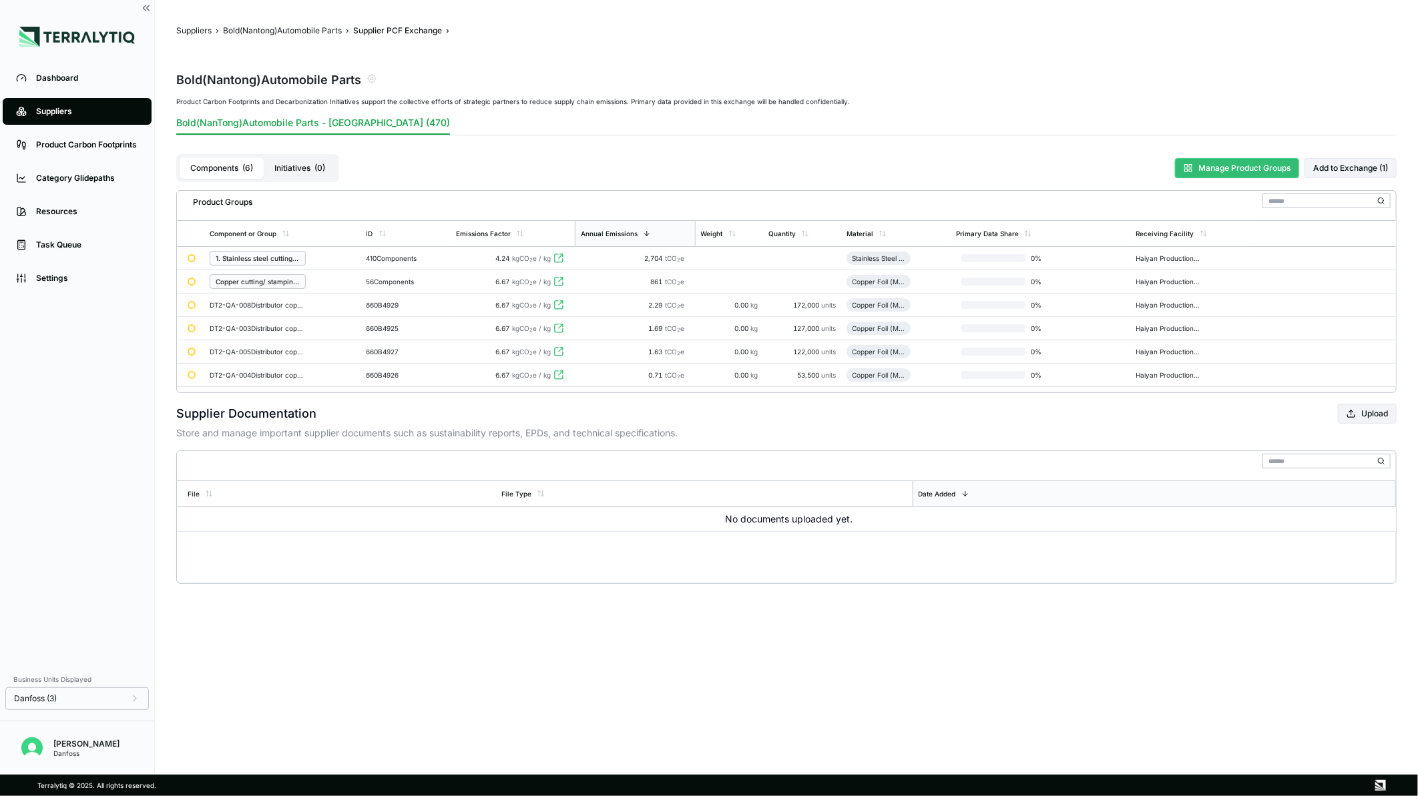
click at [1249, 176] on button "Manage Product Groups" at bounding box center [1237, 168] width 124 height 20
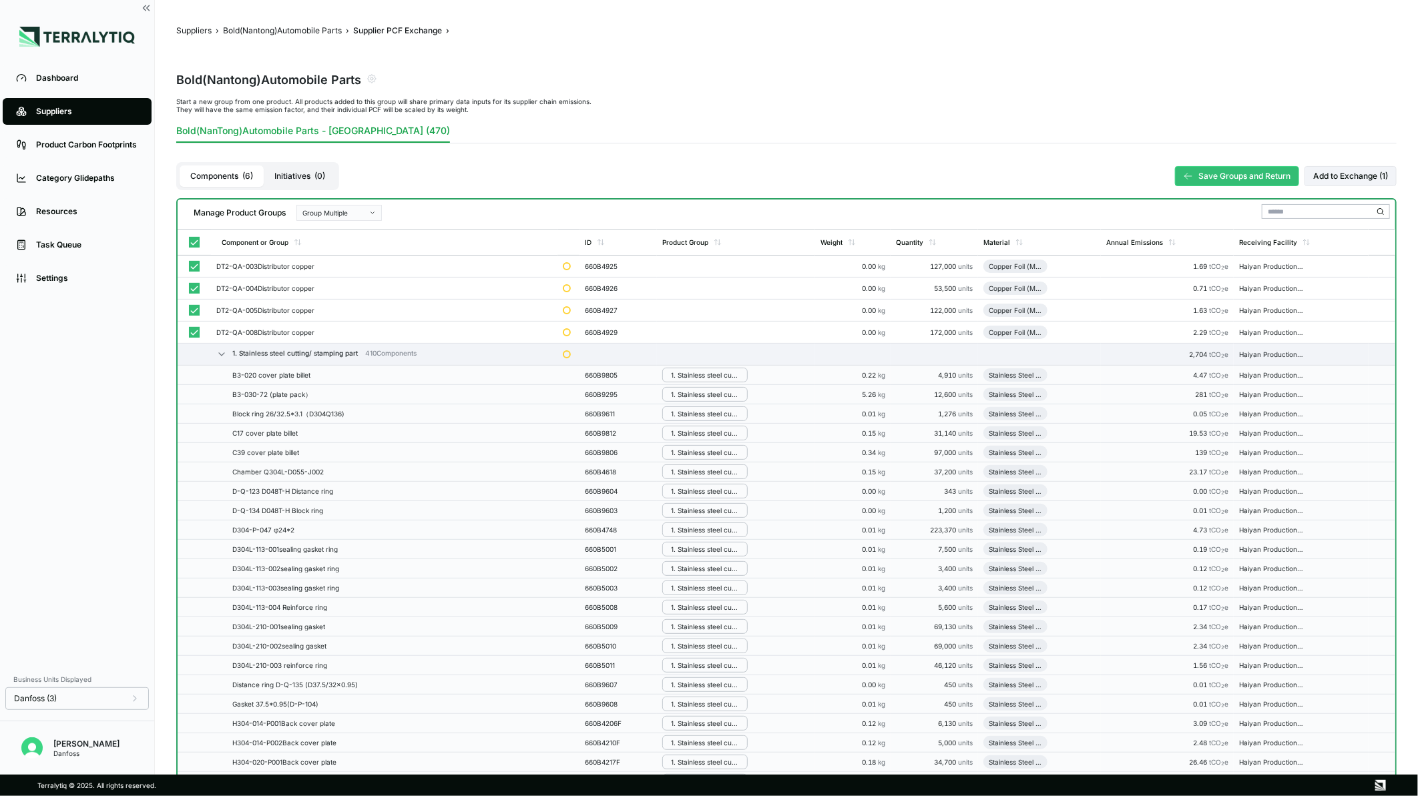
click at [363, 212] on div "Group Multiple" at bounding box center [334, 213] width 64 height 8
click at [356, 256] on div "Add To Copper Cutting/ Stamping Part" at bounding box center [338, 260] width 73 height 8
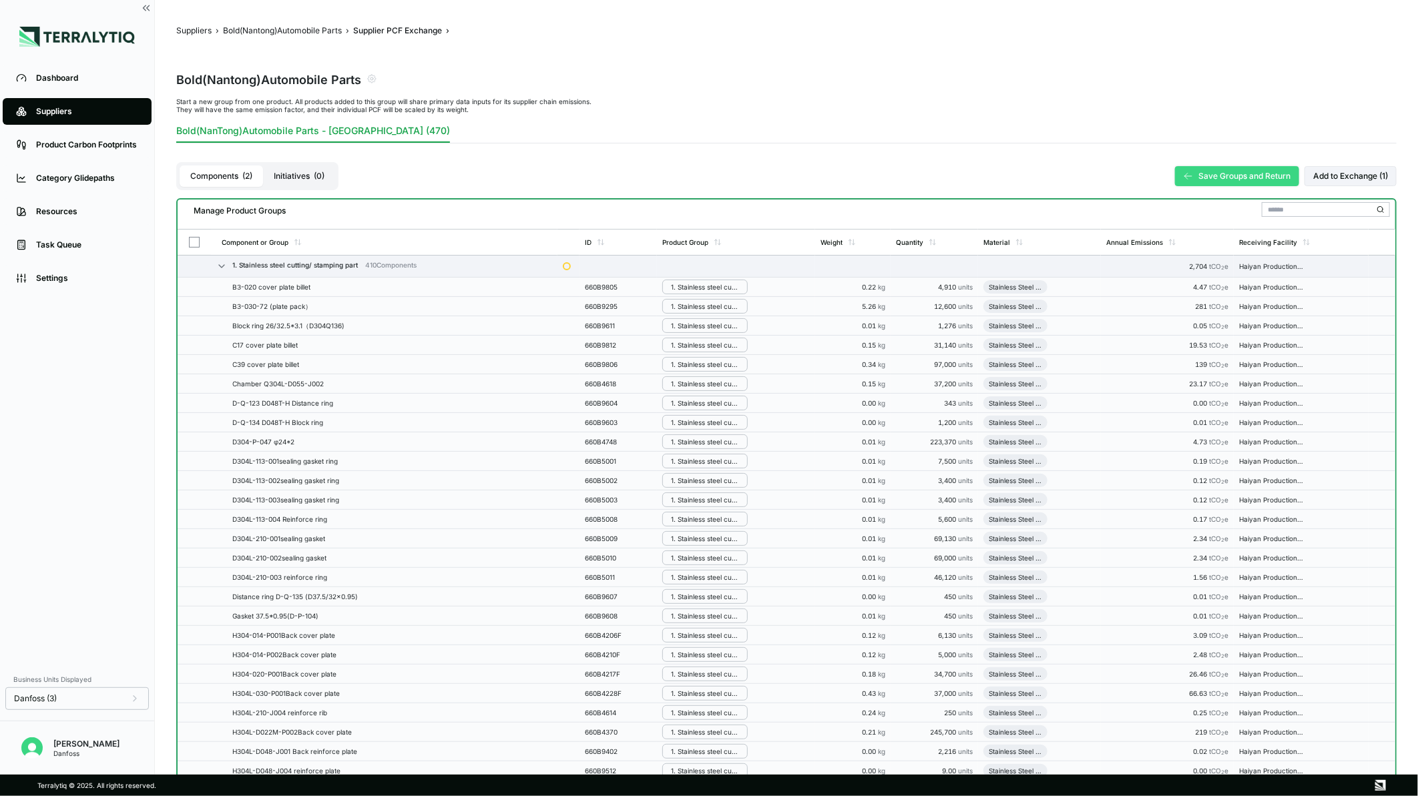
click at [1196, 172] on button "Save Groups and Return" at bounding box center [1237, 176] width 124 height 20
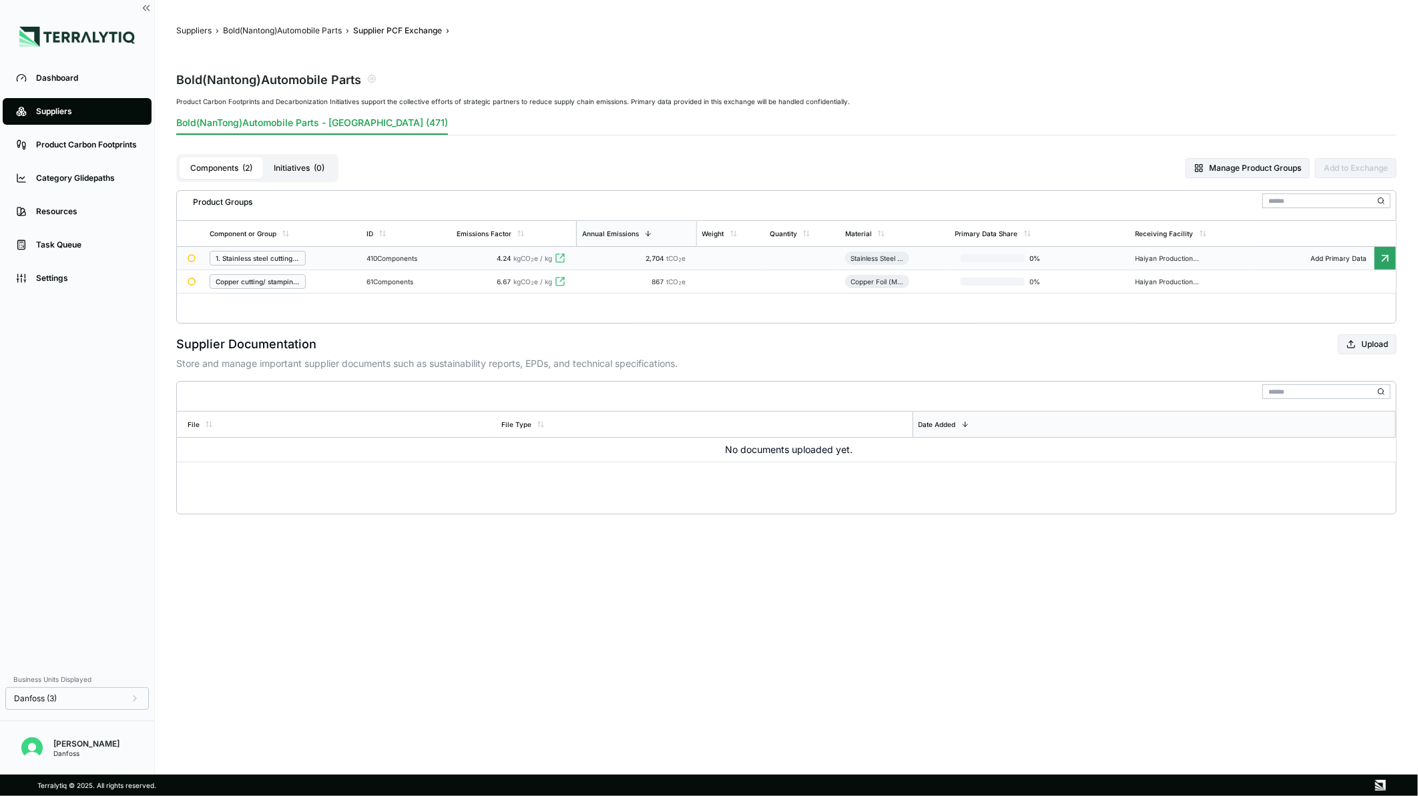
click at [357, 269] on td "1. Stainless steel cutting/ stamping part" at bounding box center [282, 258] width 157 height 23
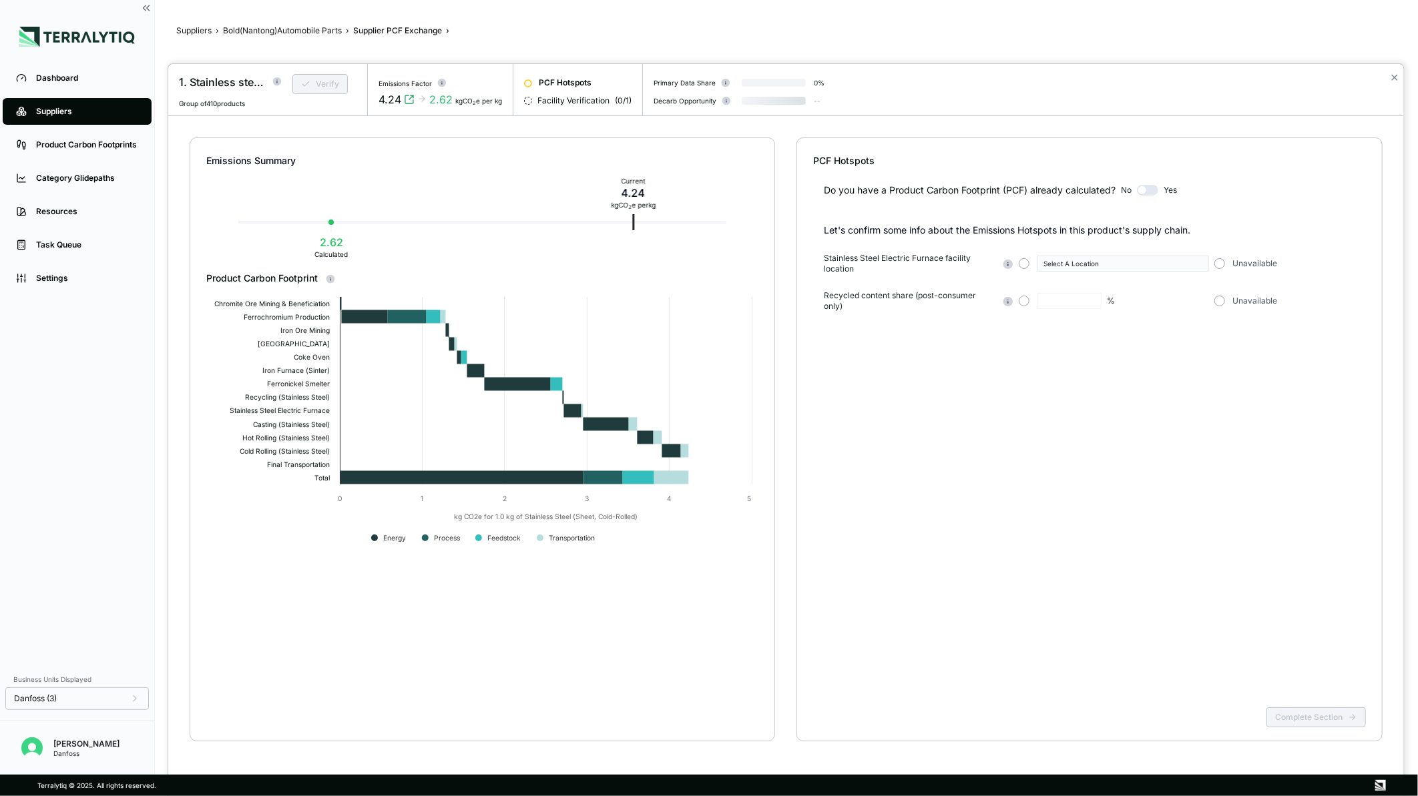
click at [1389, 77] on div "✕" at bounding box center [1394, 89] width 19 height 51
click at [1391, 78] on button "✕" at bounding box center [1394, 77] width 9 height 16
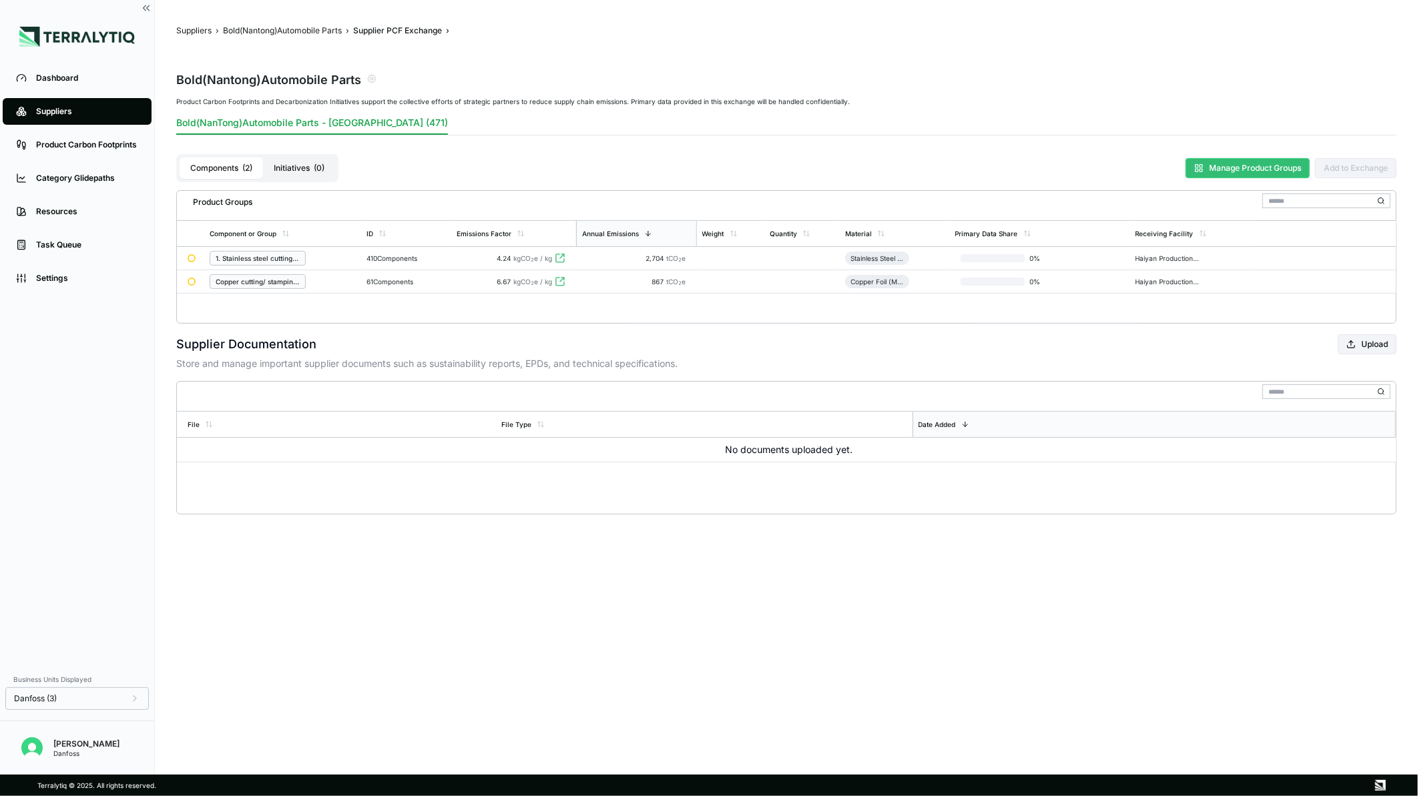
click at [1273, 174] on button "Manage Product Groups" at bounding box center [1248, 168] width 124 height 20
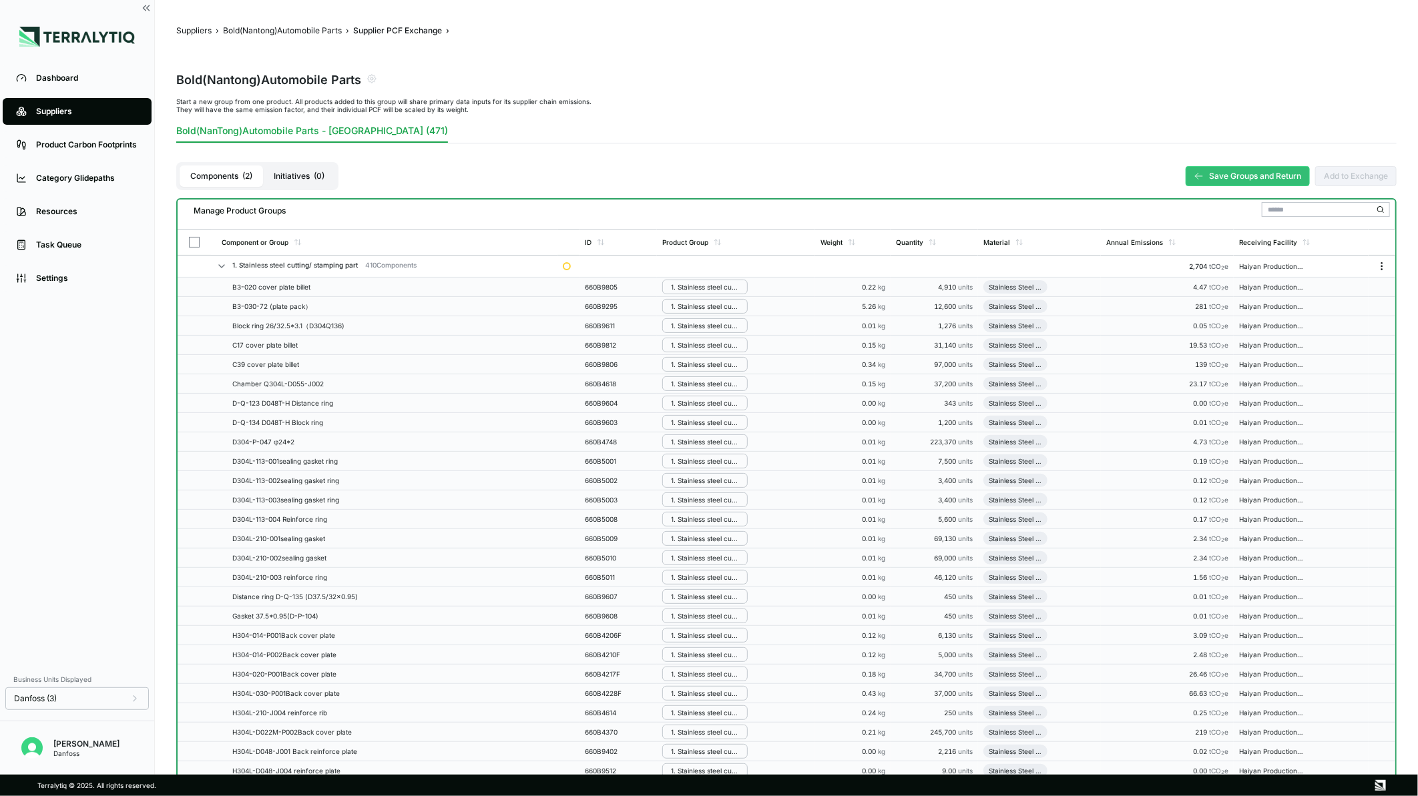
click at [1384, 263] on icon "Menu" at bounding box center [1382, 266] width 11 height 11
click at [1326, 266] on button "Rename Group" at bounding box center [1338, 269] width 127 height 22
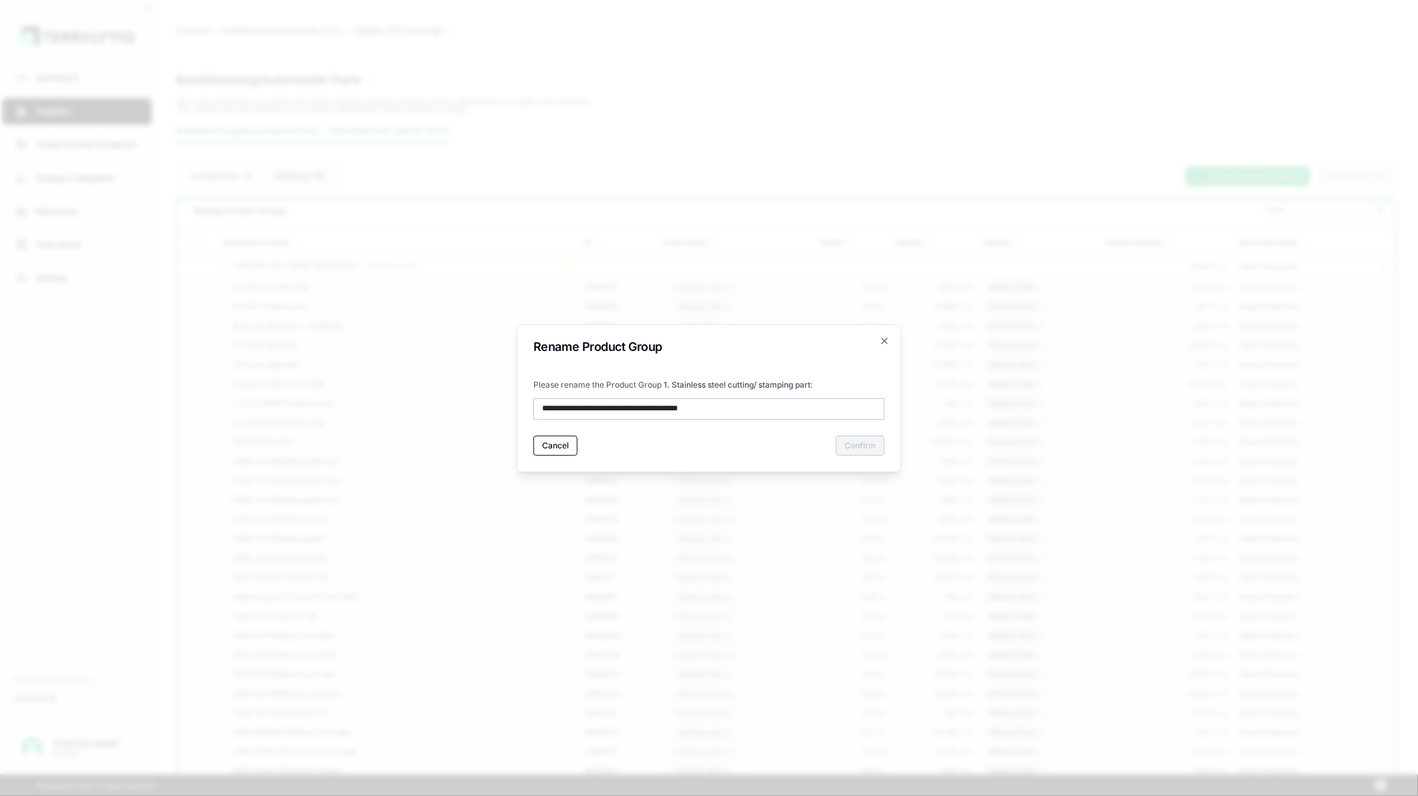
drag, startPoint x: 550, startPoint y: 409, endPoint x: 522, endPoint y: 403, distance: 28.5
click at [522, 403] on div "**********" at bounding box center [709, 398] width 385 height 148
type input "**********"
click at [852, 449] on button "Confirm" at bounding box center [860, 446] width 49 height 20
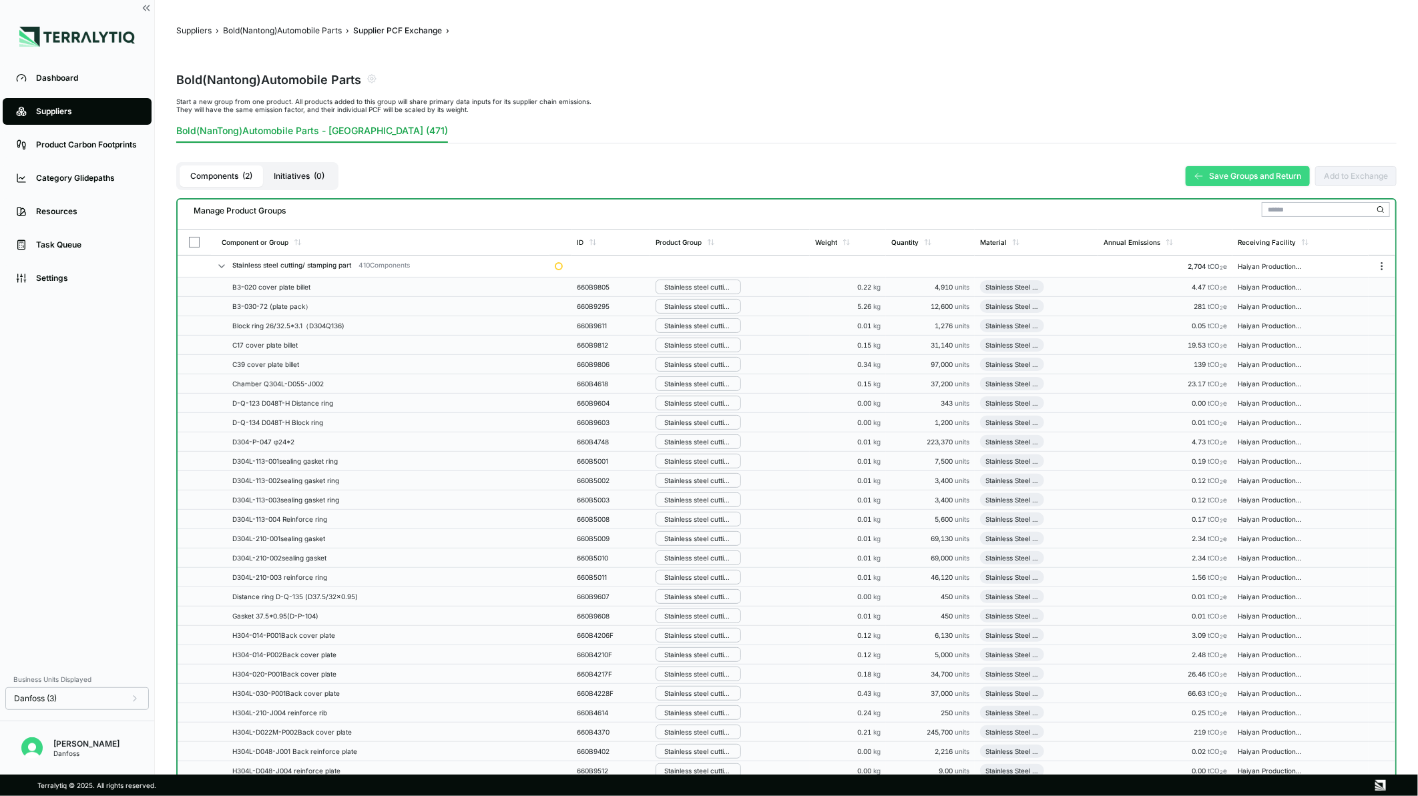
click at [1235, 177] on button "Save Groups and Return" at bounding box center [1248, 176] width 124 height 20
